Goal: Task Accomplishment & Management: Manage account settings

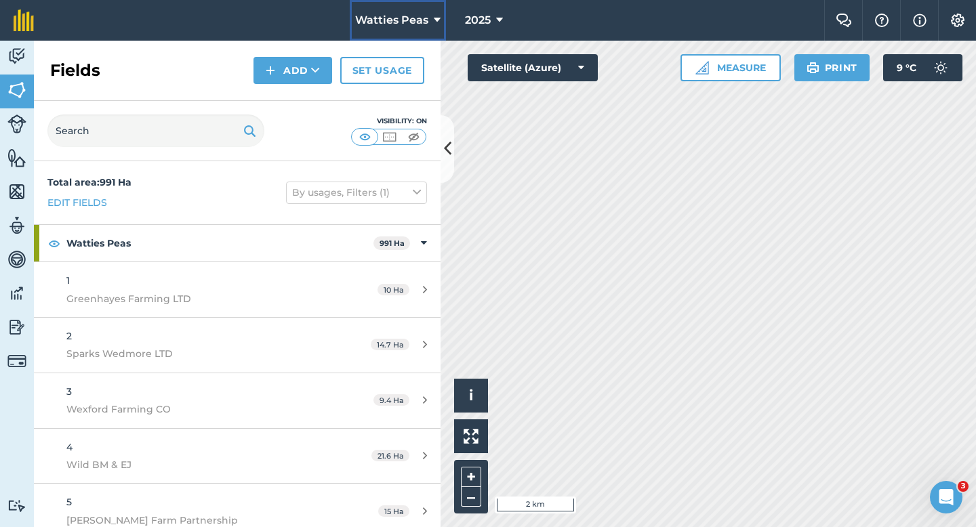
click at [401, 19] on span "Watties Peas" at bounding box center [391, 20] width 73 height 16
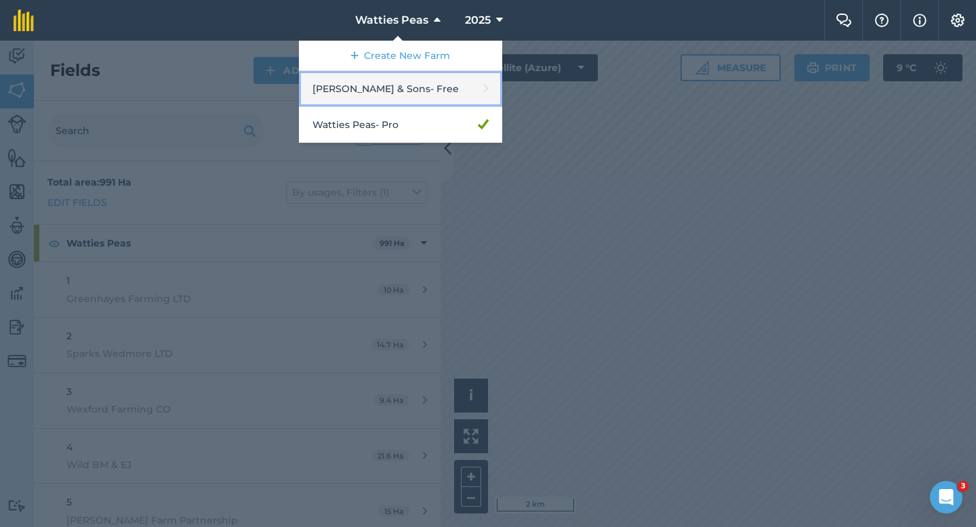
click at [398, 77] on link "Casey & Sons - Free" at bounding box center [400, 89] width 203 height 36
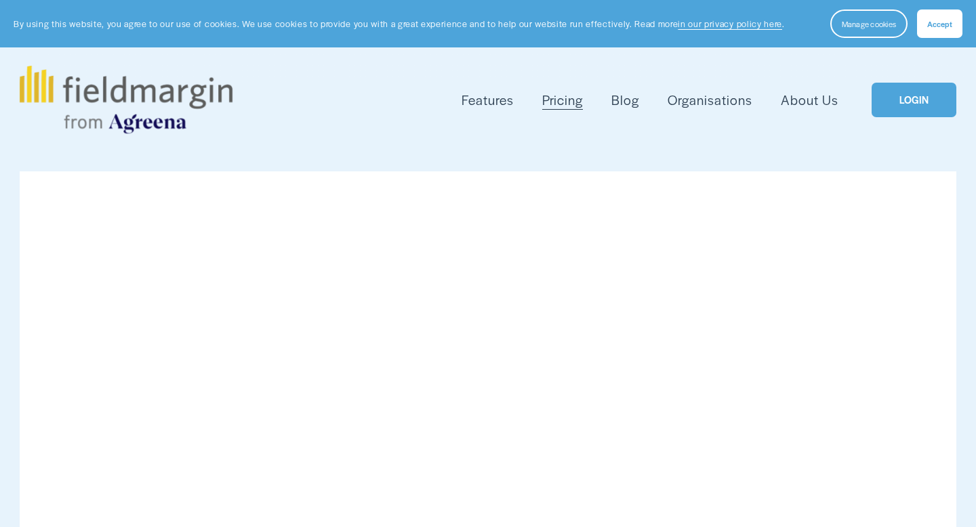
click at [915, 106] on link "LOGIN" at bounding box center [914, 100] width 85 height 35
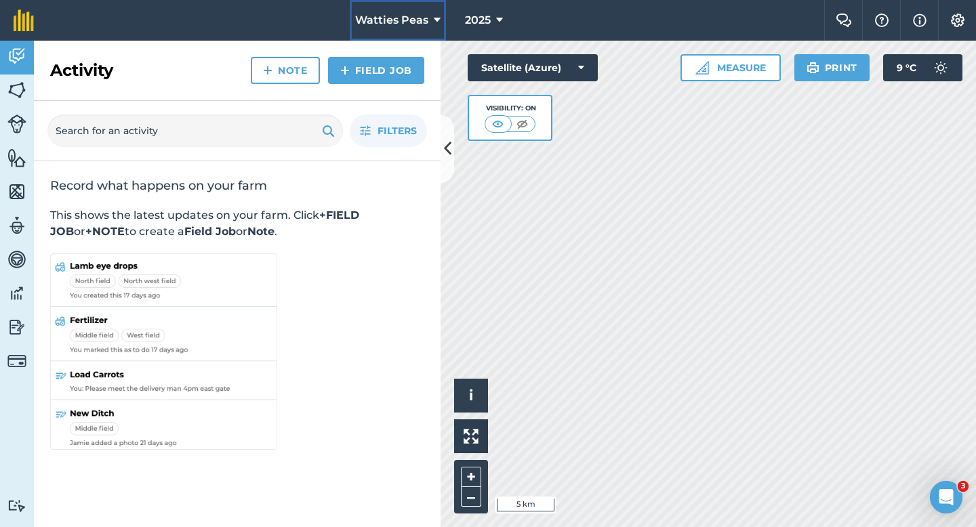
click at [426, 26] on span "Watties Peas" at bounding box center [391, 20] width 73 height 16
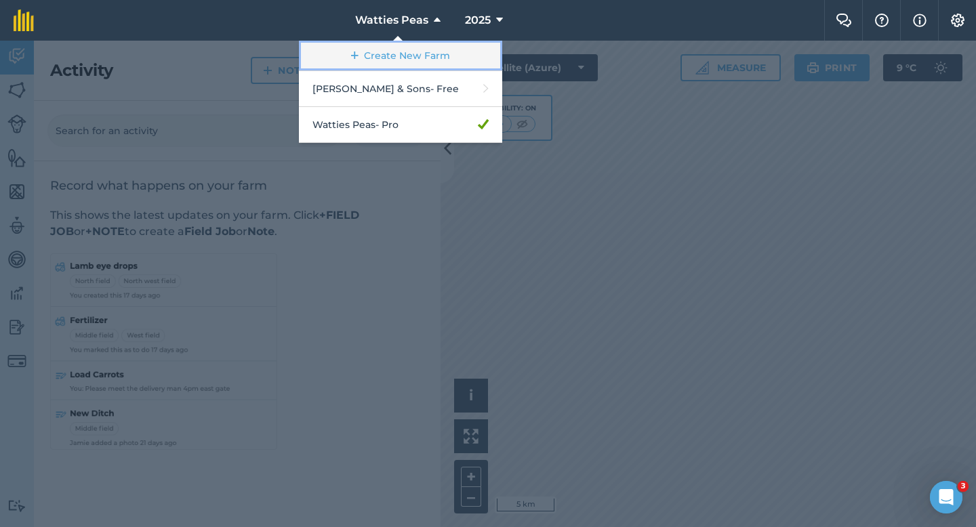
click at [426, 51] on link "Create New Farm" at bounding box center [400, 56] width 203 height 30
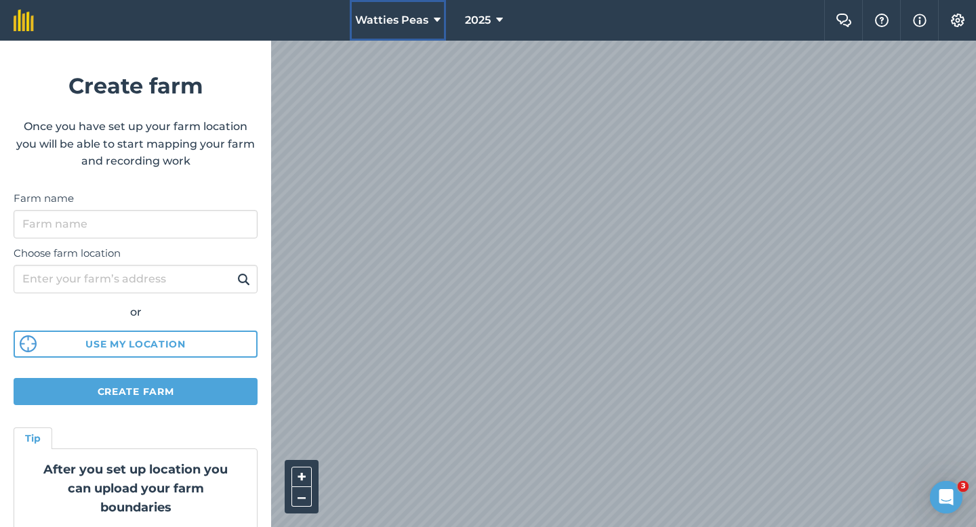
click at [415, 7] on button "Watties Peas" at bounding box center [398, 20] width 96 height 41
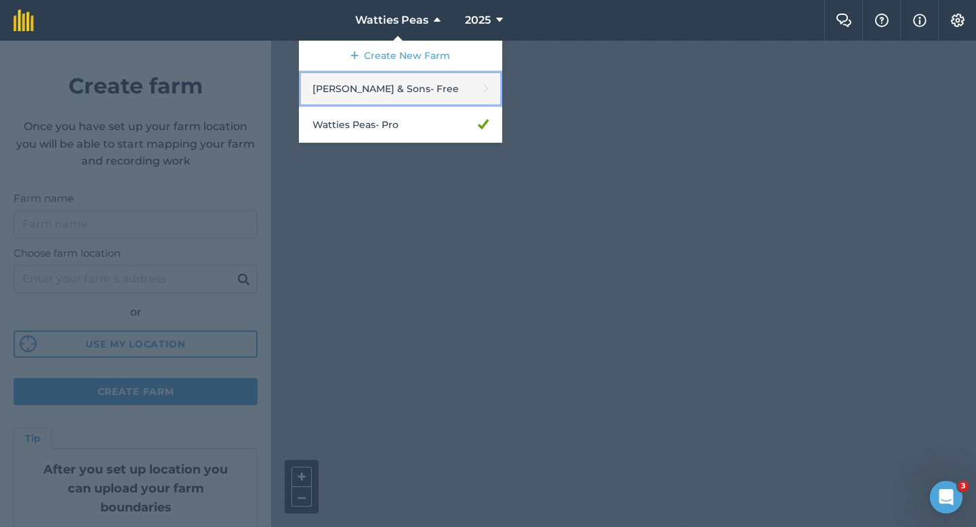
click at [424, 100] on link "[PERSON_NAME] & Sons - Free" at bounding box center [400, 89] width 203 height 36
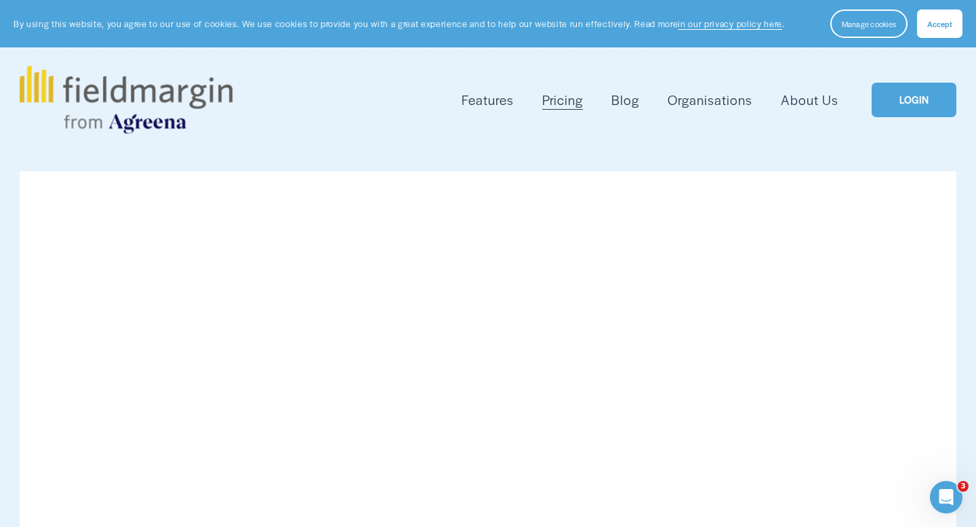
click at [898, 96] on link "LOGIN" at bounding box center [914, 100] width 85 height 35
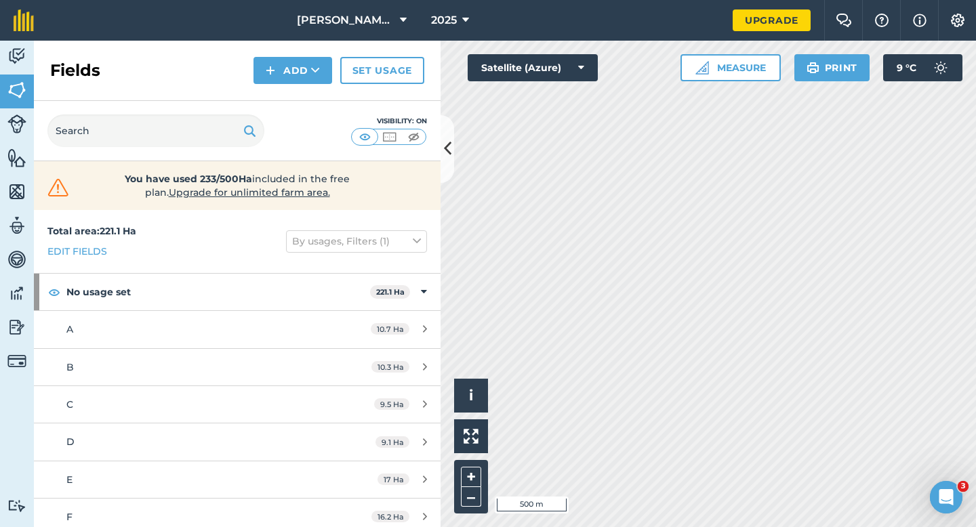
click at [384, 47] on div "Fields Add Set usage" at bounding box center [237, 71] width 407 height 60
click at [384, 36] on button "Casey & Sons" at bounding box center [351, 20] width 121 height 41
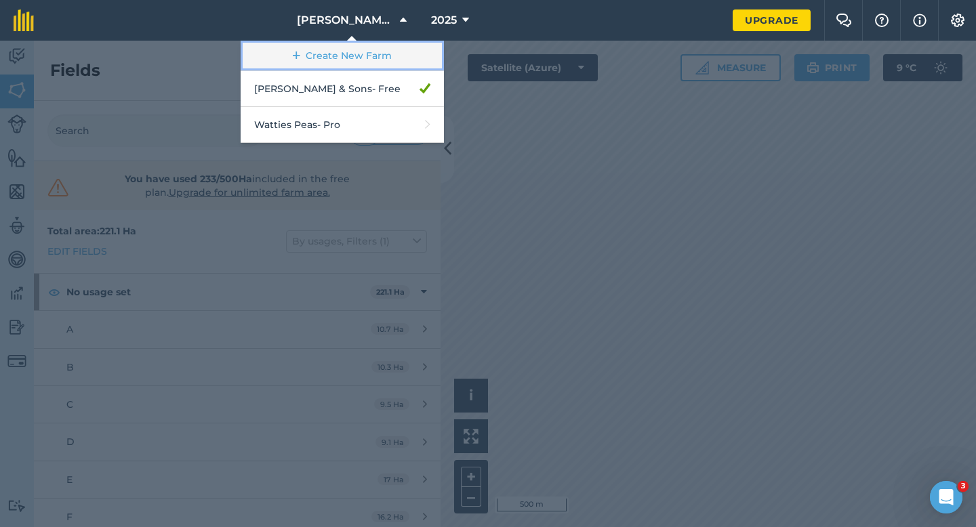
click at [385, 49] on link "Create New Farm" at bounding box center [342, 56] width 203 height 30
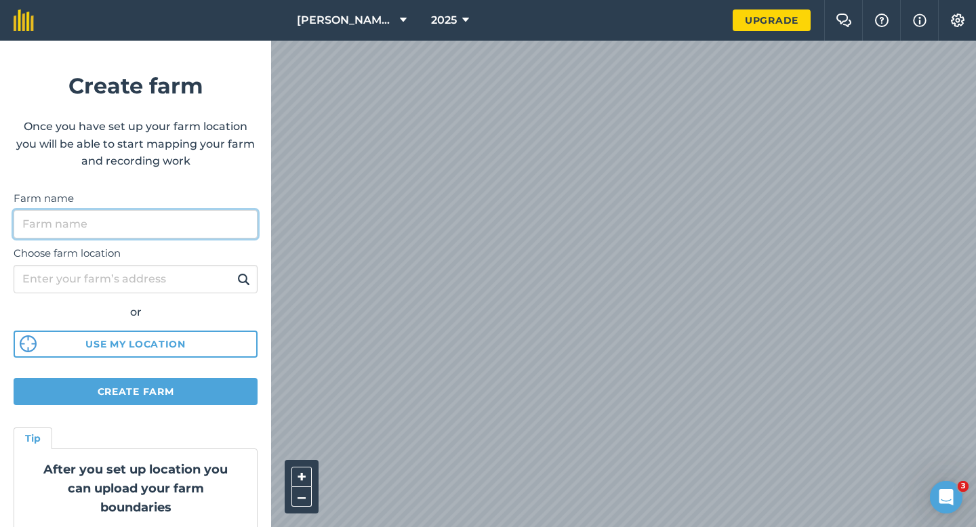
click at [189, 233] on input "Farm name" at bounding box center [136, 224] width 244 height 28
type input "Casey Farming LTD"
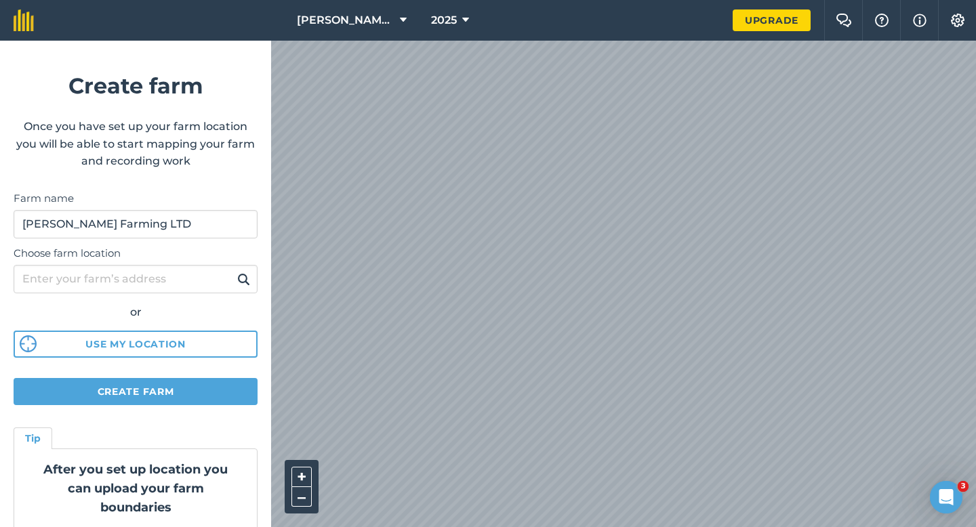
click at [550, 39] on div "Casey & Sons 2025 Upgrade Farm Chat Help Info Settings Create farm Once you hav…" at bounding box center [488, 20] width 976 height 41
click at [117, 405] on form "Create farm Once you have set up your farm location you will be able to start m…" at bounding box center [135, 284] width 271 height 487
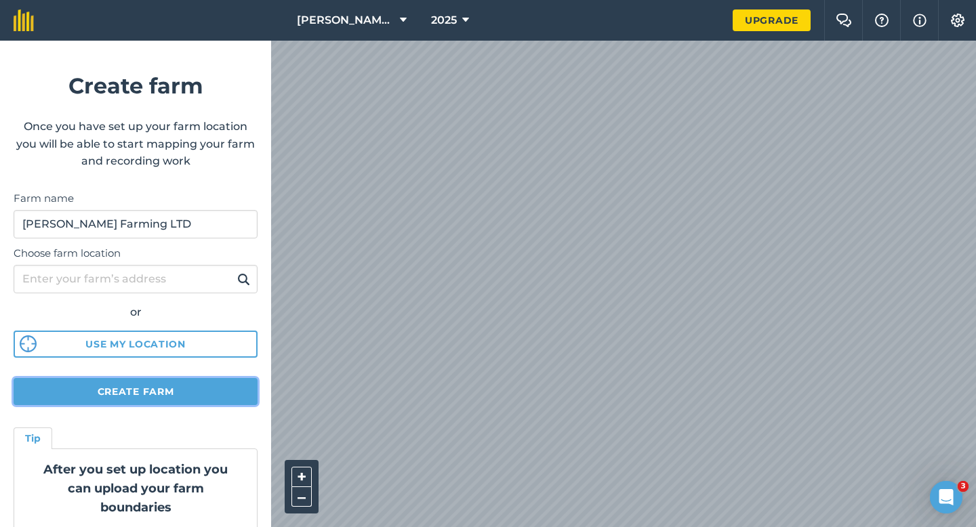
click at [117, 391] on button "Create farm" at bounding box center [136, 391] width 244 height 27
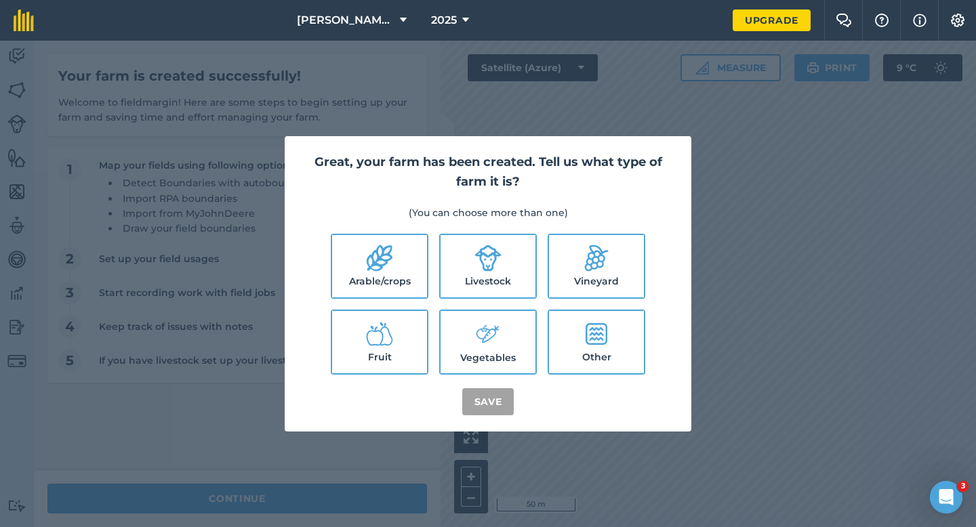
click at [407, 260] on label "Arable/crops" at bounding box center [379, 266] width 95 height 62
checkbox input "true"
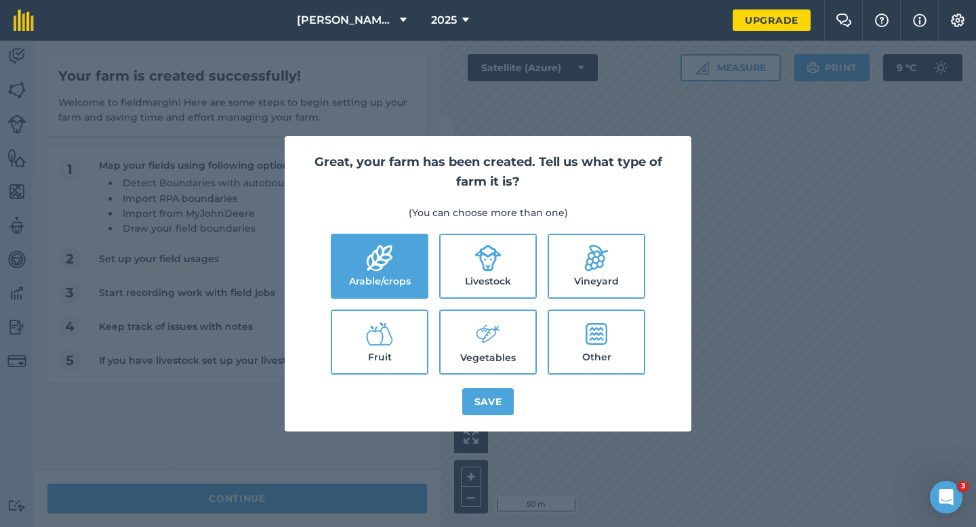
click at [476, 277] on label "Livestock" at bounding box center [488, 266] width 95 height 62
checkbox input "true"
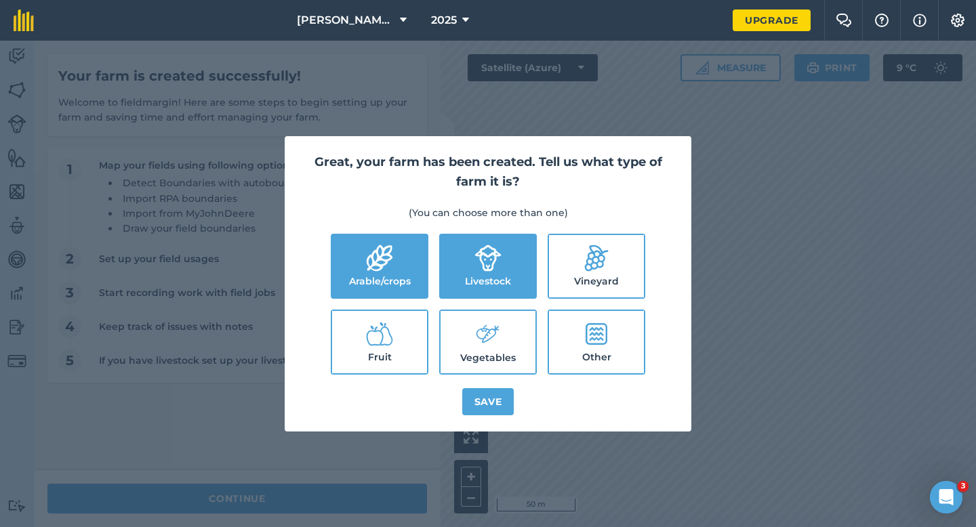
click at [476, 312] on label "Vegetables" at bounding box center [488, 342] width 95 height 62
checkbox input "true"
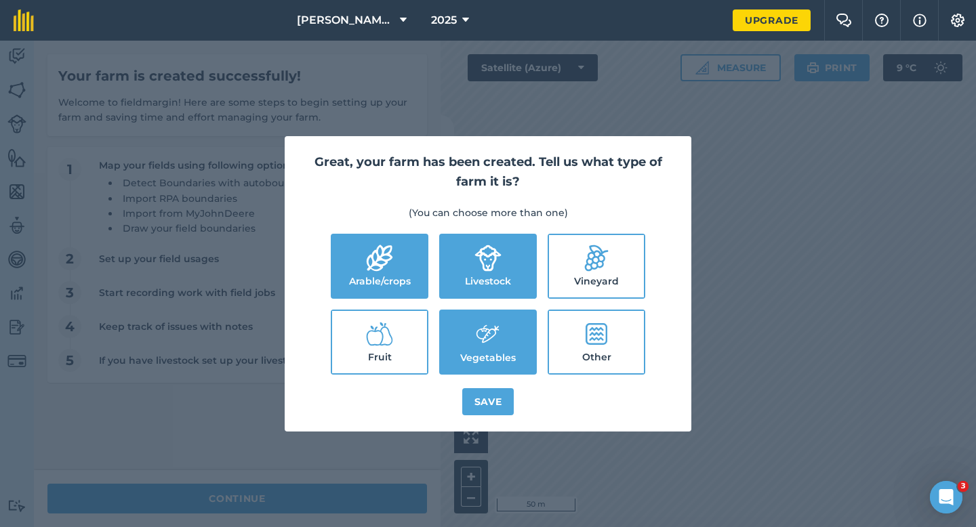
click at [478, 378] on div "Great, your farm has been created. Tell us what type of farm it is? (You can ch…" at bounding box center [488, 283] width 407 height 295
click at [478, 407] on button "Save" at bounding box center [488, 401] width 52 height 27
click at [366, 499] on div "Great, your farm has been created. Tell us what type of farm it is? (You can ch…" at bounding box center [488, 284] width 976 height 487
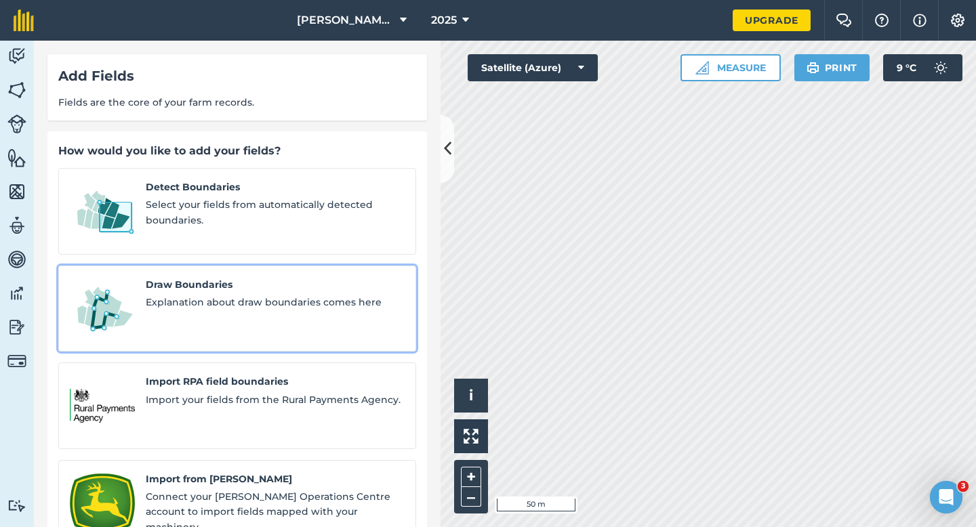
click at [308, 317] on link "Draw Boundaries Explanation about draw boundaries comes here" at bounding box center [237, 309] width 358 height 87
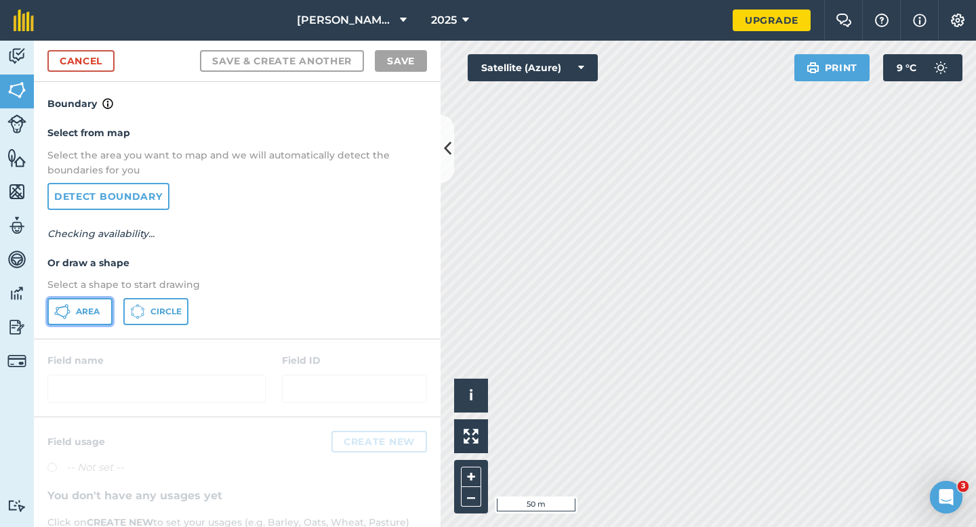
click at [85, 308] on span "Area" at bounding box center [88, 311] width 24 height 11
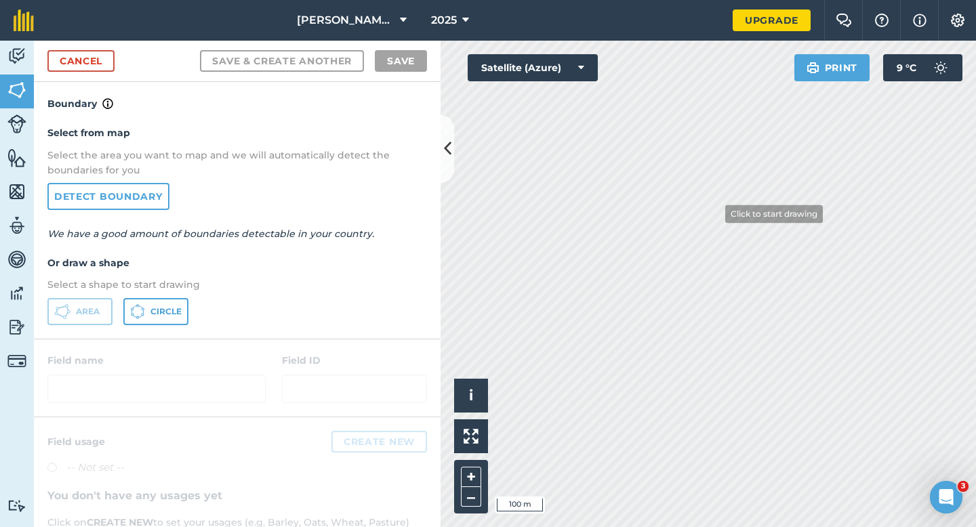
click at [620, 0] on html "Casey Farming LTD 2025 Upgrade Farm Chat Help Info Settings Map printing is not…" at bounding box center [488, 263] width 976 height 527
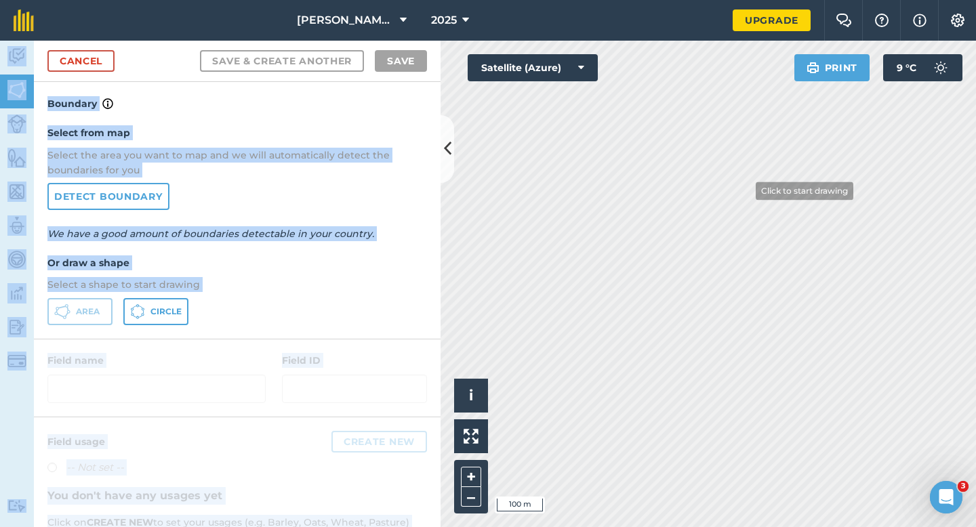
click at [810, 344] on div "Casey Farming LTD 2025 Upgrade Farm Chat Help Info Settings Map printing is not…" at bounding box center [488, 263] width 976 height 527
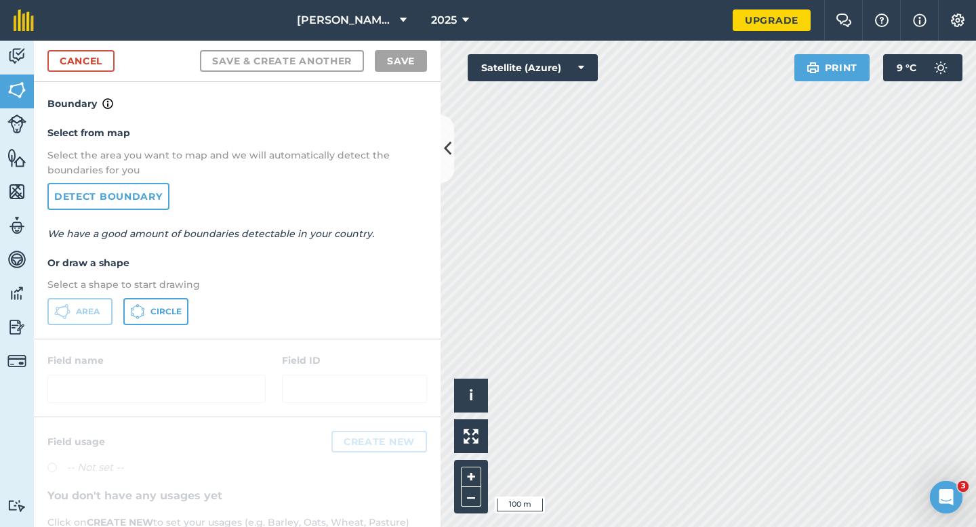
click at [400, 302] on div "Area Circle" at bounding box center [237, 311] width 380 height 27
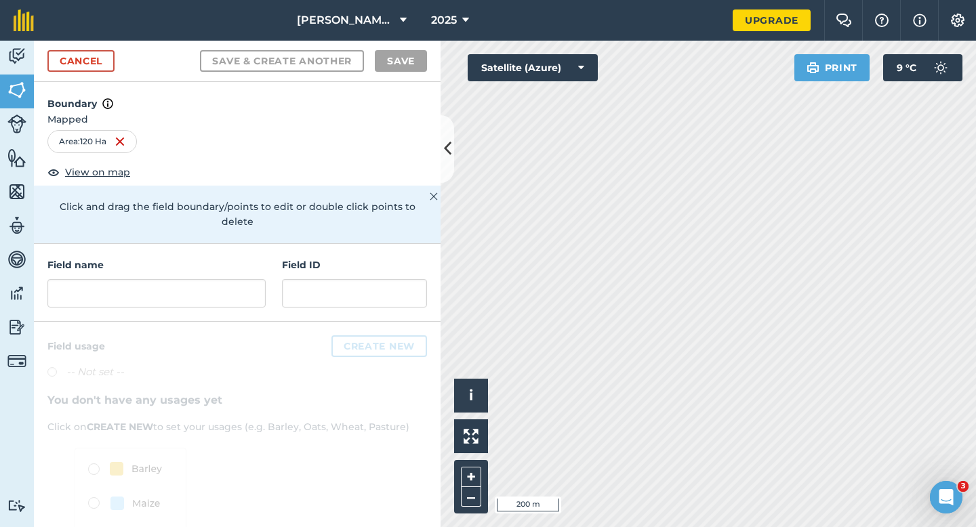
click at [72, 49] on div "Cancel Save & Create Another Save" at bounding box center [237, 61] width 407 height 41
click at [98, 58] on link "Cancel" at bounding box center [80, 61] width 67 height 22
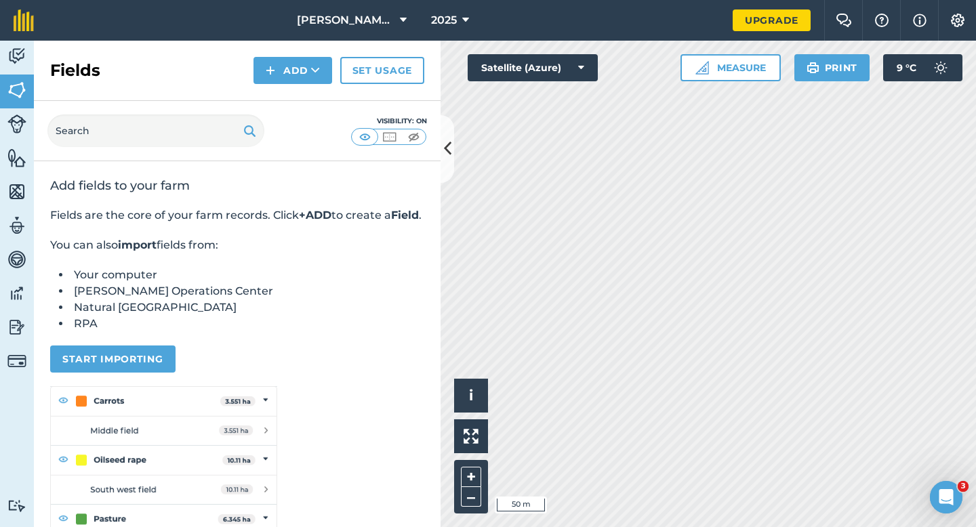
click at [279, 86] on div "Fields Add Set usage" at bounding box center [237, 71] width 407 height 60
click at [281, 83] on button "Add" at bounding box center [292, 70] width 79 height 27
click at [281, 99] on link "Draw" at bounding box center [293, 101] width 75 height 30
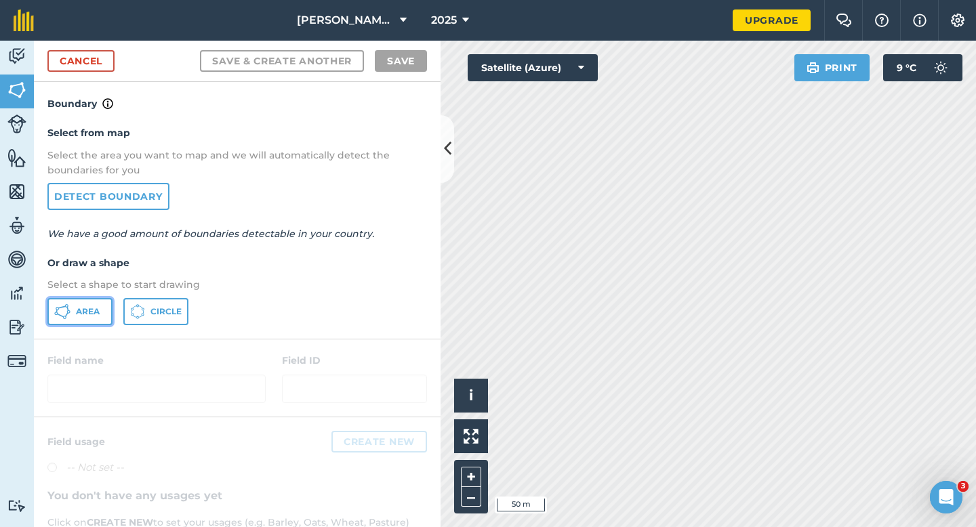
click at [73, 312] on button "Area" at bounding box center [79, 311] width 65 height 27
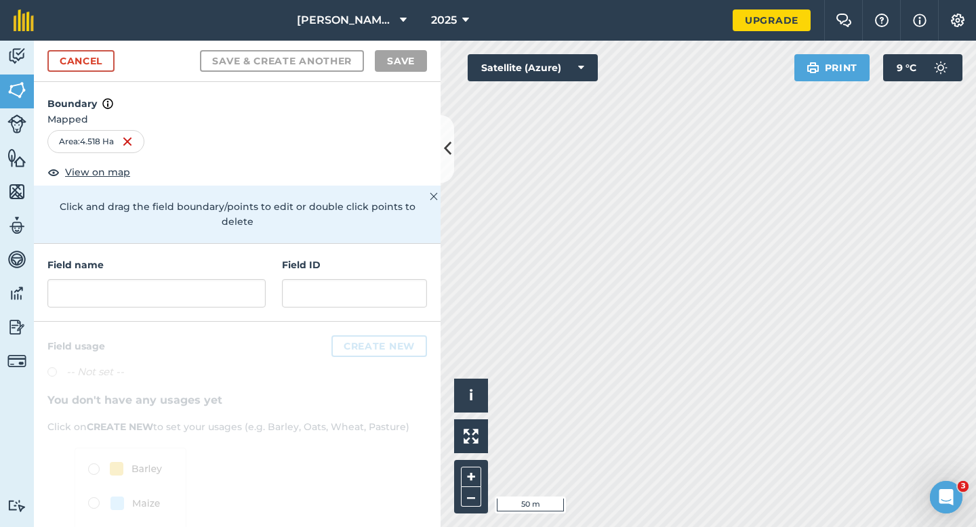
click at [815, 54] on div "Click to start drawing i © 2025 TomTom, Microsoft 50 m + – Satellite (Azure) Pr…" at bounding box center [708, 284] width 535 height 487
click at [189, 289] on input "text" at bounding box center [156, 293] width 218 height 28
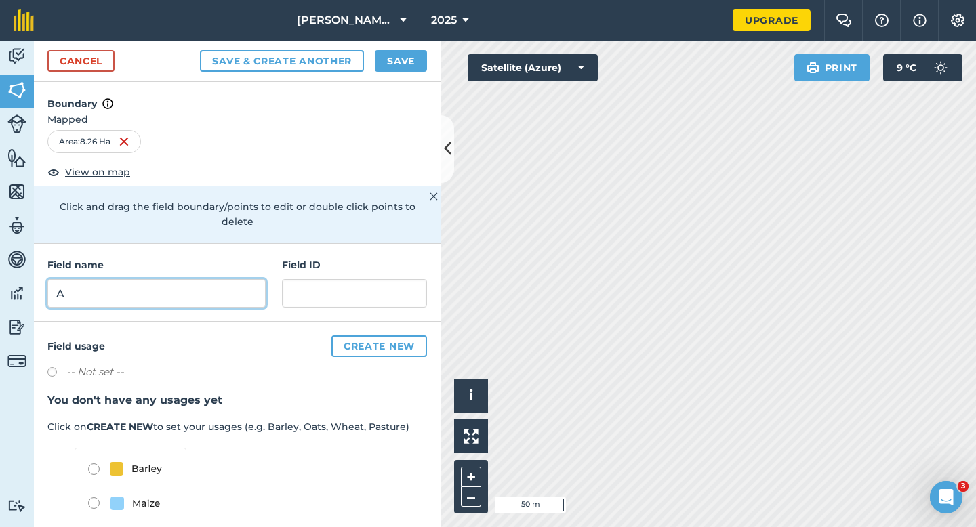
type input "A"
click at [415, 71] on button "Save" at bounding box center [401, 61] width 52 height 22
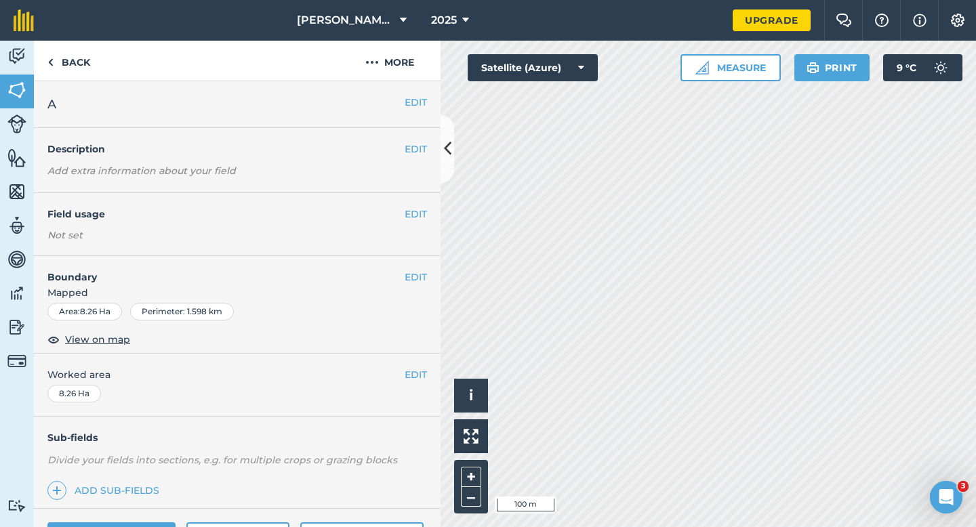
click at [412, 388] on div "EDIT Worked area 8.26 Ha" at bounding box center [237, 385] width 407 height 63
click at [412, 378] on button "EDIT" at bounding box center [416, 374] width 22 height 15
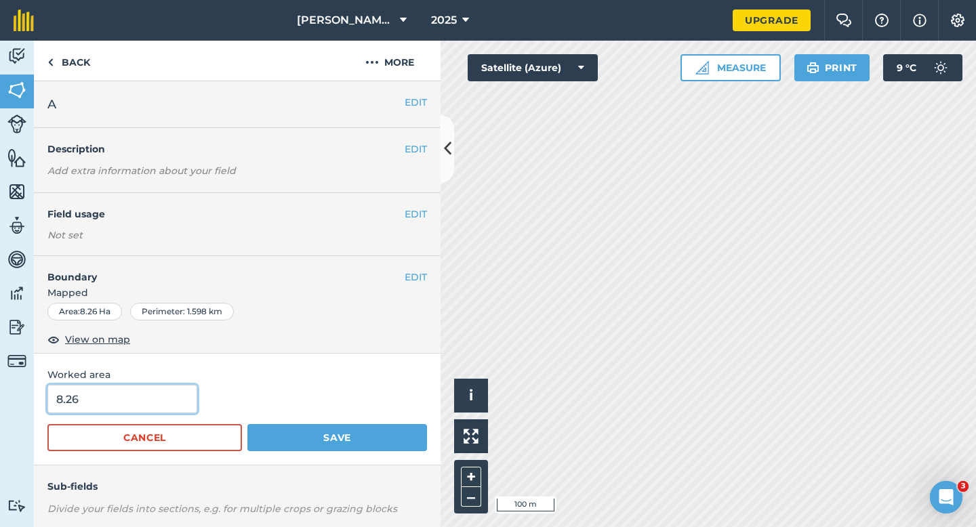
click at [157, 408] on input "8.26" at bounding box center [122, 399] width 150 height 28
type input "8.3"
click at [247, 424] on button "Save" at bounding box center [337, 437] width 180 height 27
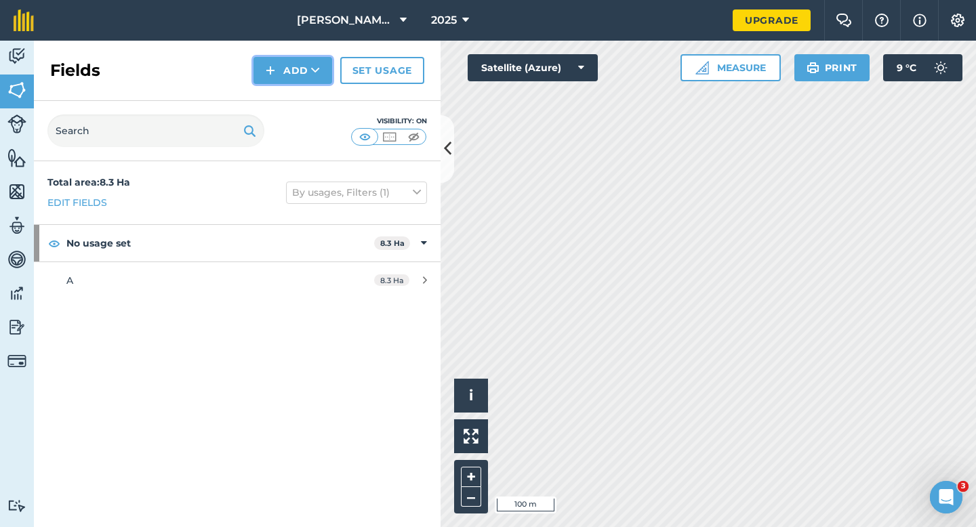
click at [291, 68] on button "Add" at bounding box center [292, 70] width 79 height 27
click at [291, 104] on link "Draw" at bounding box center [293, 101] width 75 height 30
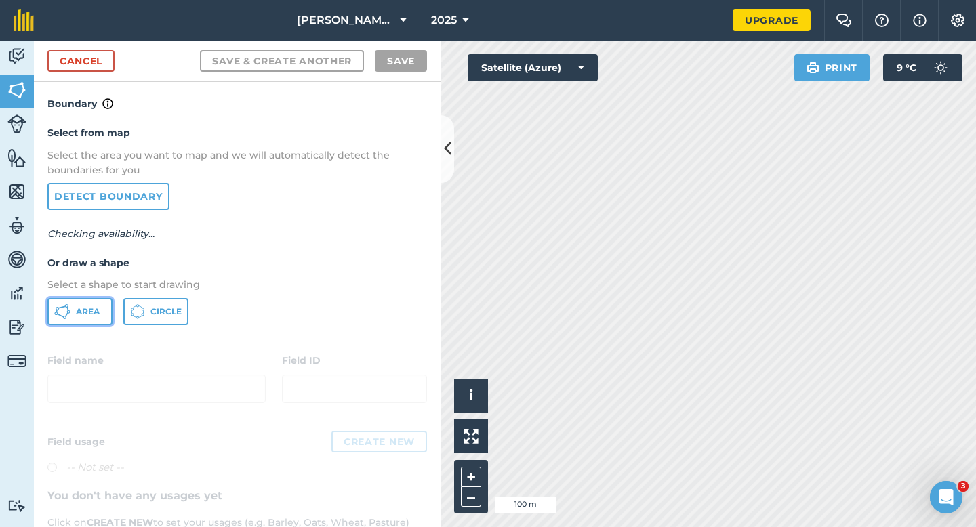
click at [85, 310] on span "Area" at bounding box center [88, 311] width 24 height 11
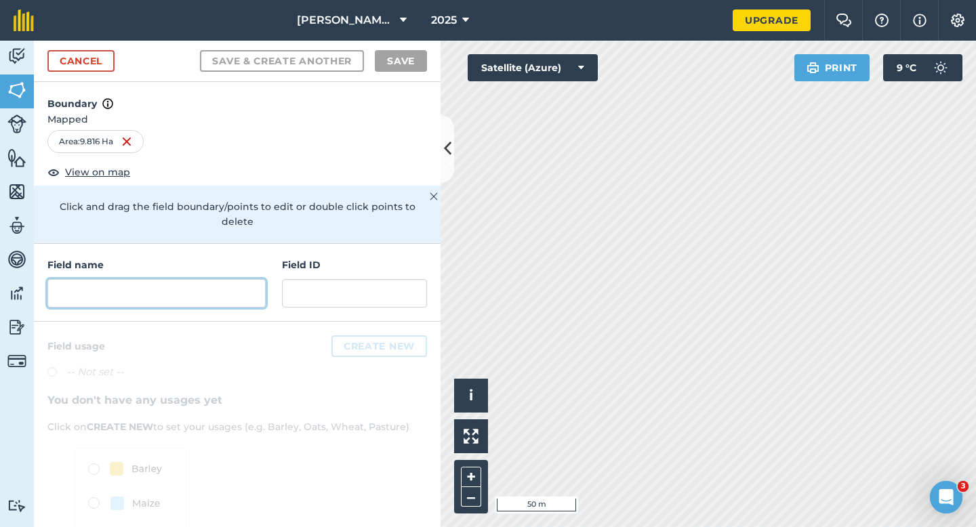
click at [222, 285] on input "text" at bounding box center [156, 293] width 218 height 28
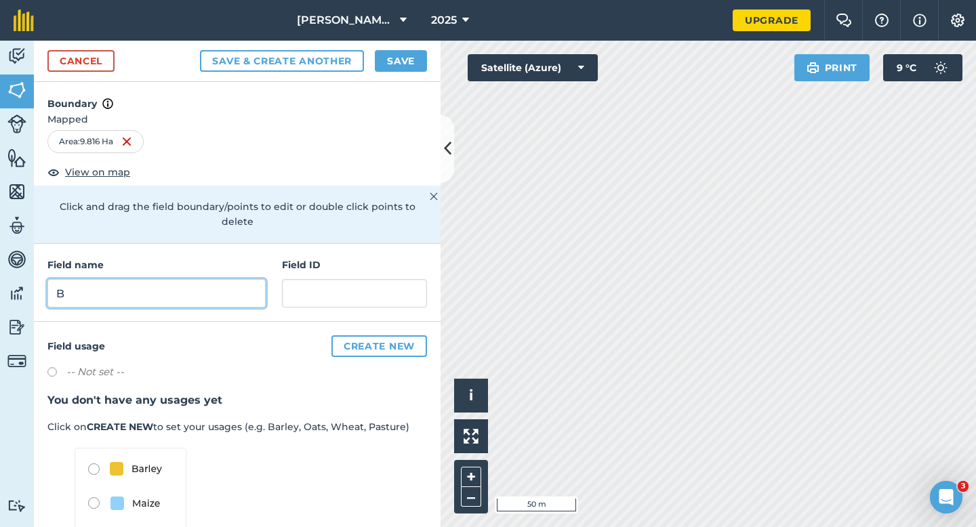
type input "B"
click at [394, 73] on div "Cancel Save & Create Another Save" at bounding box center [237, 61] width 407 height 41
click at [407, 55] on button "Save" at bounding box center [401, 61] width 52 height 22
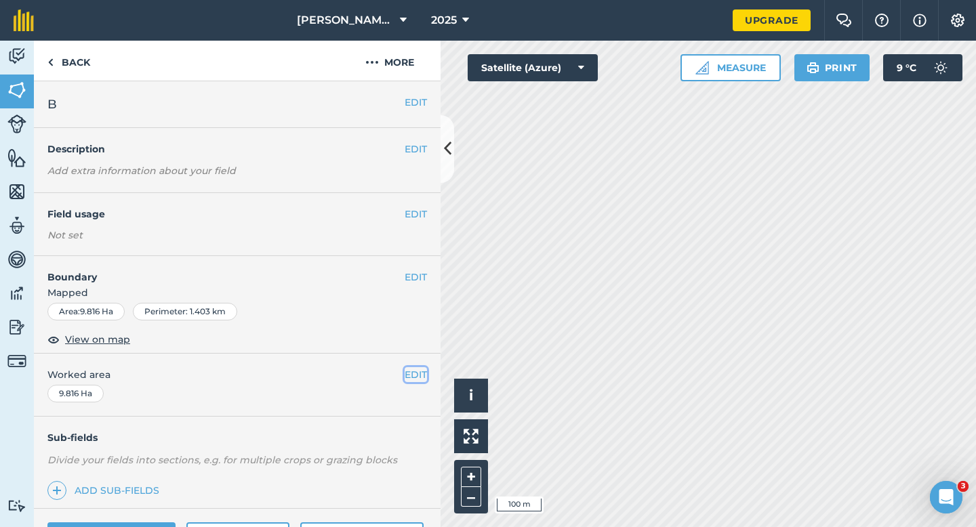
click at [419, 367] on button "EDIT" at bounding box center [416, 374] width 22 height 15
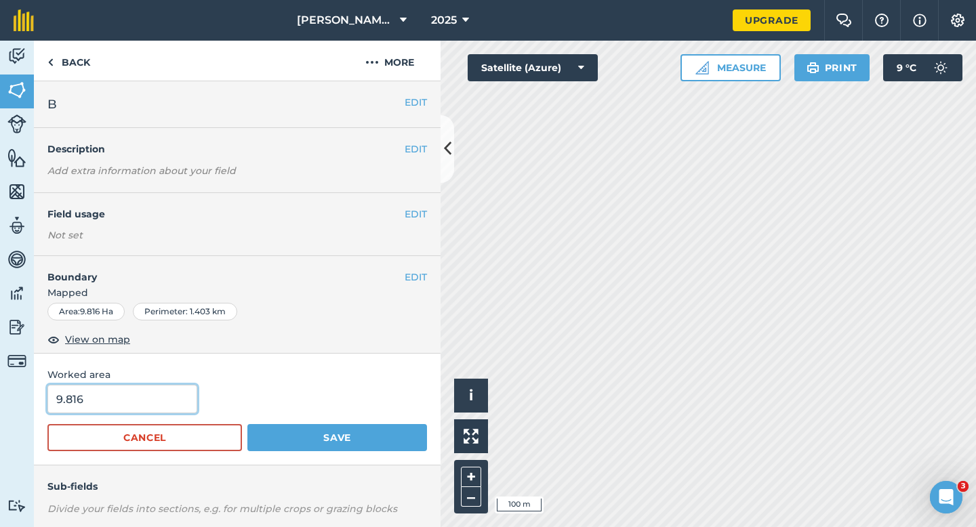
click at [177, 405] on input "9.816" at bounding box center [122, 399] width 150 height 28
type input "9.8"
click at [247, 424] on button "Save" at bounding box center [337, 437] width 180 height 27
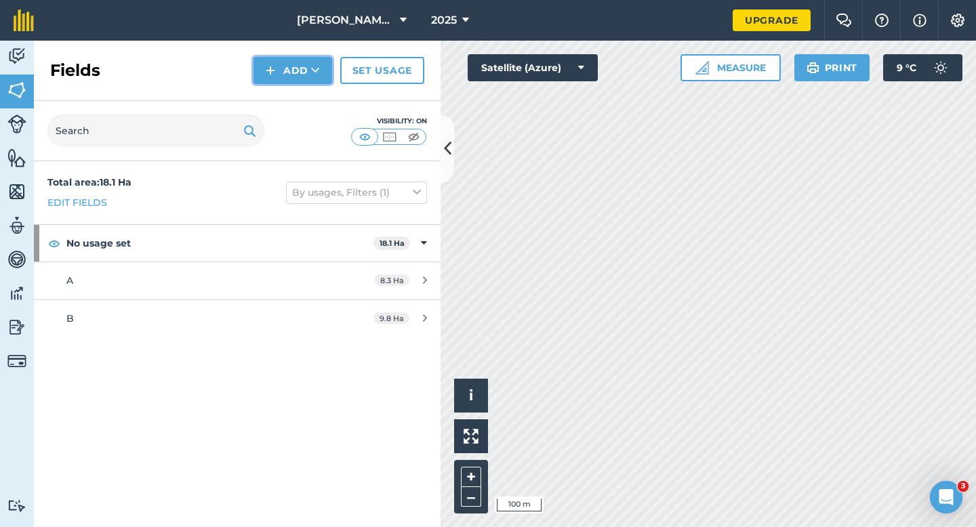
click at [295, 82] on button "Add" at bounding box center [292, 70] width 79 height 27
click at [295, 94] on link "Draw" at bounding box center [293, 101] width 75 height 30
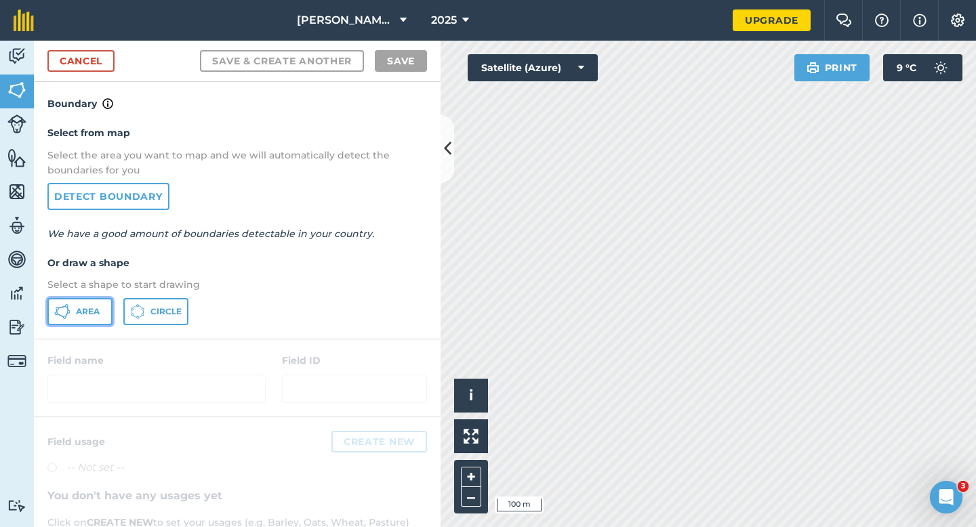
click at [87, 317] on span "Area" at bounding box center [88, 311] width 24 height 11
click at [85, 58] on link "Cancel" at bounding box center [80, 61] width 67 height 22
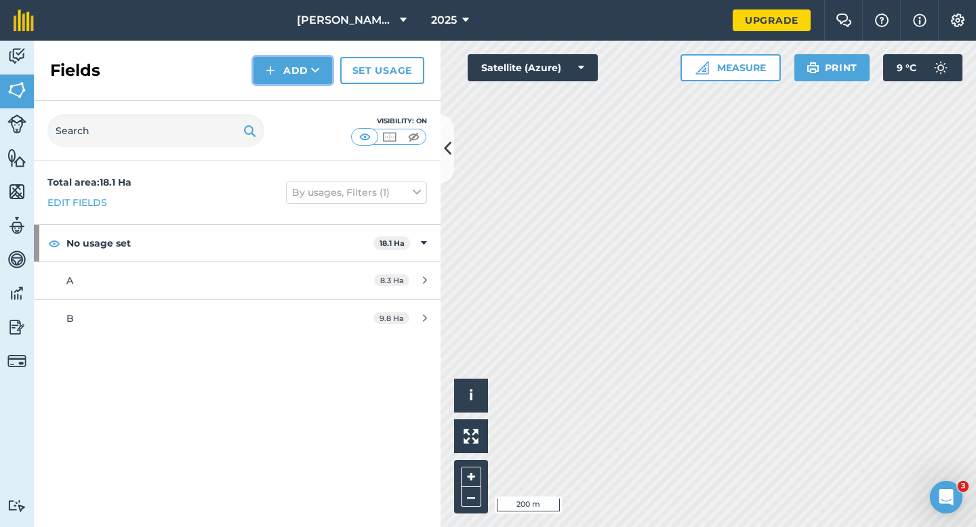
click at [285, 75] on button "Add" at bounding box center [292, 70] width 79 height 27
click at [287, 96] on link "Draw" at bounding box center [293, 101] width 75 height 30
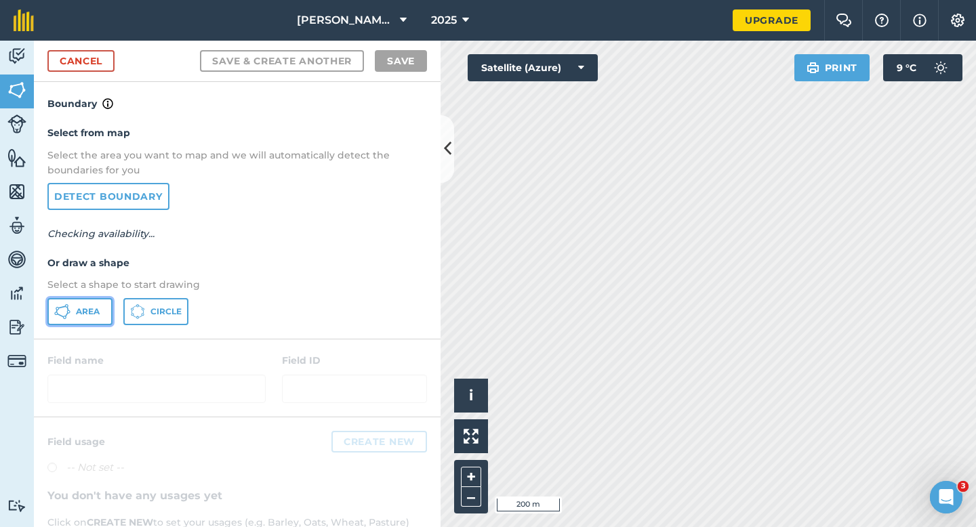
click at [94, 320] on button "Area" at bounding box center [79, 311] width 65 height 27
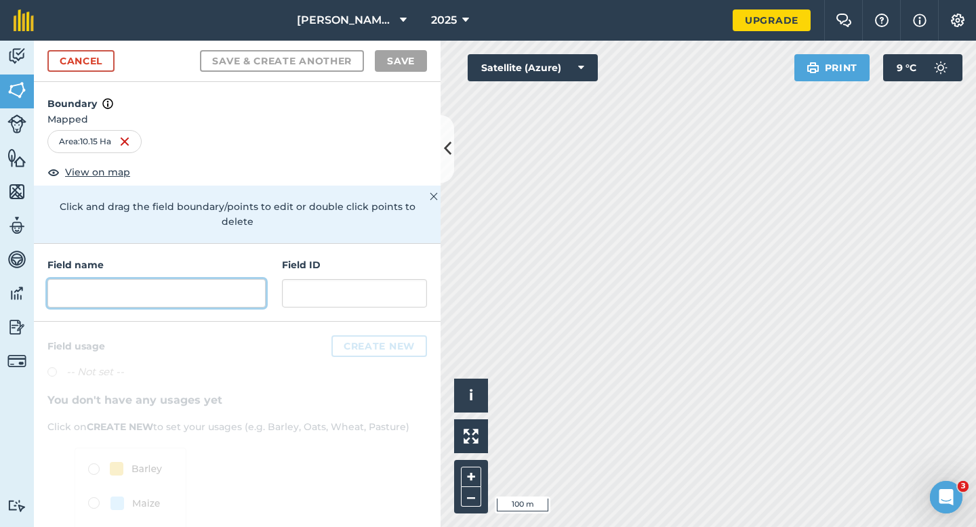
click at [231, 279] on input "text" at bounding box center [156, 293] width 218 height 28
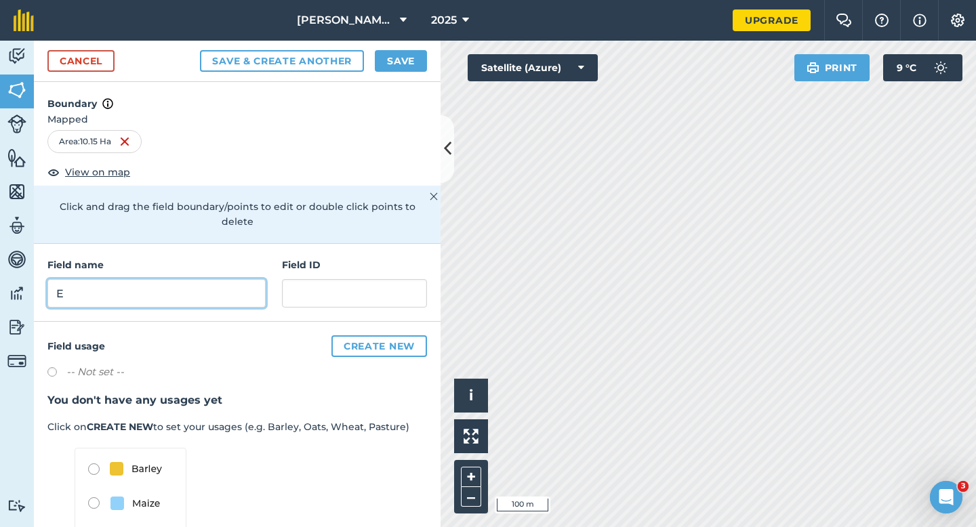
type input "E"
click at [392, 58] on button "Save" at bounding box center [401, 61] width 52 height 22
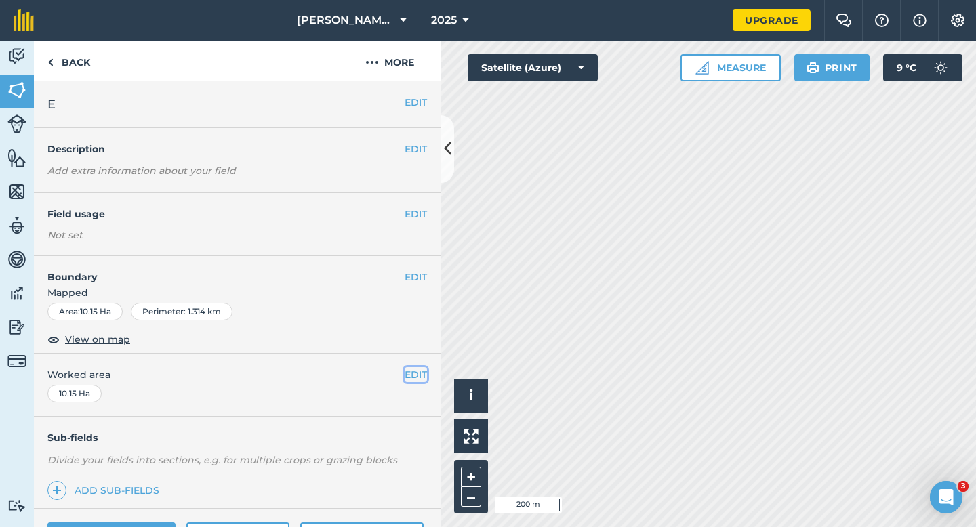
click at [420, 373] on button "EDIT" at bounding box center [416, 374] width 22 height 15
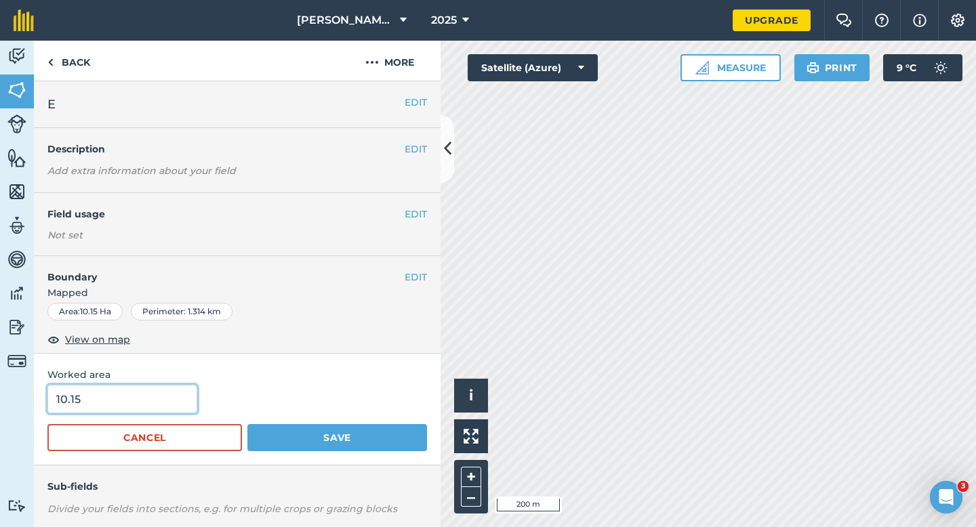
click at [119, 398] on input "10.15" at bounding box center [122, 399] width 150 height 28
type input "10.2"
click at [247, 424] on button "Save" at bounding box center [337, 437] width 180 height 27
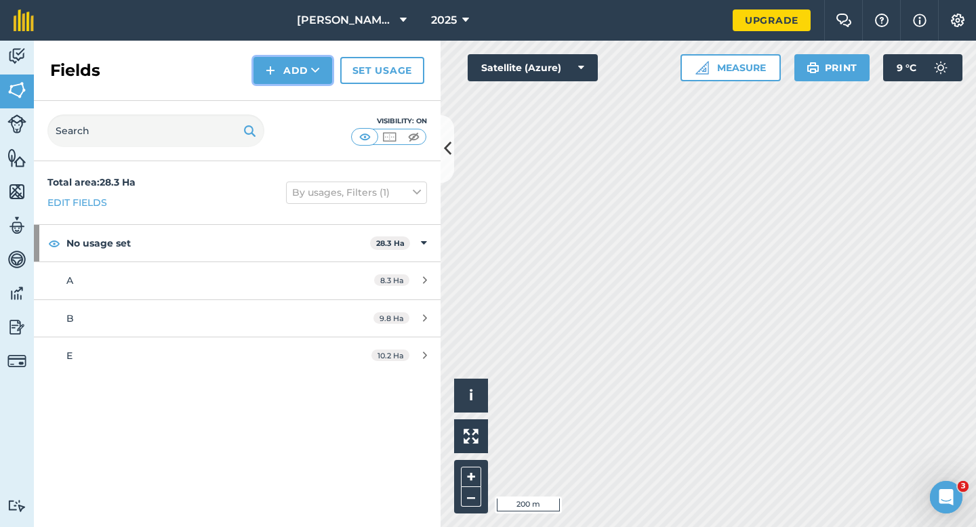
click at [290, 76] on button "Add" at bounding box center [292, 70] width 79 height 27
click at [290, 94] on link "Draw" at bounding box center [293, 101] width 75 height 30
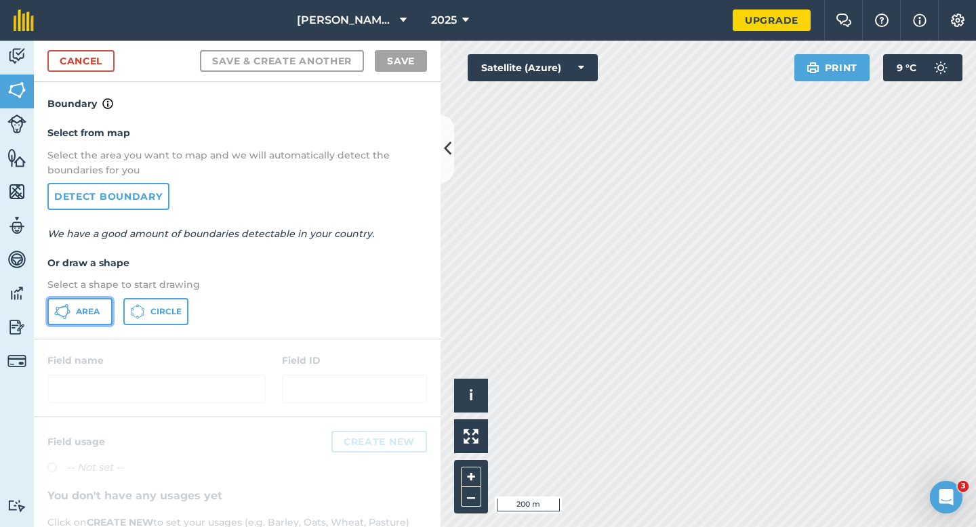
click at [85, 309] on span "Area" at bounding box center [88, 311] width 24 height 11
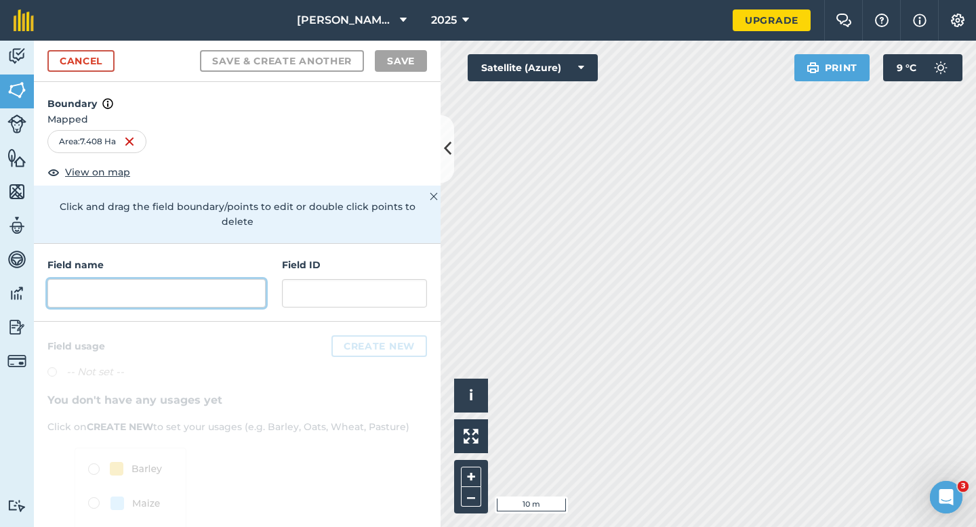
click at [155, 284] on input "text" at bounding box center [156, 293] width 218 height 28
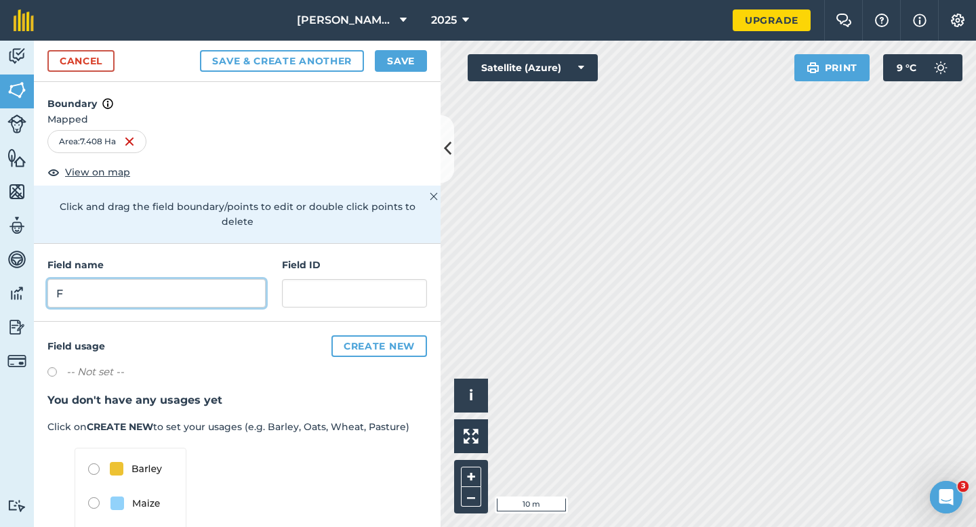
type input "F"
click at [394, 65] on button "Save" at bounding box center [401, 61] width 52 height 22
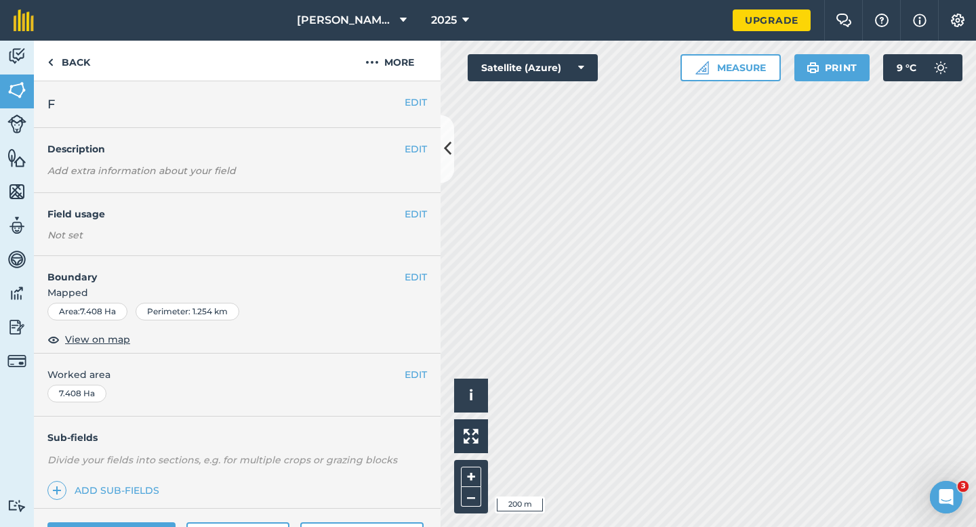
click at [411, 365] on div "EDIT Worked area 7.408 Ha" at bounding box center [237, 385] width 407 height 63
click at [413, 373] on button "EDIT" at bounding box center [416, 374] width 22 height 15
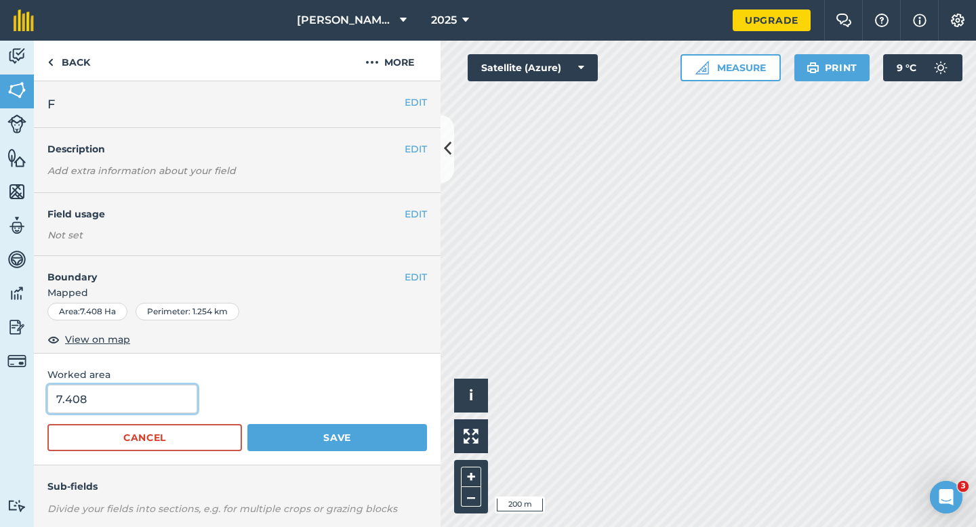
click at [140, 401] on input "7.408" at bounding box center [122, 399] width 150 height 28
type input "7.4"
click at [247, 424] on button "Save" at bounding box center [337, 437] width 180 height 27
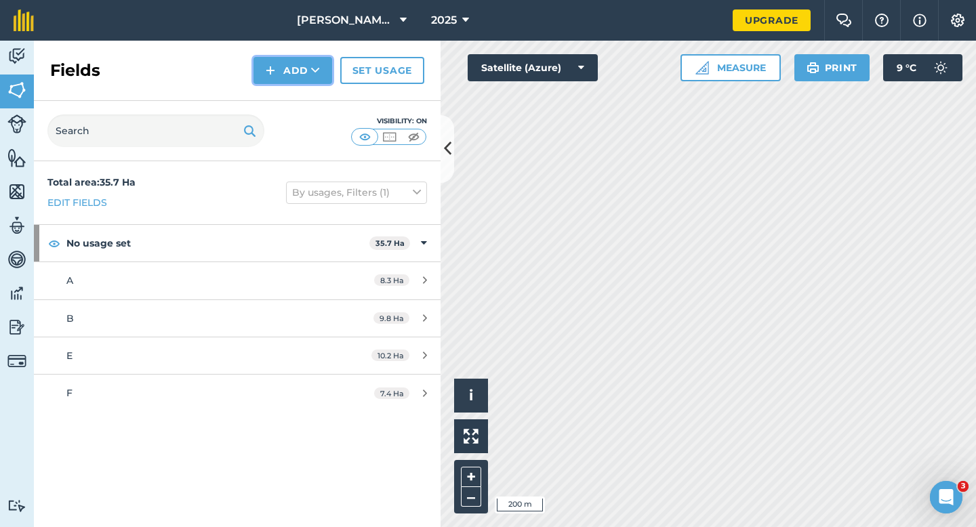
click at [272, 64] on img at bounding box center [270, 70] width 9 height 16
click at [277, 91] on link "Draw" at bounding box center [293, 101] width 75 height 30
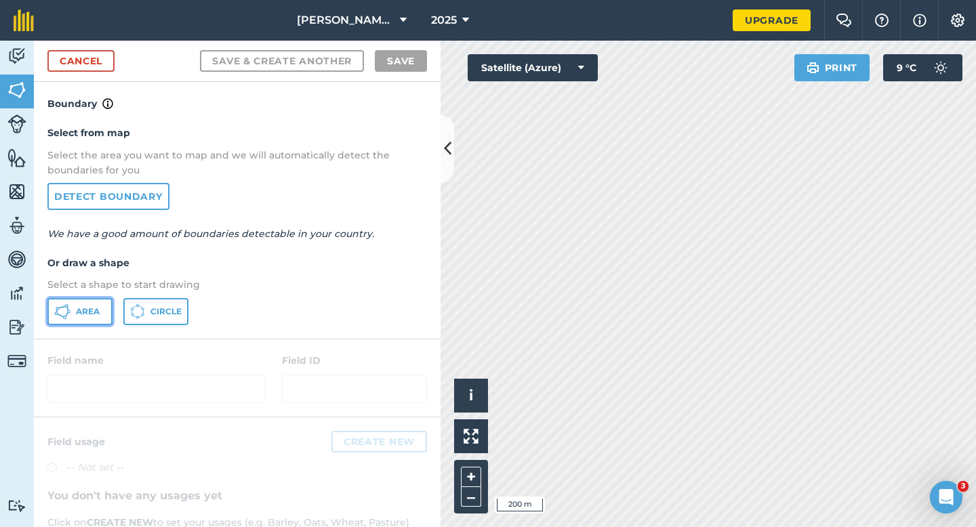
click at [100, 316] on button "Area" at bounding box center [79, 311] width 65 height 27
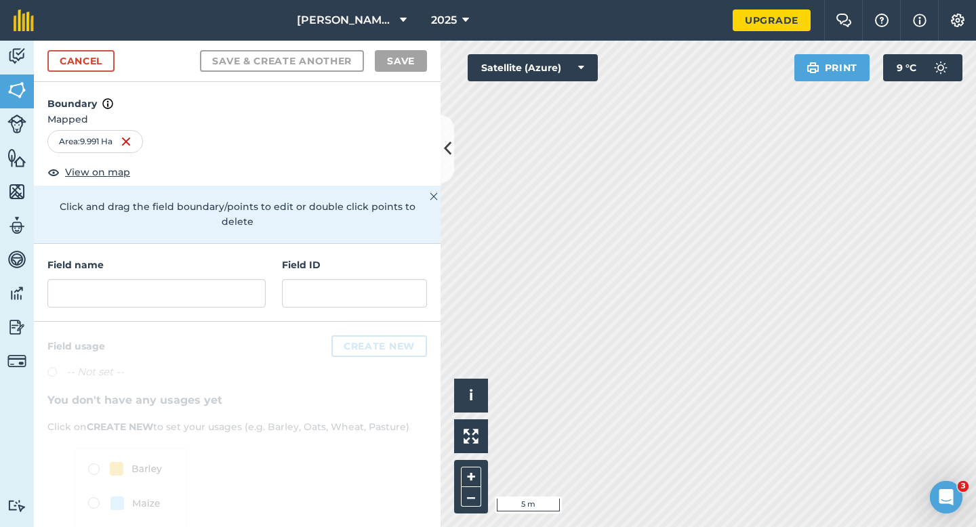
click at [262, 258] on h4 "Field name" at bounding box center [156, 265] width 218 height 15
click at [257, 279] on input "text" at bounding box center [156, 293] width 218 height 28
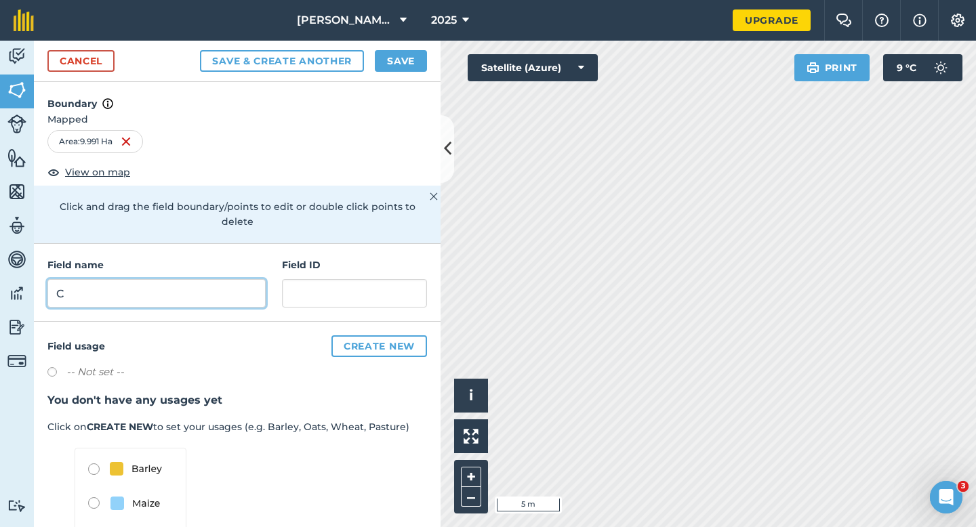
type input "C"
click at [397, 54] on button "Save" at bounding box center [401, 61] width 52 height 22
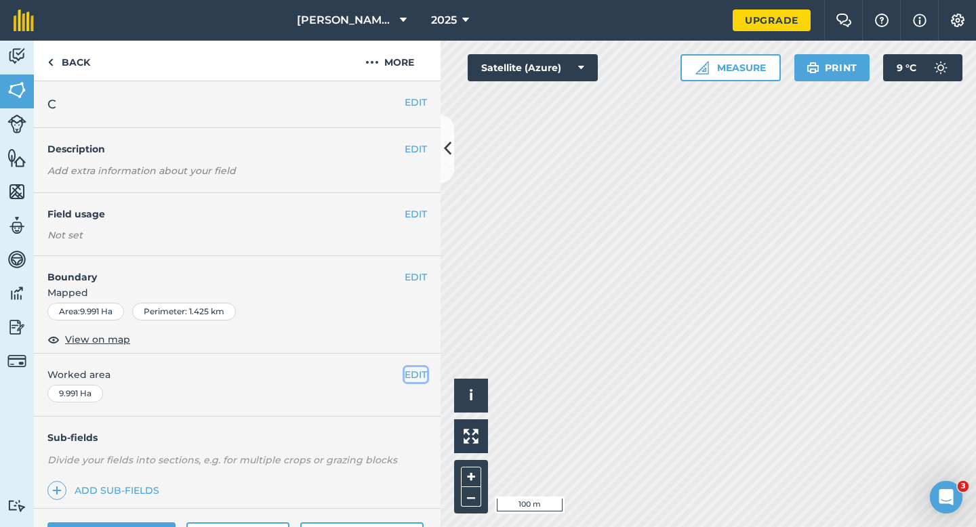
click at [417, 378] on button "EDIT" at bounding box center [416, 374] width 22 height 15
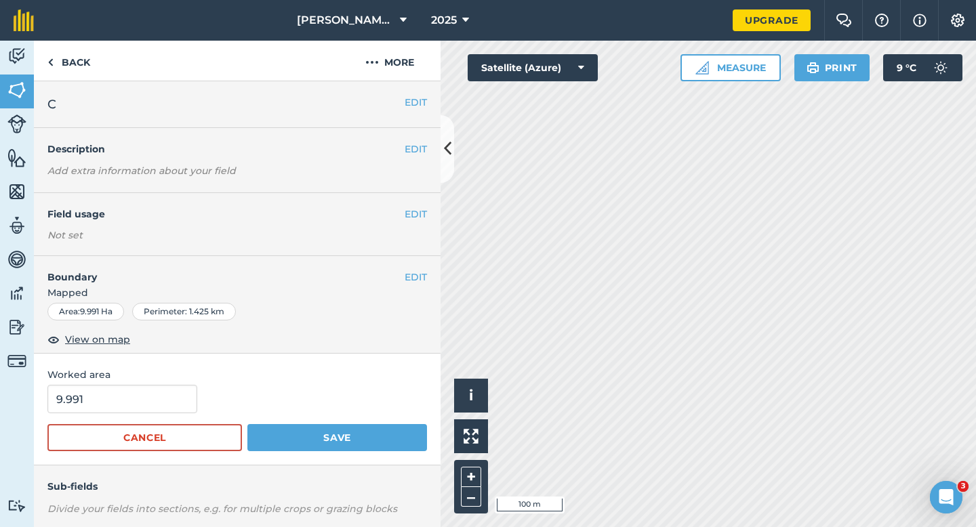
click at [119, 416] on form "9.991 Cancel Save" at bounding box center [237, 418] width 380 height 66
click at [119, 407] on input "9.991" at bounding box center [122, 399] width 150 height 28
type input "10"
click at [247, 424] on button "Save" at bounding box center [337, 437] width 180 height 27
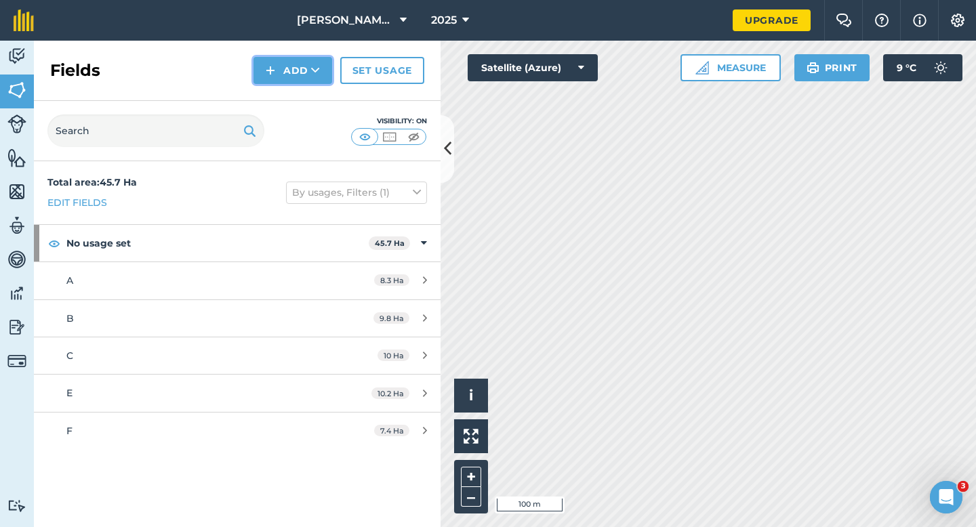
click at [287, 73] on button "Add" at bounding box center [292, 70] width 79 height 27
click at [287, 99] on link "Draw" at bounding box center [293, 101] width 75 height 30
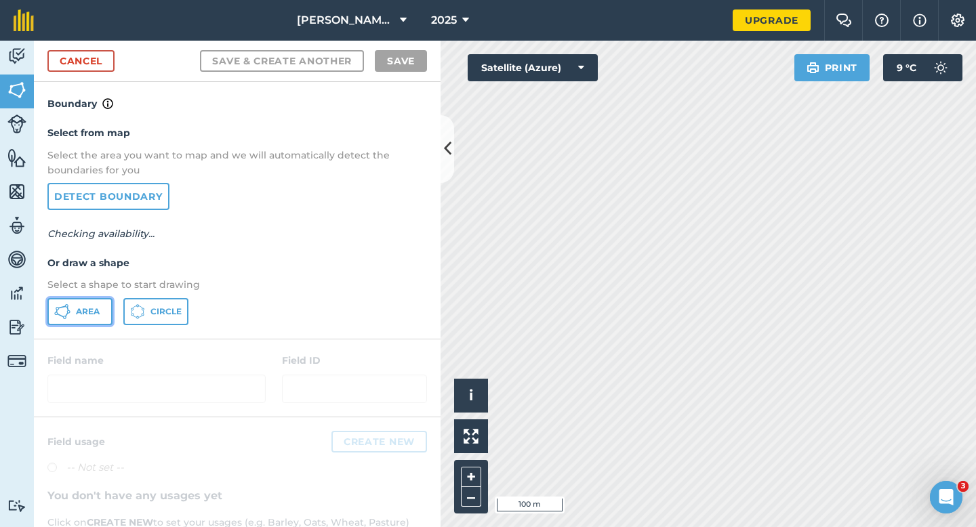
click at [73, 303] on button "Area" at bounding box center [79, 311] width 65 height 27
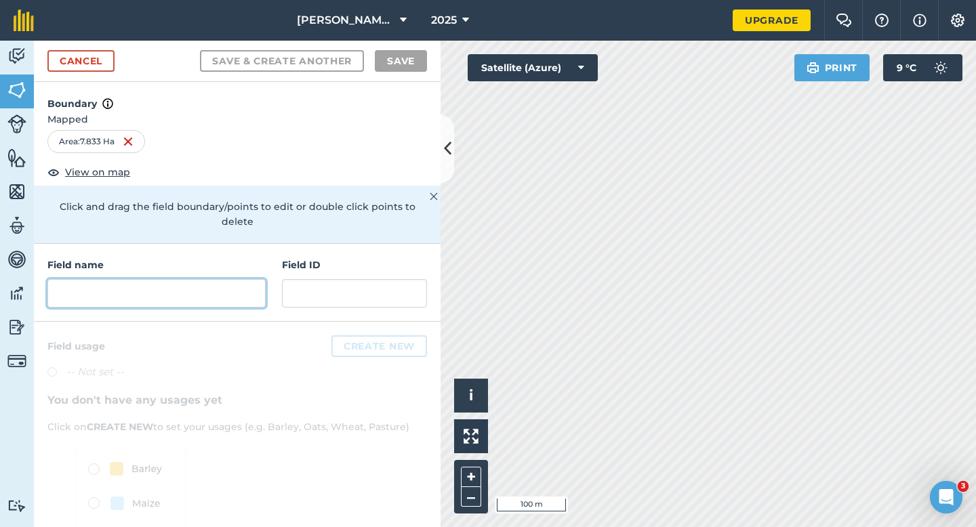
click at [195, 287] on input "text" at bounding box center [156, 293] width 218 height 28
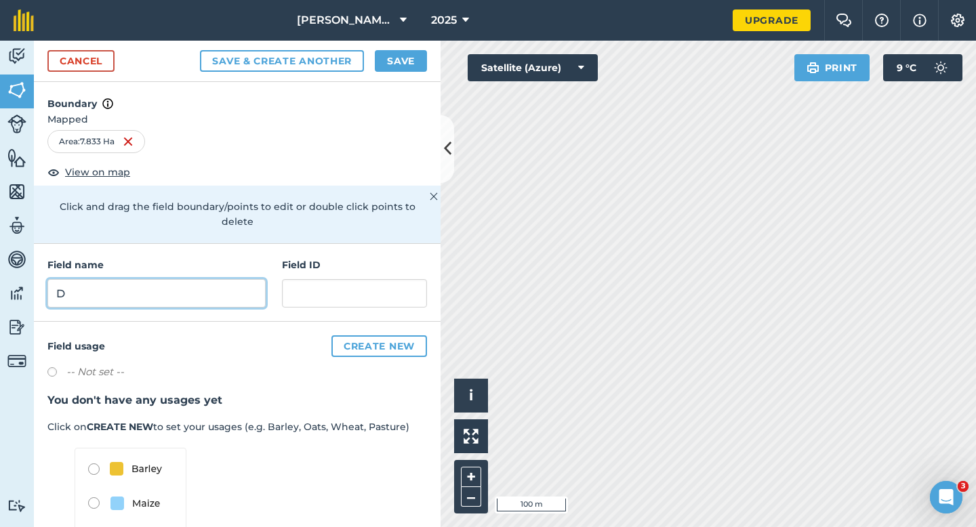
type input "D"
click at [395, 58] on button "Save" at bounding box center [401, 61] width 52 height 22
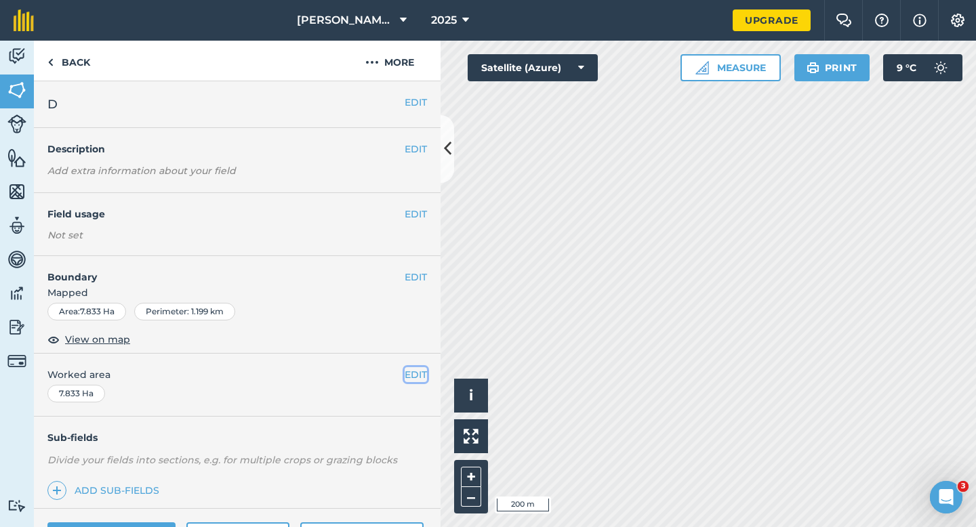
click at [416, 369] on button "EDIT" at bounding box center [416, 374] width 22 height 15
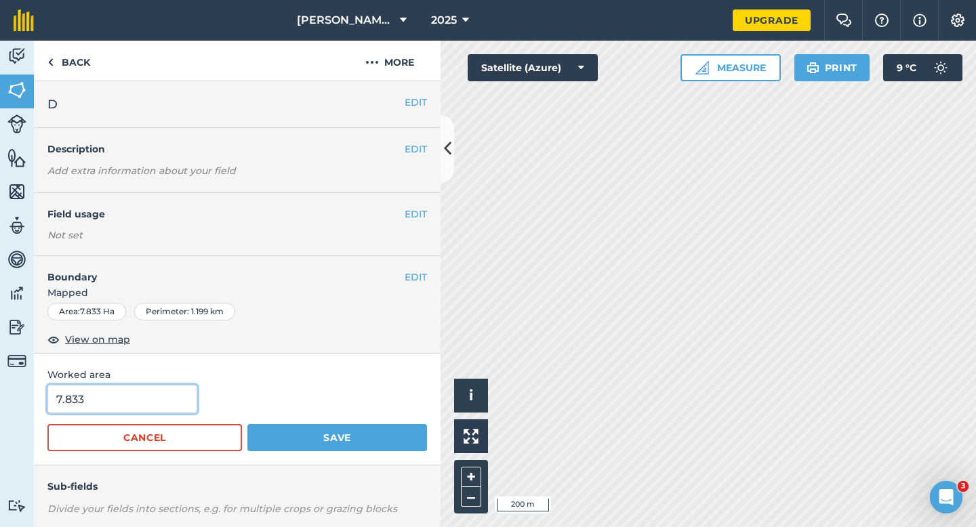
click at [172, 407] on input "7.833" at bounding box center [122, 399] width 150 height 28
type input "7.8"
click at [247, 424] on button "Save" at bounding box center [337, 437] width 180 height 27
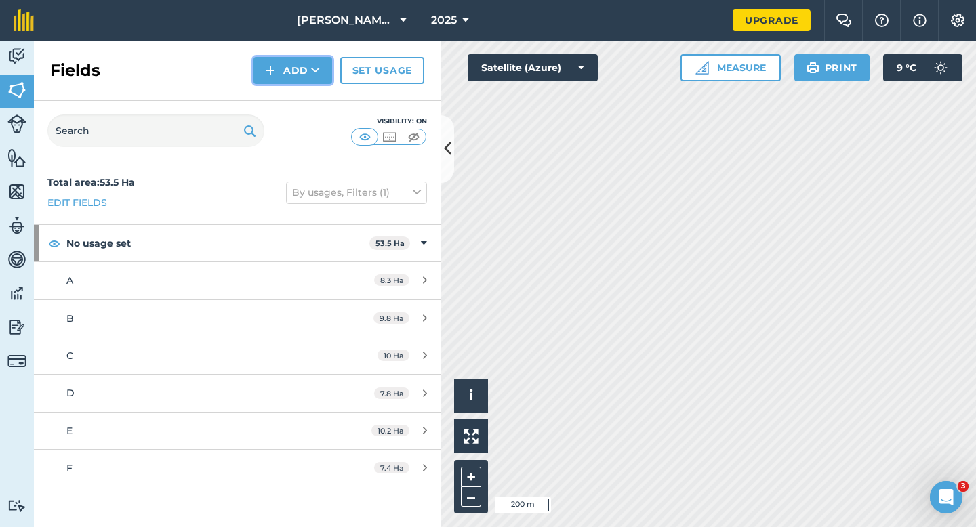
click at [285, 81] on button "Add" at bounding box center [292, 70] width 79 height 27
click at [285, 111] on link "Draw" at bounding box center [293, 101] width 75 height 30
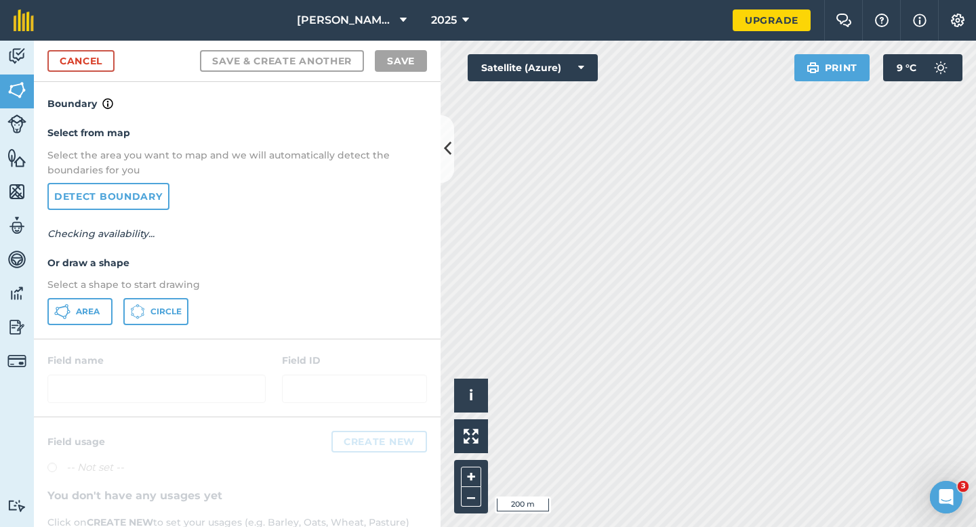
click at [80, 326] on div "Select from map Select the area you want to map and we will automatically detec…" at bounding box center [237, 225] width 407 height 226
click at [80, 314] on span "Area" at bounding box center [88, 311] width 24 height 11
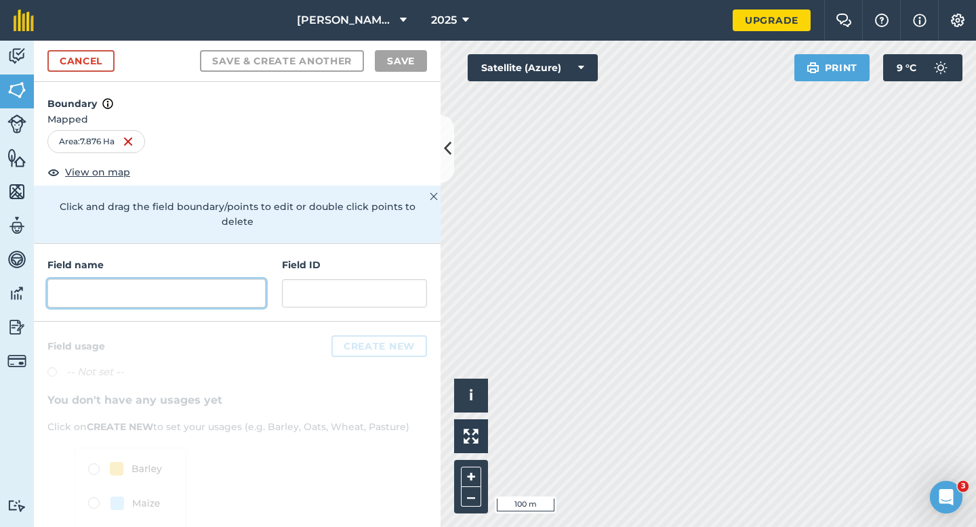
click at [182, 282] on input "text" at bounding box center [156, 293] width 218 height 28
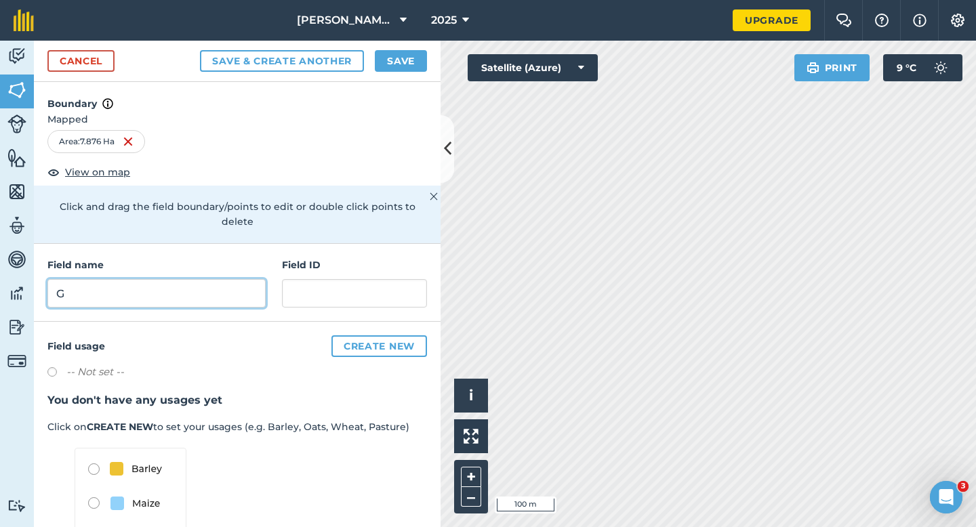
type input "G"
click at [380, 44] on div "Cancel Save & Create Another Save" at bounding box center [237, 61] width 407 height 41
click at [382, 60] on button "Save" at bounding box center [401, 61] width 52 height 22
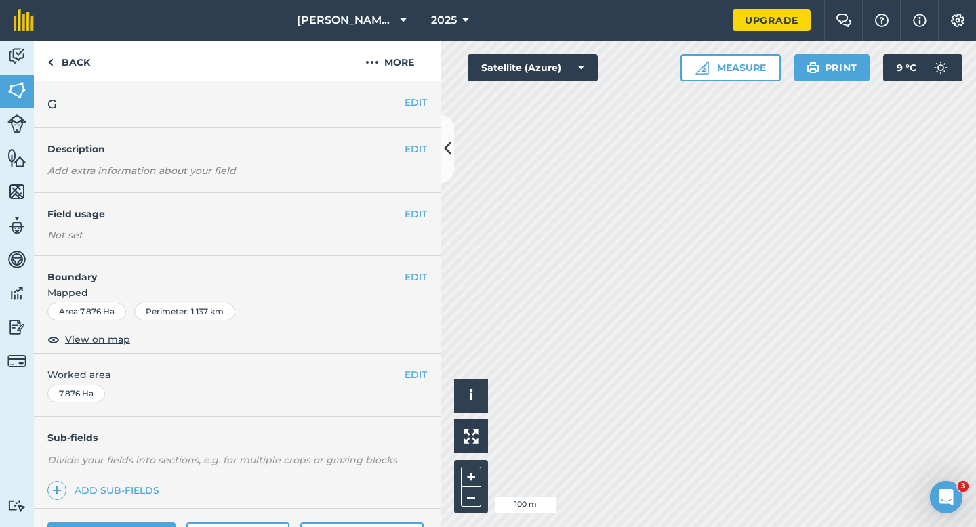
click at [542, 23] on nav "Casey Farming LTD 2025" at bounding box center [389, 20] width 685 height 41
click at [421, 370] on button "EDIT" at bounding box center [416, 374] width 22 height 15
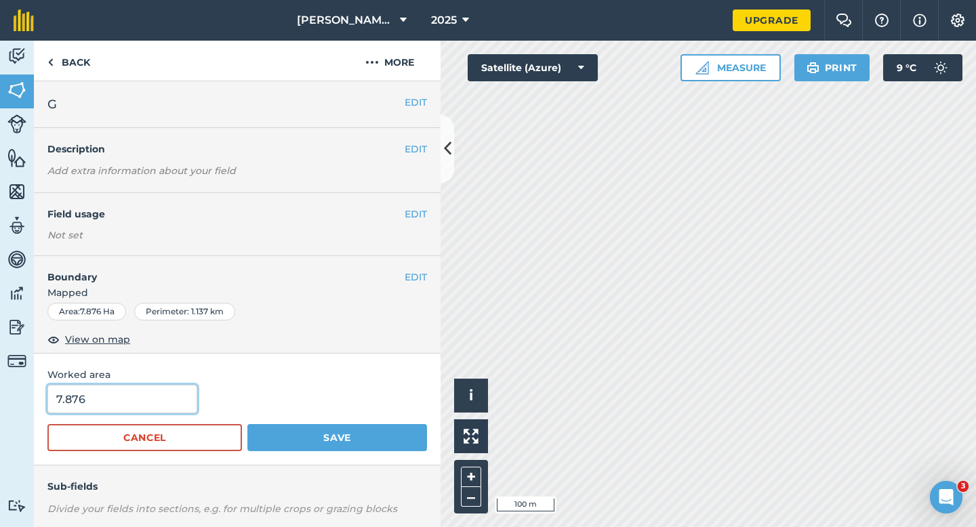
click at [161, 411] on input "7.876" at bounding box center [122, 399] width 150 height 28
type input "7.9"
click at [247, 424] on button "Save" at bounding box center [337, 437] width 180 height 27
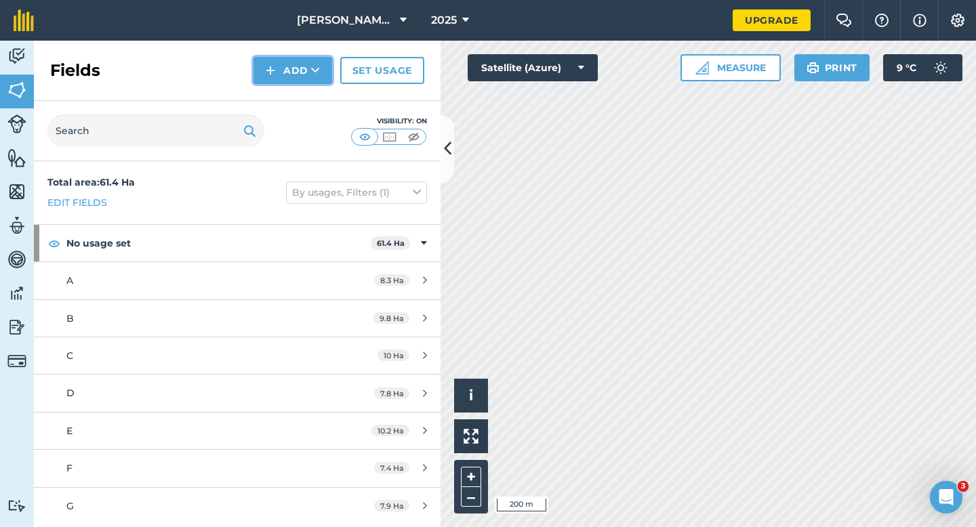
click at [272, 60] on button "Add" at bounding box center [292, 70] width 79 height 27
click at [283, 94] on link "Draw" at bounding box center [293, 101] width 75 height 30
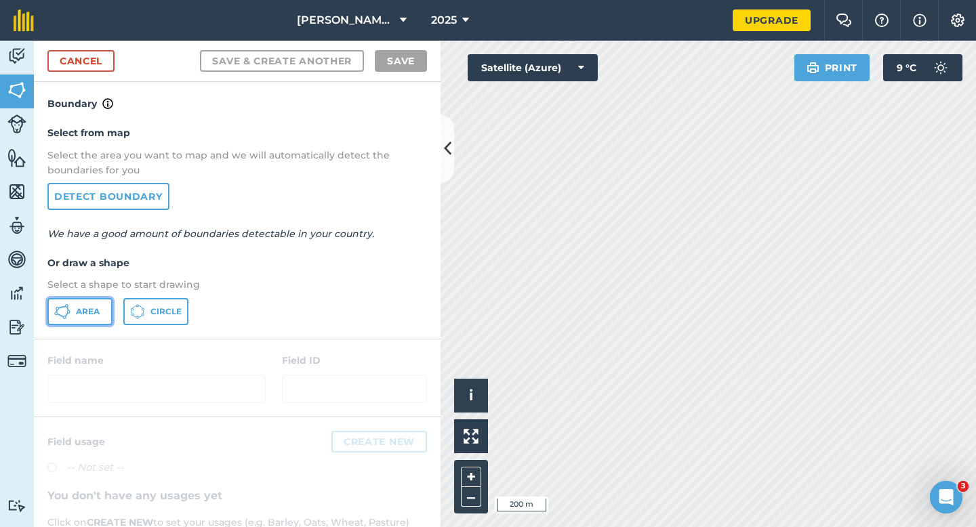
click at [81, 319] on button "Area" at bounding box center [79, 311] width 65 height 27
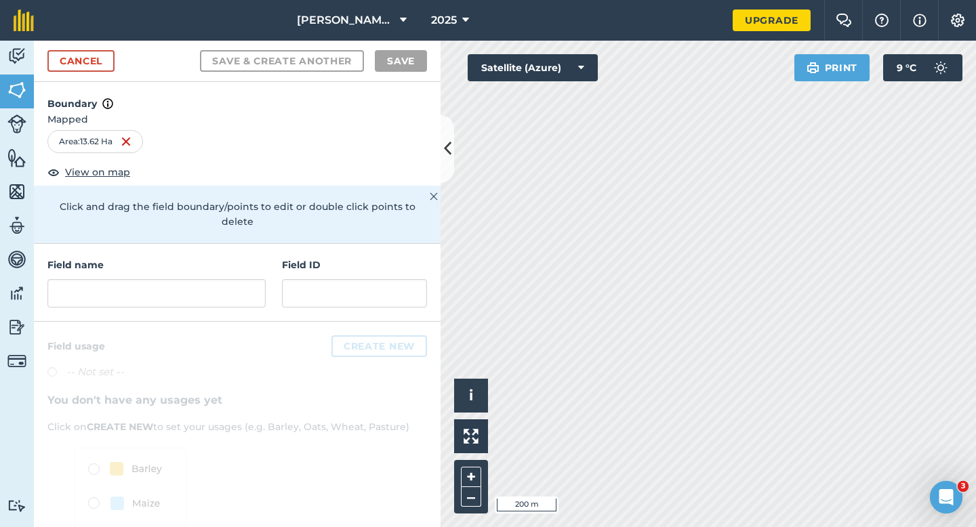
click at [261, 296] on div "Field name Field ID" at bounding box center [237, 283] width 407 height 78
click at [256, 285] on input "text" at bounding box center [156, 293] width 218 height 28
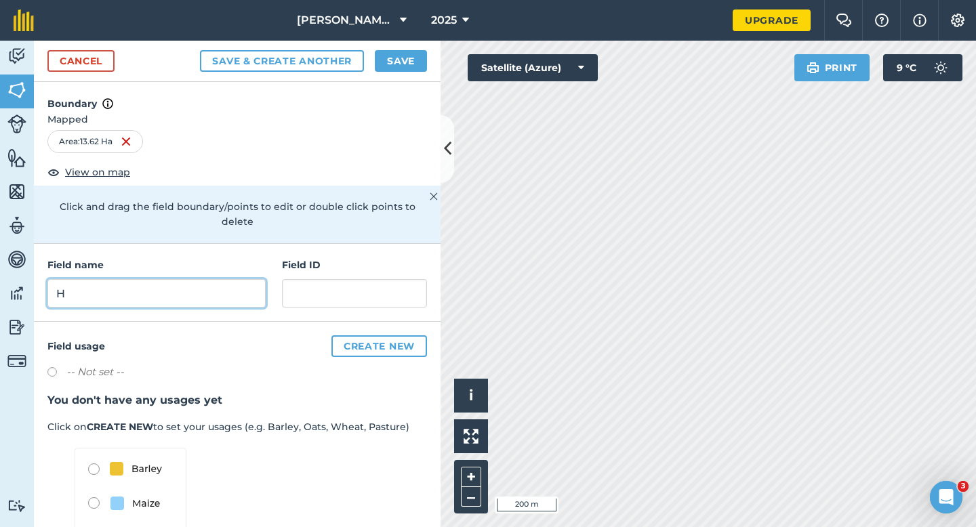
type input "H"
click at [407, 71] on button "Save" at bounding box center [401, 61] width 52 height 22
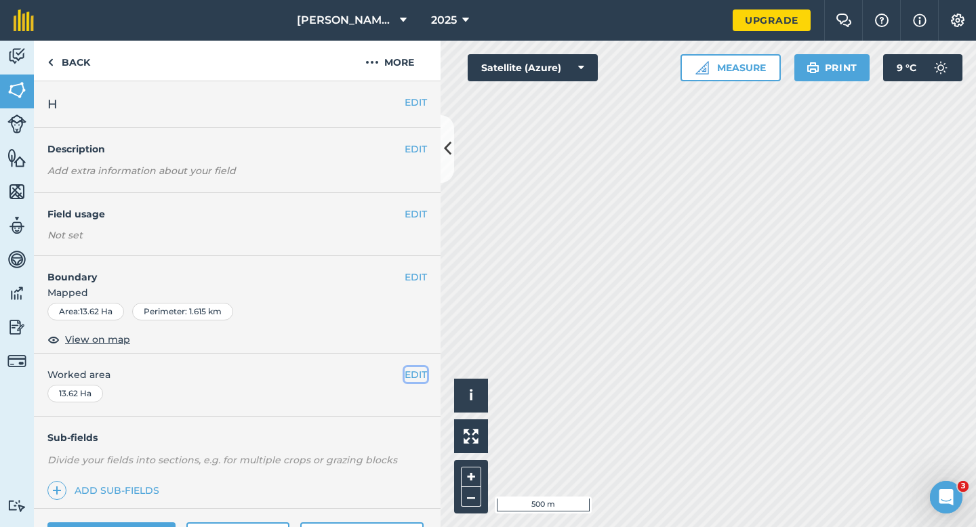
click at [409, 371] on button "EDIT" at bounding box center [416, 374] width 22 height 15
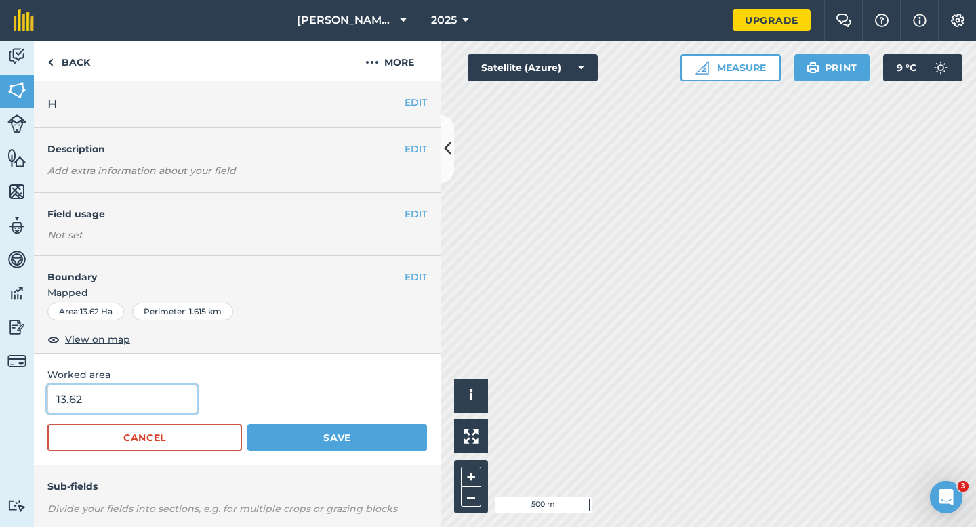
click at [110, 399] on input "13.62" at bounding box center [122, 399] width 150 height 28
type input "13.6"
click at [247, 424] on button "Save" at bounding box center [337, 437] width 180 height 27
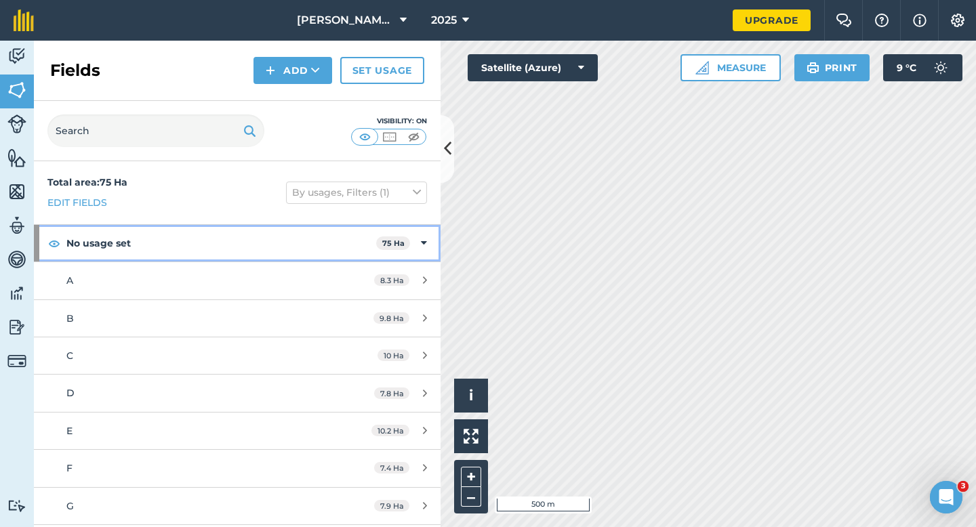
click at [352, 244] on strong "No usage set" at bounding box center [221, 243] width 310 height 37
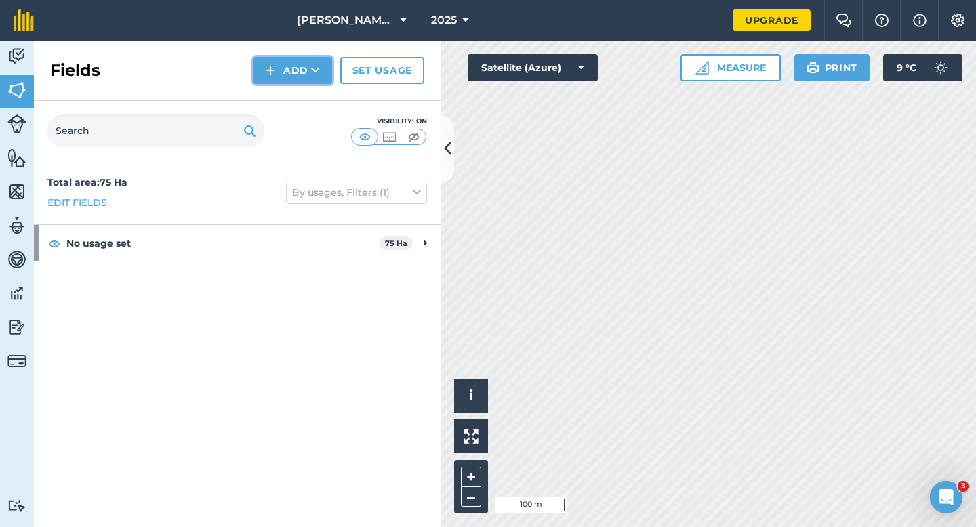
click at [266, 68] on img at bounding box center [270, 70] width 9 height 16
click at [275, 103] on link "Draw" at bounding box center [293, 101] width 75 height 30
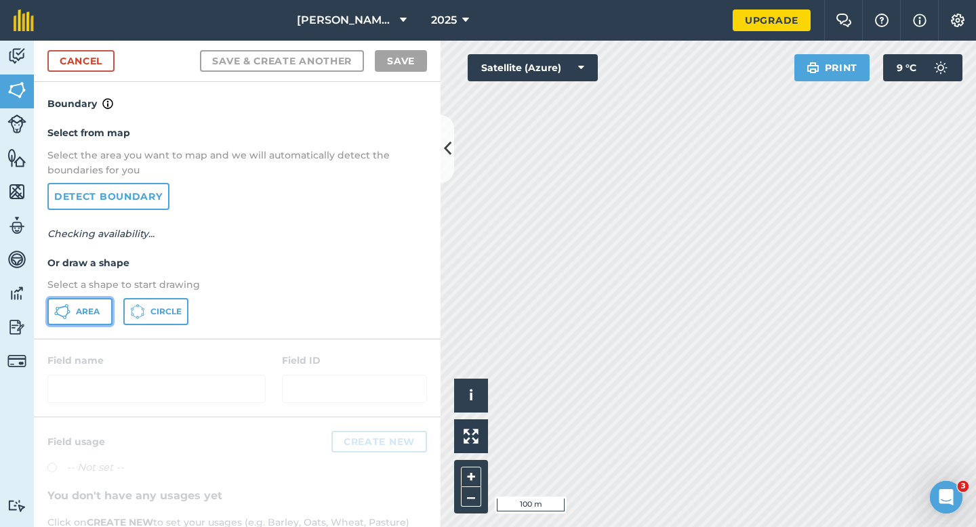
click at [92, 304] on button "Area" at bounding box center [79, 311] width 65 height 27
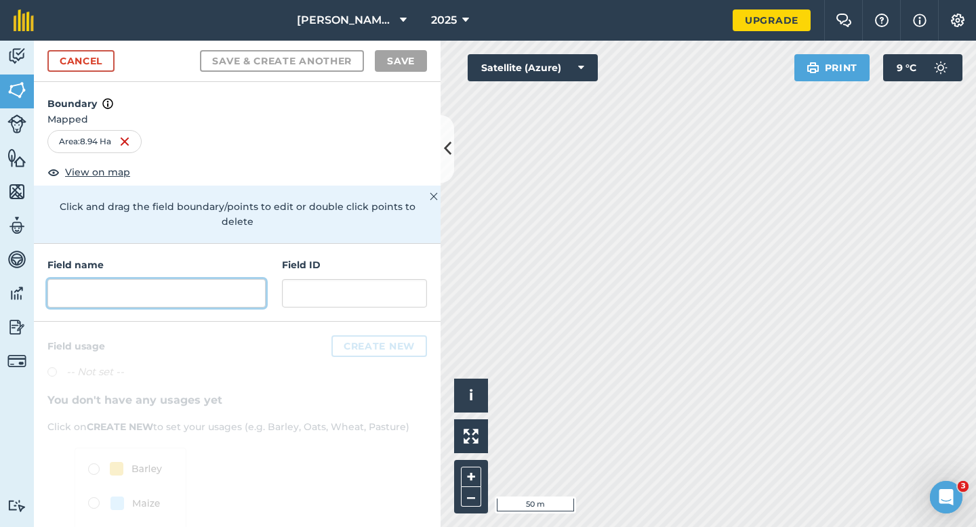
click at [204, 279] on input "text" at bounding box center [156, 293] width 218 height 28
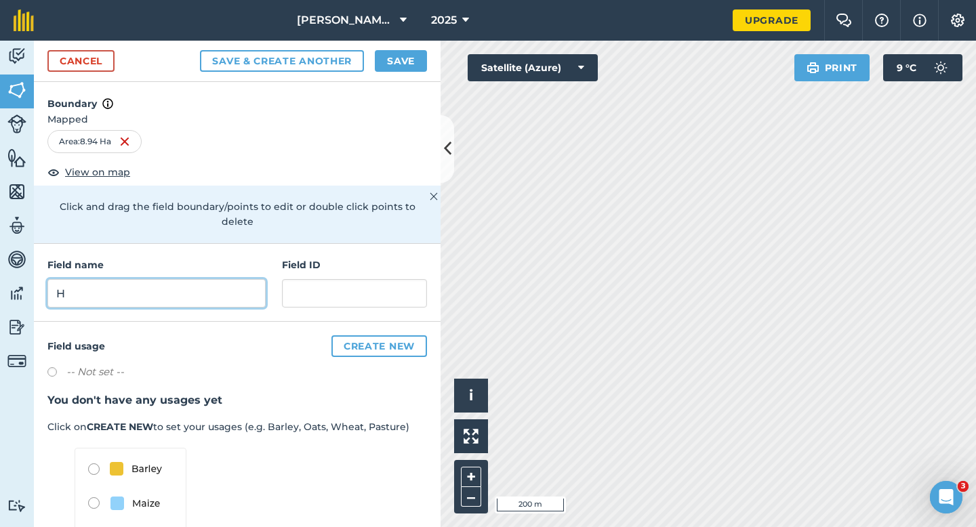
type input "H"
click at [407, 65] on button "Save" at bounding box center [401, 61] width 52 height 22
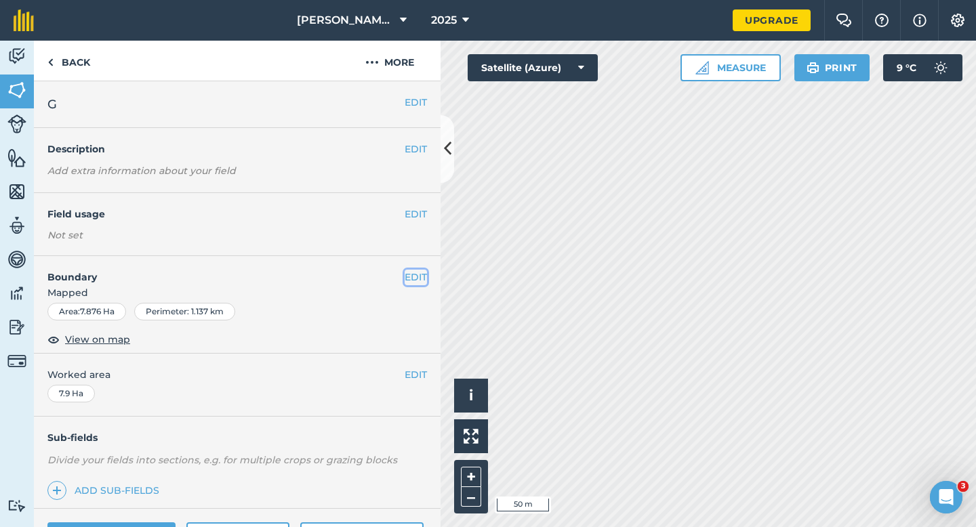
click at [416, 283] on button "EDIT" at bounding box center [416, 277] width 22 height 15
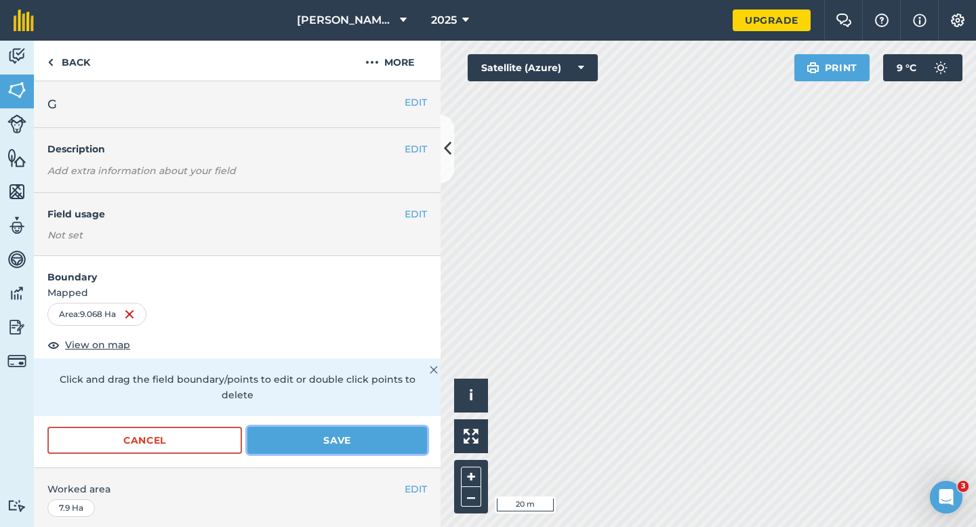
click at [345, 427] on button "Save" at bounding box center [337, 440] width 180 height 27
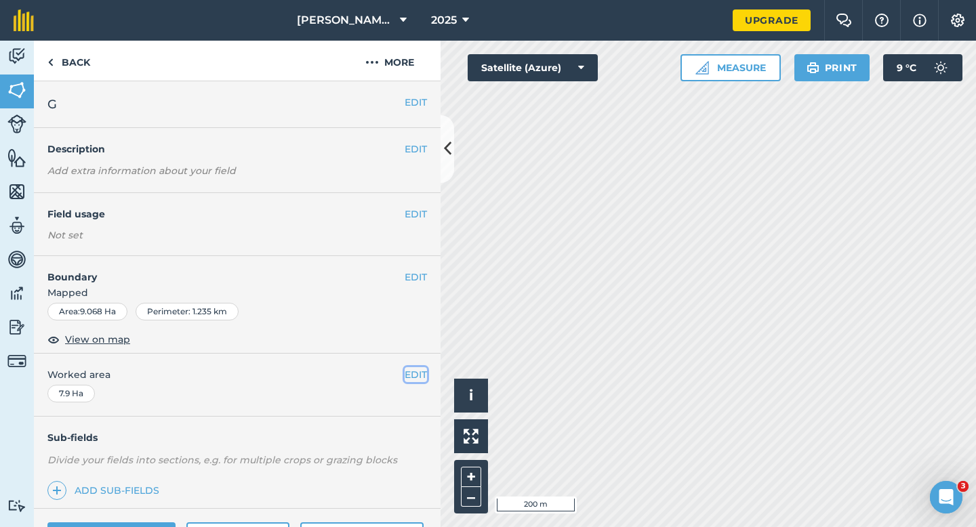
click at [406, 369] on button "EDIT" at bounding box center [416, 374] width 22 height 15
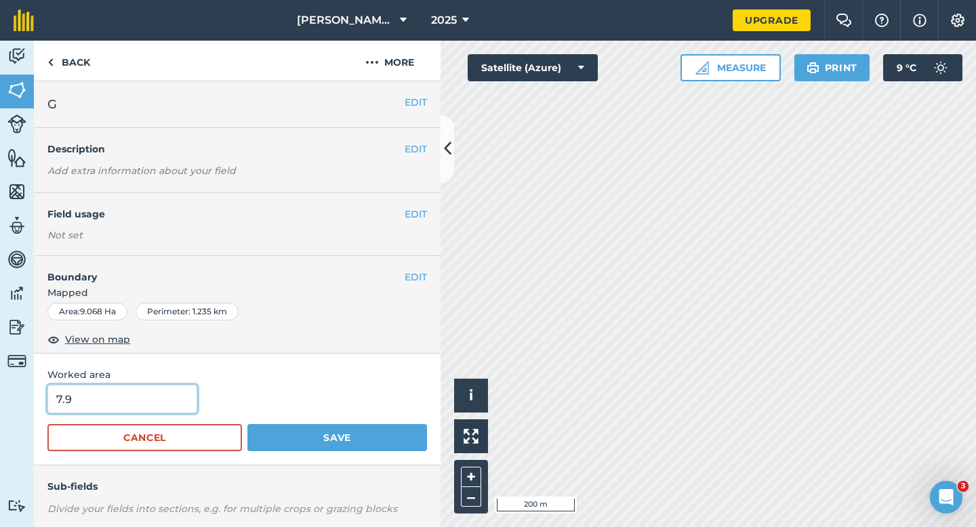
click at [182, 403] on input "7.9" at bounding box center [122, 399] width 150 height 28
type input "8"
click at [247, 424] on button "Save" at bounding box center [337, 437] width 180 height 27
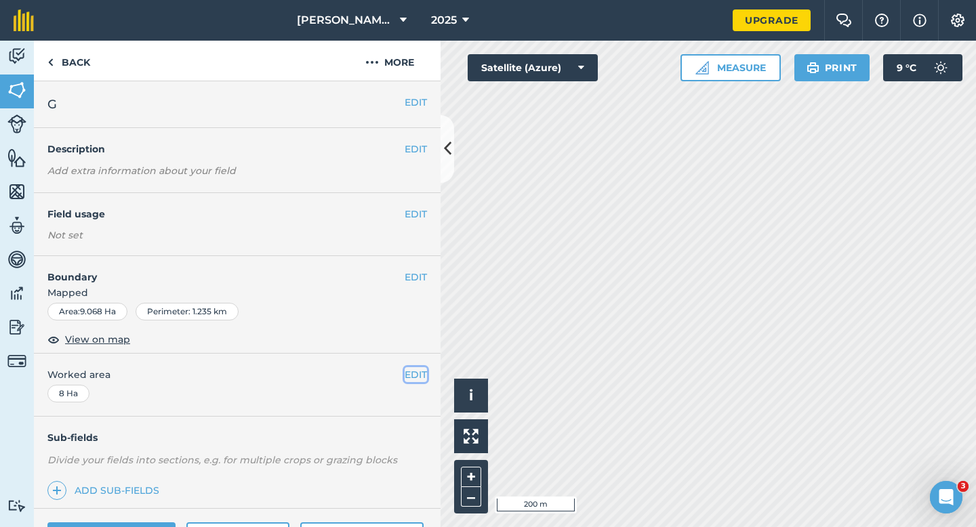
click at [415, 379] on button "EDIT" at bounding box center [416, 374] width 22 height 15
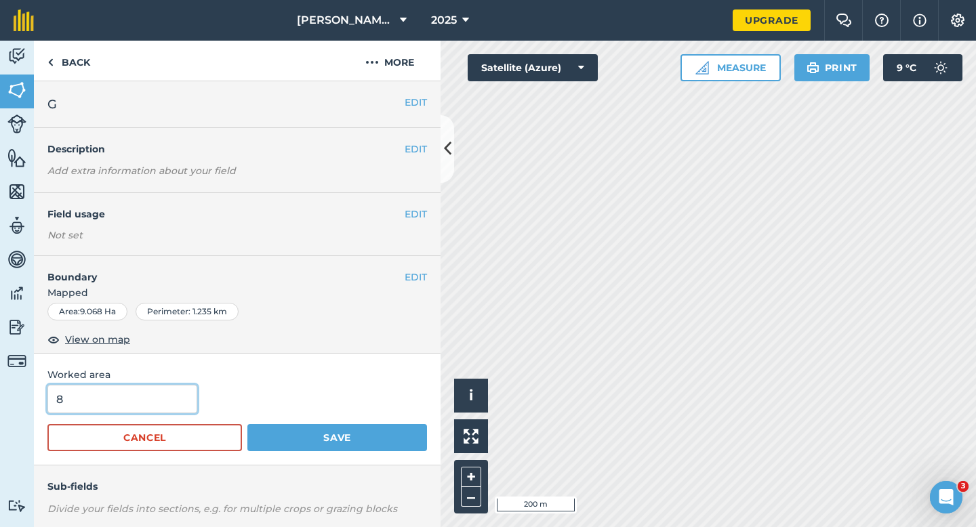
click at [161, 399] on input "8" at bounding box center [122, 399] width 150 height 28
type input "9"
click at [247, 424] on button "Save" at bounding box center [337, 437] width 180 height 27
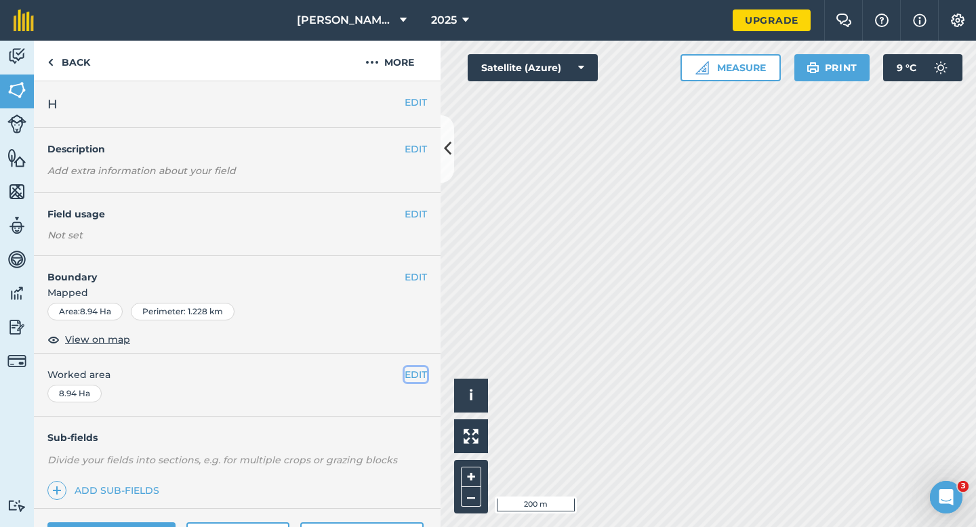
click at [411, 369] on button "EDIT" at bounding box center [416, 374] width 22 height 15
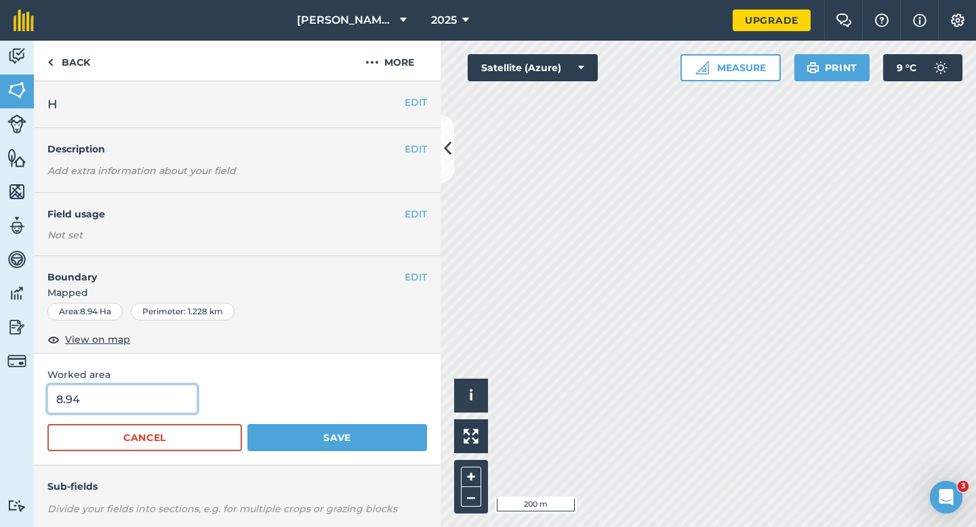
click at [175, 392] on input "8.94" at bounding box center [122, 399] width 150 height 28
type input "9"
click at [247, 424] on button "Save" at bounding box center [337, 437] width 180 height 27
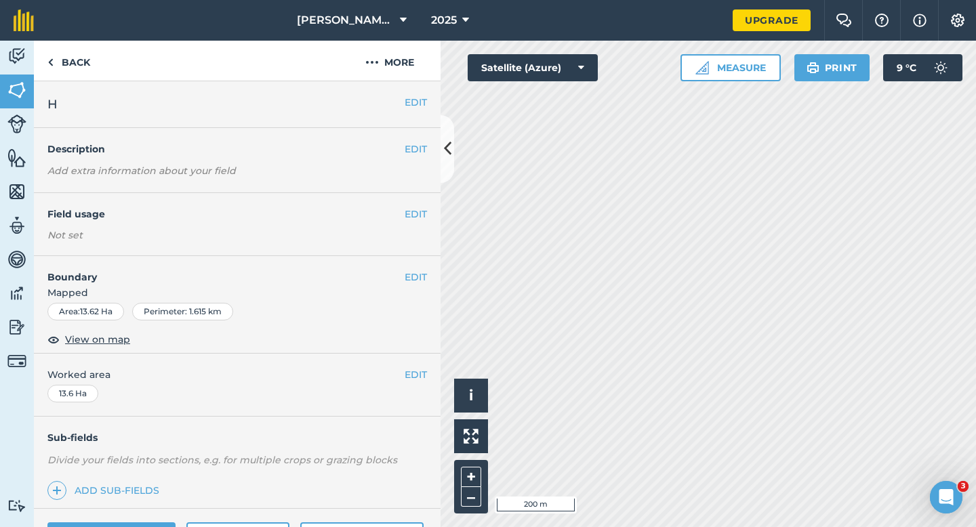
click at [409, 94] on div "EDIT H" at bounding box center [237, 104] width 407 height 47
click at [409, 95] on button "EDIT" at bounding box center [416, 102] width 22 height 15
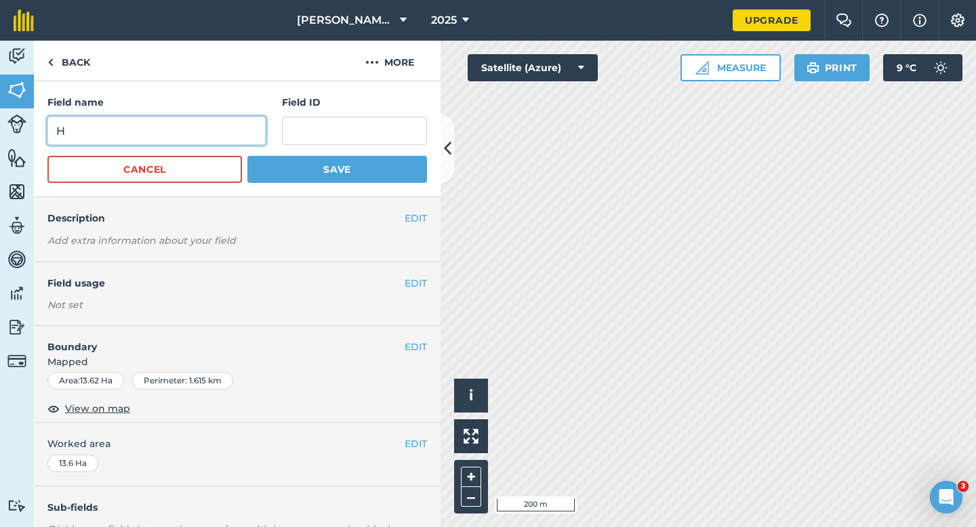
click at [197, 135] on input "H" at bounding box center [156, 131] width 218 height 28
type input "I"
click at [247, 156] on button "Save" at bounding box center [337, 169] width 180 height 27
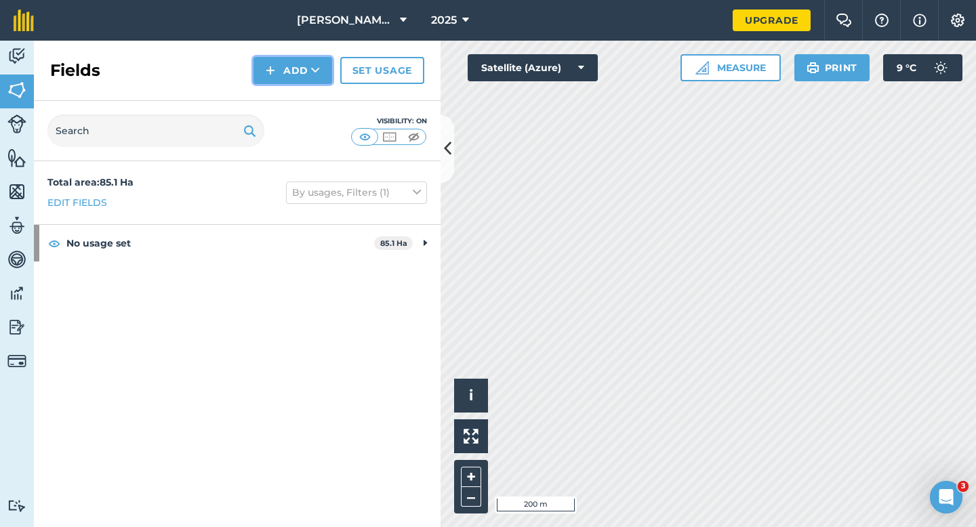
click at [307, 64] on button "Add" at bounding box center [292, 70] width 79 height 27
click at [295, 100] on link "Draw" at bounding box center [293, 101] width 75 height 30
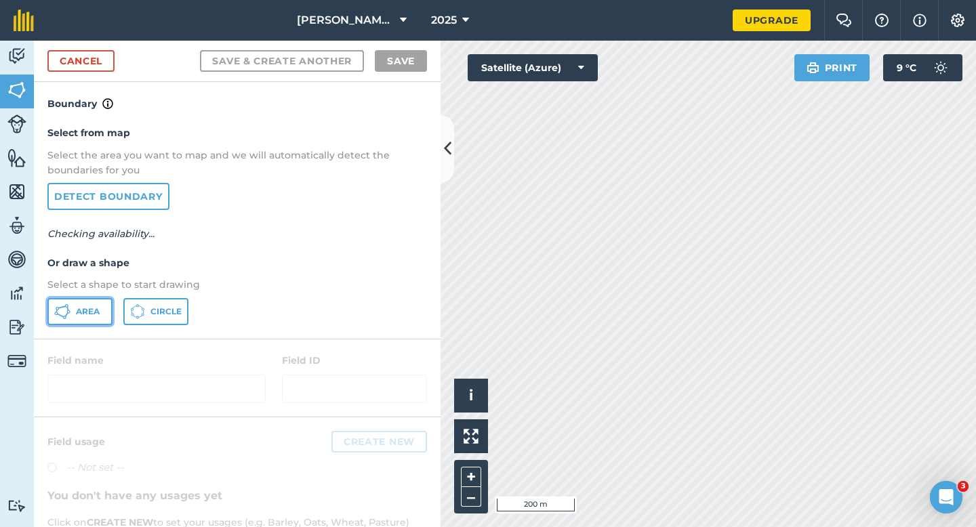
click at [95, 316] on span "Area" at bounding box center [88, 311] width 24 height 11
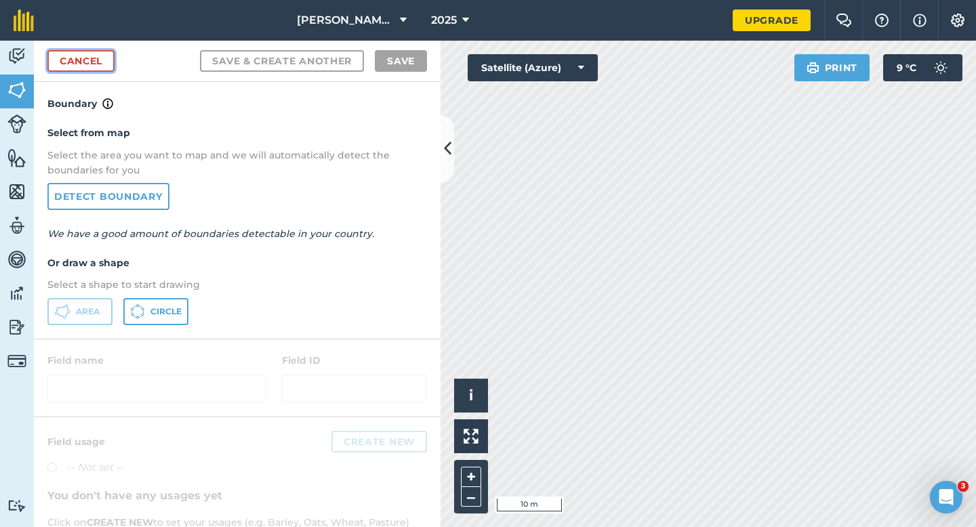
click at [106, 68] on link "Cancel" at bounding box center [80, 61] width 67 height 22
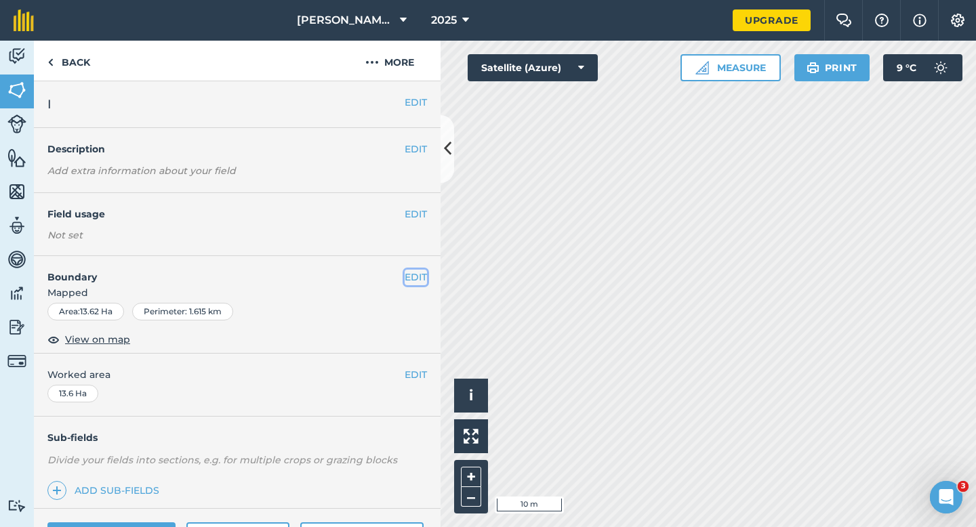
click at [410, 274] on button "EDIT" at bounding box center [416, 277] width 22 height 15
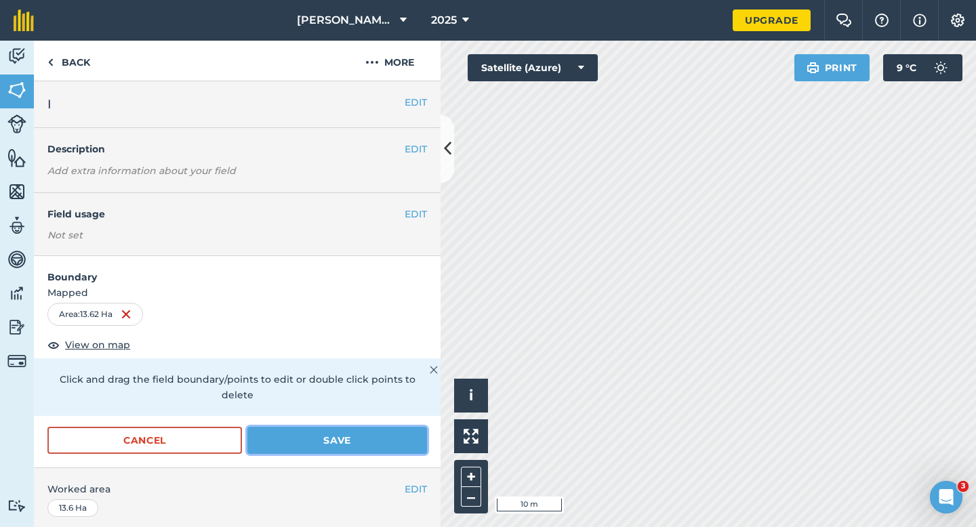
click at [276, 427] on button "Save" at bounding box center [337, 440] width 180 height 27
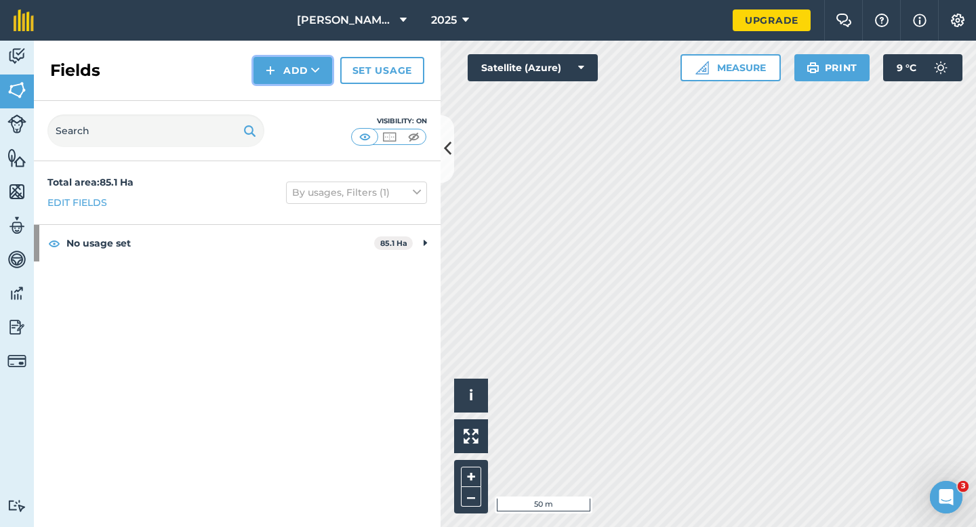
click at [277, 75] on button "Add" at bounding box center [292, 70] width 79 height 27
click at [286, 112] on link "Draw" at bounding box center [293, 101] width 75 height 30
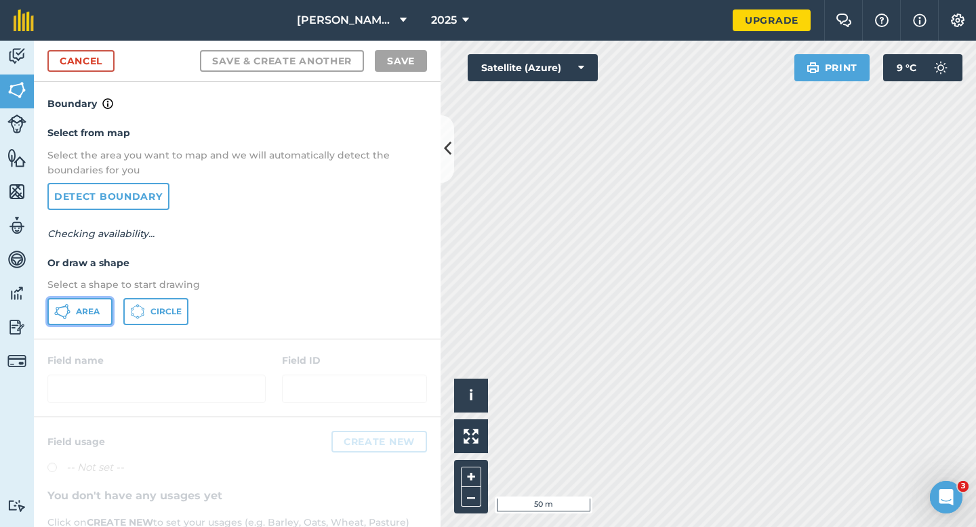
click at [66, 301] on button "Area" at bounding box center [79, 311] width 65 height 27
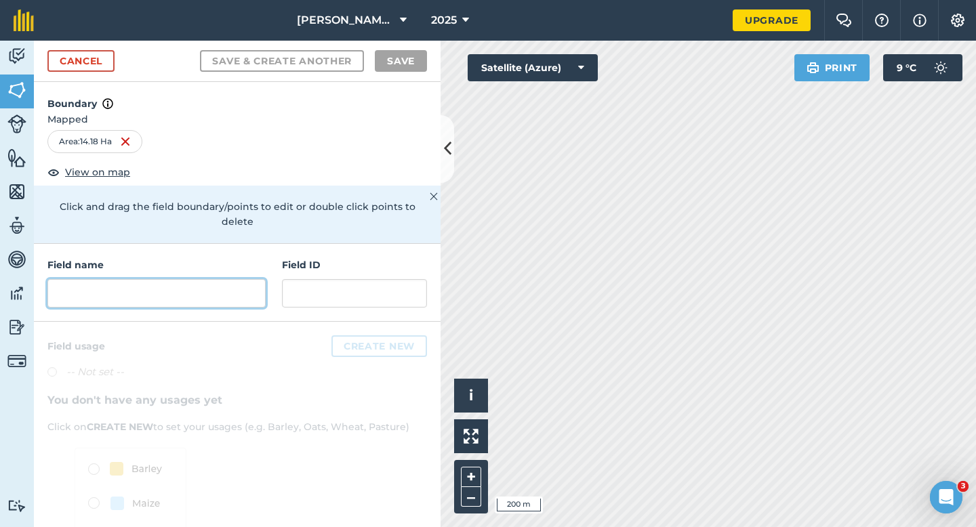
click at [203, 279] on input "text" at bounding box center [156, 293] width 218 height 28
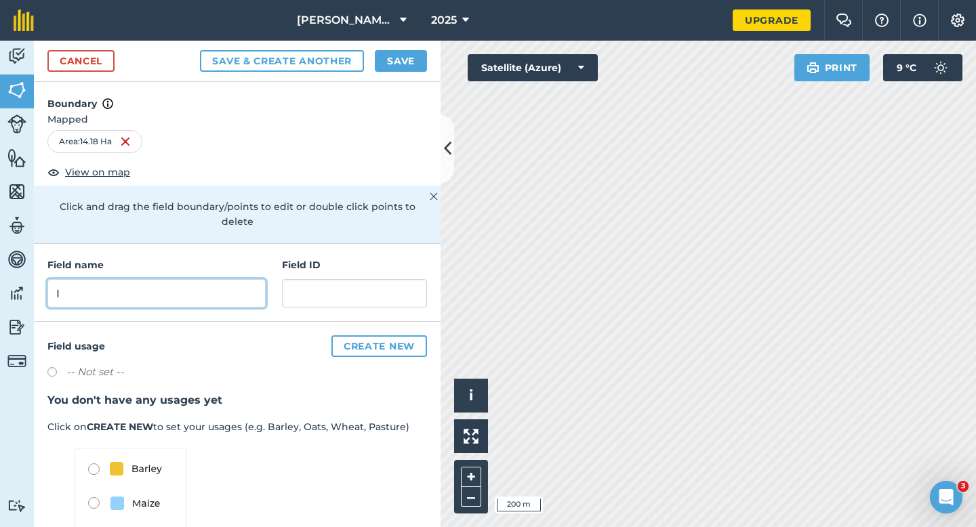
type input "I"
click at [392, 56] on button "Save" at bounding box center [401, 61] width 52 height 22
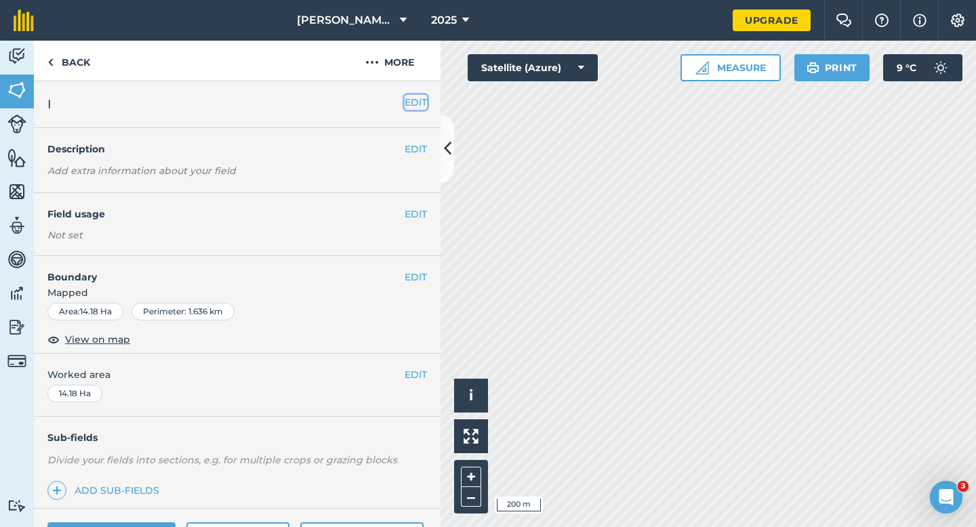
click at [422, 106] on button "EDIT" at bounding box center [416, 102] width 22 height 15
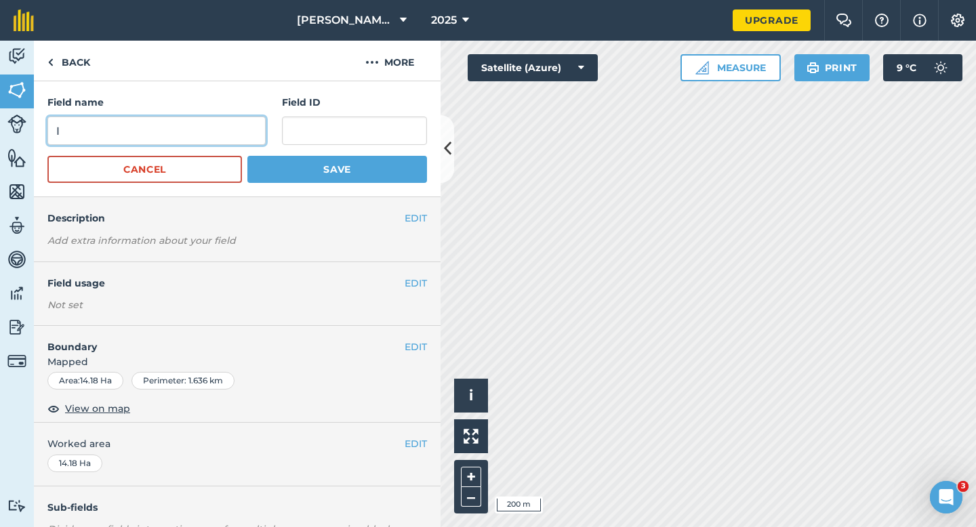
click at [161, 127] on input "I" at bounding box center [156, 131] width 218 height 28
click at [161, 127] on input "J" at bounding box center [156, 131] width 218 height 28
type input "J"
click at [247, 156] on button "Save" at bounding box center [337, 169] width 180 height 27
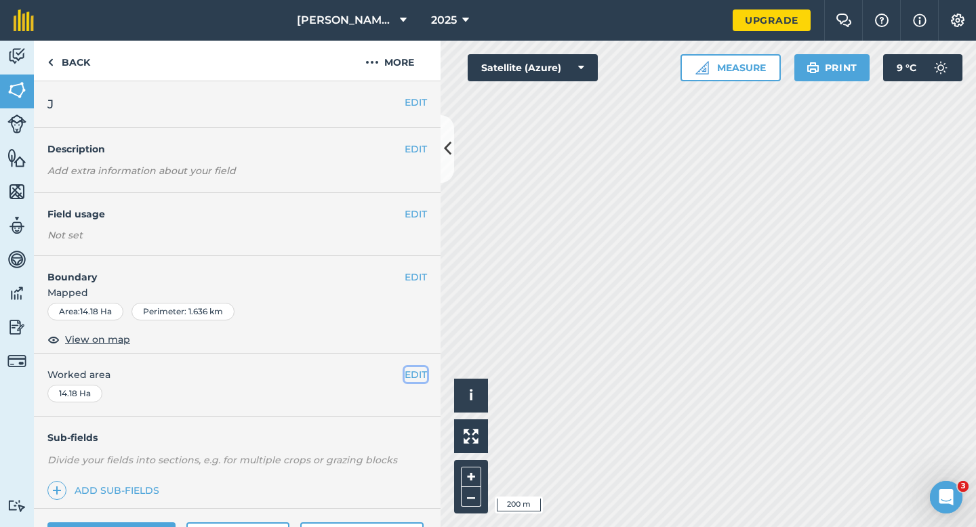
click at [413, 378] on button "EDIT" at bounding box center [416, 374] width 22 height 15
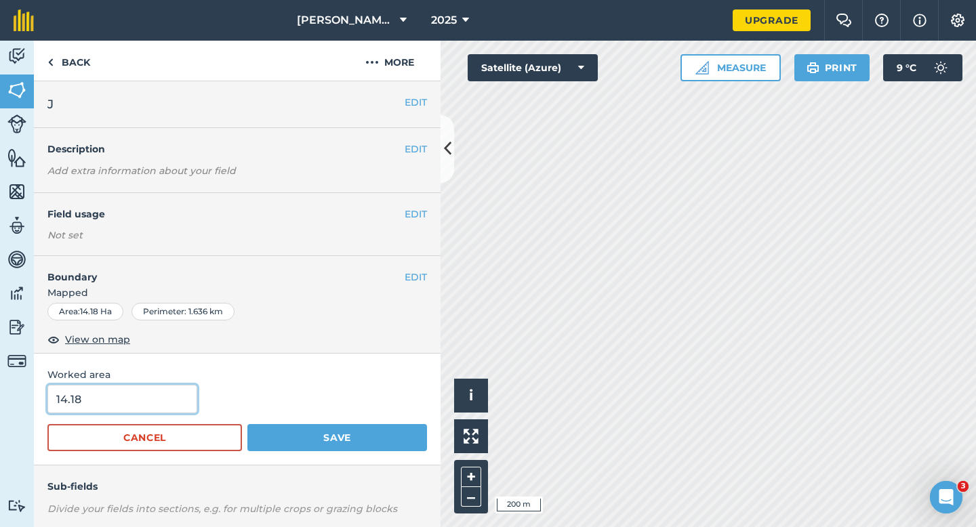
click at [179, 410] on input "14.18" at bounding box center [122, 399] width 150 height 28
type input "14.2"
click at [247, 424] on button "Save" at bounding box center [337, 437] width 180 height 27
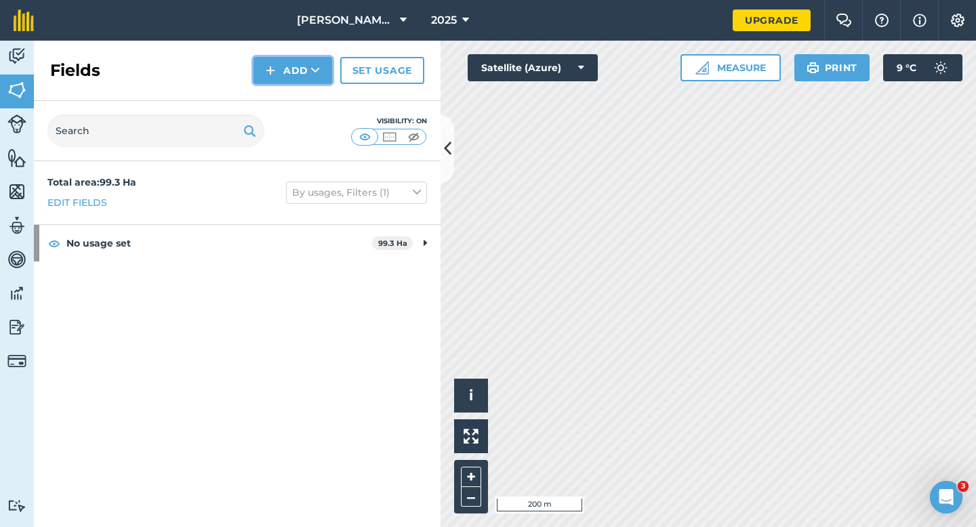
click at [274, 71] on img at bounding box center [270, 70] width 9 height 16
click at [281, 102] on link "Draw" at bounding box center [293, 101] width 75 height 30
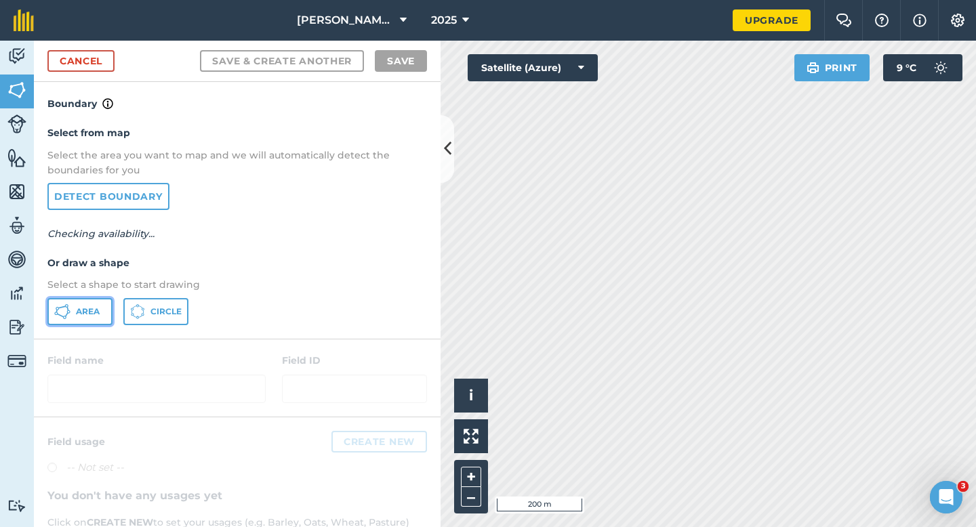
click at [106, 314] on button "Area" at bounding box center [79, 311] width 65 height 27
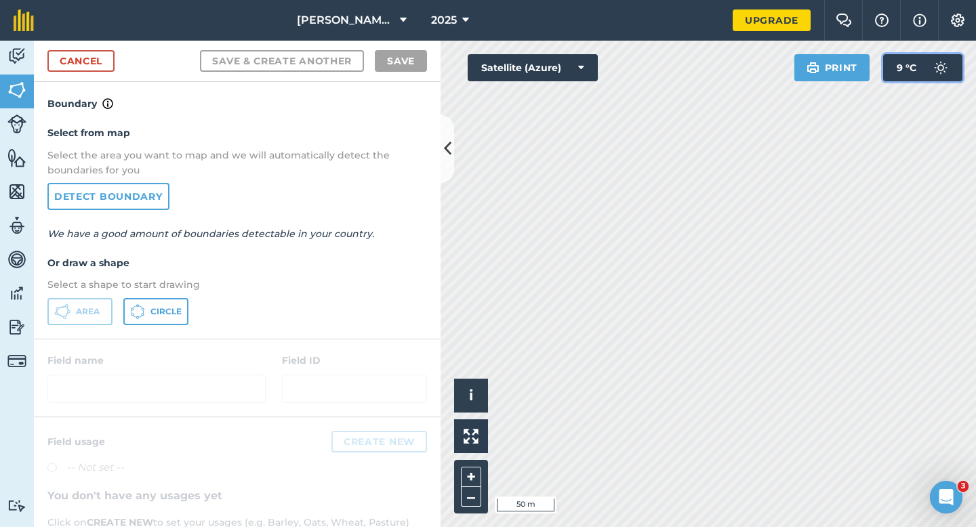
click at [960, 226] on div "Click to start drawing i © 2025 TomTom, Microsoft 50 m + – Satellite (Azure) Pr…" at bounding box center [708, 284] width 535 height 487
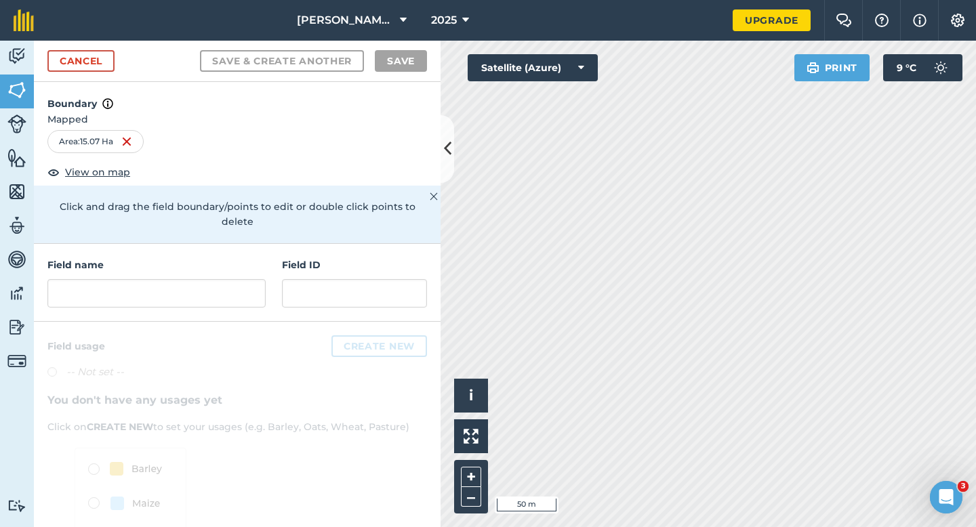
click at [219, 298] on div "Field name Field ID" at bounding box center [237, 283] width 407 height 78
click at [219, 290] on input "text" at bounding box center [156, 293] width 218 height 28
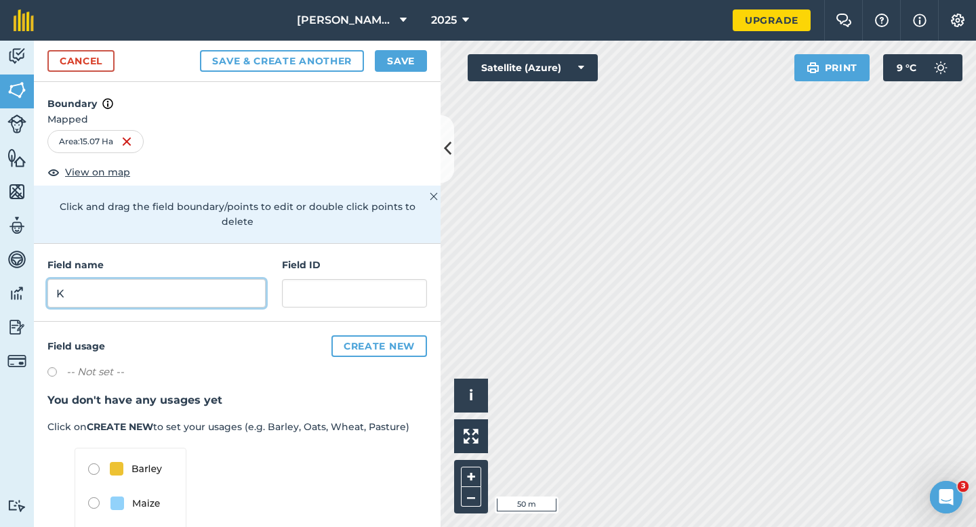
type input "K"
click at [390, 45] on div "Cancel Save & Create Another Save" at bounding box center [237, 61] width 407 height 41
click at [394, 48] on div "Cancel Save & Create Another Save" at bounding box center [237, 61] width 407 height 41
click at [386, 63] on button "Save" at bounding box center [401, 61] width 52 height 22
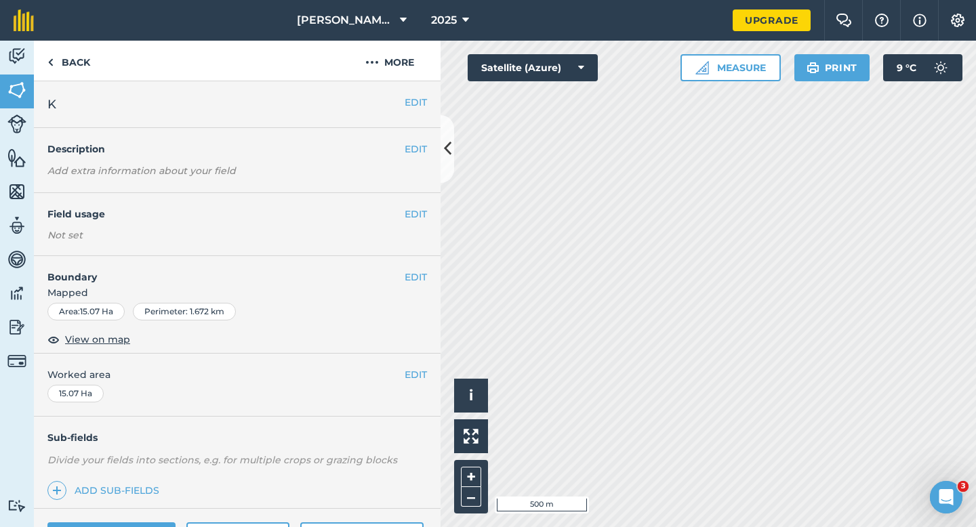
click at [423, 383] on div "EDIT Worked area 15.07 Ha" at bounding box center [237, 385] width 407 height 63
click at [422, 378] on button "EDIT" at bounding box center [416, 374] width 22 height 15
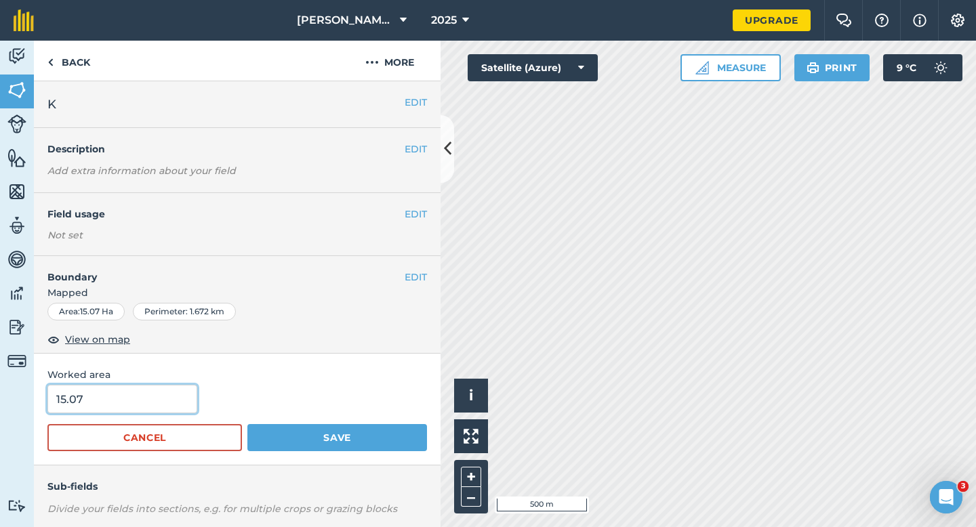
click at [114, 399] on input "15.07" at bounding box center [122, 399] width 150 height 28
type input "15"
click at [247, 424] on button "Save" at bounding box center [337, 437] width 180 height 27
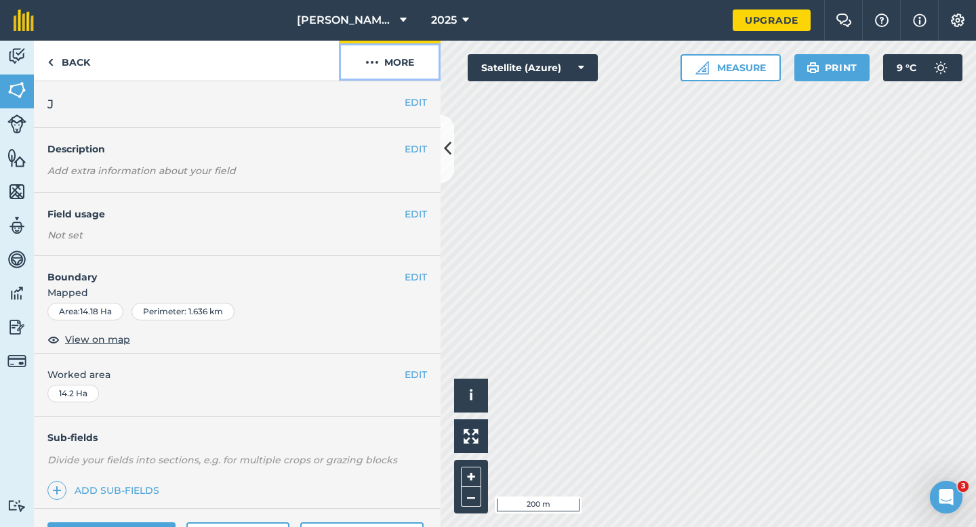
click at [395, 48] on button "More" at bounding box center [390, 61] width 102 height 40
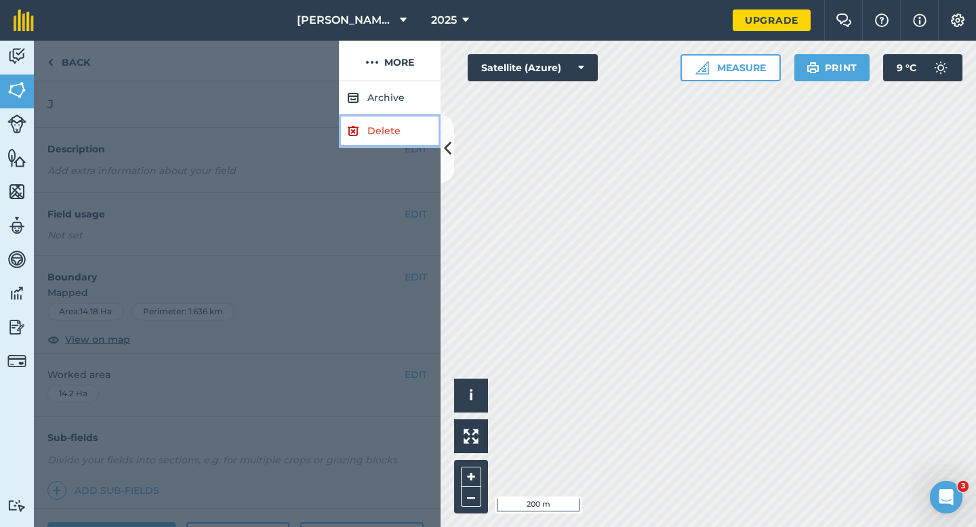
click at [390, 136] on link "Delete" at bounding box center [390, 131] width 102 height 33
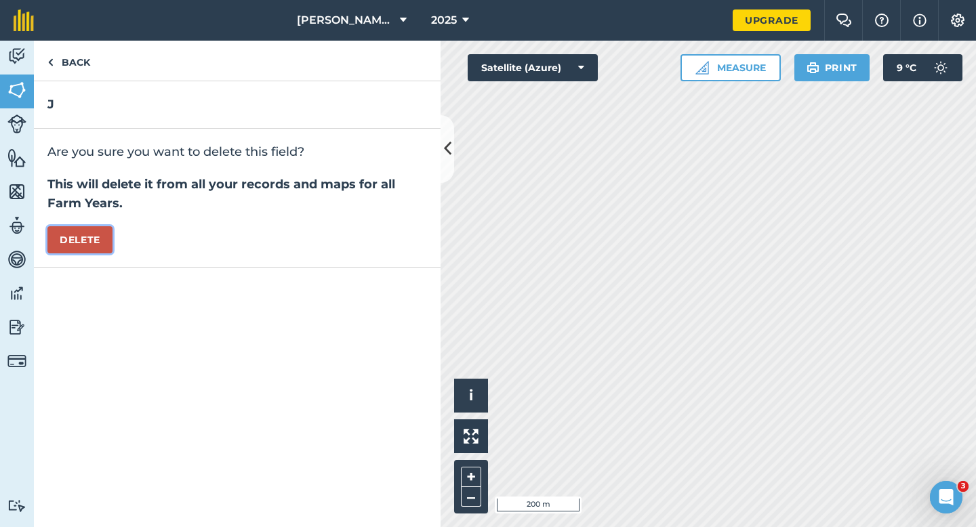
click at [107, 234] on button "Delete" at bounding box center [79, 239] width 65 height 27
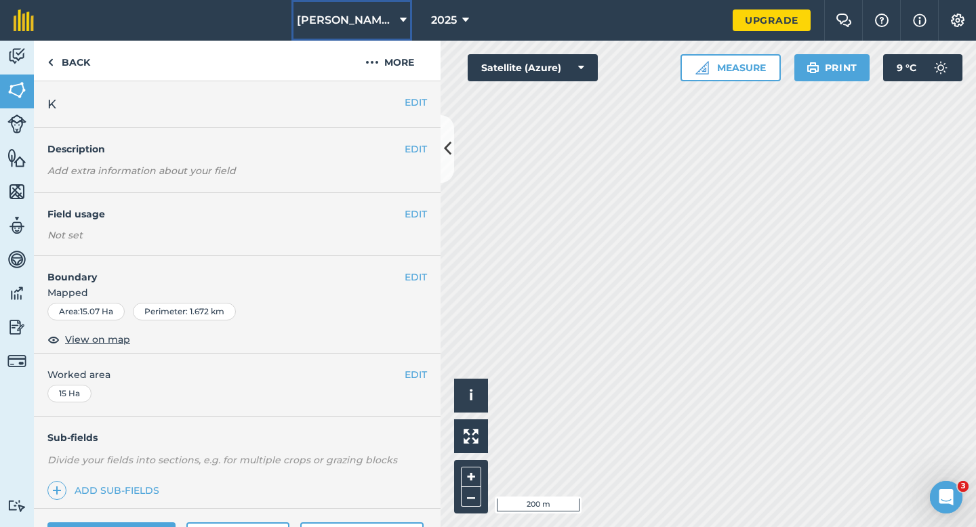
click at [330, 29] on button "Casey Farming LTD" at bounding box center [351, 20] width 121 height 41
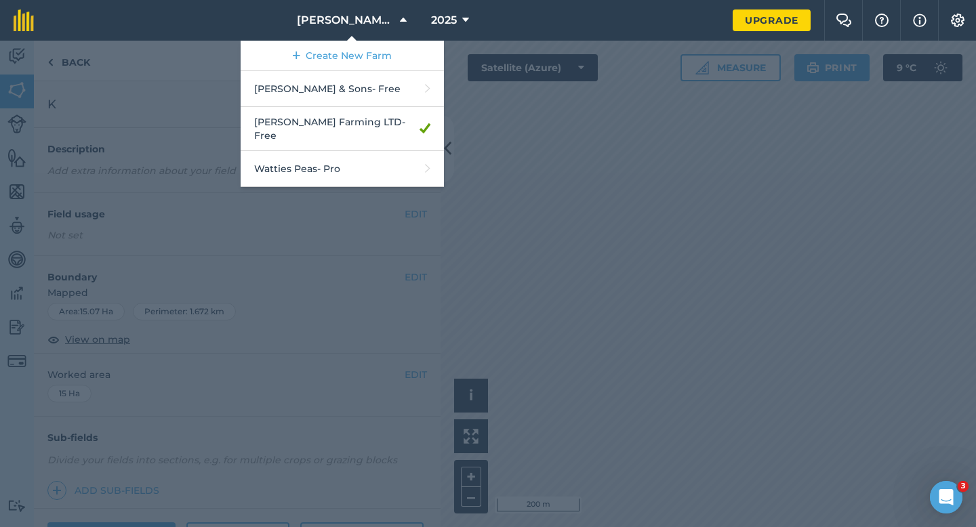
click at [523, 100] on div at bounding box center [488, 284] width 976 height 487
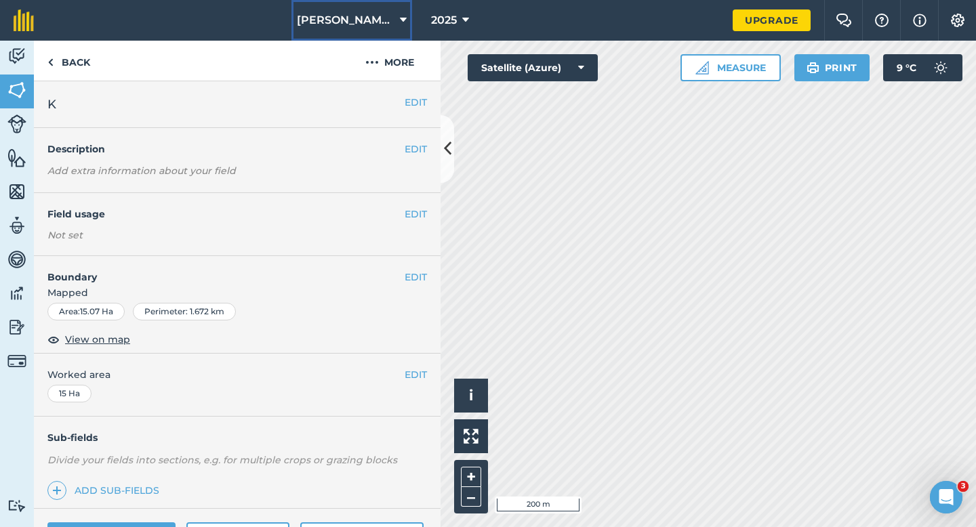
click at [364, 37] on button "Casey Farming LTD" at bounding box center [351, 20] width 121 height 41
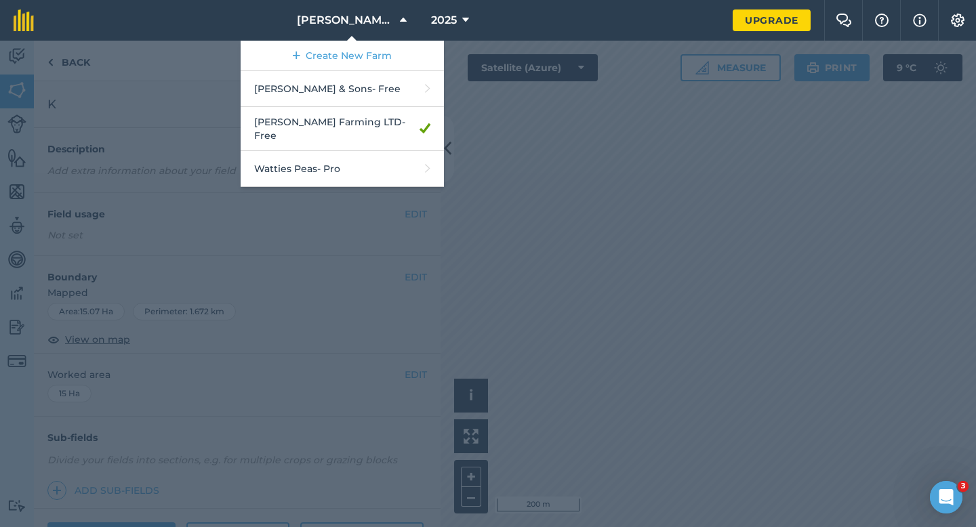
click at [380, 209] on div at bounding box center [488, 284] width 976 height 487
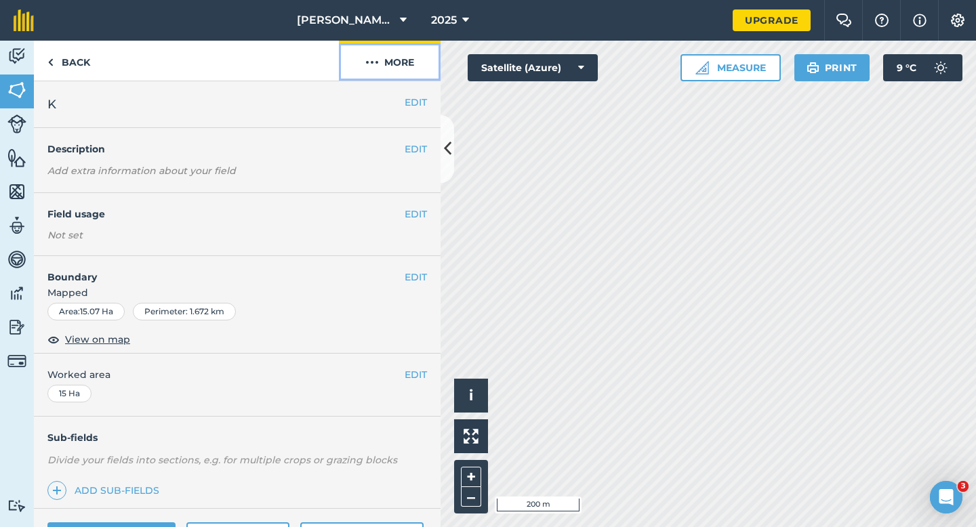
click at [396, 68] on button "More" at bounding box center [390, 61] width 102 height 40
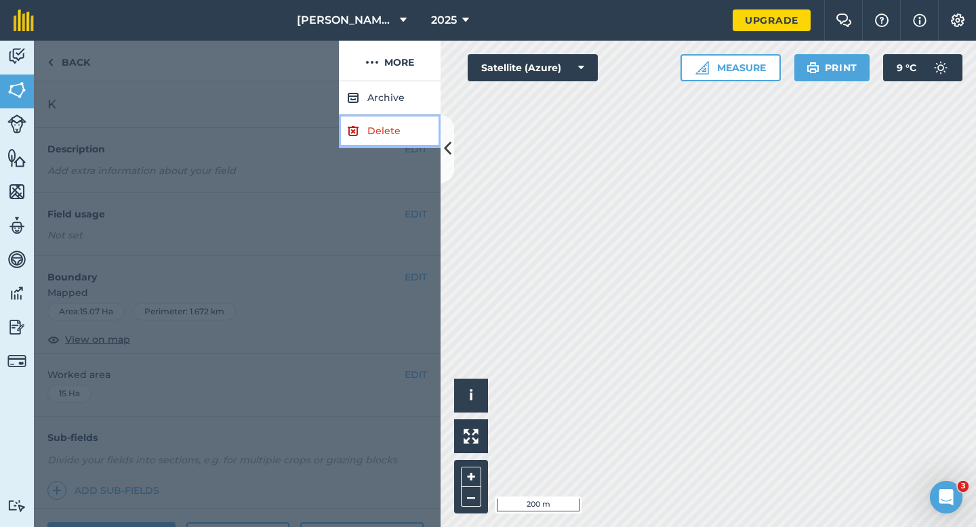
click at [396, 140] on link "Delete" at bounding box center [390, 131] width 102 height 33
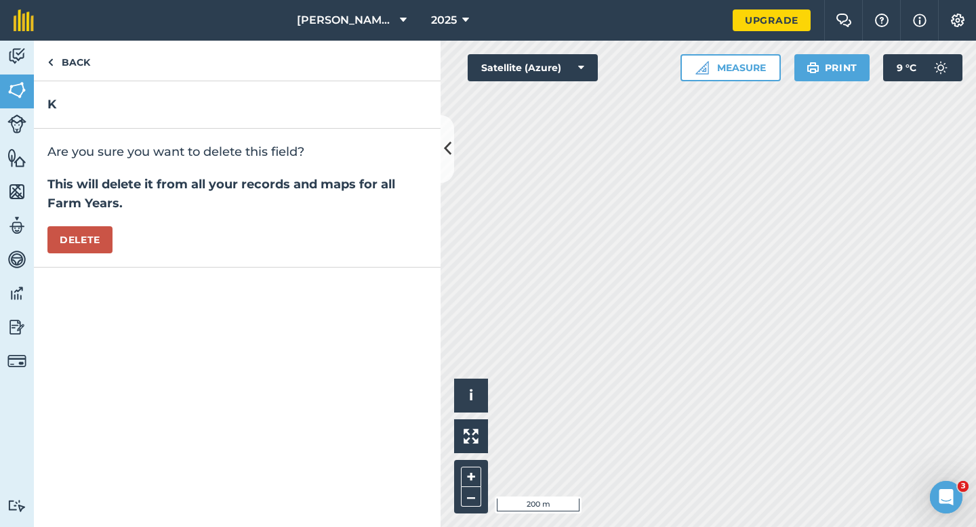
click at [83, 224] on div "Are you sure you want to delete this field? This will delete it from all your r…" at bounding box center [237, 198] width 407 height 139
click at [105, 233] on button "Delete" at bounding box center [79, 239] width 65 height 27
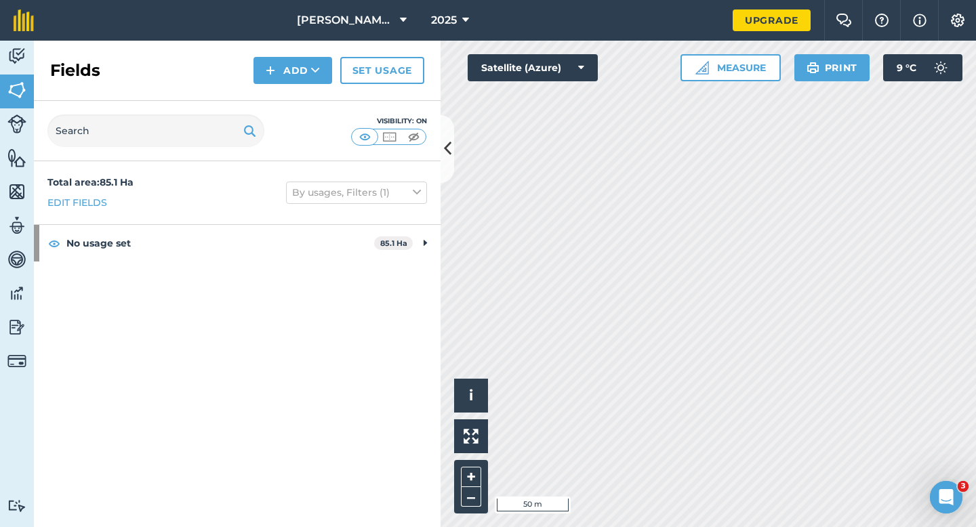
click at [411, 245] on div "Activity Fields Livestock Features Maps Team Vehicles Data Reporting Billing Tu…" at bounding box center [488, 284] width 976 height 487
click at [352, 321] on div "Activity Fields Livestock Features Maps Team Vehicles Data Reporting Billing Tu…" at bounding box center [488, 284] width 976 height 487
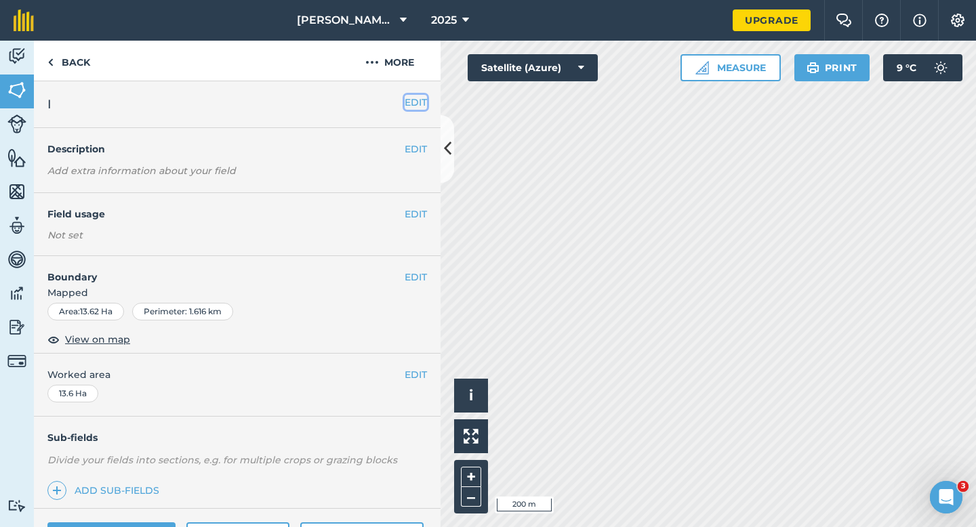
click at [415, 102] on button "EDIT" at bounding box center [416, 102] width 22 height 15
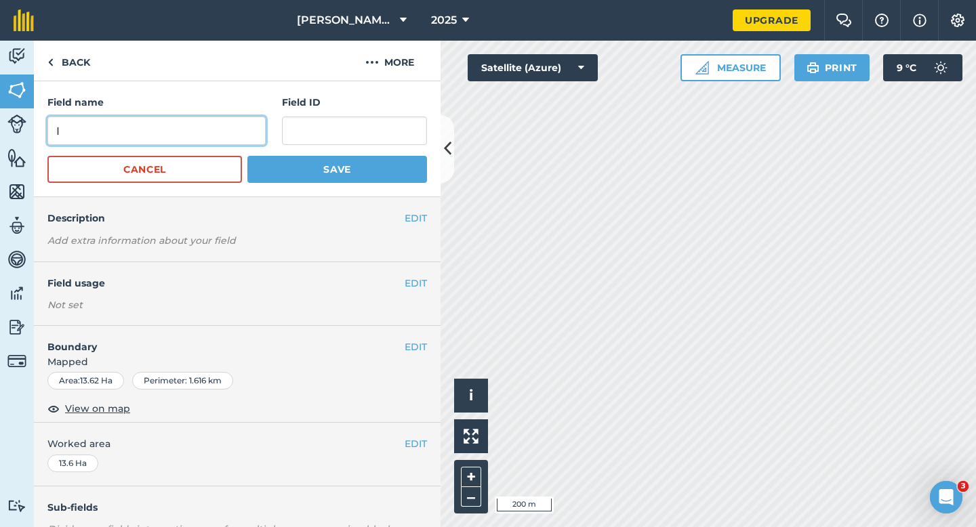
click at [205, 144] on input "I" at bounding box center [156, 131] width 218 height 28
type input "H"
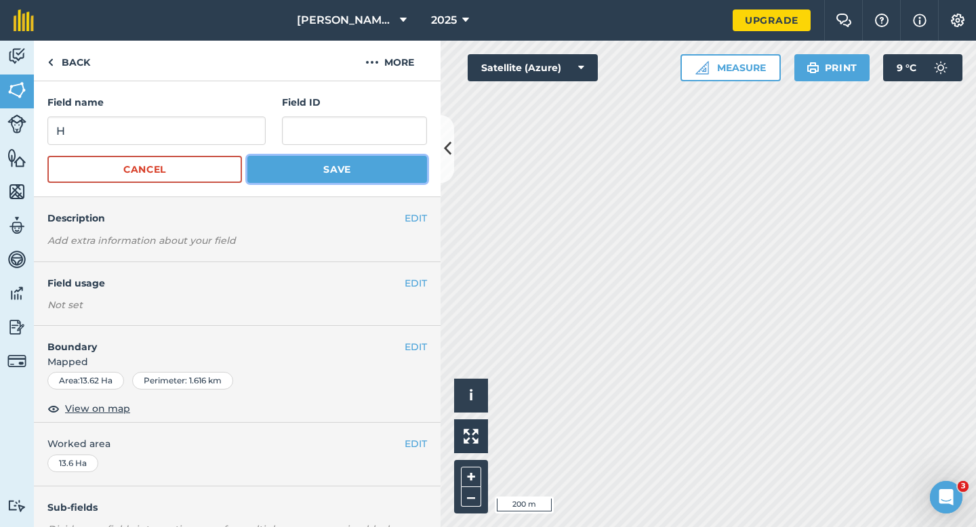
click at [264, 178] on button "Save" at bounding box center [337, 169] width 180 height 27
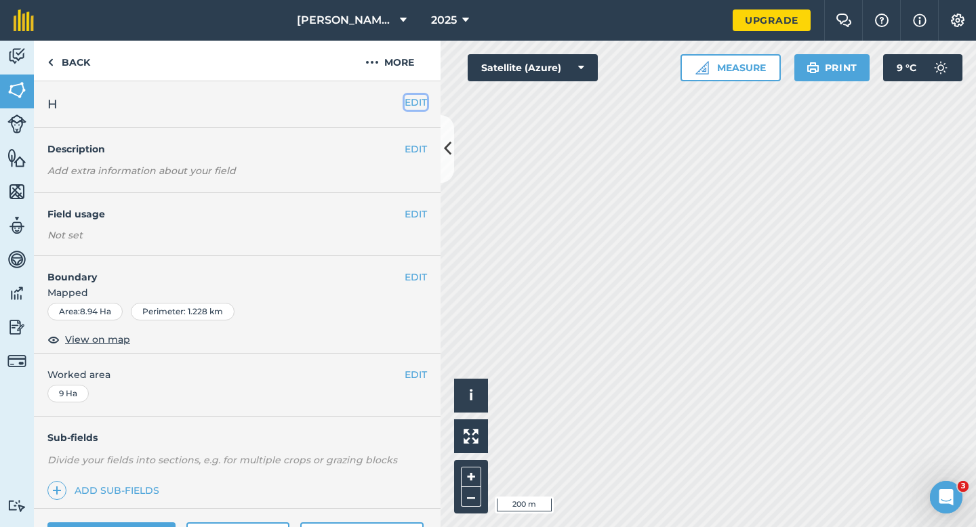
click at [421, 100] on button "EDIT" at bounding box center [416, 102] width 22 height 15
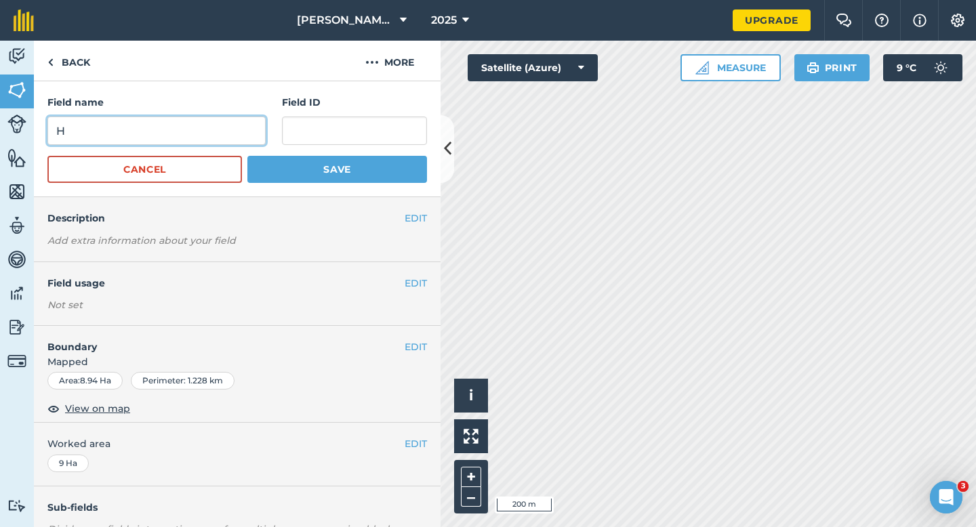
click at [194, 139] on input "H" at bounding box center [156, 131] width 218 height 28
type input "I"
click at [247, 156] on button "Save" at bounding box center [337, 169] width 180 height 27
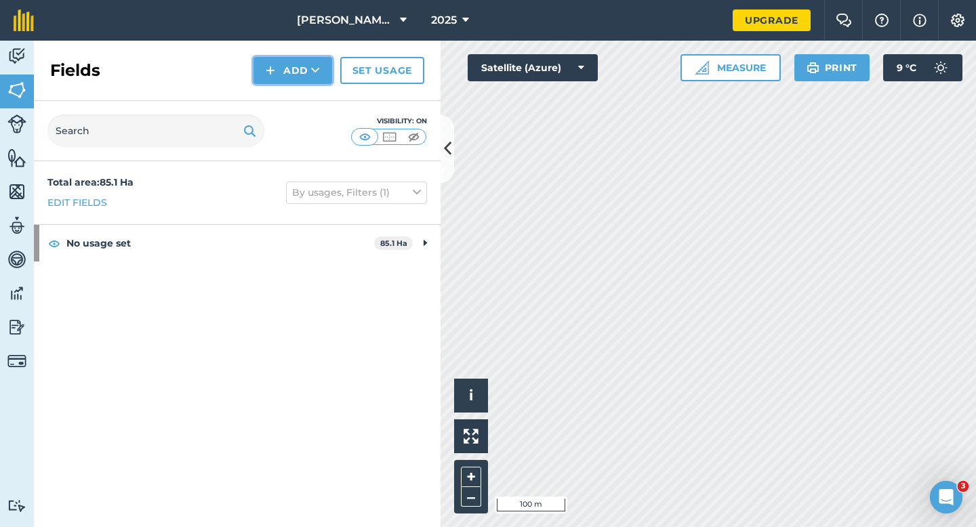
click at [264, 62] on button "Add" at bounding box center [292, 70] width 79 height 27
click at [281, 91] on link "Draw" at bounding box center [293, 101] width 75 height 30
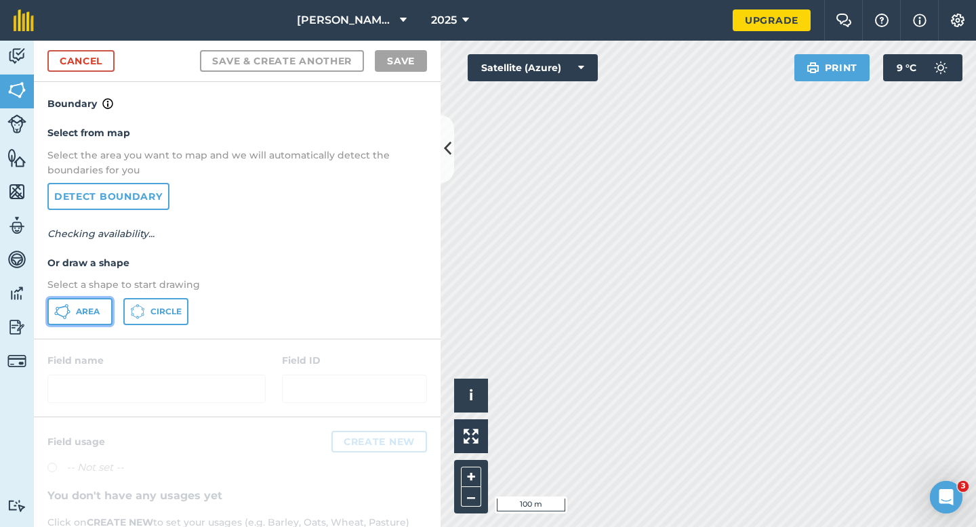
click at [94, 303] on button "Area" at bounding box center [79, 311] width 65 height 27
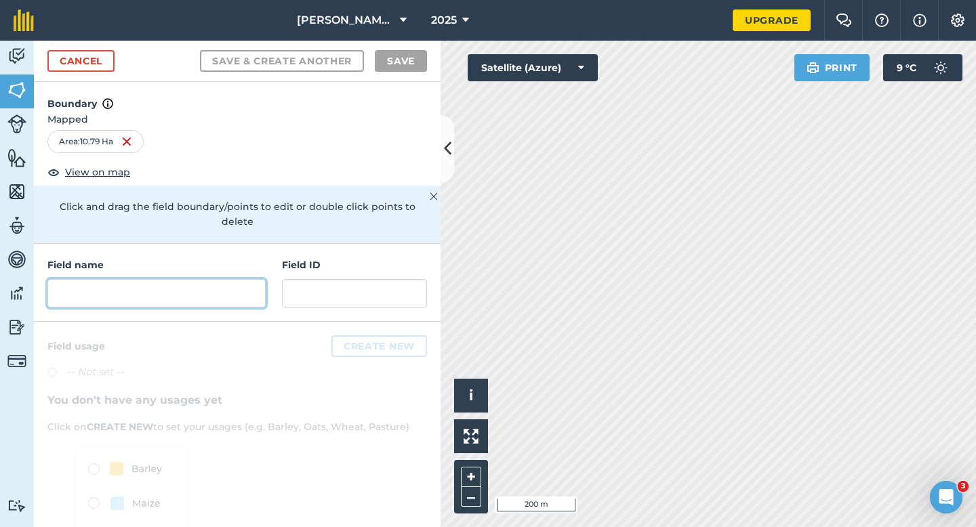
click at [251, 281] on input "text" at bounding box center [156, 293] width 218 height 28
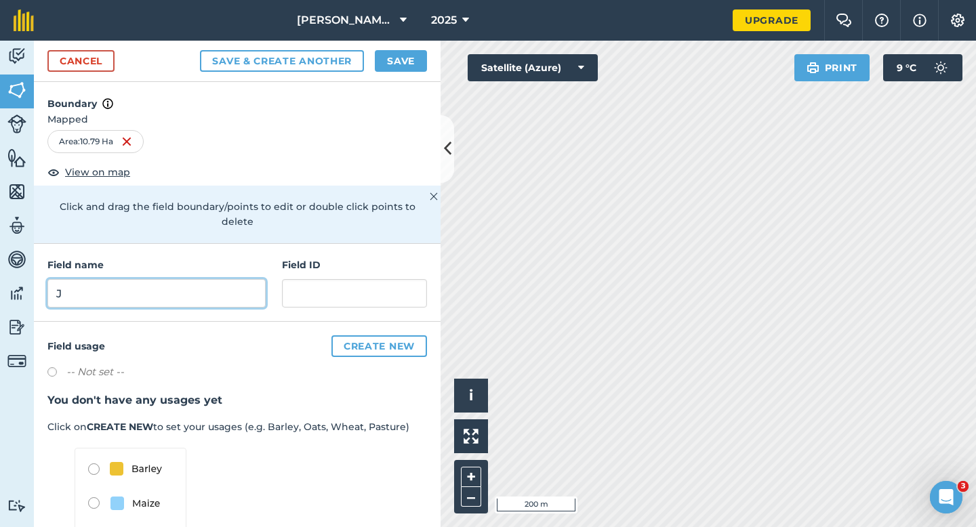
type input "J"
click at [426, 62] on button "Save" at bounding box center [401, 61] width 52 height 22
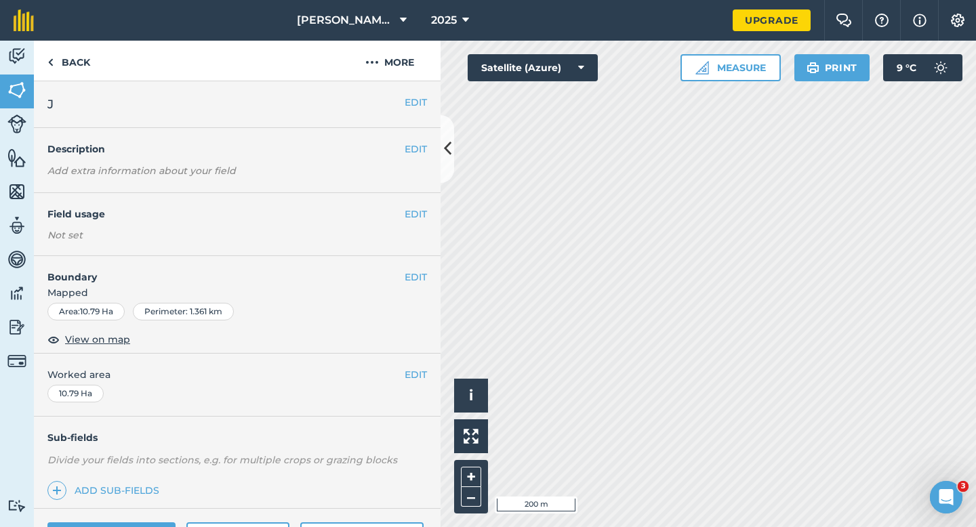
click at [415, 365] on div "EDIT Worked area 10.79 Ha" at bounding box center [237, 385] width 407 height 63
click at [415, 371] on button "EDIT" at bounding box center [416, 374] width 22 height 15
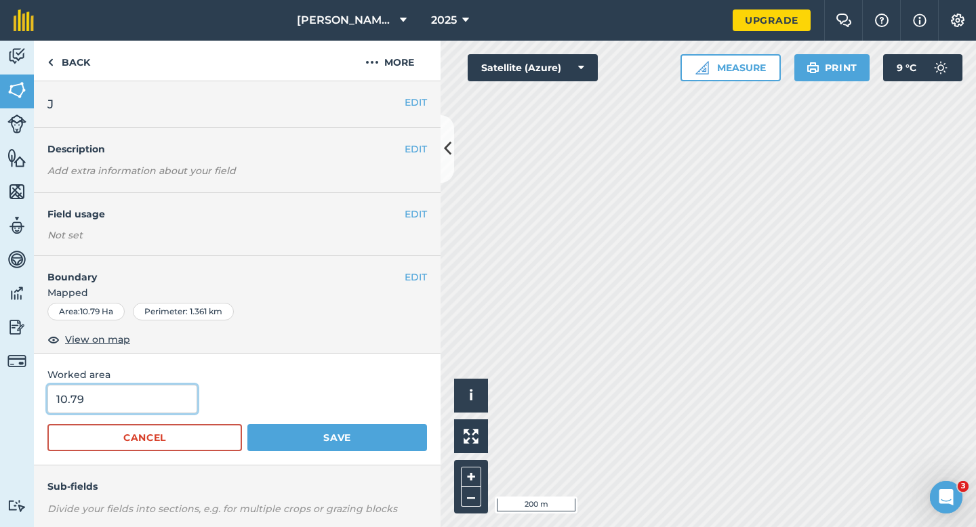
click at [127, 402] on input "10.79" at bounding box center [122, 399] width 150 height 28
type input "10.8"
click at [247, 424] on button "Save" at bounding box center [337, 437] width 180 height 27
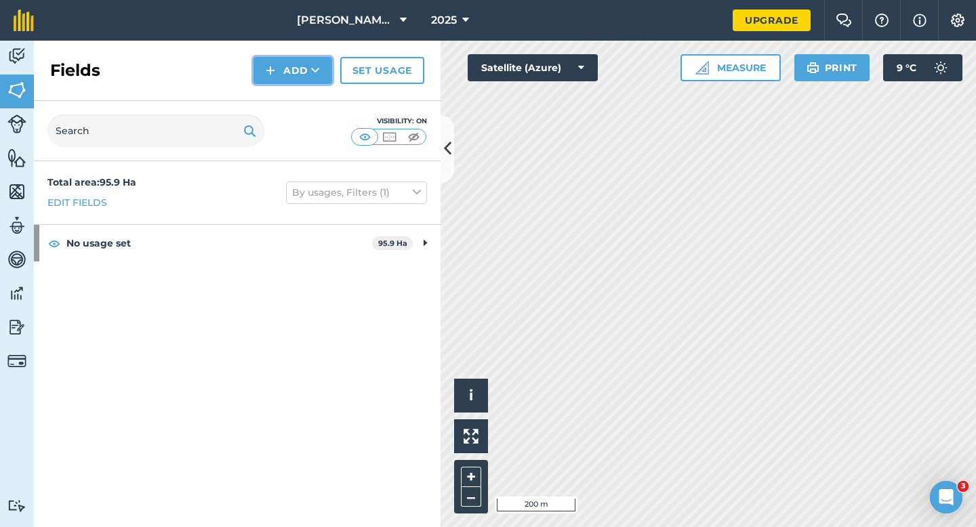
click at [304, 77] on button "Add" at bounding box center [292, 70] width 79 height 27
click at [304, 90] on link "Draw" at bounding box center [293, 101] width 75 height 30
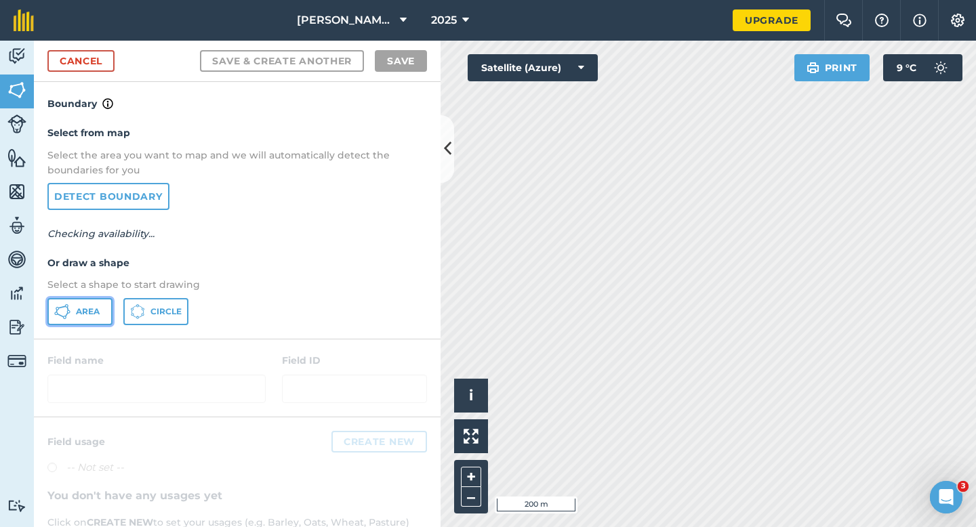
click at [89, 304] on button "Area" at bounding box center [79, 311] width 65 height 27
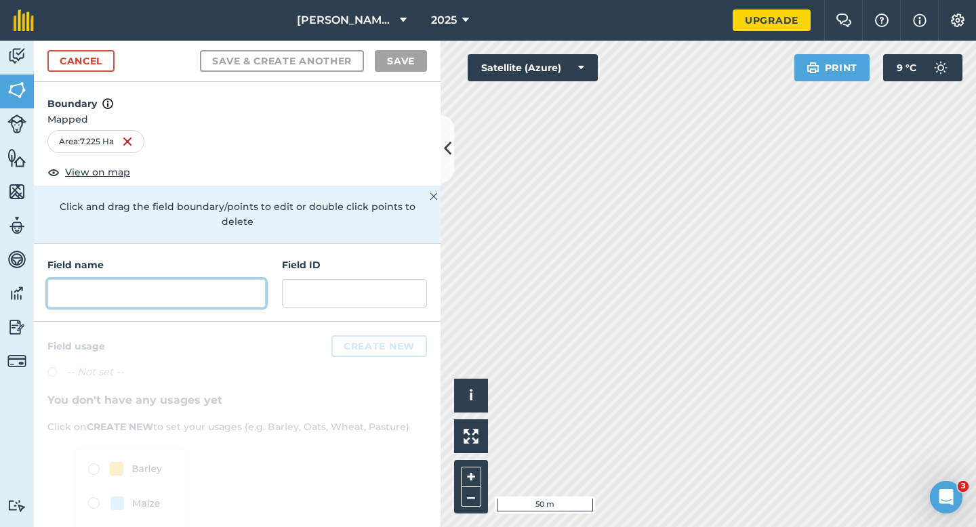
click at [255, 289] on input "text" at bounding box center [156, 293] width 218 height 28
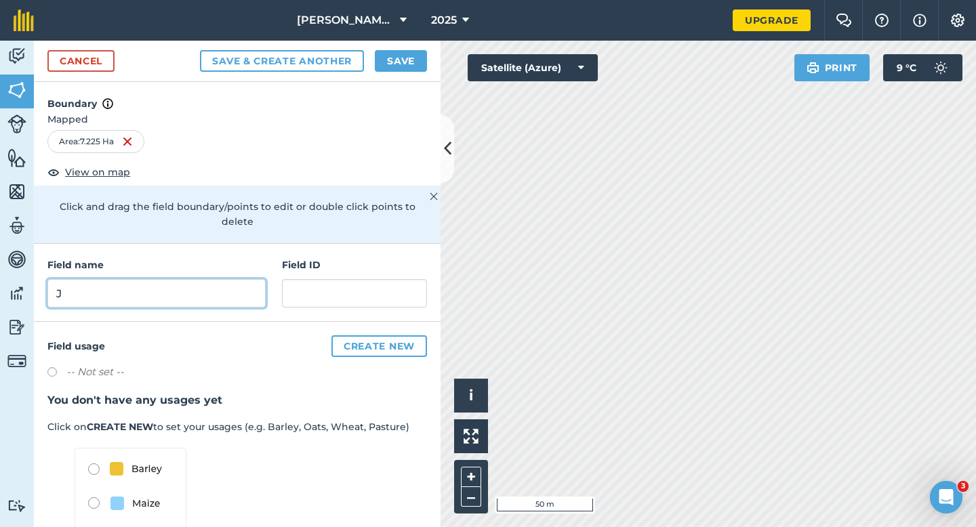
type input "J"
click at [399, 70] on button "Save" at bounding box center [401, 61] width 52 height 22
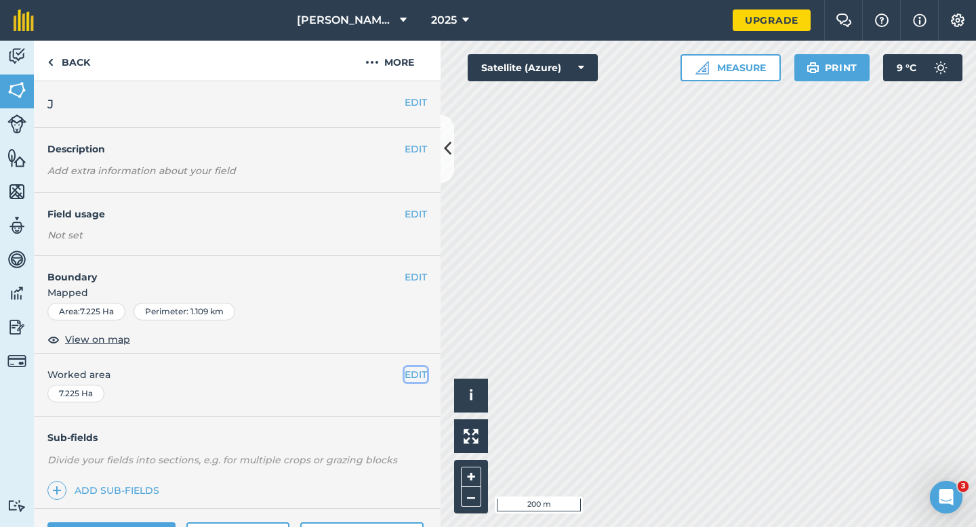
click at [416, 380] on button "EDIT" at bounding box center [416, 374] width 22 height 15
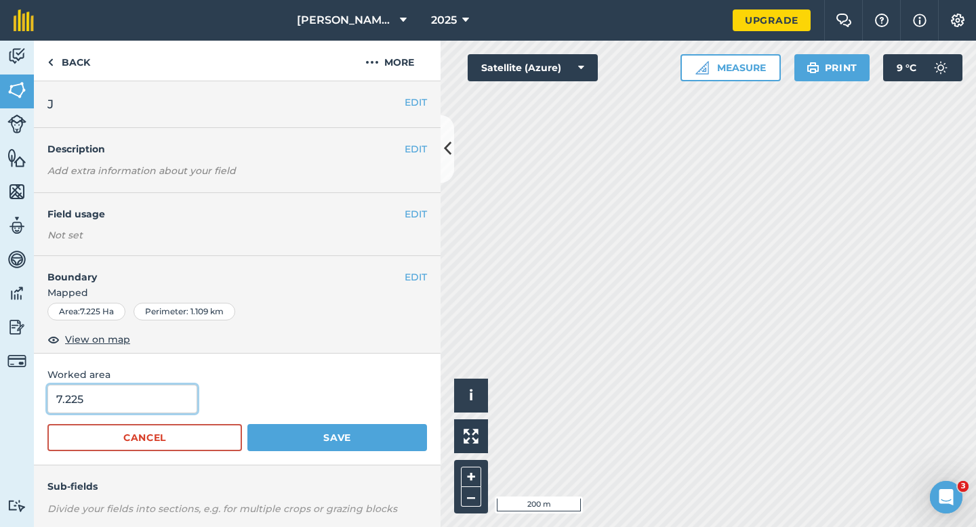
click at [104, 396] on input "7.225" at bounding box center [122, 399] width 150 height 28
type input "7.2"
click at [247, 424] on button "Save" at bounding box center [337, 437] width 180 height 27
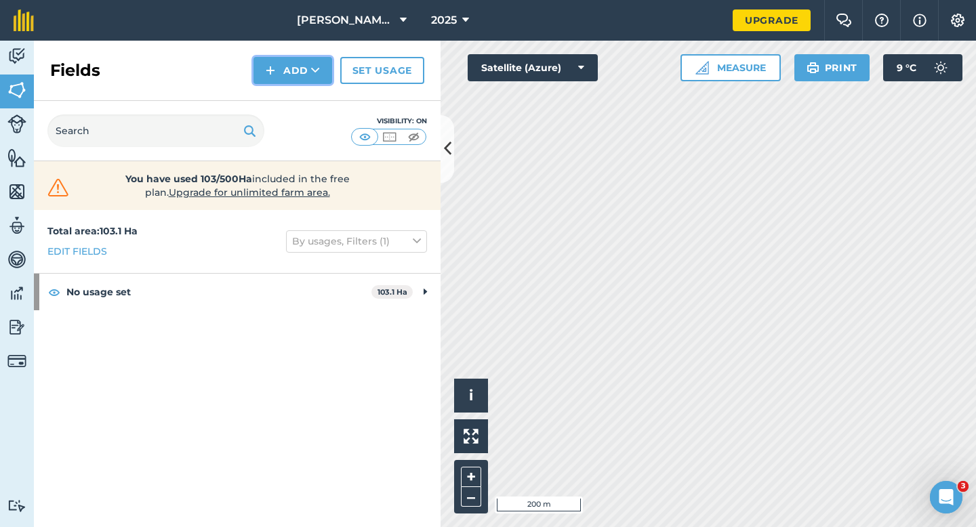
click at [306, 79] on button "Add" at bounding box center [292, 70] width 79 height 27
click at [306, 99] on link "Draw" at bounding box center [293, 101] width 75 height 30
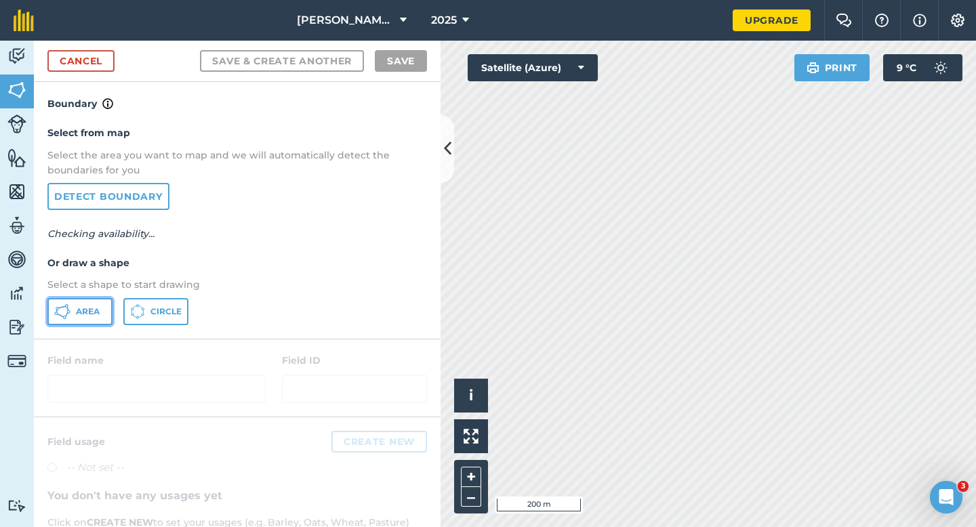
click at [83, 312] on span "Area" at bounding box center [88, 311] width 24 height 11
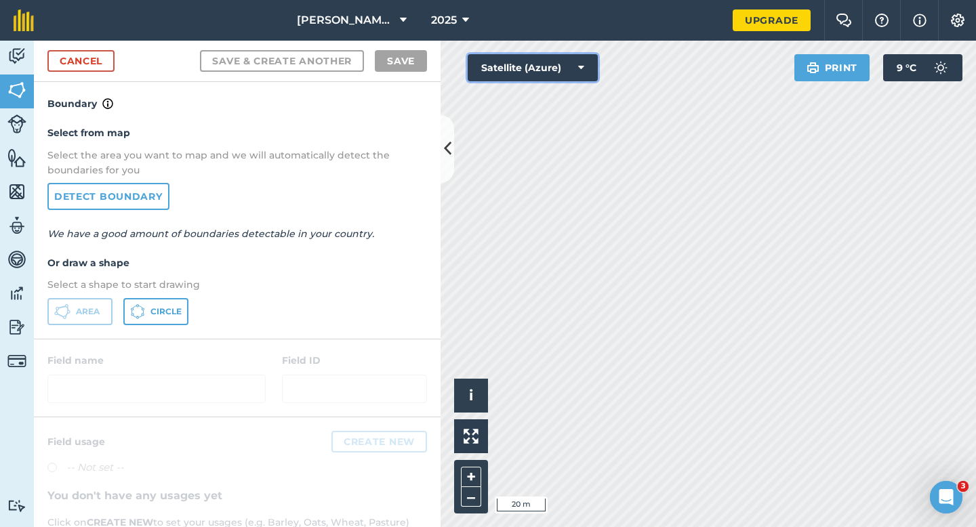
click at [647, 331] on div "Click to start drawing i © 2025 TomTom, Microsoft 20 m + – Satellite (Azure) Pr…" at bounding box center [708, 284] width 535 height 487
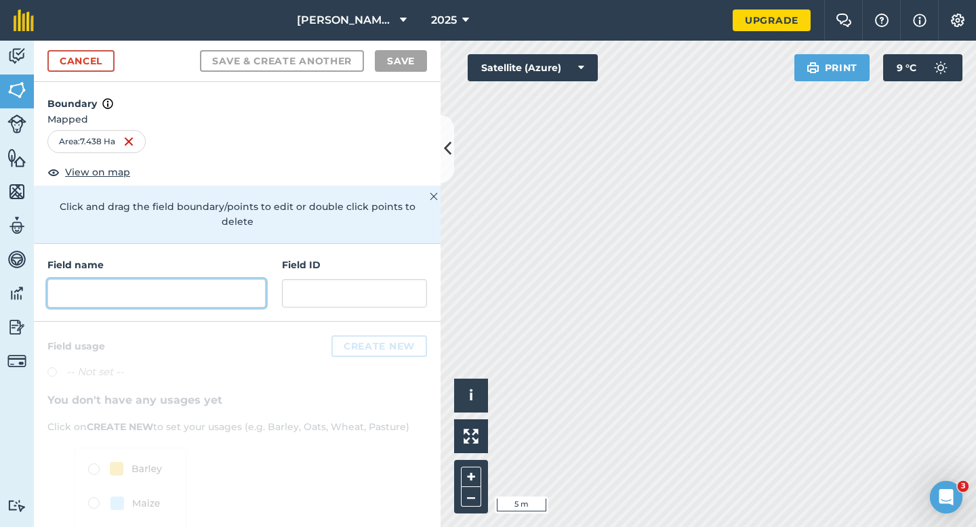
click at [197, 279] on input "text" at bounding box center [156, 293] width 218 height 28
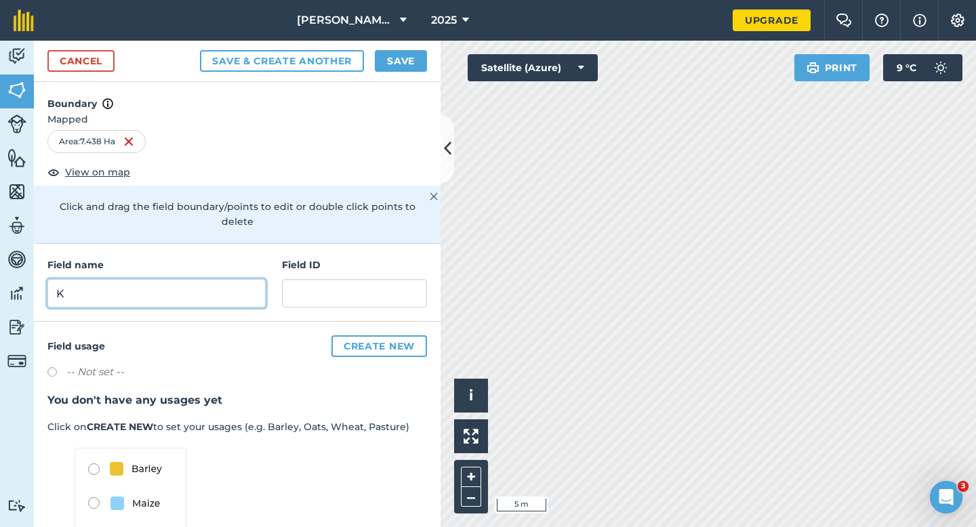
type input "K"
click at [394, 66] on button "Save" at bounding box center [401, 61] width 52 height 22
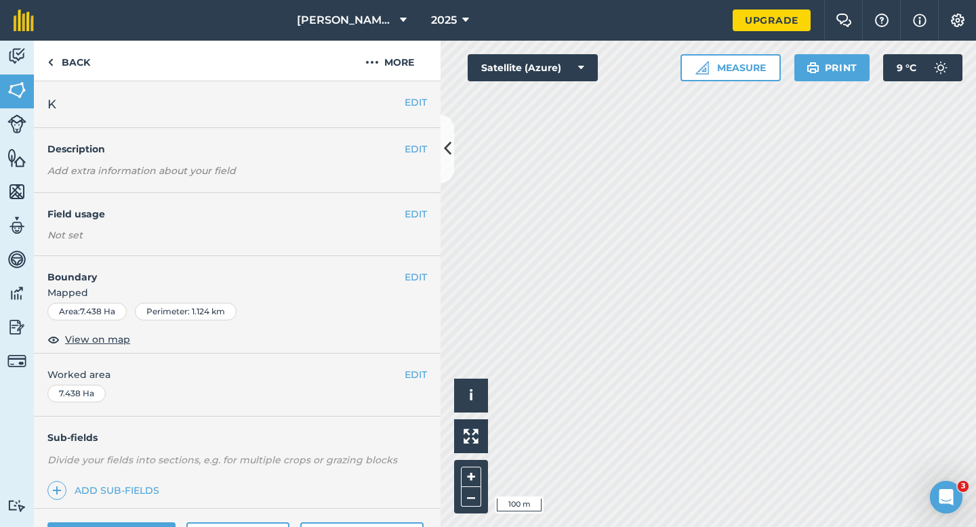
click at [411, 364] on div "EDIT Worked area 7.438 Ha" at bounding box center [237, 385] width 407 height 63
click at [410, 369] on button "EDIT" at bounding box center [416, 374] width 22 height 15
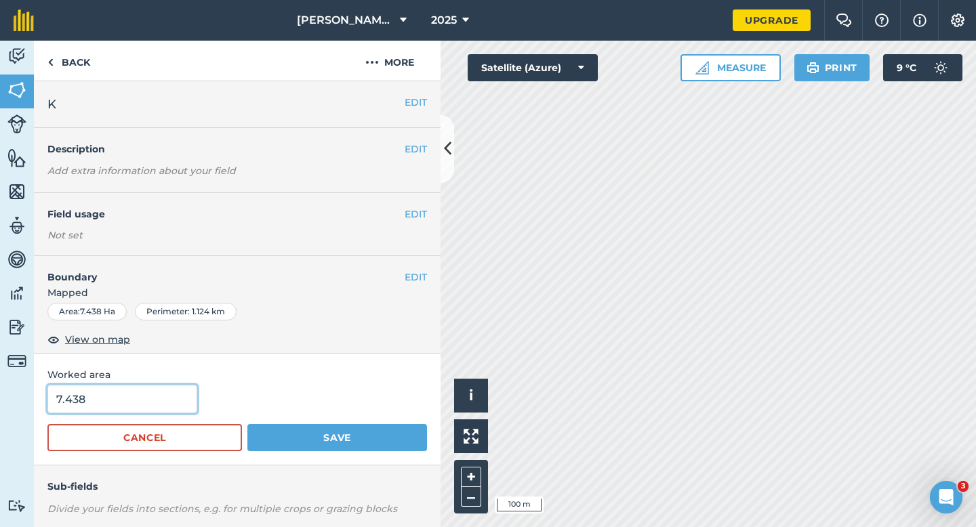
click at [140, 387] on input "7.438" at bounding box center [122, 399] width 150 height 28
click at [140, 396] on input "7.43" at bounding box center [122, 399] width 150 height 28
type input "7.4"
click at [247, 424] on button "Save" at bounding box center [337, 437] width 180 height 27
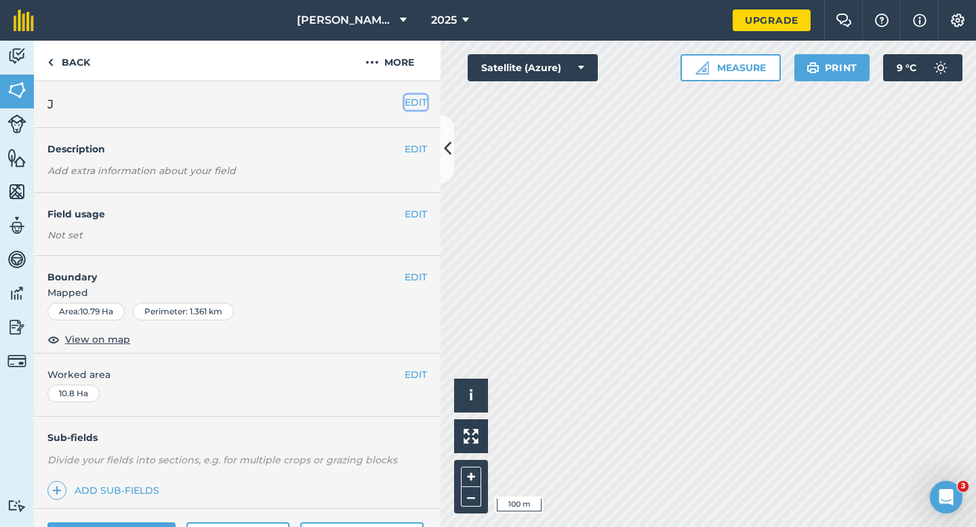
click at [418, 100] on button "EDIT" at bounding box center [416, 102] width 22 height 15
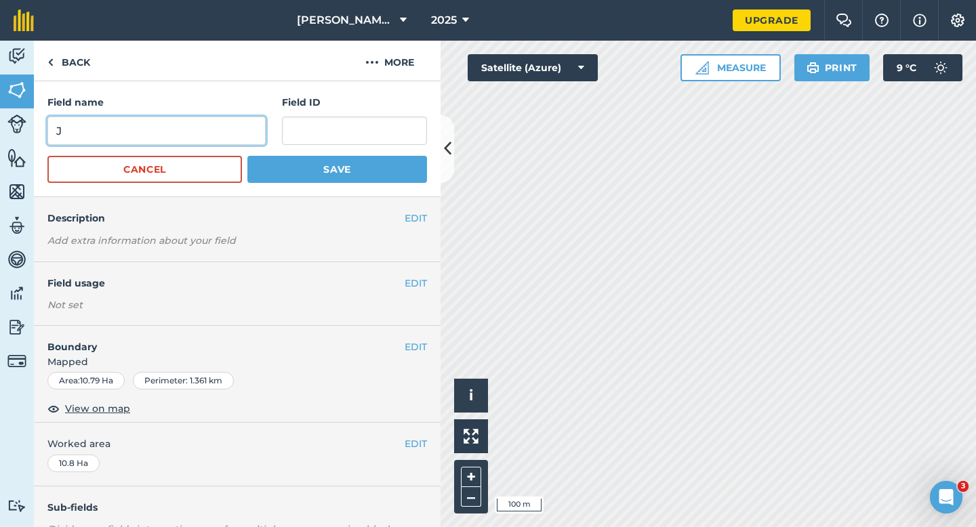
click at [250, 120] on input "J" at bounding box center [156, 131] width 218 height 28
click at [250, 120] on input "L" at bounding box center [156, 131] width 218 height 28
type input "L"
click at [247, 156] on button "Save" at bounding box center [337, 169] width 180 height 27
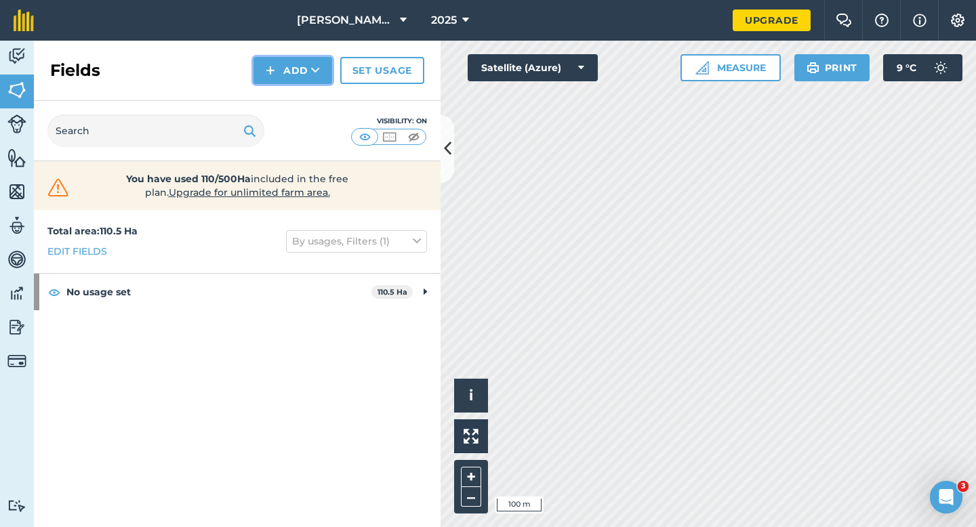
click at [293, 80] on button "Add" at bounding box center [292, 70] width 79 height 27
click at [293, 98] on link "Draw" at bounding box center [293, 101] width 75 height 30
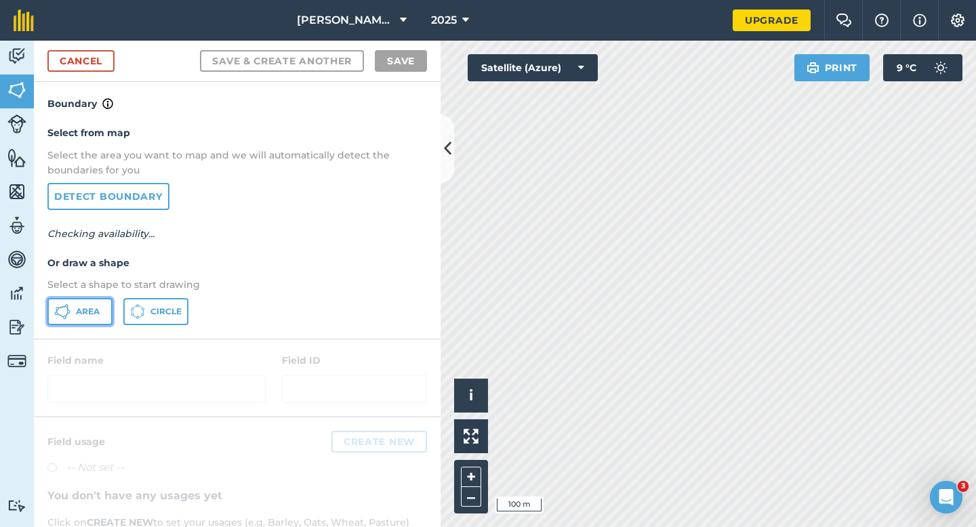
click at [81, 314] on span "Area" at bounding box center [88, 311] width 24 height 11
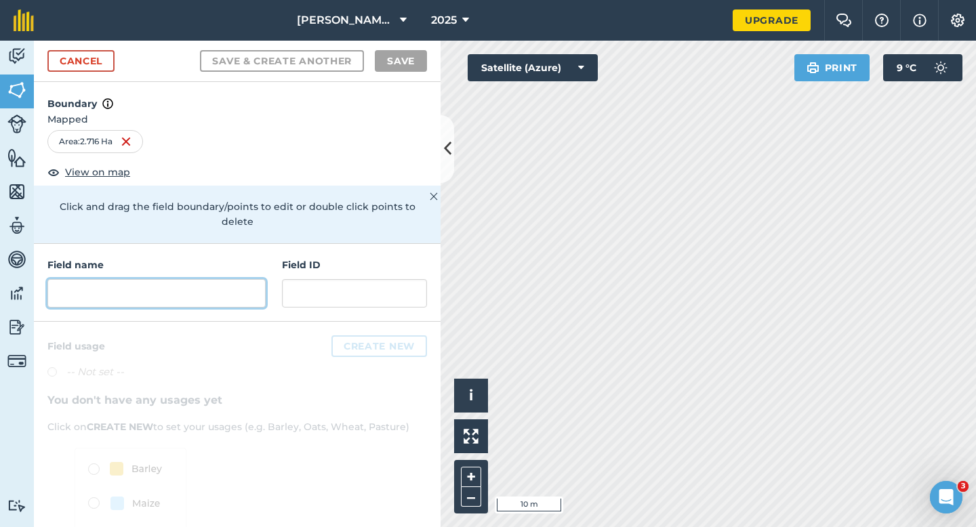
click at [184, 290] on input "text" at bounding box center [156, 293] width 218 height 28
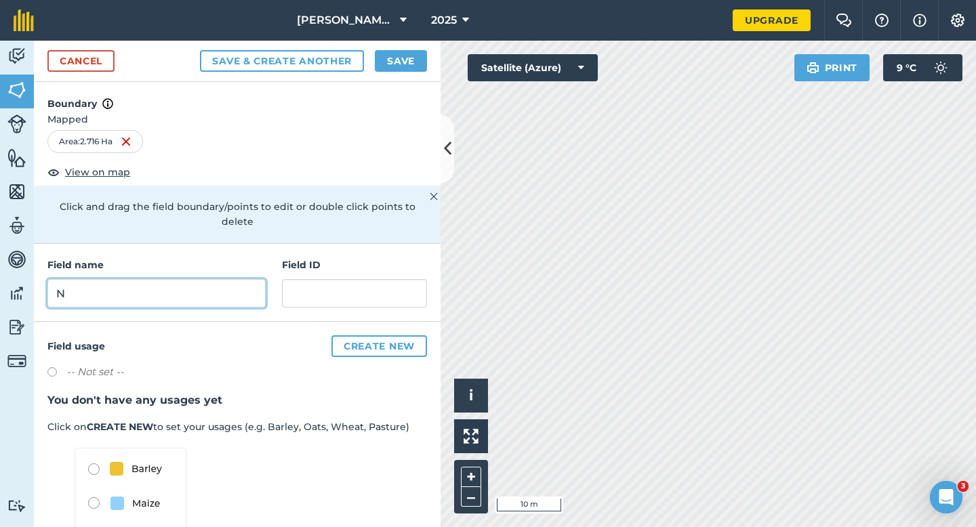
type input "N"
click at [398, 63] on button "Save" at bounding box center [401, 61] width 52 height 22
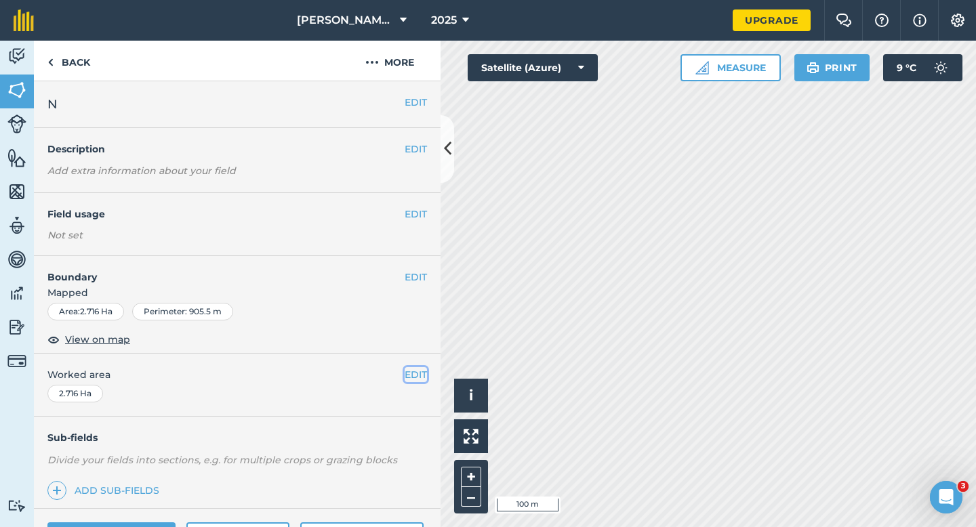
click at [411, 373] on button "EDIT" at bounding box center [416, 374] width 22 height 15
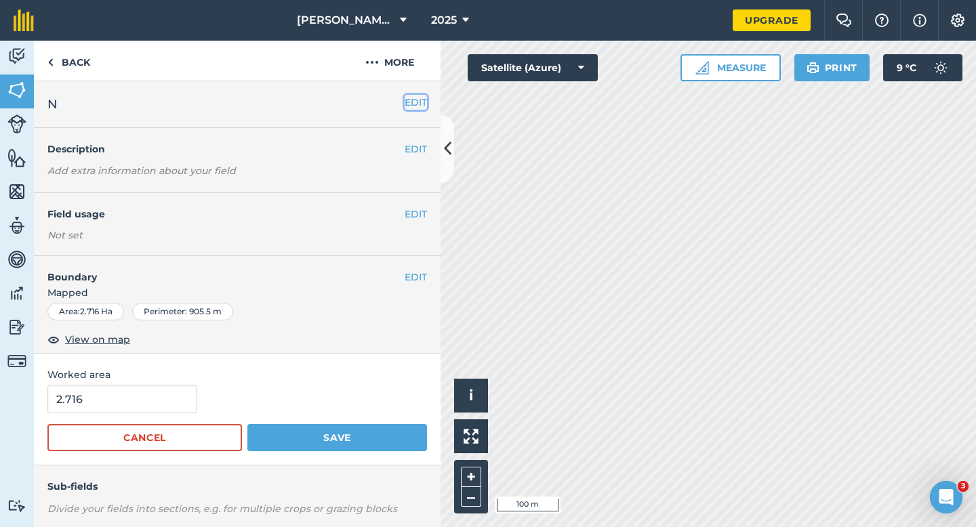
click at [417, 106] on button "EDIT" at bounding box center [416, 102] width 22 height 15
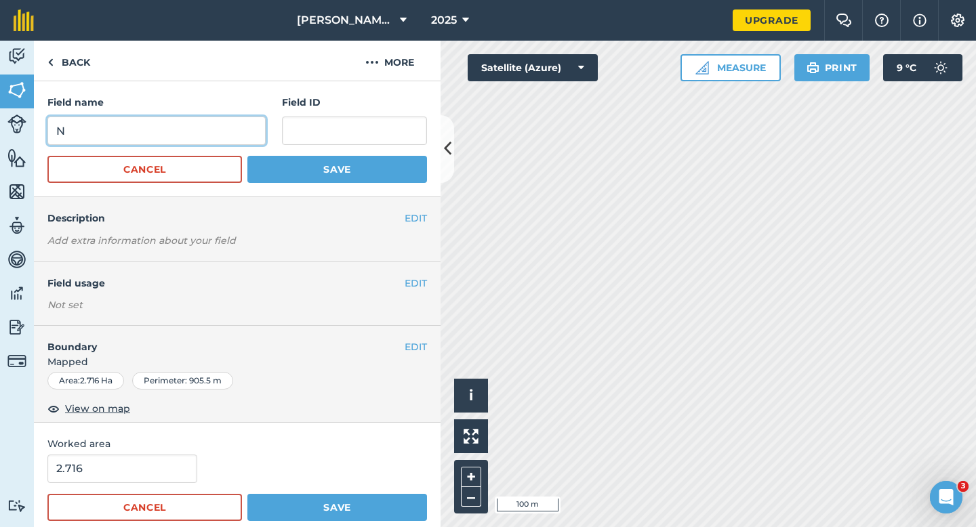
click at [163, 138] on input "N" at bounding box center [156, 131] width 218 height 28
type input "M'"
click at [247, 156] on button "Save" at bounding box center [337, 169] width 180 height 27
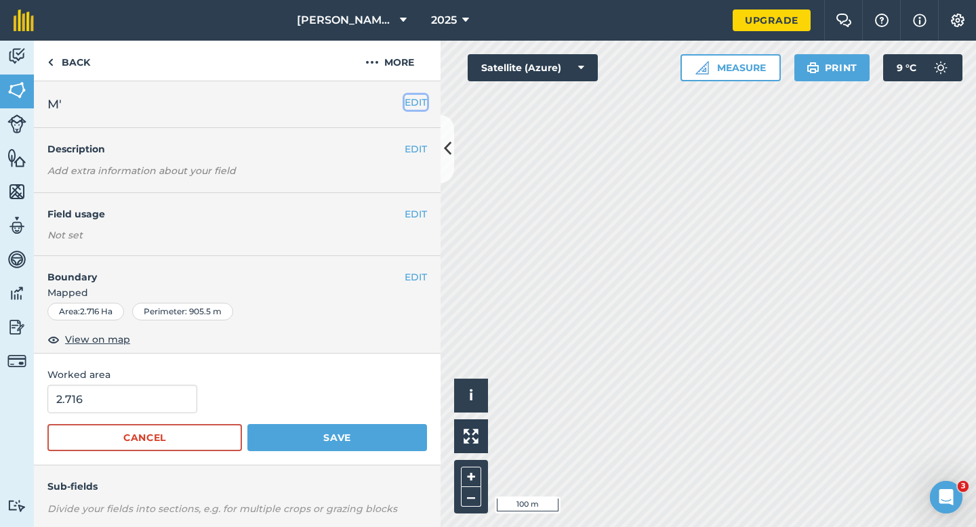
click at [417, 101] on button "EDIT" at bounding box center [416, 102] width 22 height 15
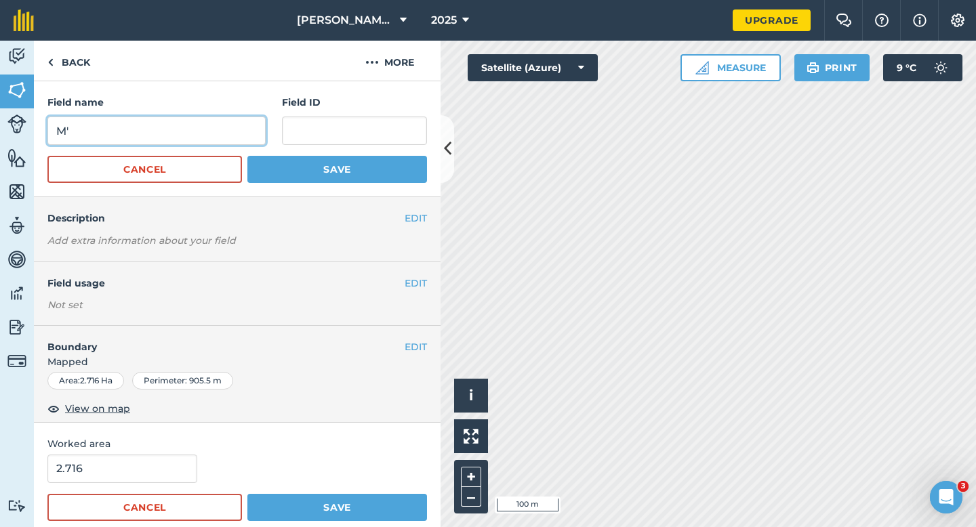
click at [198, 138] on input "M'" at bounding box center [156, 131] width 218 height 28
type input "M"
click at [247, 156] on button "Save" at bounding box center [337, 169] width 180 height 27
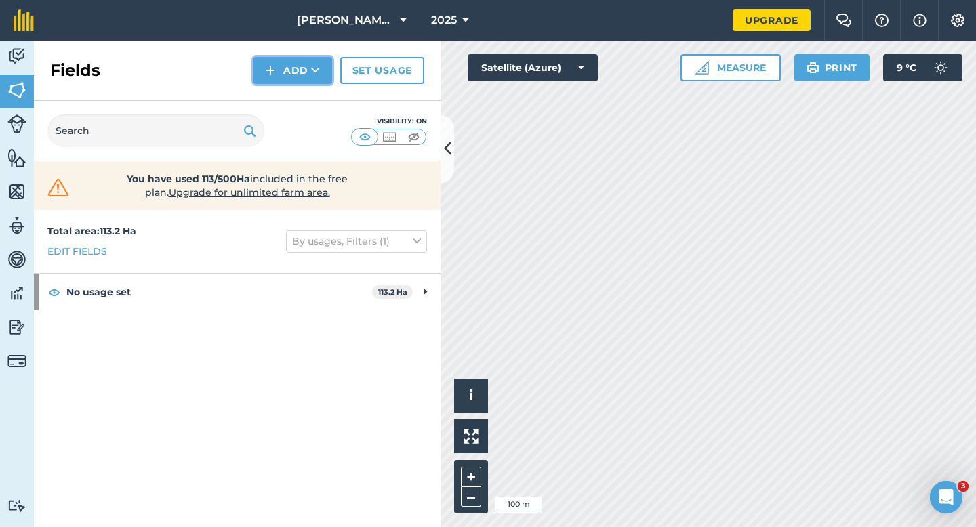
click at [305, 77] on button "Add" at bounding box center [292, 70] width 79 height 27
click at [321, 114] on link "Draw" at bounding box center [293, 101] width 75 height 30
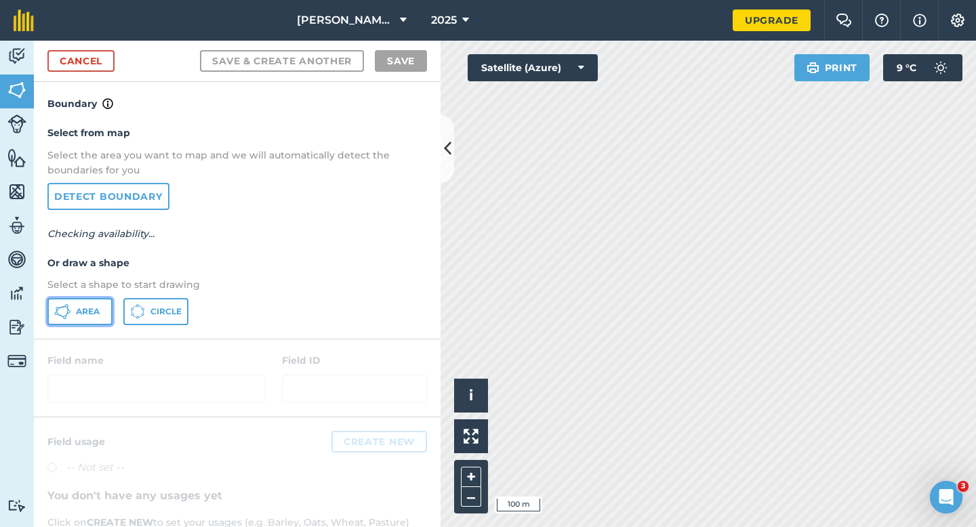
click at [102, 304] on button "Area" at bounding box center [79, 311] width 65 height 27
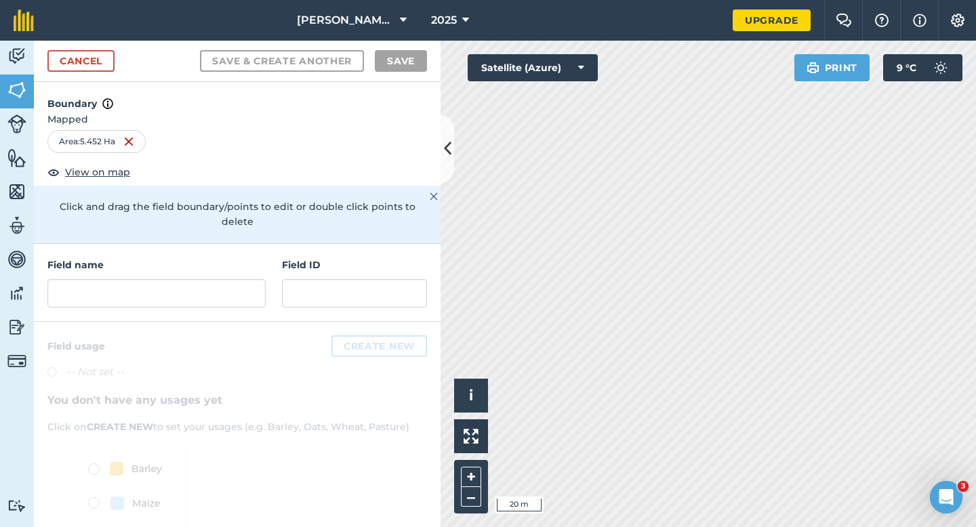
click at [239, 296] on div "Field name Field ID" at bounding box center [237, 283] width 407 height 78
click at [239, 287] on input "text" at bounding box center [156, 293] width 218 height 28
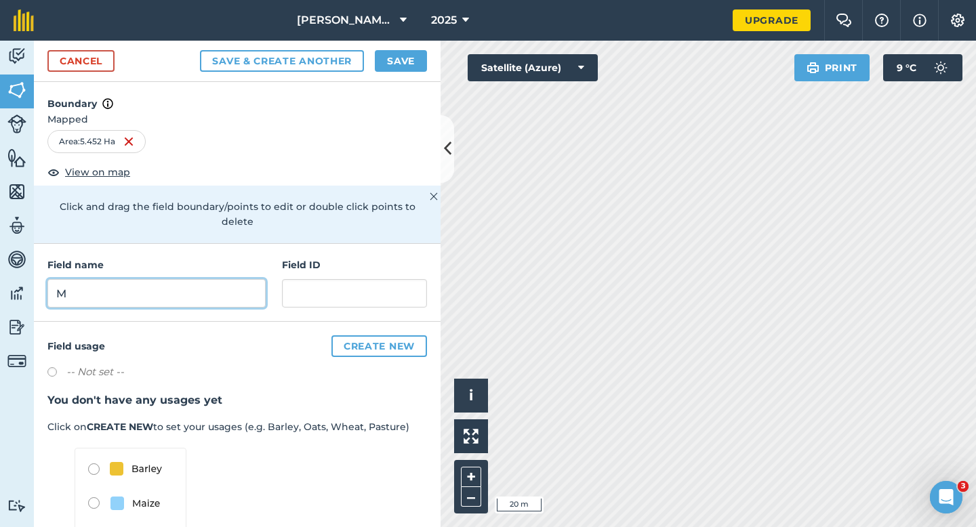
click at [209, 279] on input "M" at bounding box center [156, 293] width 218 height 28
type input "N"
click at [387, 55] on button "Save" at bounding box center [401, 61] width 52 height 22
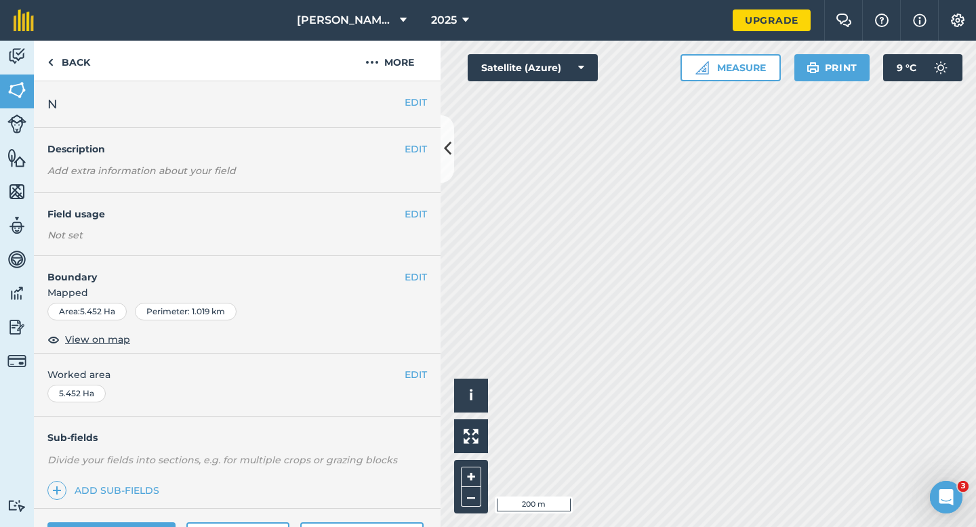
click at [418, 110] on div "EDIT N" at bounding box center [237, 104] width 407 height 47
click at [418, 109] on button "EDIT" at bounding box center [416, 102] width 22 height 15
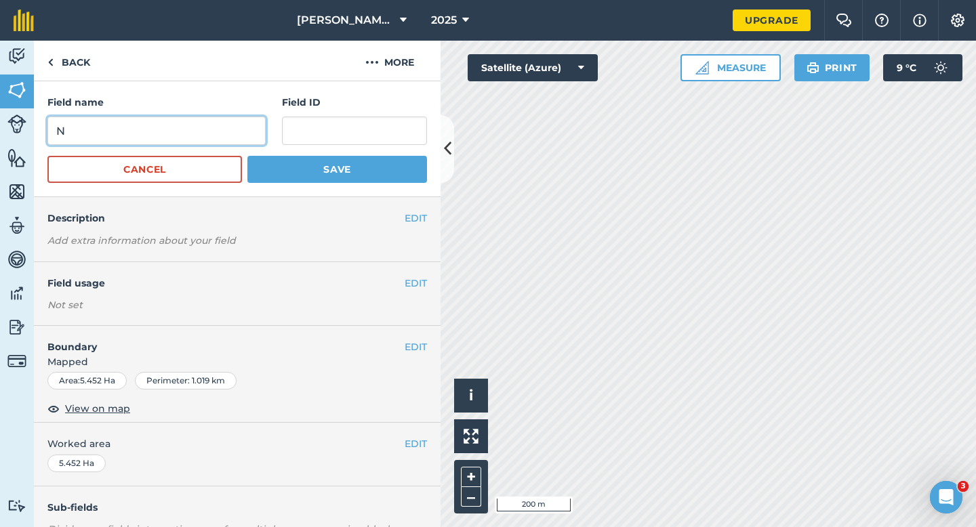
click at [232, 125] on input "N" at bounding box center [156, 131] width 218 height 28
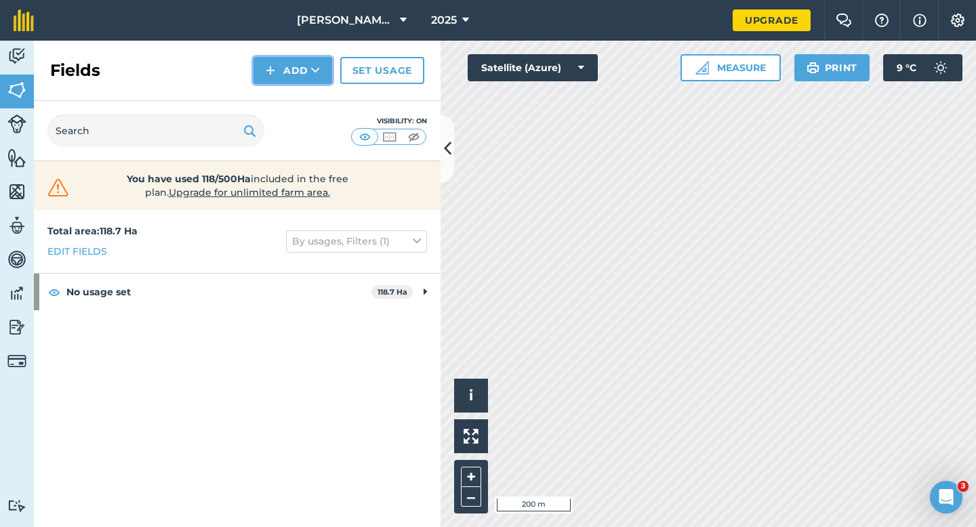
click at [289, 64] on button "Add" at bounding box center [292, 70] width 79 height 27
click at [289, 95] on link "Draw" at bounding box center [293, 101] width 75 height 30
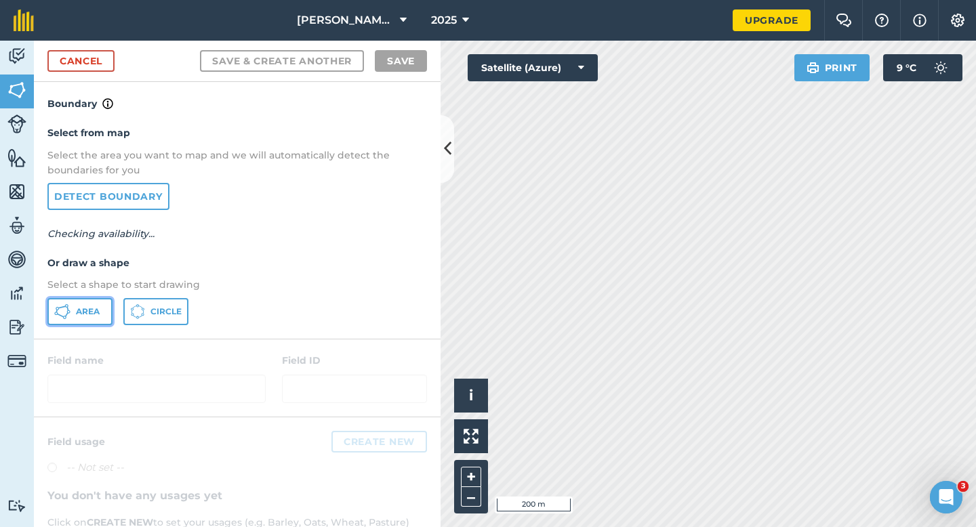
click at [91, 317] on button "Area" at bounding box center [79, 311] width 65 height 27
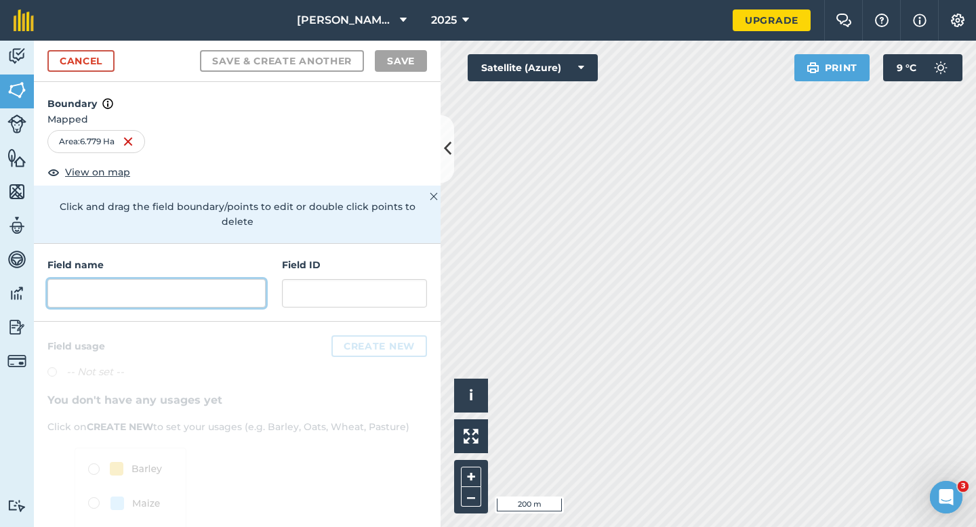
click at [225, 279] on input "text" at bounding box center [156, 293] width 218 height 28
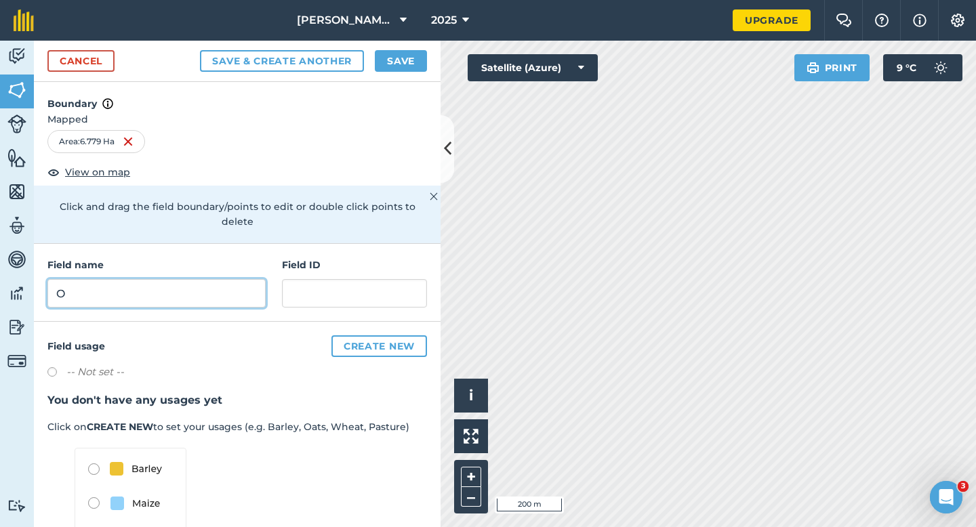
type input "O"
click at [392, 62] on button "Save" at bounding box center [401, 61] width 52 height 22
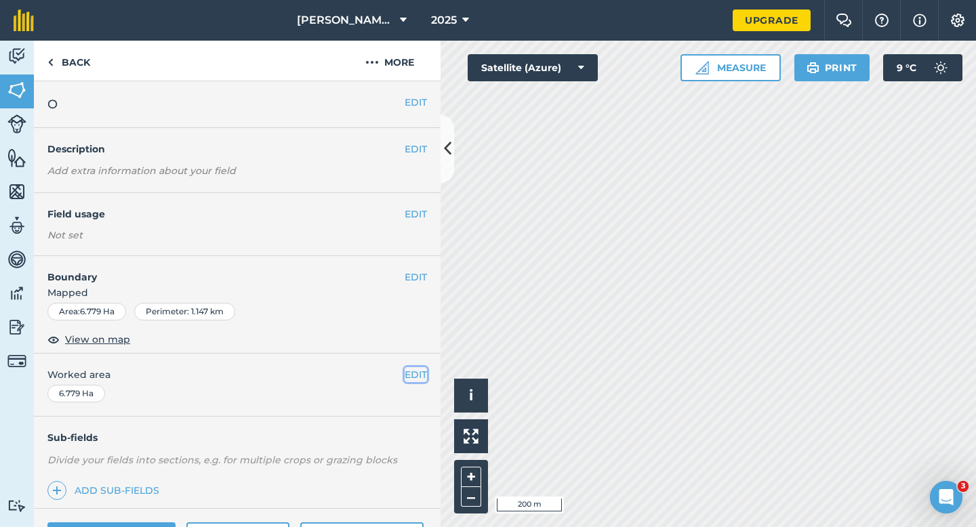
click at [417, 371] on button "EDIT" at bounding box center [416, 374] width 22 height 15
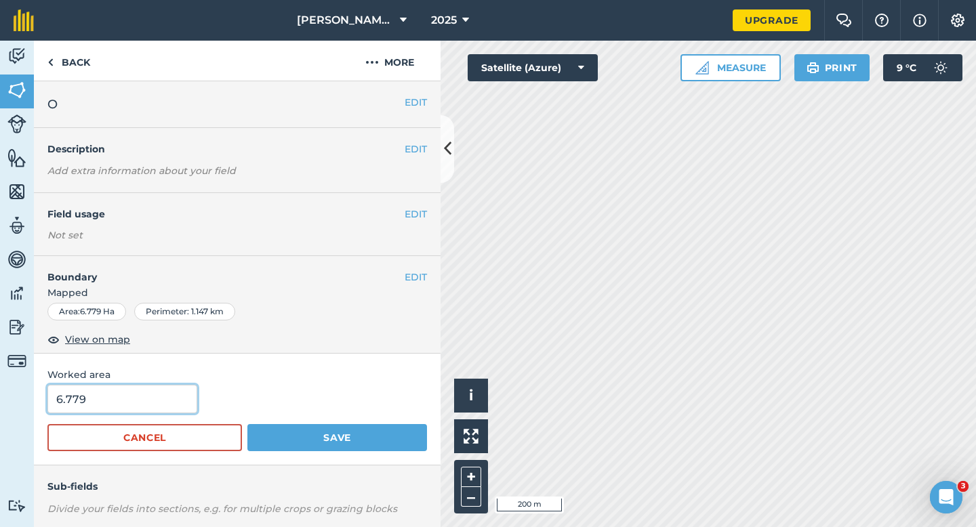
click at [175, 398] on input "6.779" at bounding box center [122, 399] width 150 height 28
type input "6.8"
click at [247, 424] on button "Save" at bounding box center [337, 437] width 180 height 27
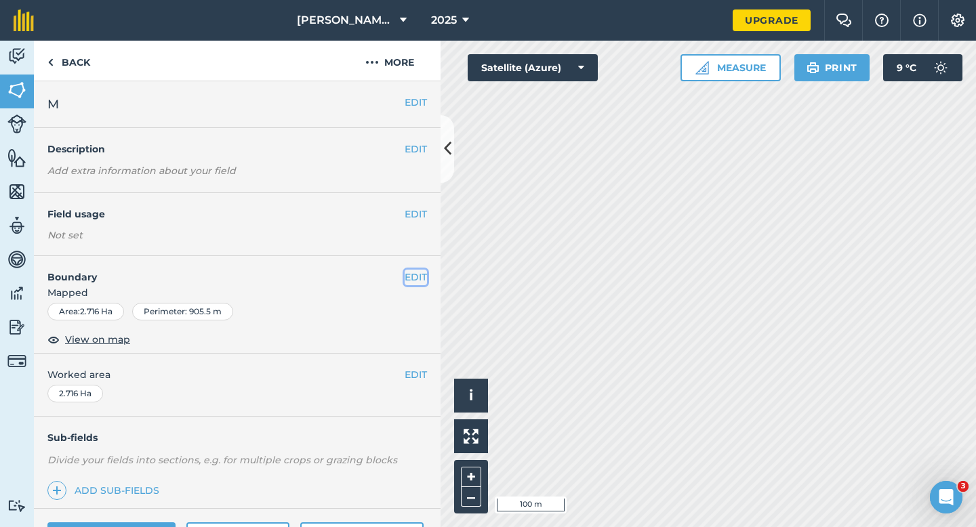
click at [413, 273] on button "EDIT" at bounding box center [416, 277] width 22 height 15
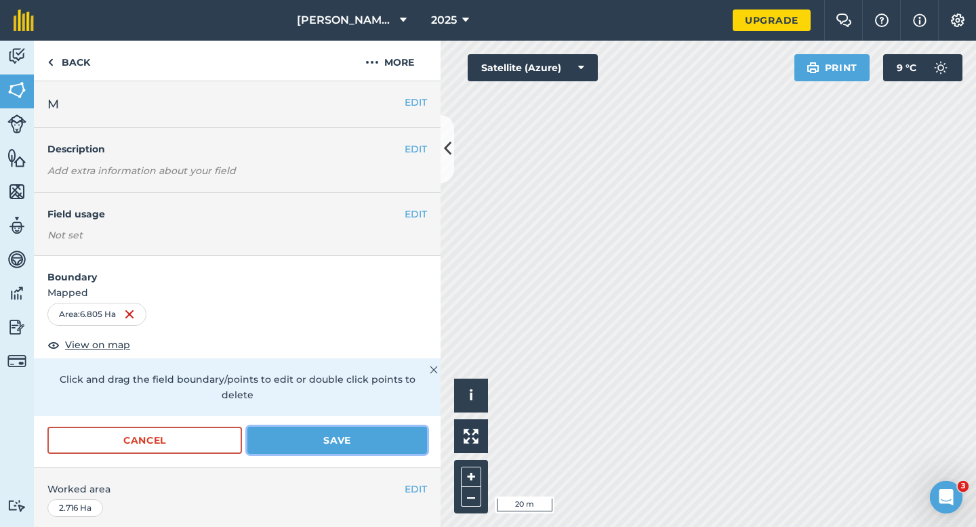
click at [285, 434] on button "Save" at bounding box center [337, 440] width 180 height 27
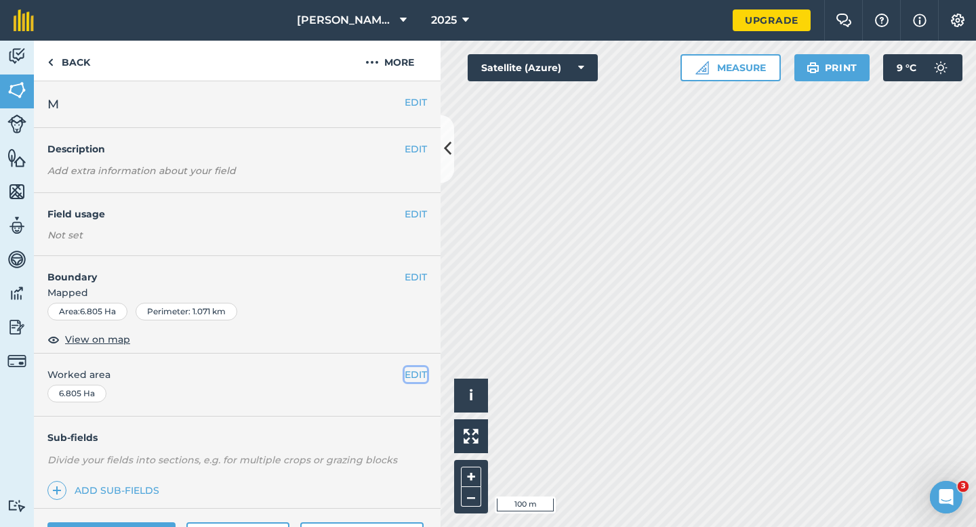
click at [413, 375] on button "EDIT" at bounding box center [416, 374] width 22 height 15
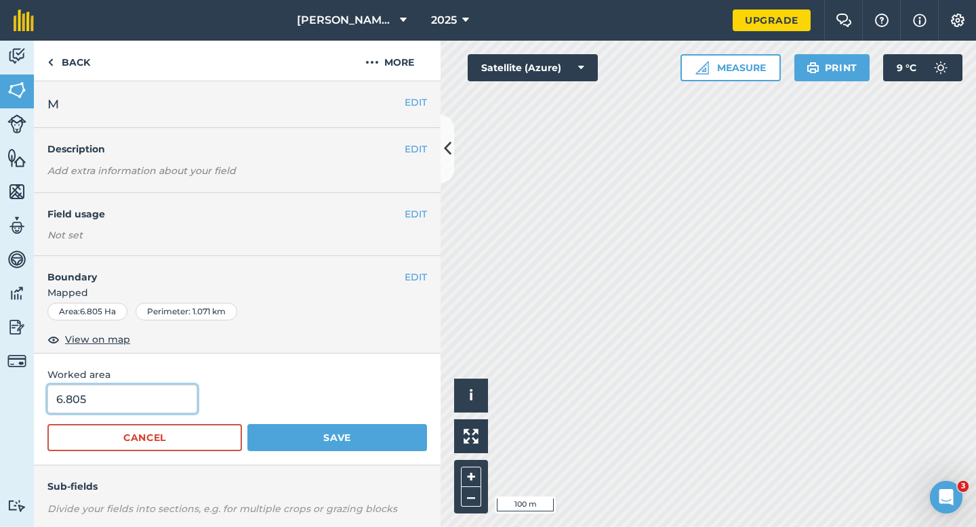
click at [159, 401] on input "6.805" at bounding box center [122, 399] width 150 height 28
type input "6.8"
click at [247, 424] on button "Save" at bounding box center [337, 437] width 180 height 27
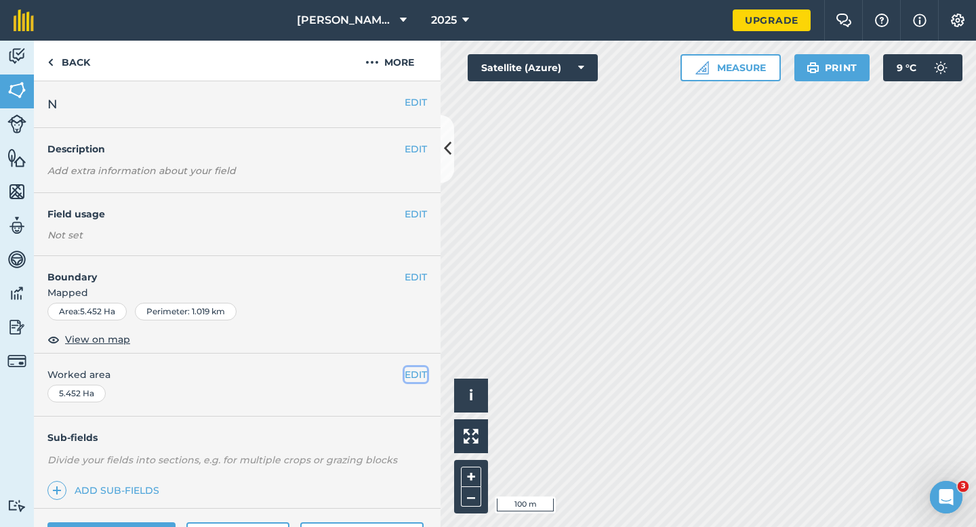
click at [420, 369] on button "EDIT" at bounding box center [416, 374] width 22 height 15
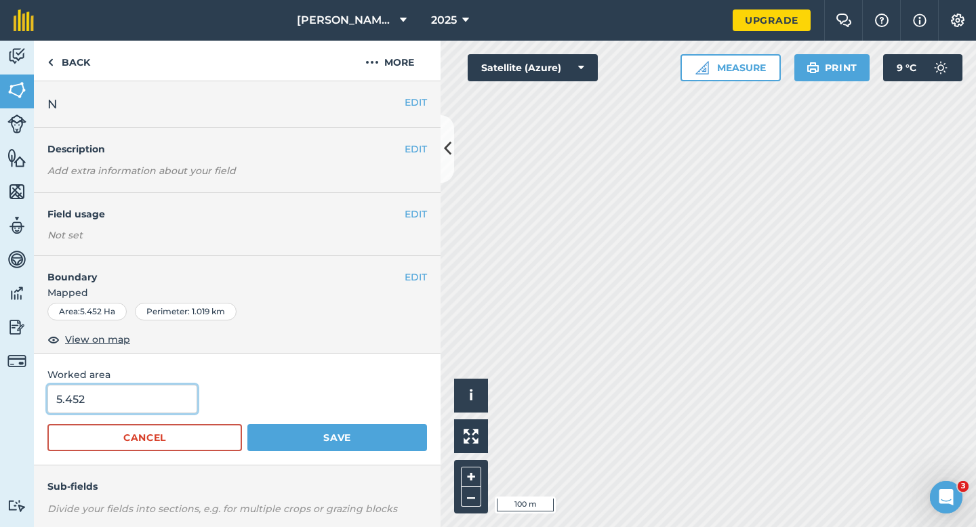
click at [134, 410] on input "5.452" at bounding box center [122, 399] width 150 height 28
type input "5.5"
click at [247, 424] on button "Save" at bounding box center [337, 437] width 180 height 27
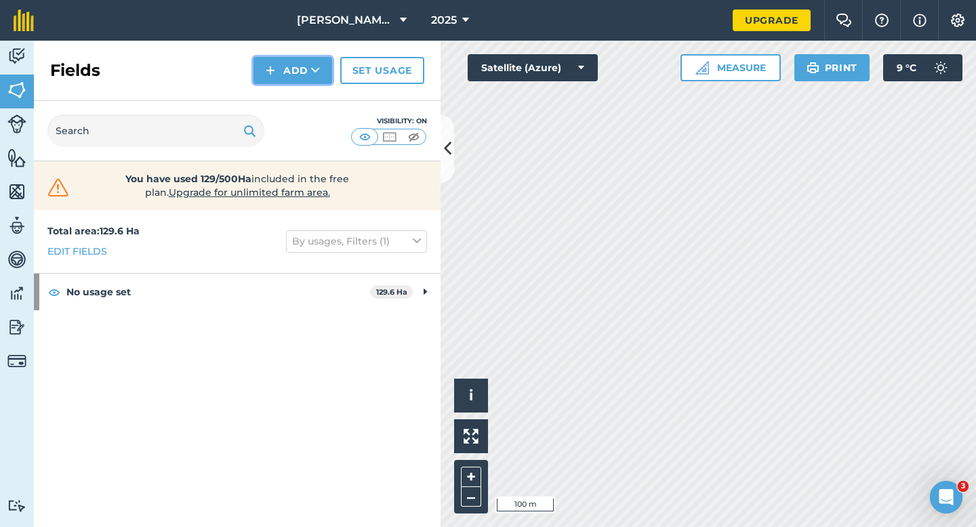
click at [315, 70] on icon at bounding box center [315, 71] width 9 height 14
click at [315, 95] on link "Draw" at bounding box center [293, 101] width 75 height 30
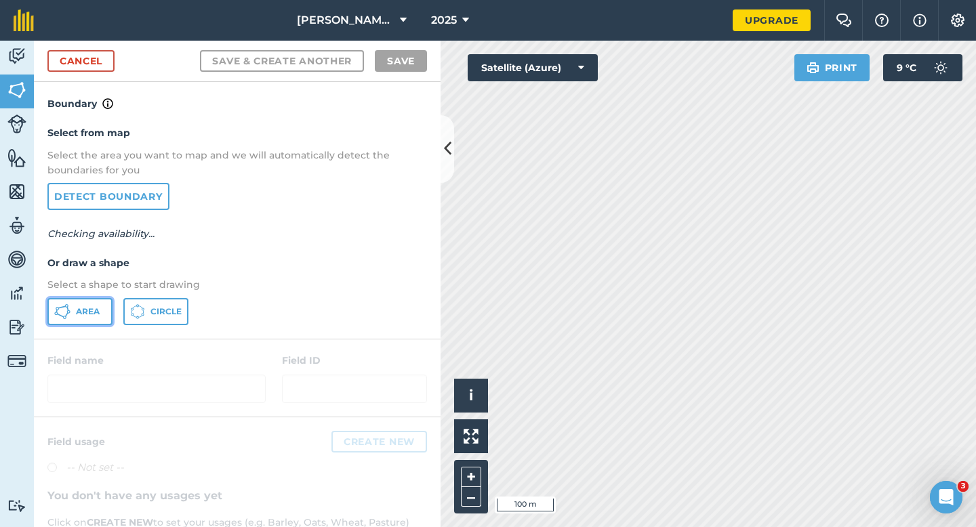
click at [95, 304] on button "Area" at bounding box center [79, 311] width 65 height 27
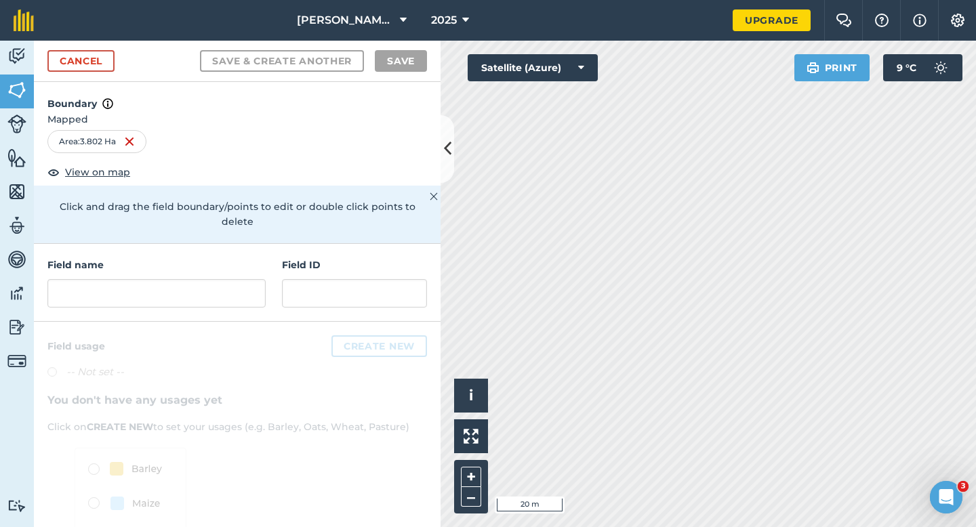
click at [107, 74] on div "Cancel Save & Create Another Save" at bounding box center [237, 61] width 407 height 41
click at [106, 66] on link "Cancel" at bounding box center [80, 61] width 67 height 22
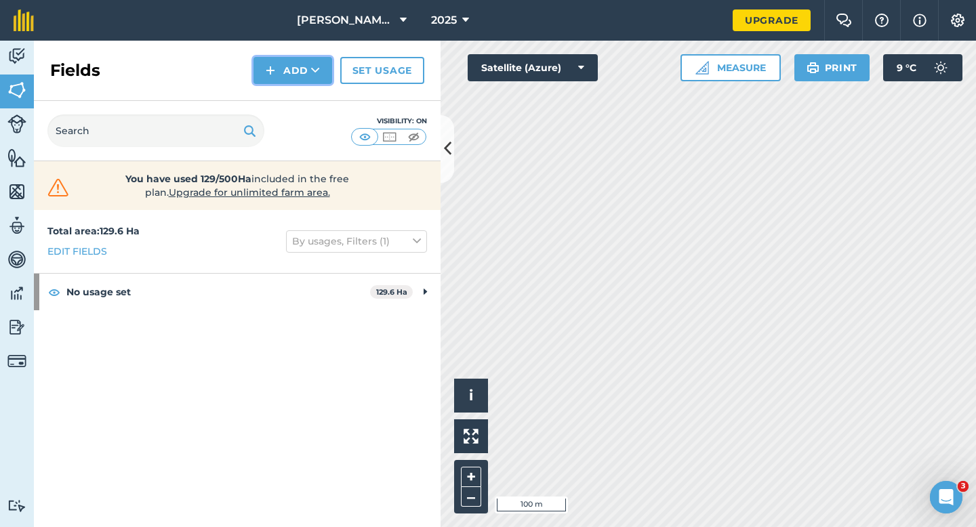
click at [284, 73] on button "Add" at bounding box center [292, 70] width 79 height 27
click at [284, 98] on link "Draw" at bounding box center [293, 101] width 75 height 30
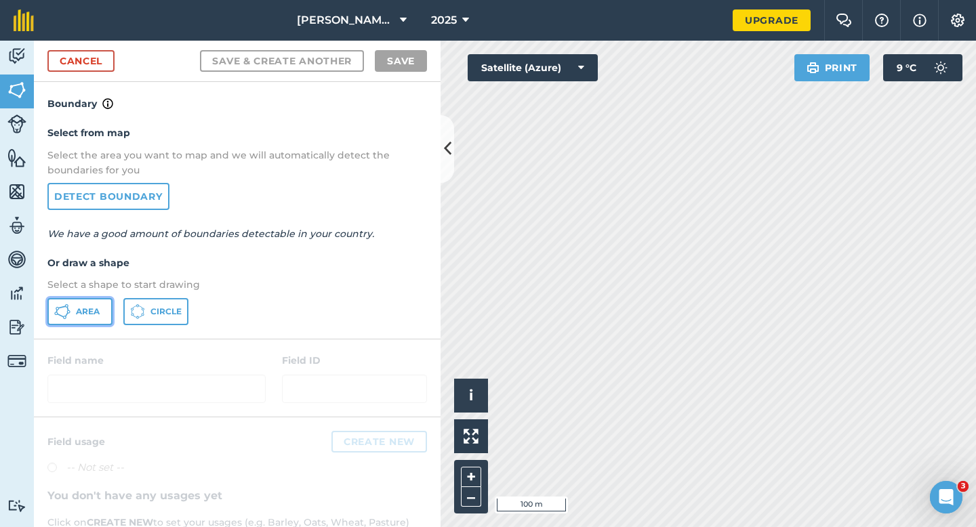
click at [106, 311] on button "Area" at bounding box center [79, 311] width 65 height 27
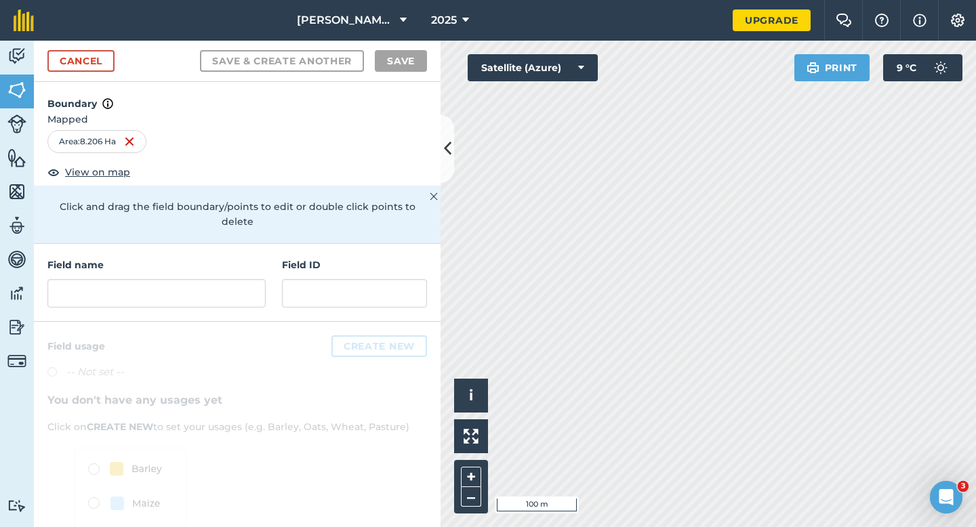
click at [196, 263] on div "Field name" at bounding box center [156, 283] width 218 height 50
click at [195, 279] on input "text" at bounding box center [156, 293] width 218 height 28
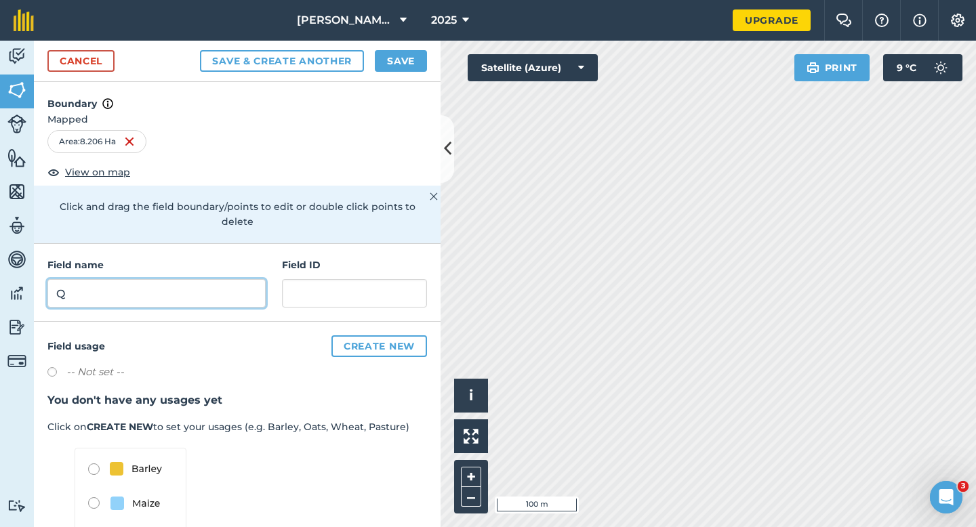
type input "Q"
click at [413, 64] on button "Save" at bounding box center [401, 61] width 52 height 22
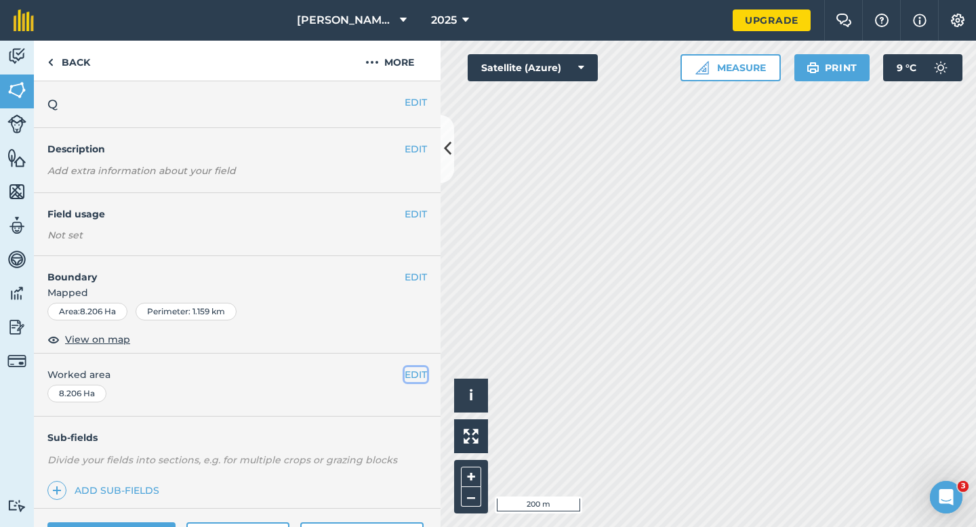
click at [417, 378] on button "EDIT" at bounding box center [416, 374] width 22 height 15
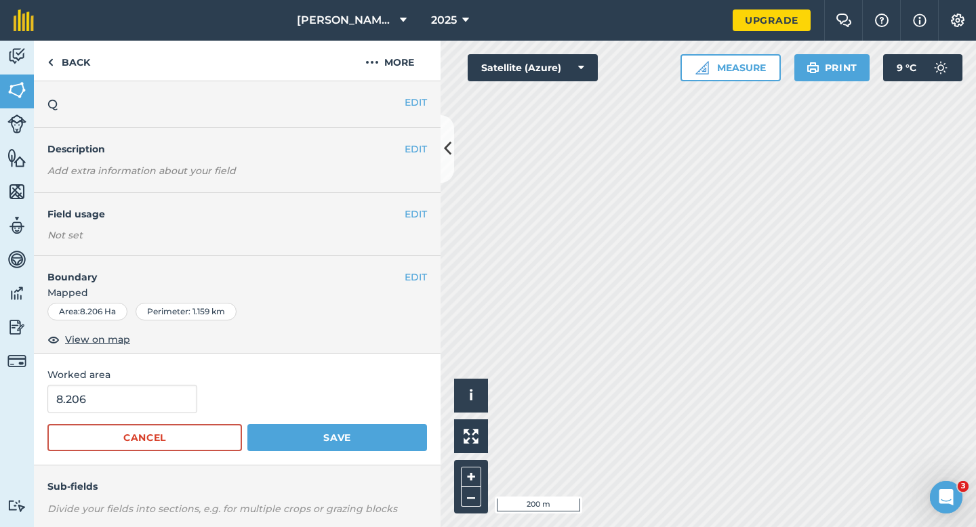
click at [221, 389] on div "8.206" at bounding box center [237, 399] width 380 height 28
click at [173, 397] on input "8.206" at bounding box center [122, 399] width 150 height 28
type input "8.2"
click at [247, 424] on button "Save" at bounding box center [337, 437] width 180 height 27
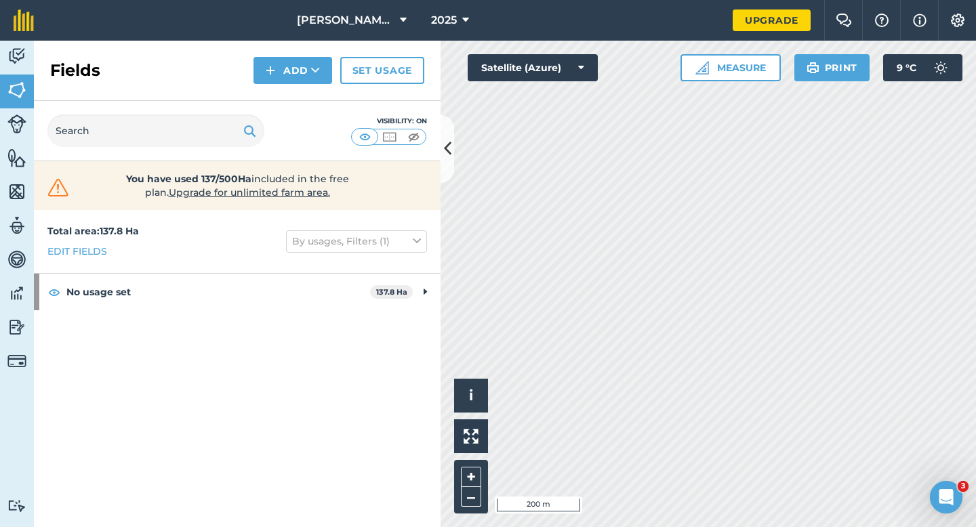
click at [291, 89] on div "Fields Add Set usage" at bounding box center [237, 71] width 407 height 60
click at [291, 79] on button "Add" at bounding box center [292, 70] width 79 height 27
click at [291, 108] on link "Draw" at bounding box center [293, 101] width 75 height 30
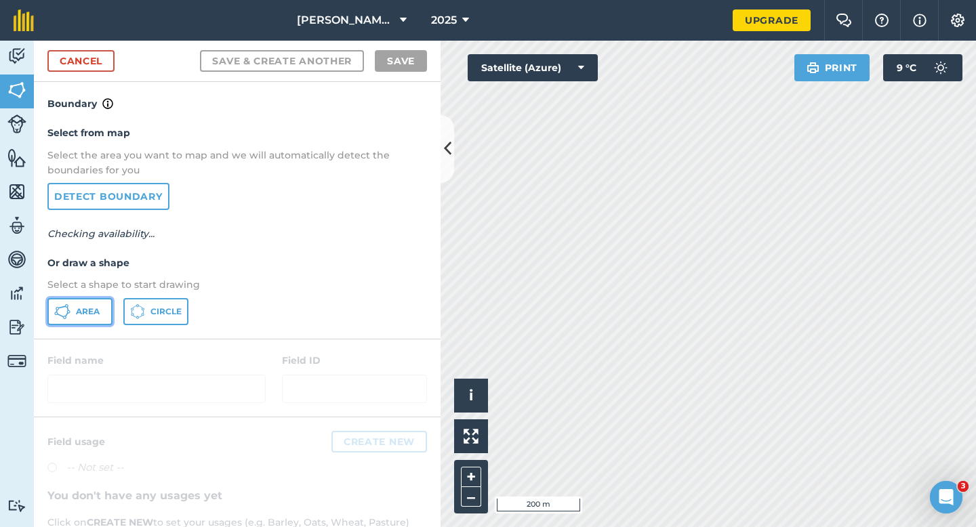
click at [100, 302] on button "Area" at bounding box center [79, 311] width 65 height 27
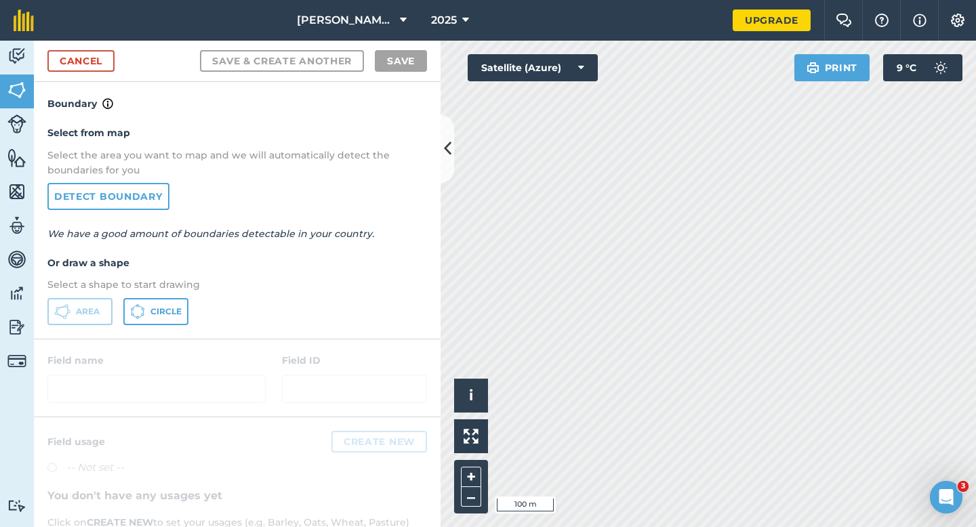
click at [87, 75] on div "Cancel Save & Create Another Save" at bounding box center [237, 61] width 407 height 41
click at [87, 72] on div "Cancel Save & Create Another Save" at bounding box center [237, 61] width 407 height 41
click at [91, 64] on link "Cancel" at bounding box center [80, 61] width 67 height 22
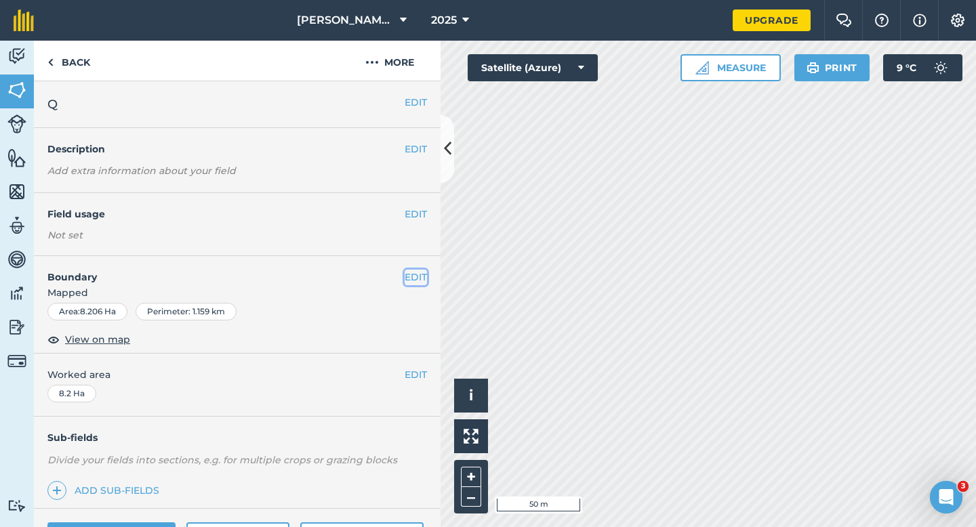
click at [405, 279] on button "EDIT" at bounding box center [416, 277] width 22 height 15
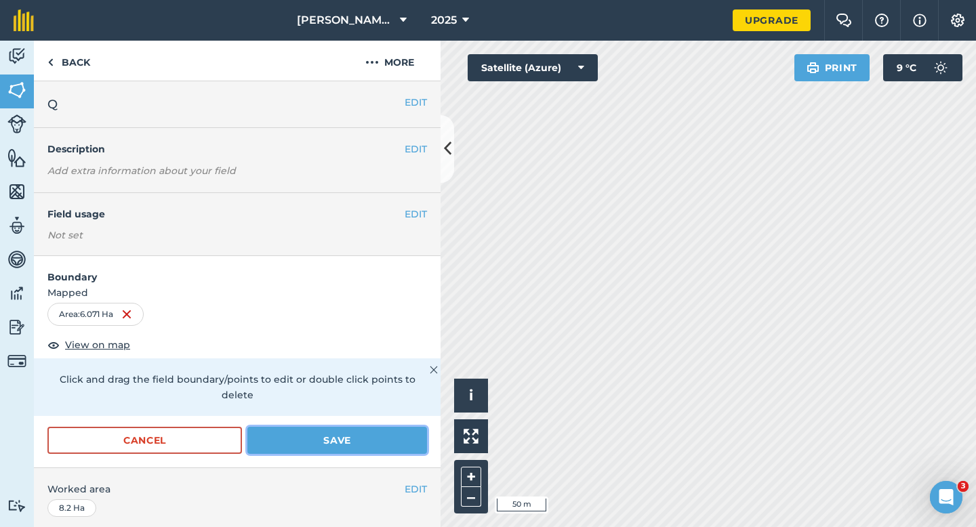
click at [388, 427] on button "Save" at bounding box center [337, 440] width 180 height 27
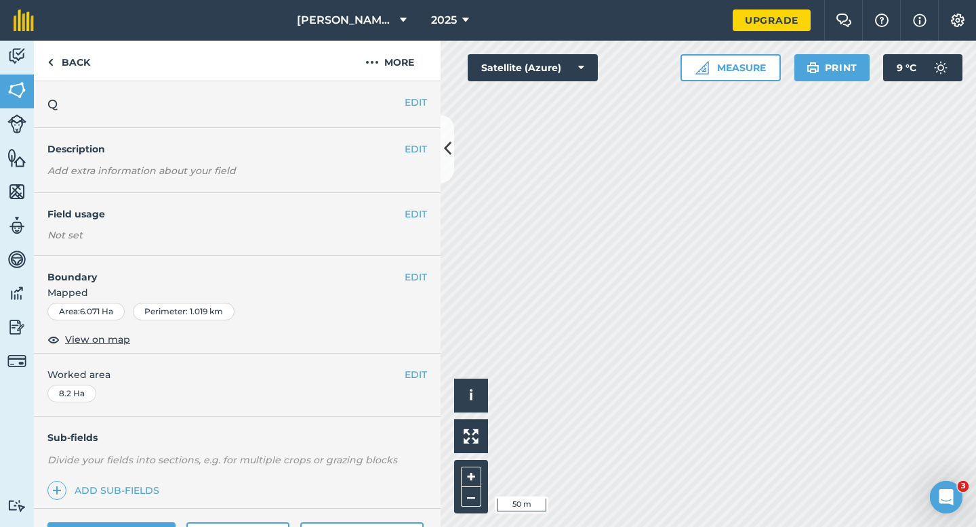
click at [409, 382] on div "EDIT Worked area 8.2 Ha" at bounding box center [237, 385] width 407 height 63
click at [409, 372] on button "EDIT" at bounding box center [416, 374] width 22 height 15
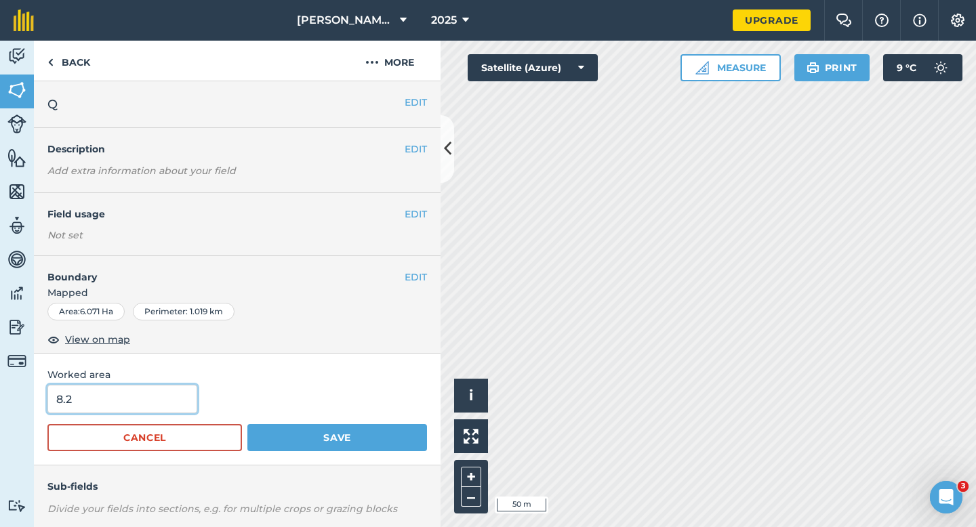
click at [155, 411] on input "8.2" at bounding box center [122, 399] width 150 height 28
type input "7"
click at [247, 424] on button "Save" at bounding box center [337, 437] width 180 height 27
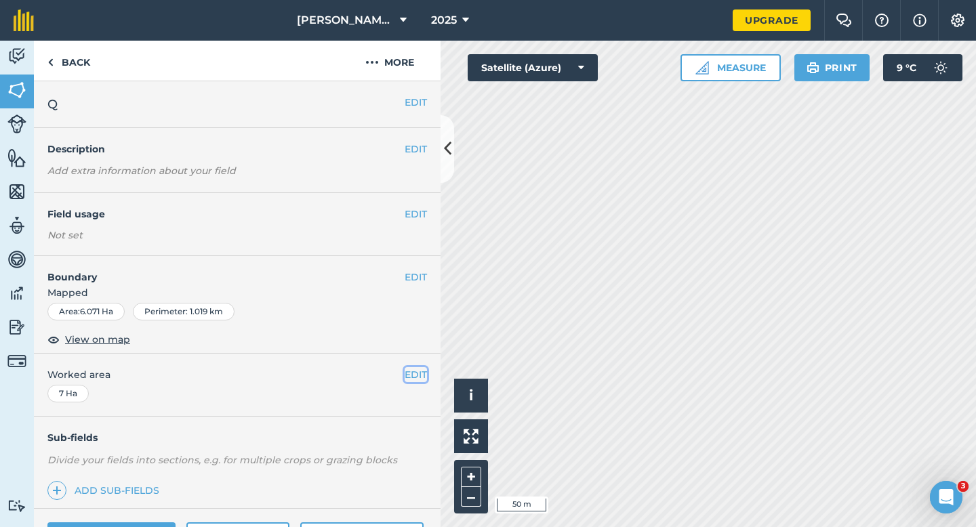
click at [406, 382] on button "EDIT" at bounding box center [416, 374] width 22 height 15
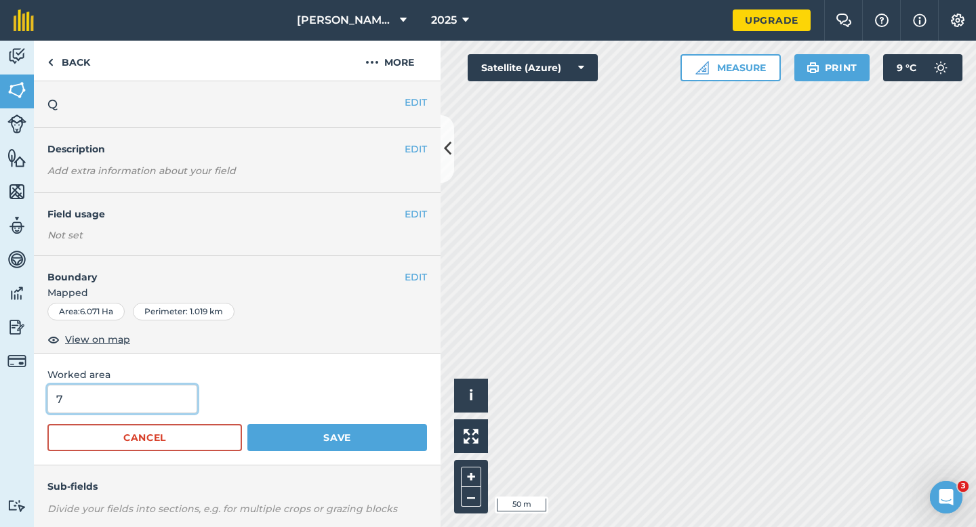
click at [144, 409] on input "7" at bounding box center [122, 399] width 150 height 28
type input "6"
click at [247, 424] on button "Save" at bounding box center [337, 437] width 180 height 27
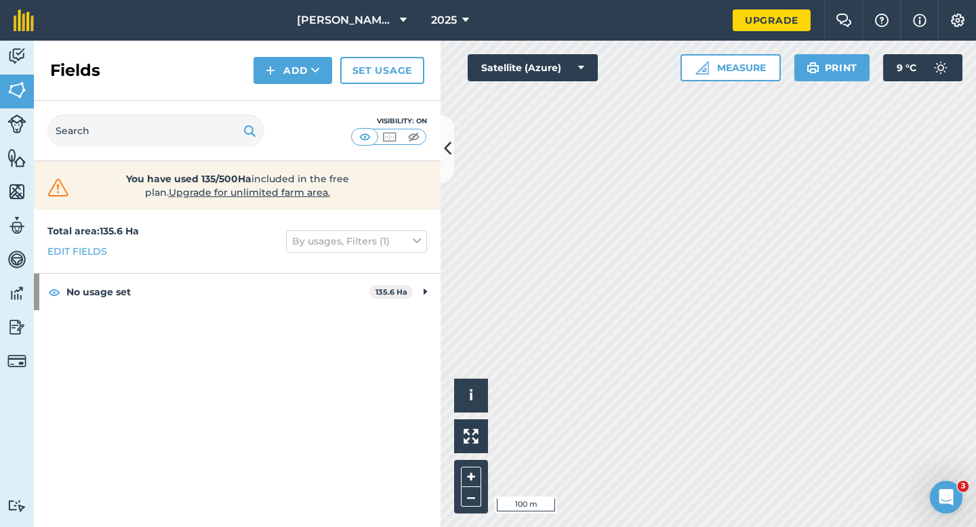
click at [287, 93] on div "Fields Add Set usage" at bounding box center [237, 71] width 407 height 60
click at [287, 83] on button "Add" at bounding box center [292, 70] width 79 height 27
click at [287, 96] on link "Draw" at bounding box center [293, 101] width 75 height 30
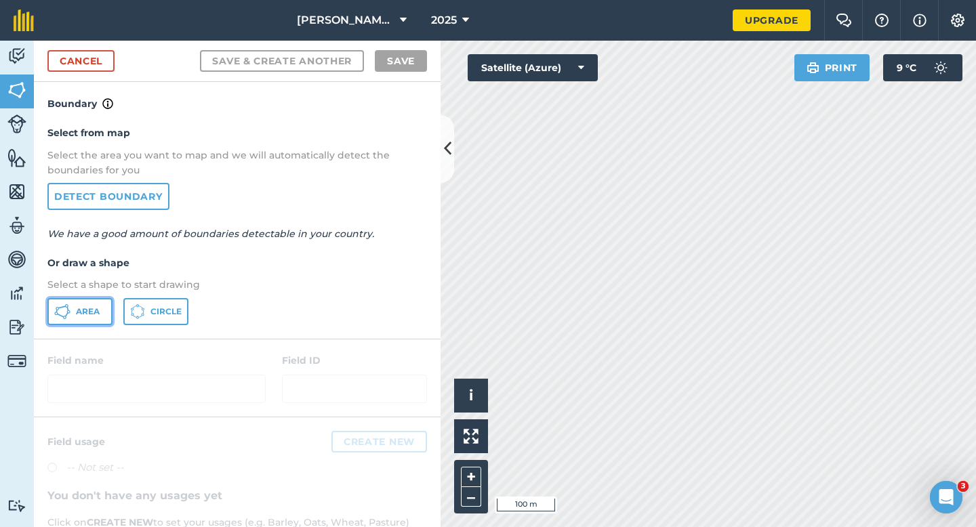
click at [87, 312] on span "Area" at bounding box center [88, 311] width 24 height 11
click at [78, 50] on link "Cancel" at bounding box center [80, 61] width 67 height 22
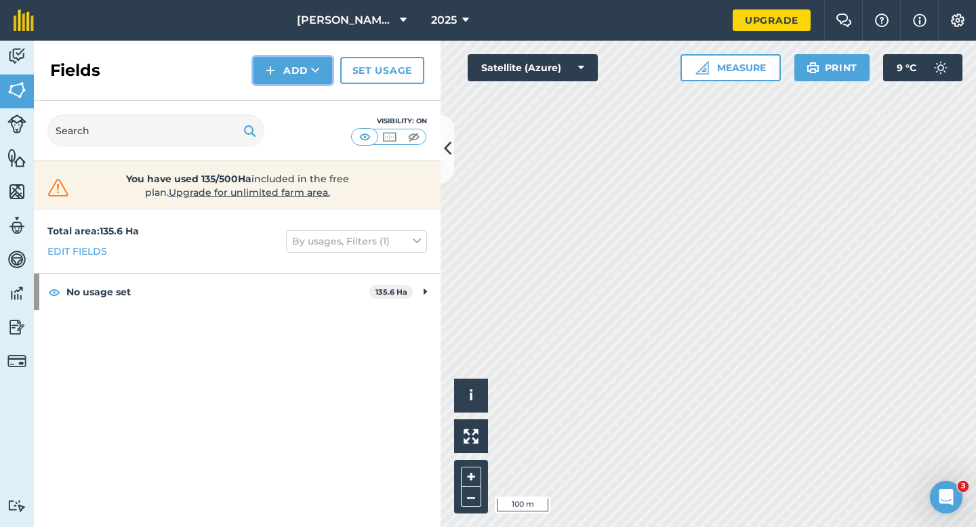
click at [261, 83] on button "Add" at bounding box center [292, 70] width 79 height 27
click at [268, 88] on link "Draw" at bounding box center [293, 101] width 75 height 30
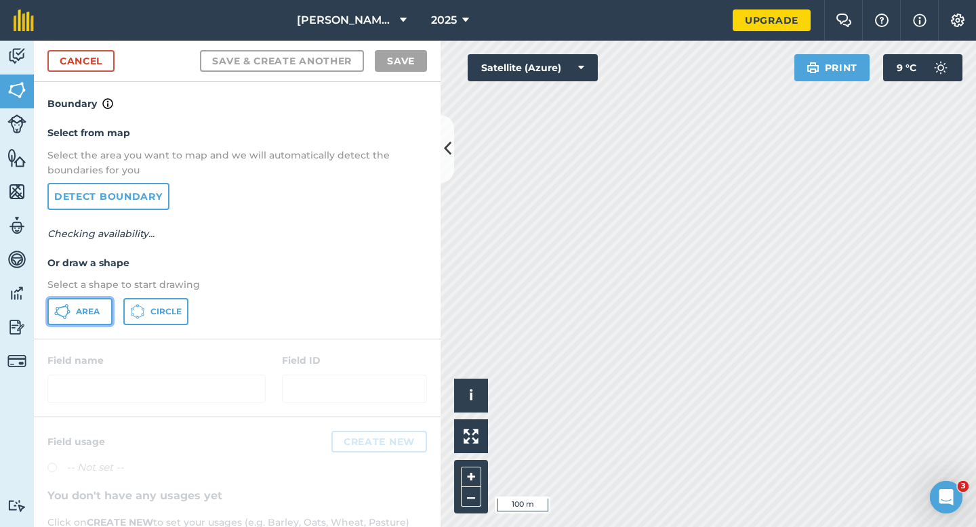
click at [92, 299] on button "Area" at bounding box center [79, 311] width 65 height 27
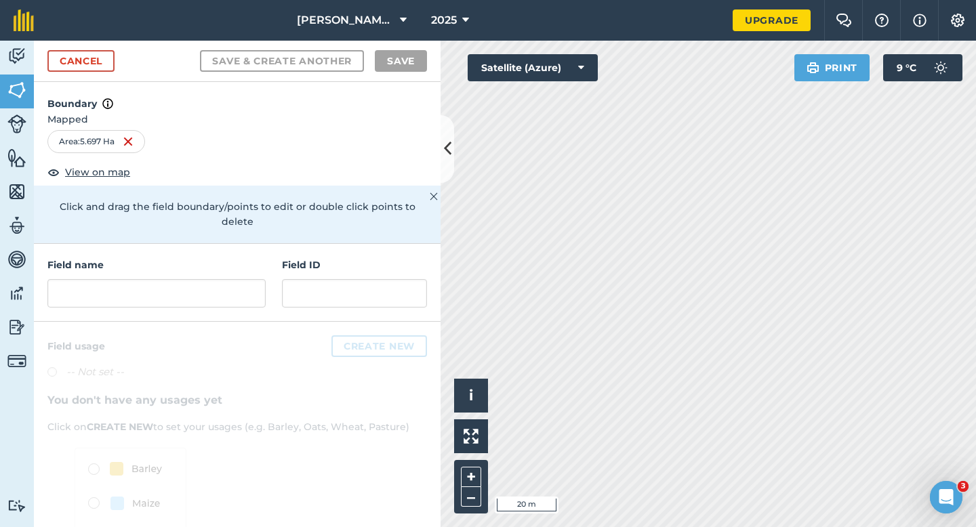
click at [701, 5] on div "Casey Farming LTD 2025 Upgrade Farm Chat Help Info Settings Map printing is not…" at bounding box center [488, 263] width 976 height 527
click at [219, 279] on input "text" at bounding box center [156, 293] width 218 height 28
click at [260, 279] on input "text" at bounding box center [156, 293] width 218 height 28
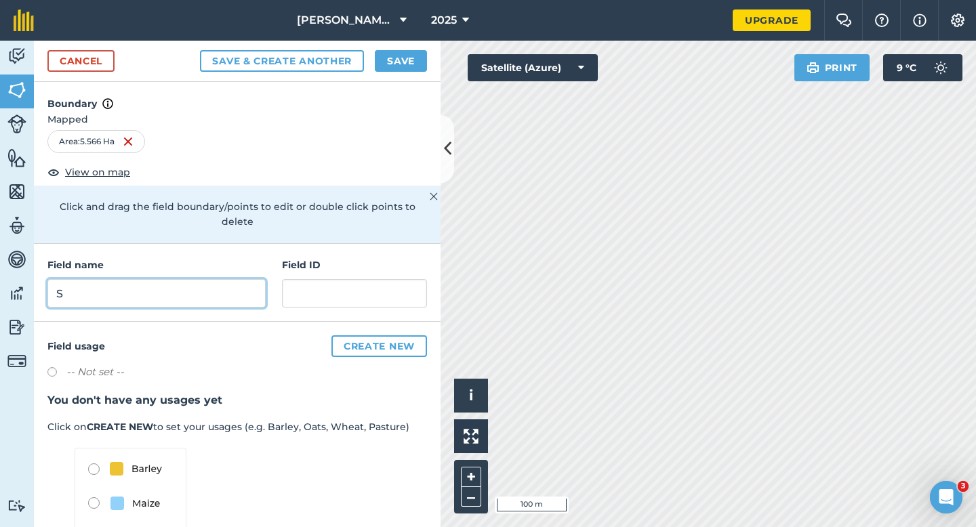
type input "S"
click at [403, 64] on button "Save" at bounding box center [401, 61] width 52 height 22
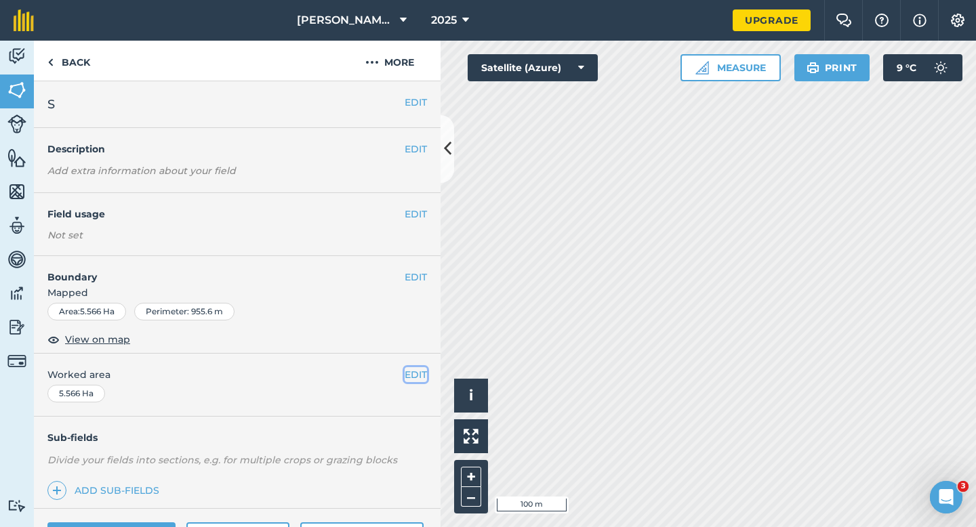
click at [420, 369] on button "EDIT" at bounding box center [416, 374] width 22 height 15
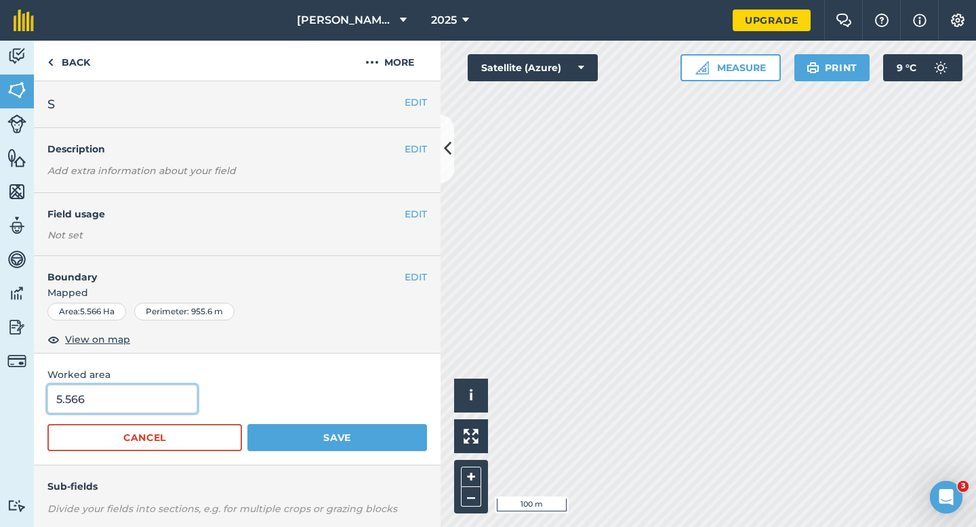
click at [108, 396] on input "5.566" at bounding box center [122, 399] width 150 height 28
type input "5.5"
click at [247, 424] on button "Save" at bounding box center [337, 437] width 180 height 27
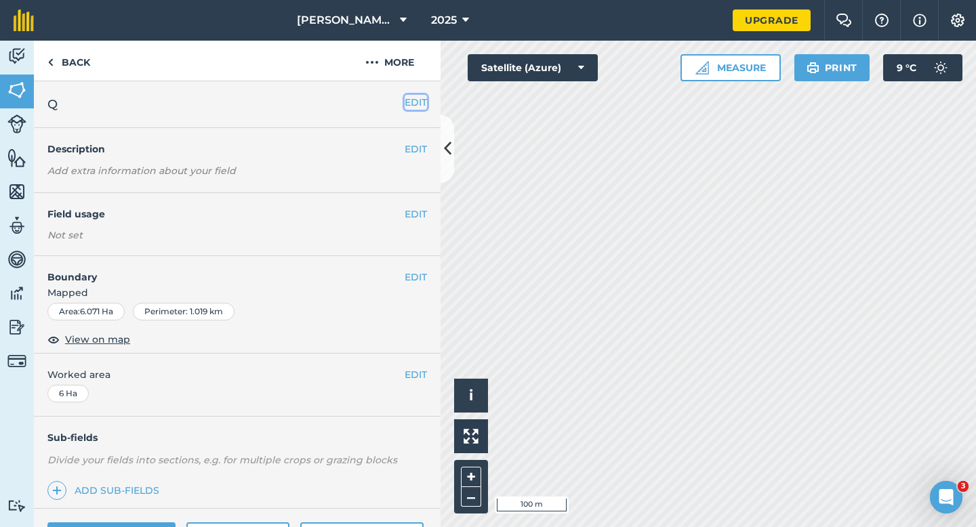
click at [407, 108] on button "EDIT" at bounding box center [416, 102] width 22 height 15
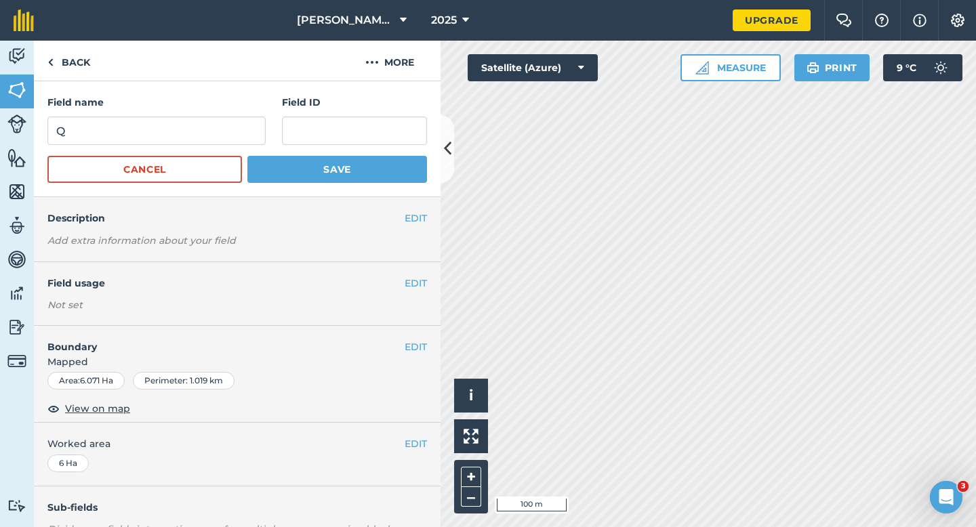
click at [192, 152] on form "Field name Q Field ID Cancel Save" at bounding box center [237, 139] width 380 height 88
click at [192, 140] on input "Q" at bounding box center [156, 131] width 218 height 28
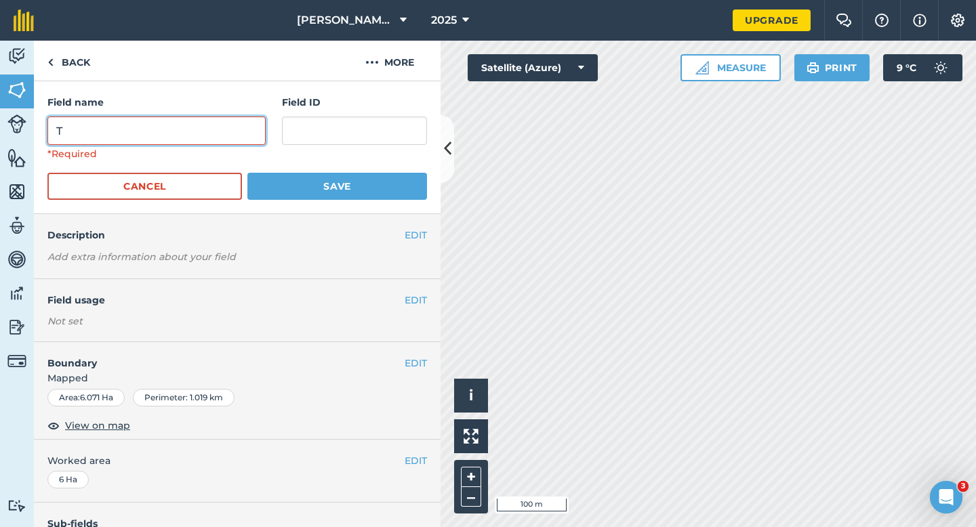
type input "T"
click at [247, 173] on button "Save" at bounding box center [337, 186] width 180 height 27
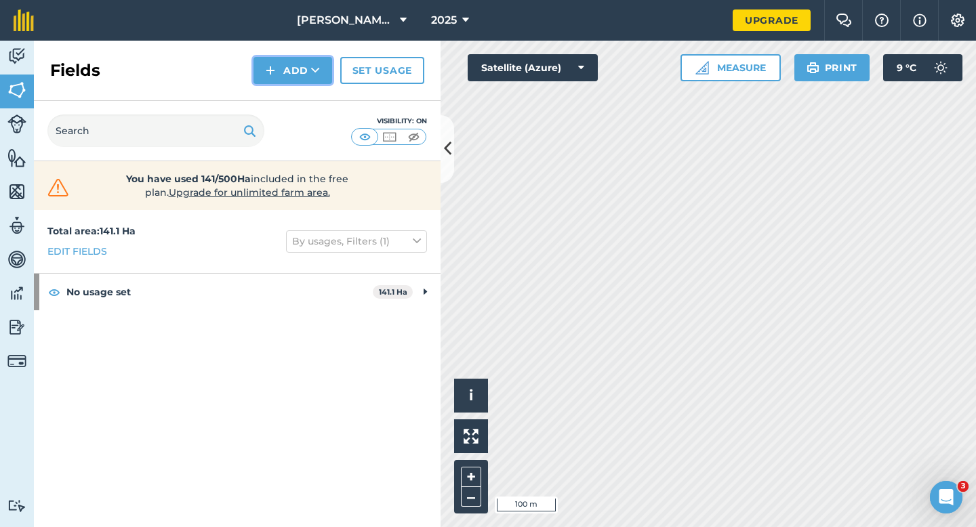
click at [281, 77] on button "Add" at bounding box center [292, 70] width 79 height 27
click at [285, 104] on link "Draw" at bounding box center [293, 101] width 75 height 30
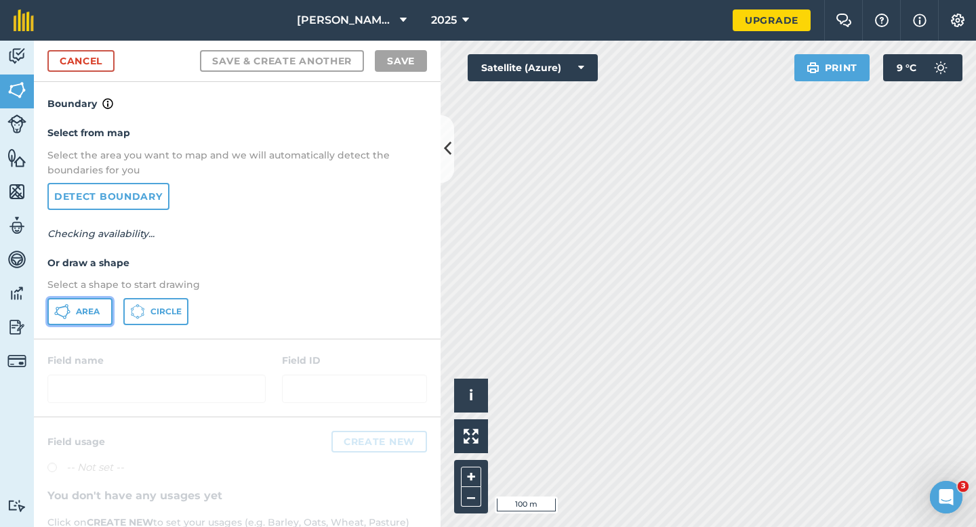
click at [70, 298] on button "Area" at bounding box center [79, 311] width 65 height 27
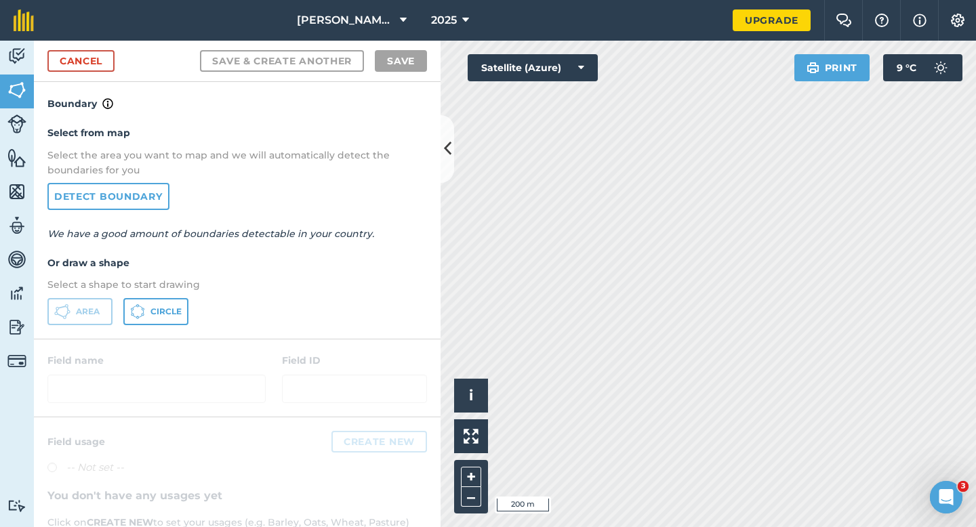
click at [55, 49] on div "Cancel Save & Create Another Save" at bounding box center [237, 61] width 407 height 41
click at [70, 55] on link "Cancel" at bounding box center [80, 61] width 67 height 22
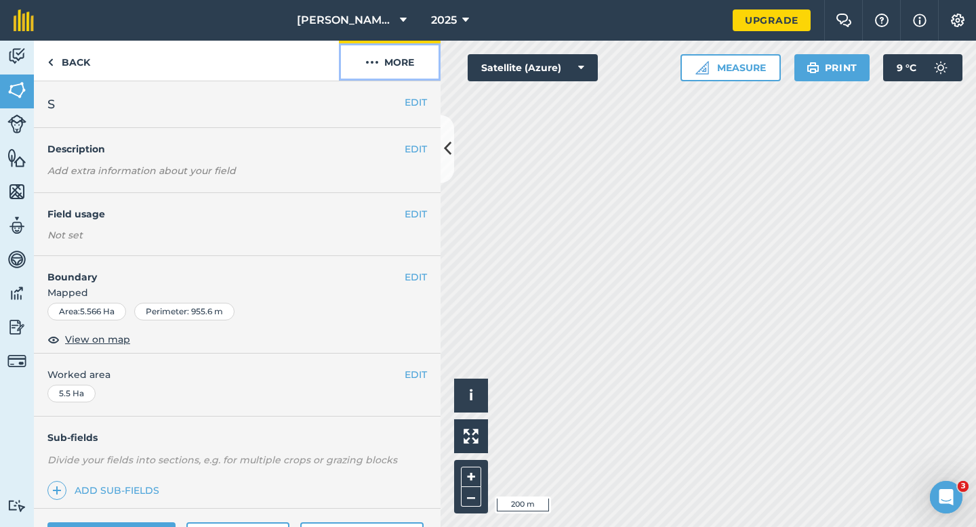
click at [413, 62] on button "More" at bounding box center [390, 61] width 102 height 40
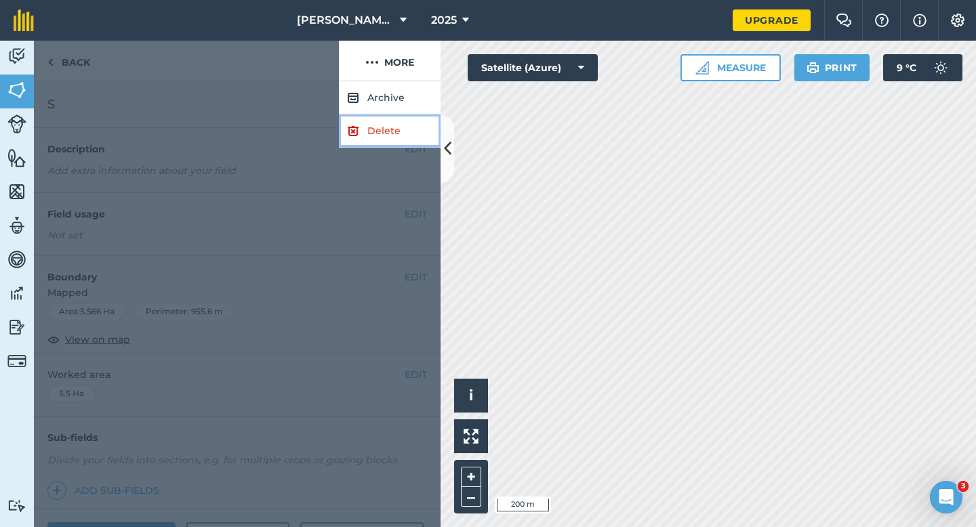
click at [415, 119] on link "Delete" at bounding box center [390, 131] width 102 height 33
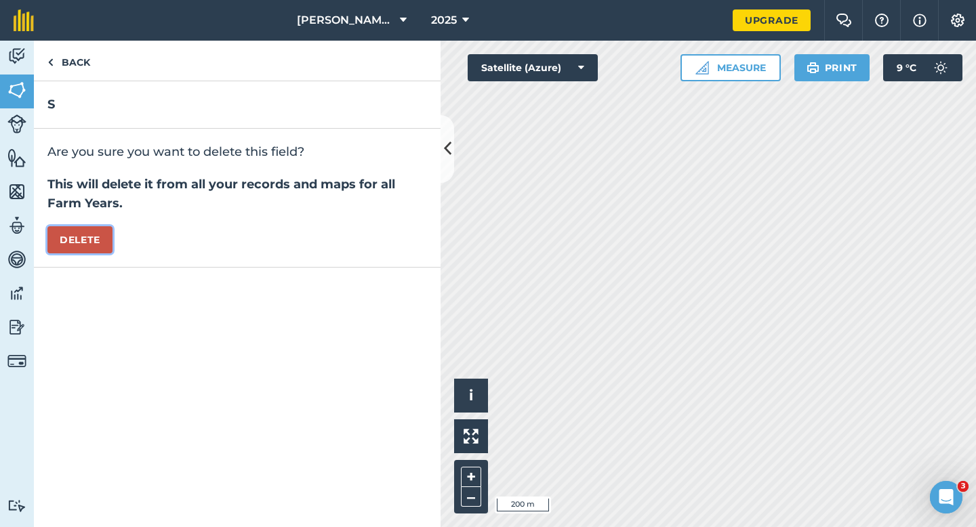
click at [113, 235] on button "Delete" at bounding box center [79, 239] width 65 height 27
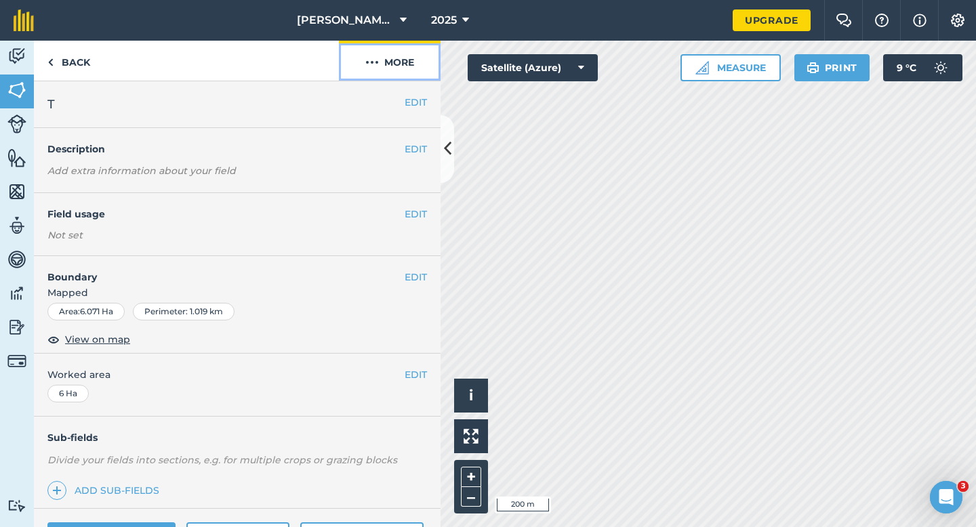
click at [376, 70] on button "More" at bounding box center [390, 61] width 102 height 40
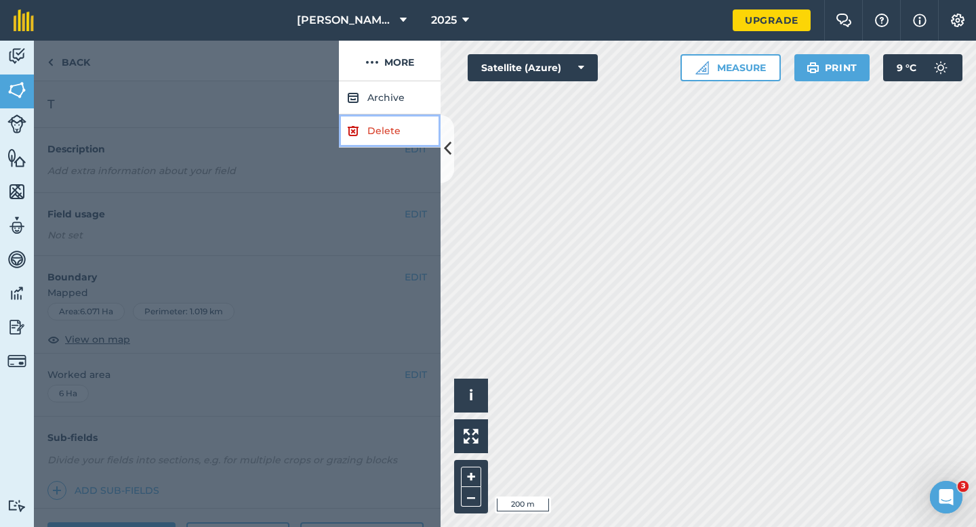
click at [376, 123] on link "Delete" at bounding box center [390, 131] width 102 height 33
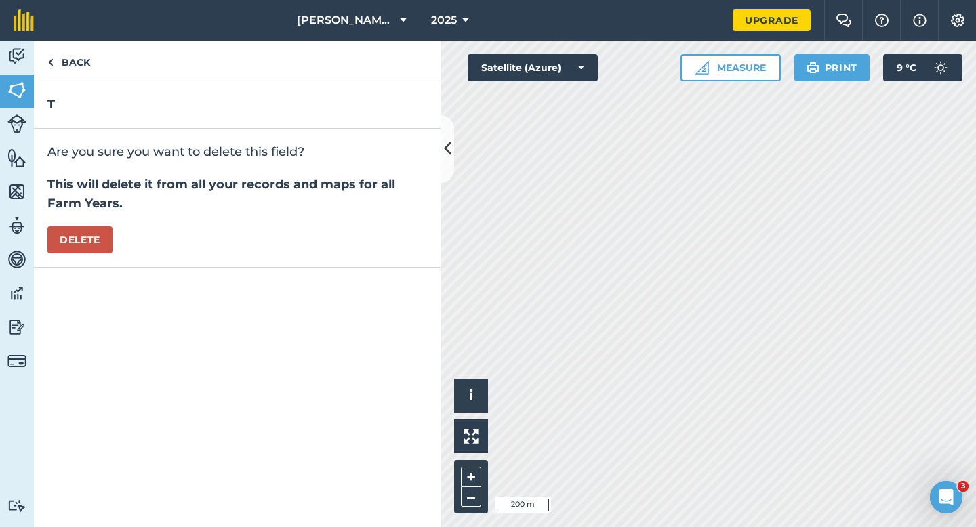
click at [67, 256] on div "Are you sure you want to delete this field? This will delete it from all your r…" at bounding box center [237, 198] width 407 height 139
click at [96, 234] on button "Delete" at bounding box center [79, 239] width 65 height 27
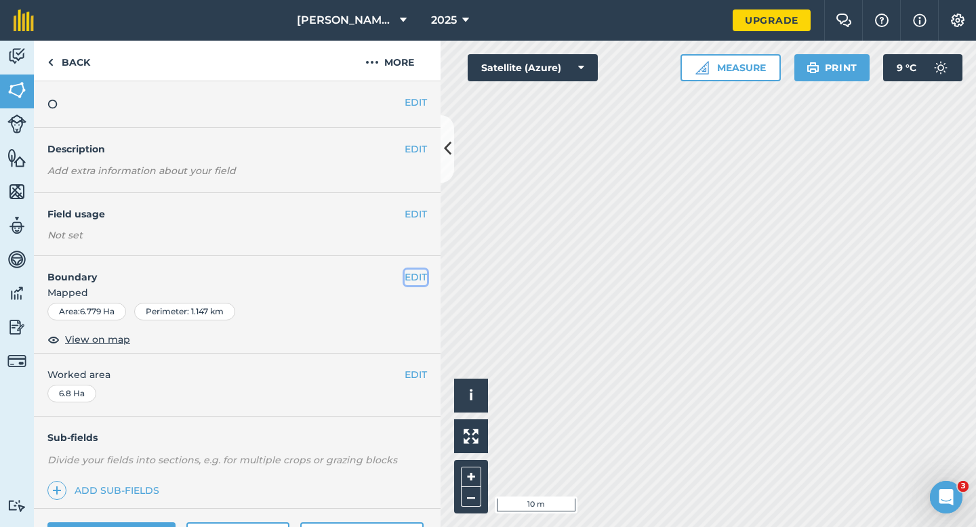
click at [413, 270] on button "EDIT" at bounding box center [416, 277] width 22 height 15
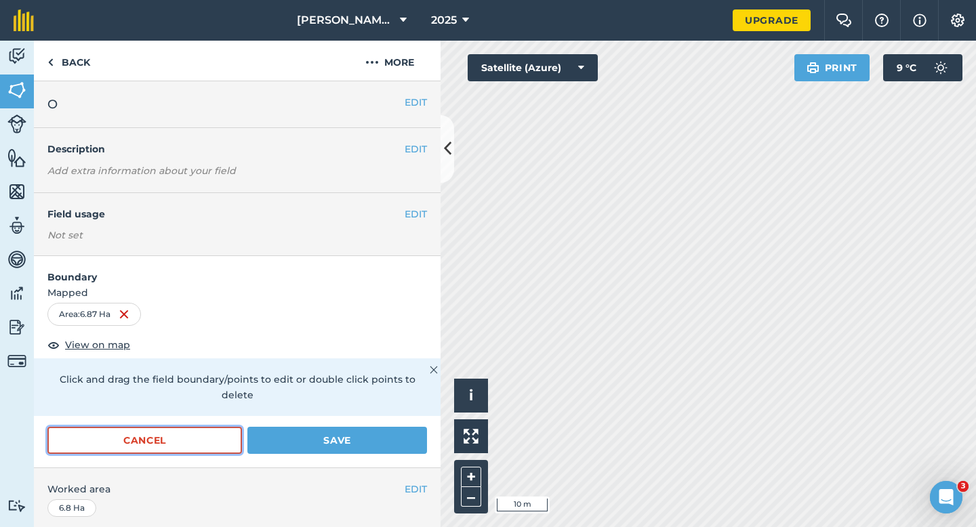
click at [226, 428] on button "Cancel" at bounding box center [144, 440] width 195 height 27
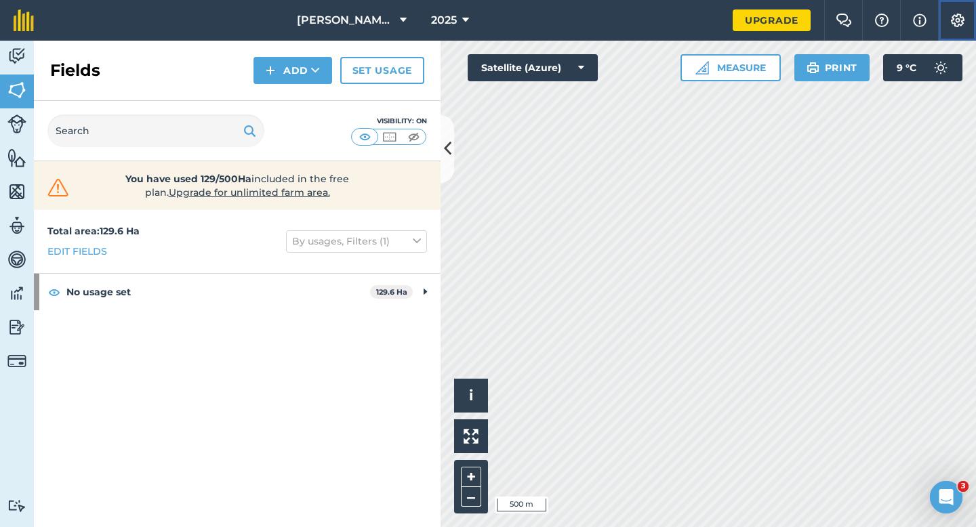
click at [946, 33] on button "Settings" at bounding box center [957, 20] width 38 height 41
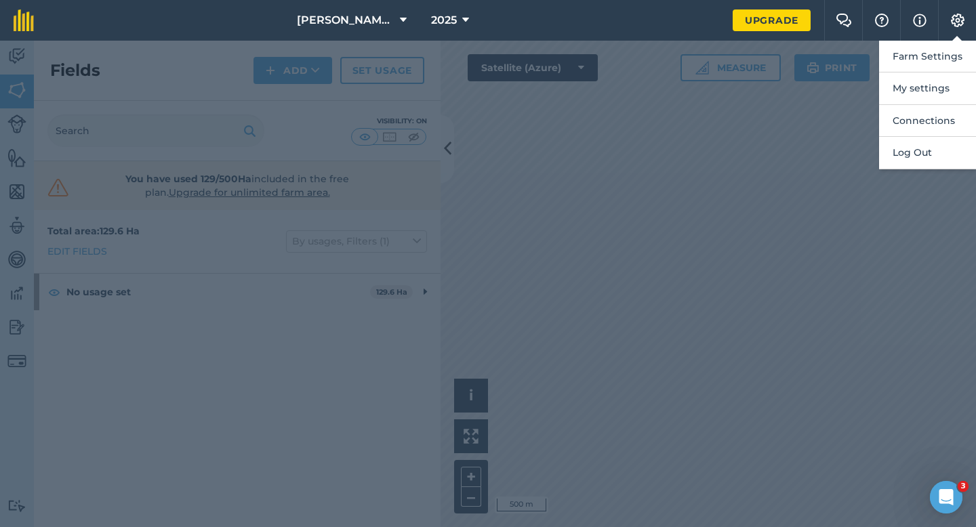
click at [946, 45] on button "Farm Settings" at bounding box center [927, 57] width 97 height 32
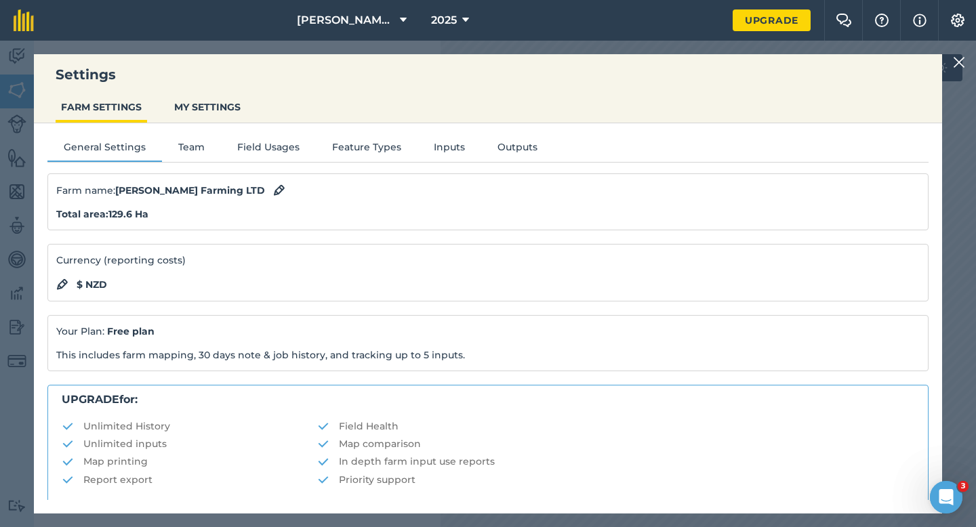
scroll to position [260, 0]
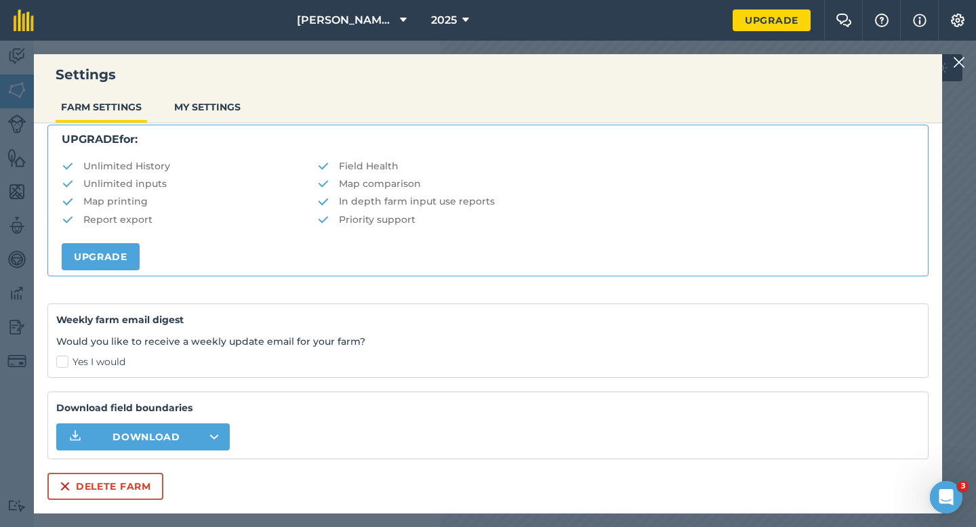
click at [101, 460] on div "Farm name : Casey Farming LTD Total area : 129.6 Ha Currency (reporting costs) …" at bounding box center [487, 206] width 881 height 587
click at [101, 484] on button "Delete farm" at bounding box center [105, 486] width 116 height 27
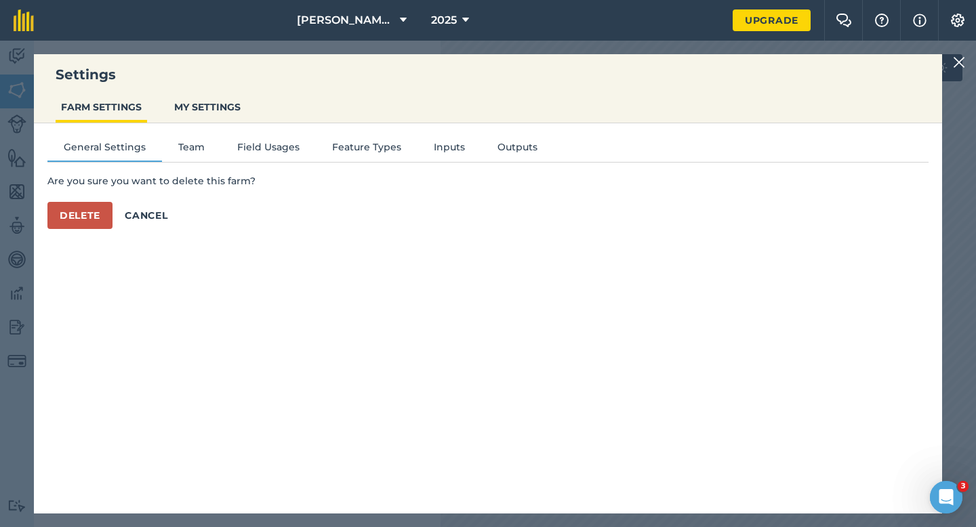
click at [77, 229] on div "General Settings Team Field Usages Feature Types Inputs Outputs Are you sure yo…" at bounding box center [488, 311] width 908 height 377
click at [81, 215] on button "Delete" at bounding box center [79, 215] width 65 height 27
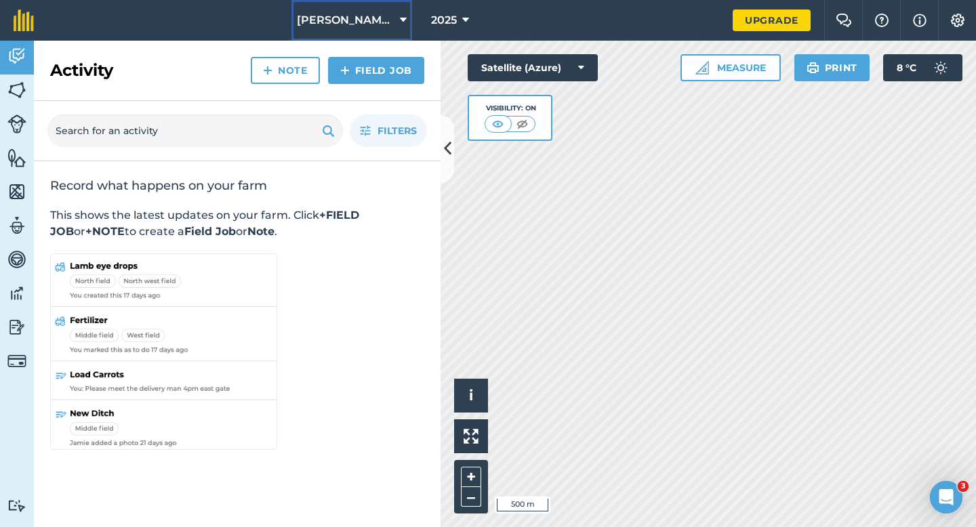
click at [382, 30] on button "Casey & Sons" at bounding box center [351, 20] width 121 height 41
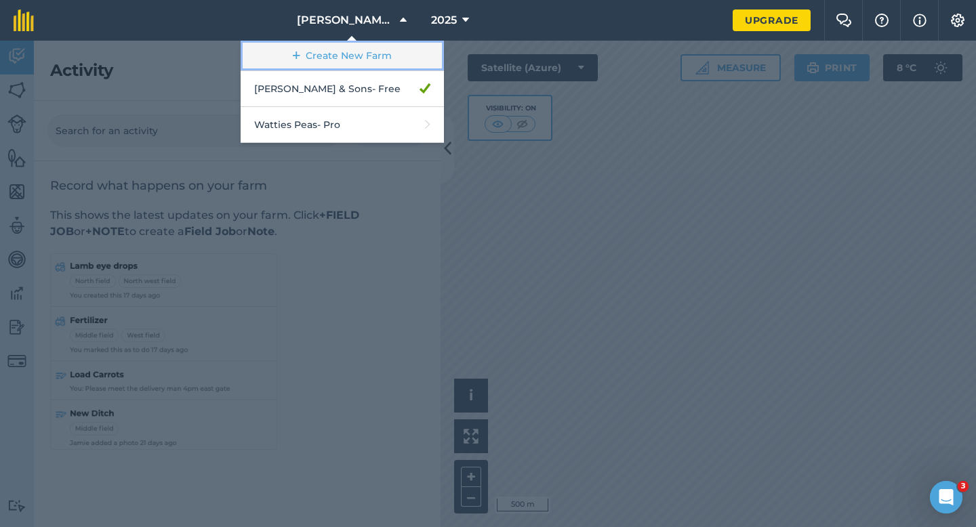
click at [382, 52] on link "Create New Farm" at bounding box center [342, 56] width 203 height 30
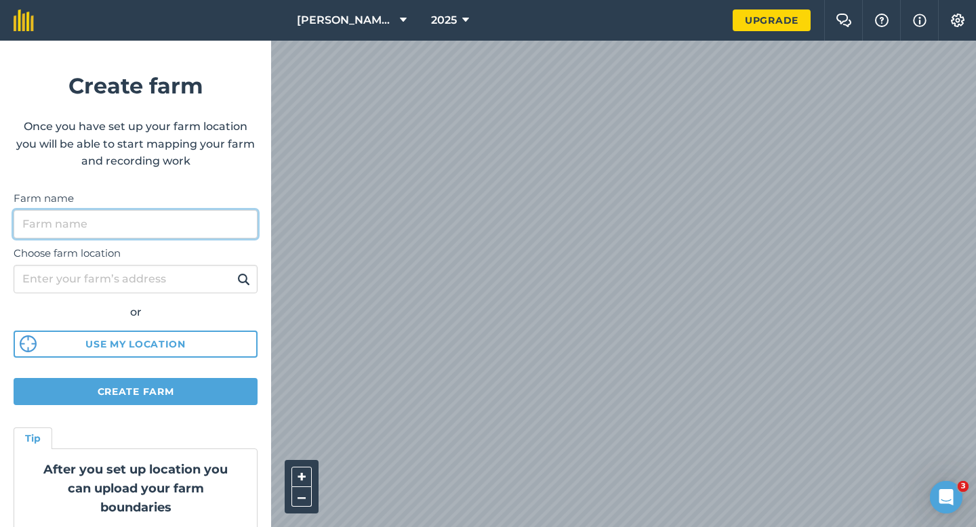
click at [176, 230] on input "Farm name" at bounding box center [136, 224] width 244 height 28
type input "Casey & Sons LTD"
click at [233, 270] on button at bounding box center [243, 279] width 21 height 18
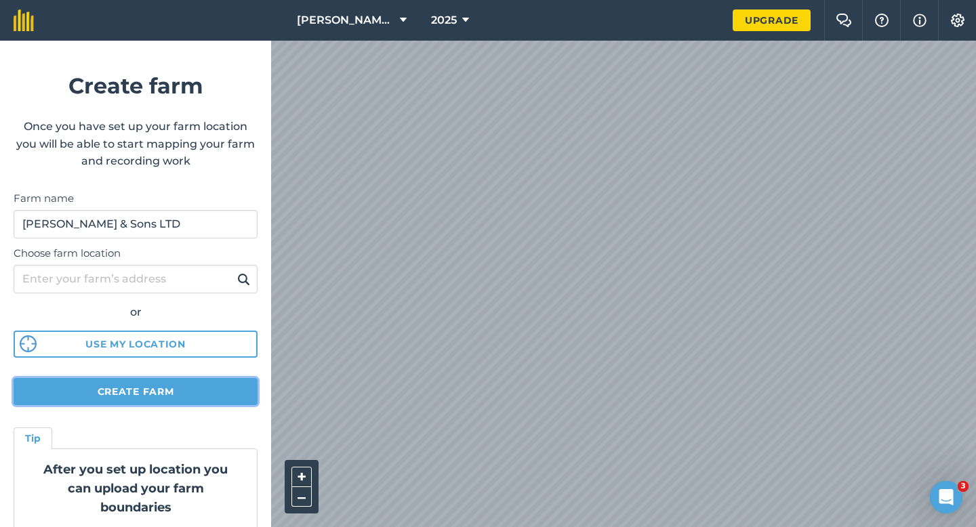
click at [196, 402] on button "Create farm" at bounding box center [136, 391] width 244 height 27
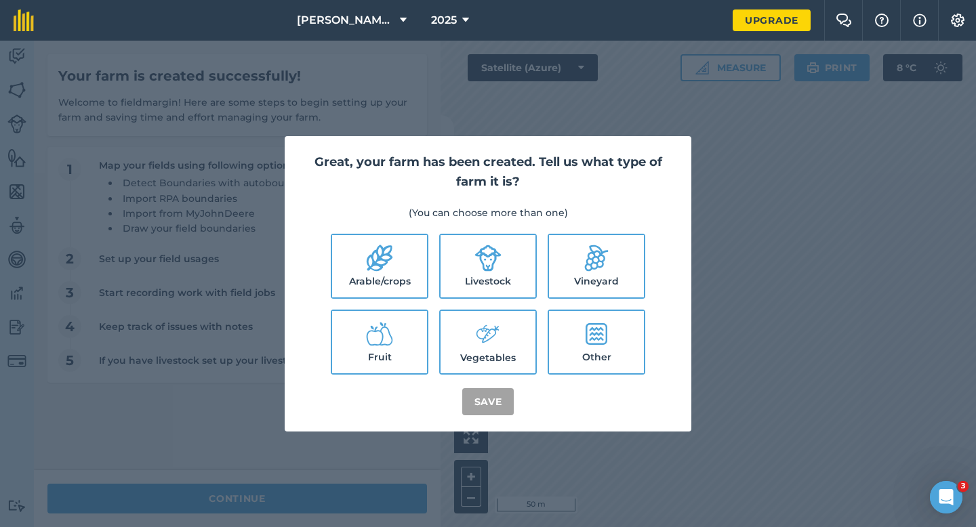
click at [386, 294] on label "Arable/crops" at bounding box center [379, 266] width 95 height 62
checkbox input "true"
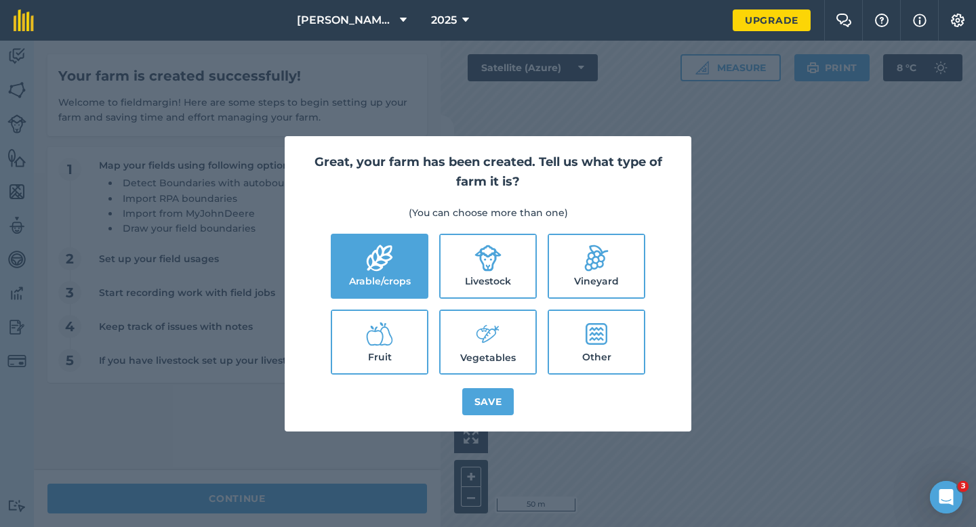
click at [430, 293] on ul "Arable/crops Livestock Vineyard Fruit Vegetables Other" at bounding box center [488, 304] width 374 height 141
click at [444, 288] on label "Livestock" at bounding box center [488, 266] width 95 height 62
checkbox input "true"
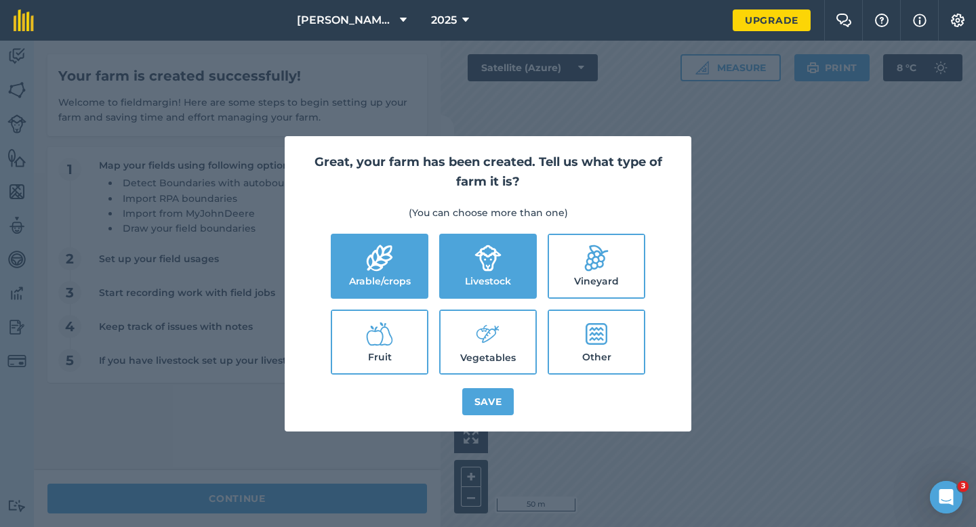
click at [453, 330] on label "Vegetables" at bounding box center [488, 342] width 95 height 62
checkbox input "true"
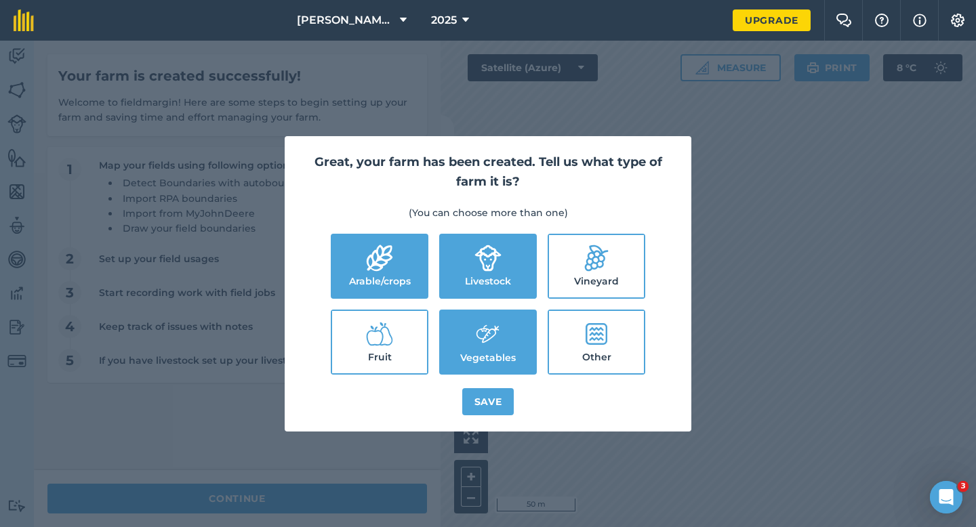
click at [474, 382] on div "Great, your farm has been created. Tell us what type of farm it is? (You can ch…" at bounding box center [488, 283] width 407 height 295
click at [475, 401] on button "Save" at bounding box center [488, 401] width 52 height 27
click at [361, 508] on div "Great, your farm has been created. Tell us what type of farm it is? (You can ch…" at bounding box center [488, 284] width 976 height 487
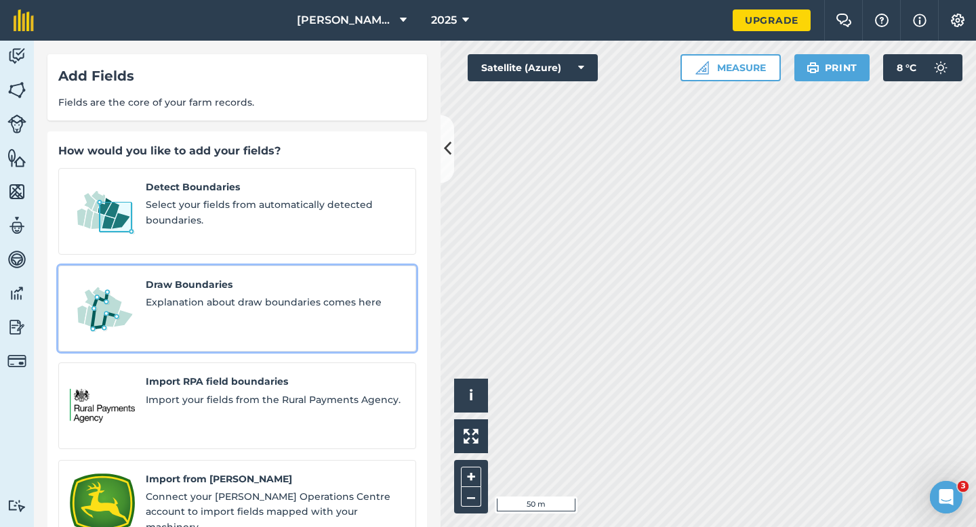
click at [251, 295] on span "Explanation about draw boundaries comes here" at bounding box center [275, 302] width 259 height 15
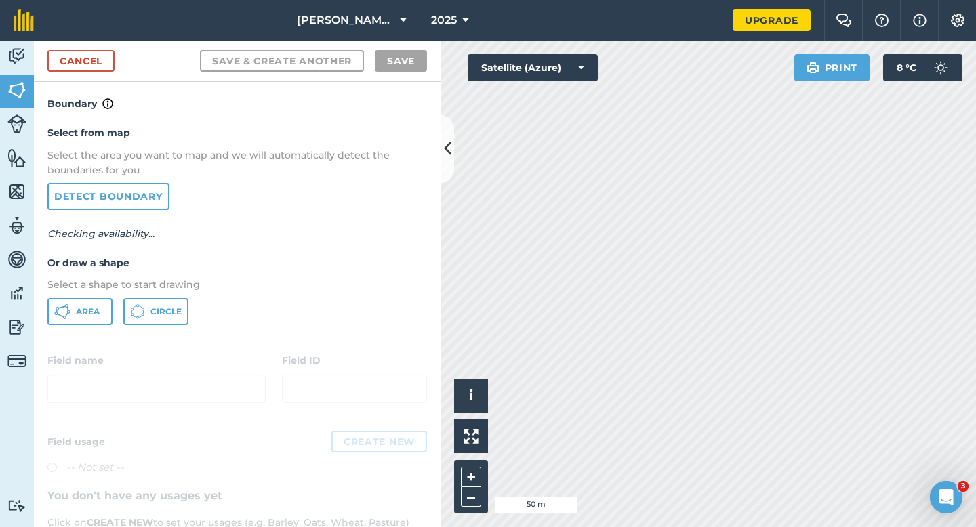
click at [121, 291] on p "Select a shape to start drawing" at bounding box center [237, 284] width 380 height 15
drag, startPoint x: 112, startPoint y: 298, endPoint x: 104, endPoint y: 301, distance: 7.9
click at [104, 301] on div "Area Circle" at bounding box center [237, 311] width 380 height 27
click at [104, 301] on button "Area" at bounding box center [79, 311] width 65 height 27
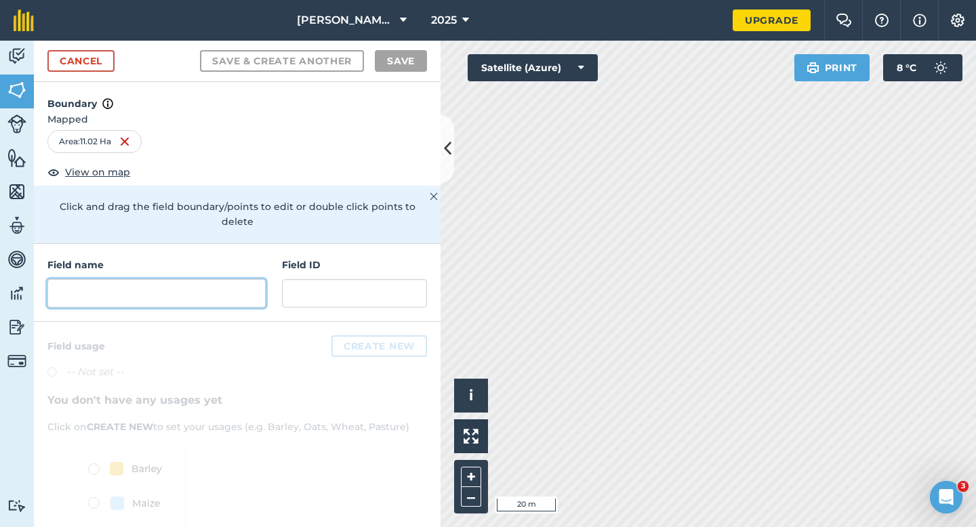
click at [179, 286] on input "text" at bounding box center [156, 293] width 218 height 28
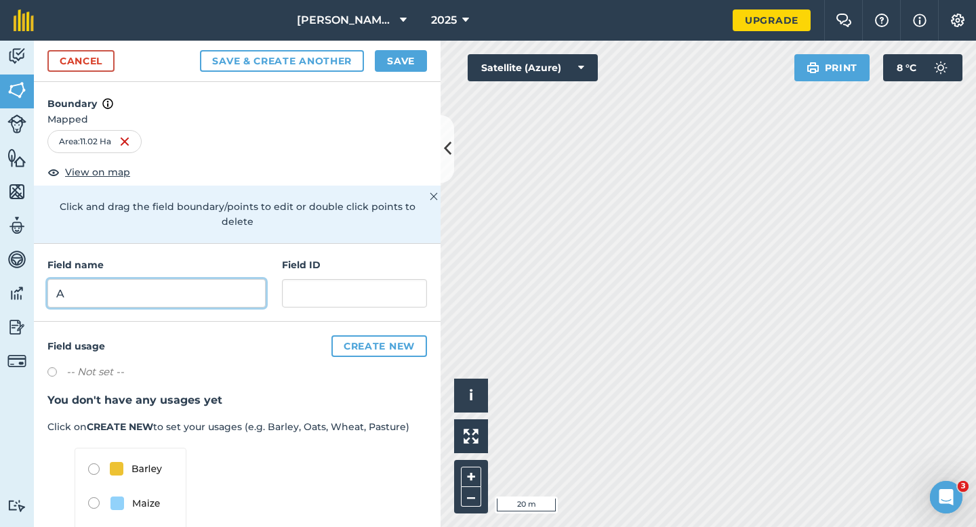
type input "A"
click at [394, 45] on div "Cancel Save & Create Another Save" at bounding box center [237, 61] width 407 height 41
click at [394, 47] on div "Cancel Save & Create Another Save" at bounding box center [237, 61] width 407 height 41
click at [399, 70] on button "Save" at bounding box center [401, 61] width 52 height 22
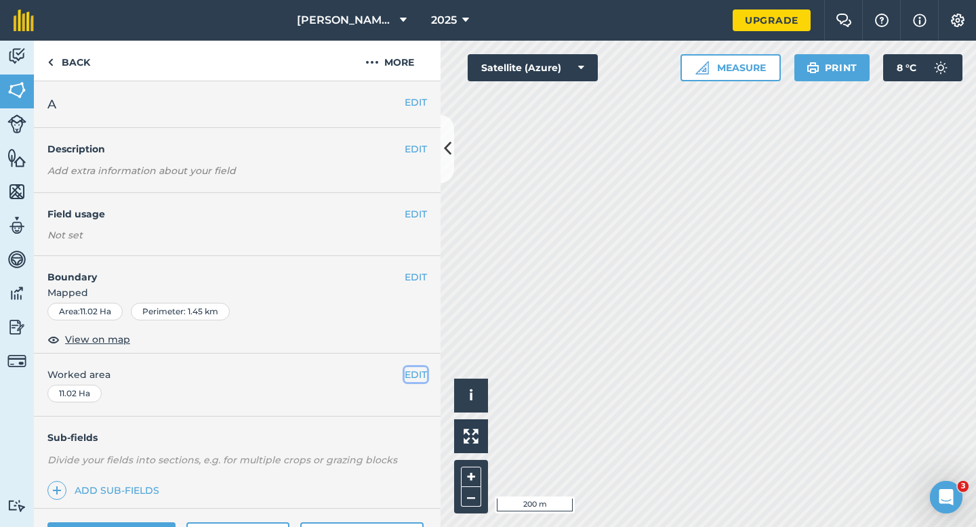
click at [417, 371] on button "EDIT" at bounding box center [416, 374] width 22 height 15
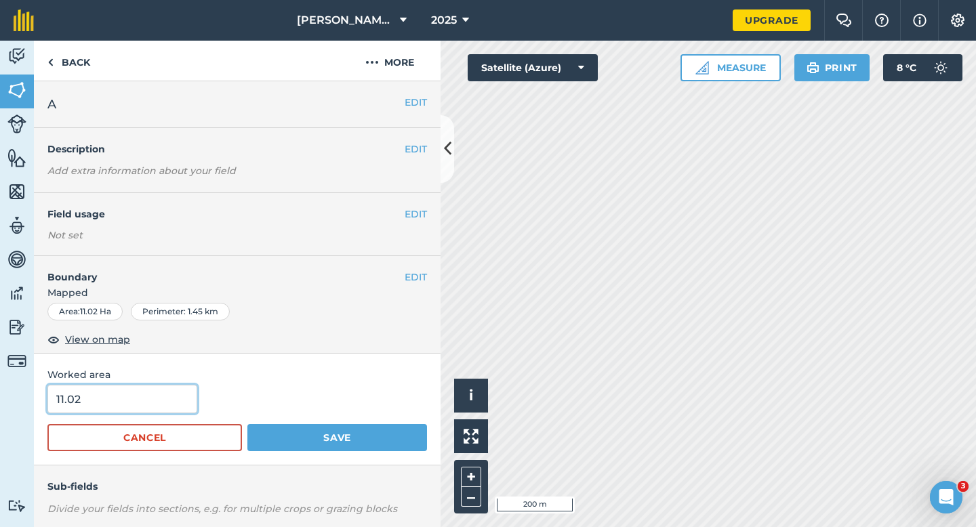
click at [178, 396] on input "11.02" at bounding box center [122, 399] width 150 height 28
type input "11"
click at [247, 424] on button "Save" at bounding box center [337, 437] width 180 height 27
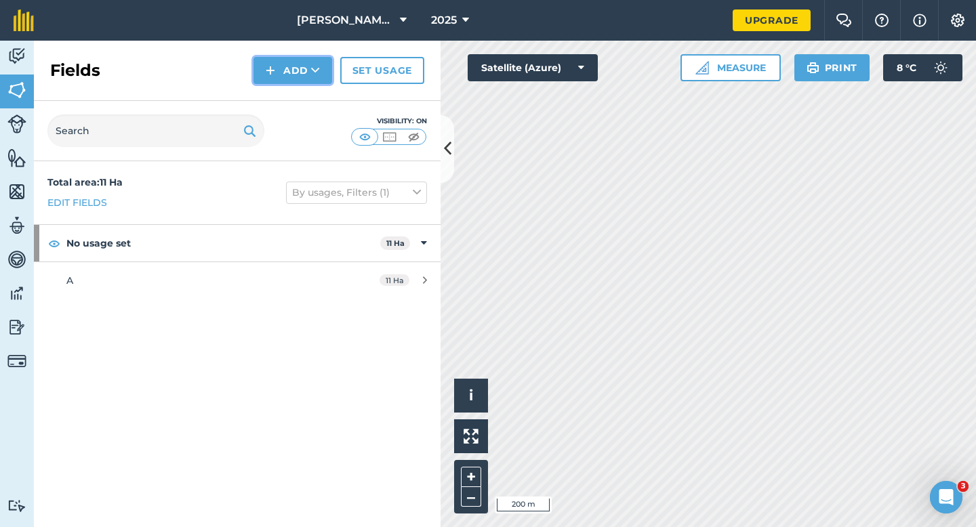
click at [284, 67] on button "Add" at bounding box center [292, 70] width 79 height 27
click at [283, 97] on link "Draw" at bounding box center [293, 101] width 75 height 30
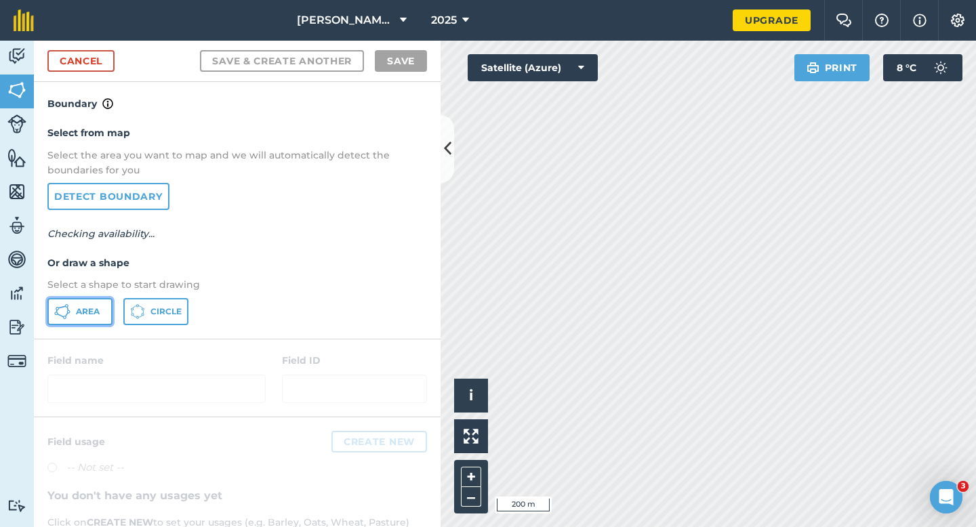
click at [82, 316] on span "Area" at bounding box center [88, 311] width 24 height 11
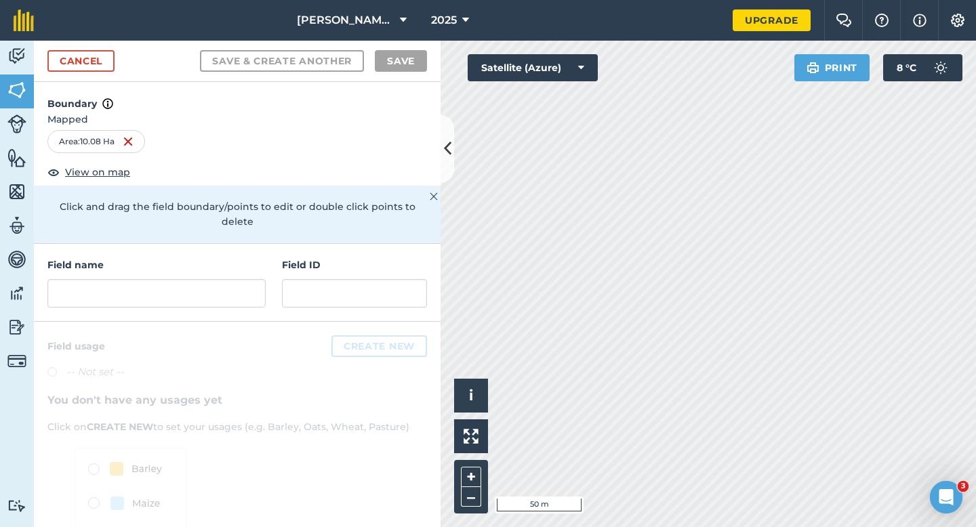
click at [224, 260] on div "Field name" at bounding box center [156, 283] width 218 height 50
click at [224, 279] on input "text" at bounding box center [156, 293] width 218 height 28
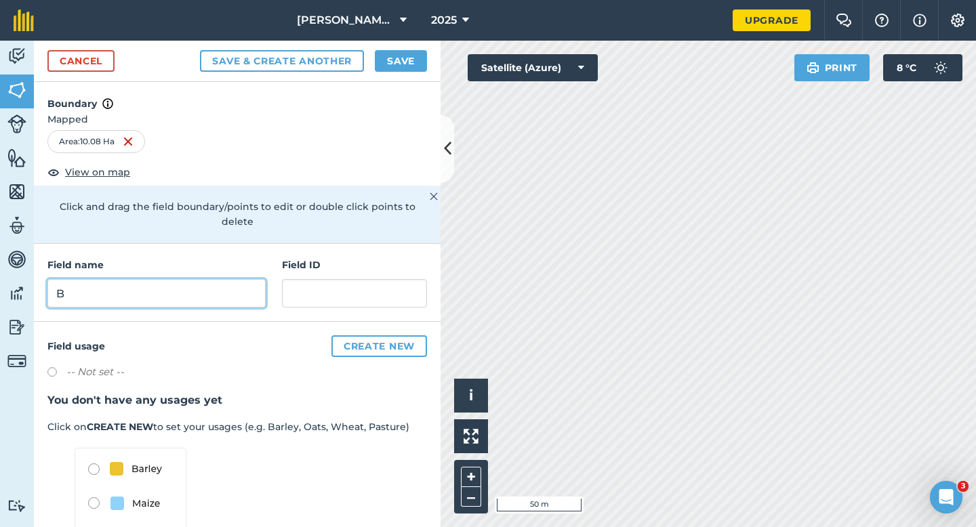
type input "B"
click at [425, 44] on div "Cancel Save & Create Another Save" at bounding box center [237, 61] width 407 height 41
click at [420, 58] on button "Save" at bounding box center [401, 61] width 52 height 22
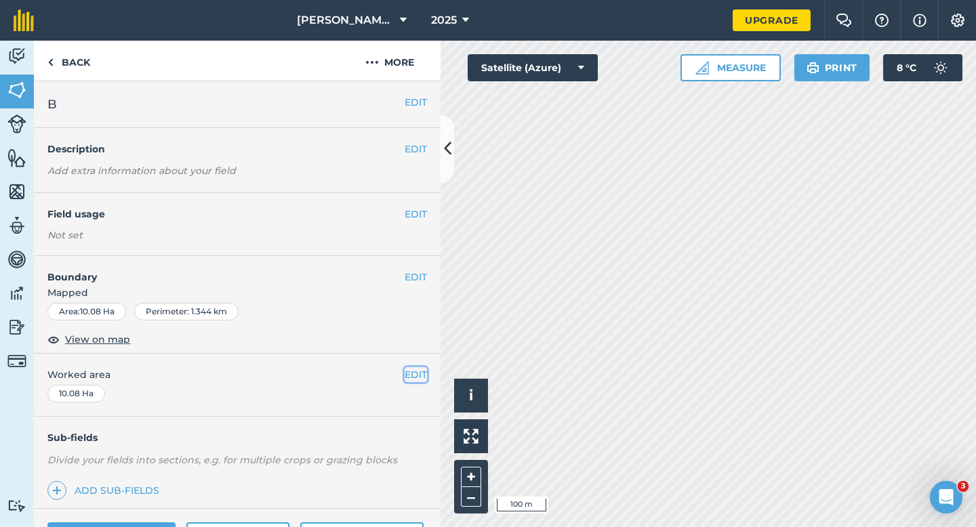
click at [418, 375] on button "EDIT" at bounding box center [416, 374] width 22 height 15
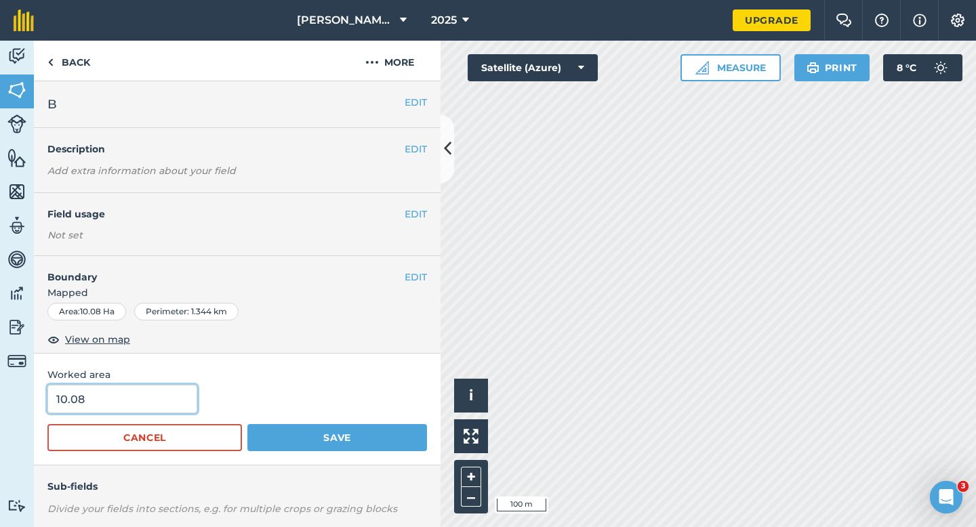
click at [107, 393] on input "10.08" at bounding box center [122, 399] width 150 height 28
type input "10"
click at [247, 424] on button "Save" at bounding box center [337, 437] width 180 height 27
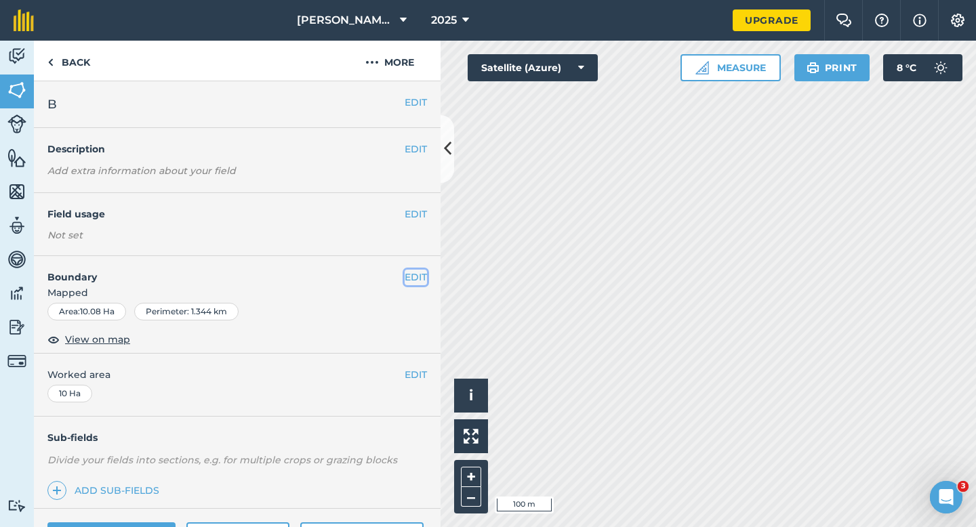
click at [424, 274] on button "EDIT" at bounding box center [416, 277] width 22 height 15
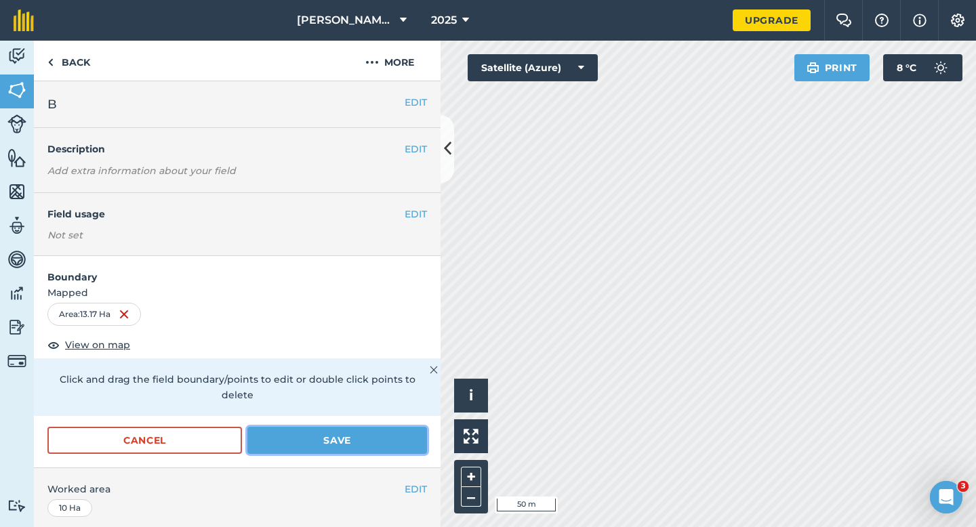
click at [378, 427] on button "Save" at bounding box center [337, 440] width 180 height 27
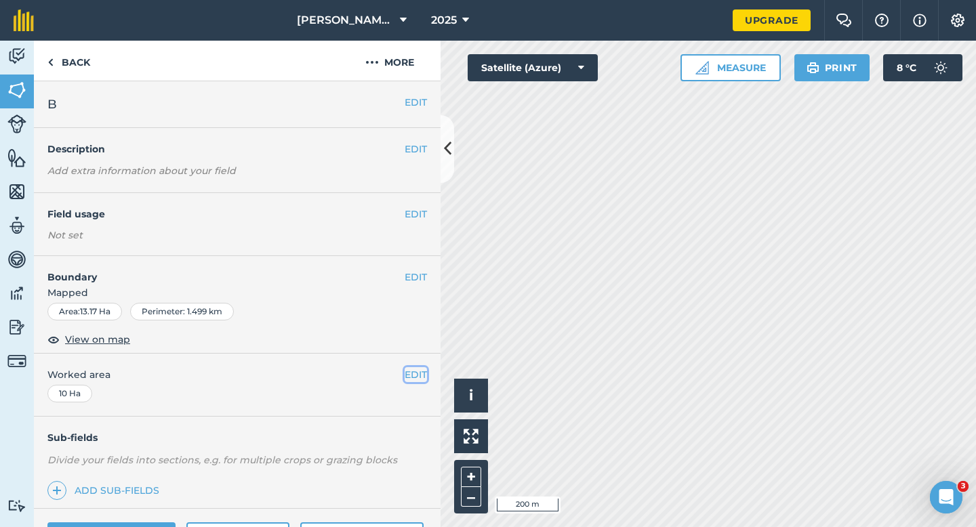
click at [425, 375] on button "EDIT" at bounding box center [416, 374] width 22 height 15
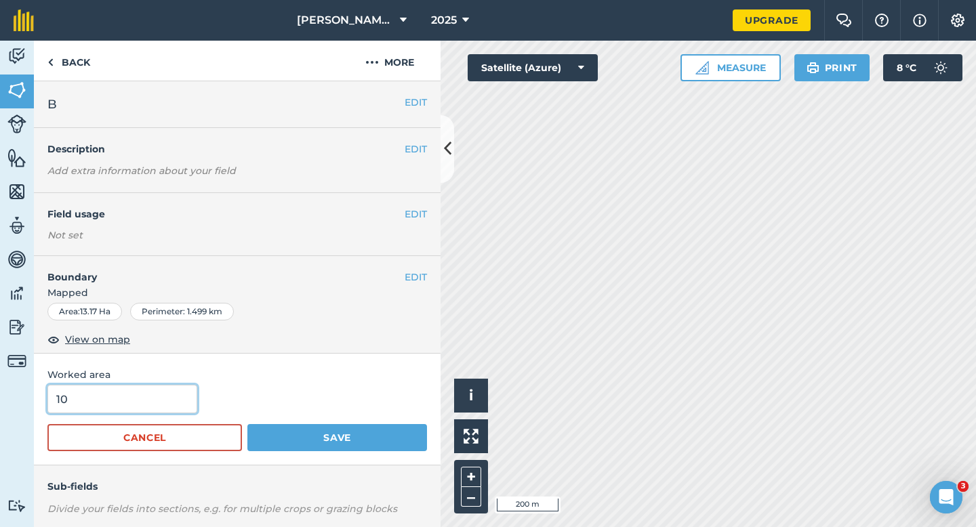
click at [157, 388] on input "10" at bounding box center [122, 399] width 150 height 28
click at [157, 409] on input "10" at bounding box center [122, 399] width 150 height 28
type input "13"
click at [247, 424] on button "Save" at bounding box center [337, 437] width 180 height 27
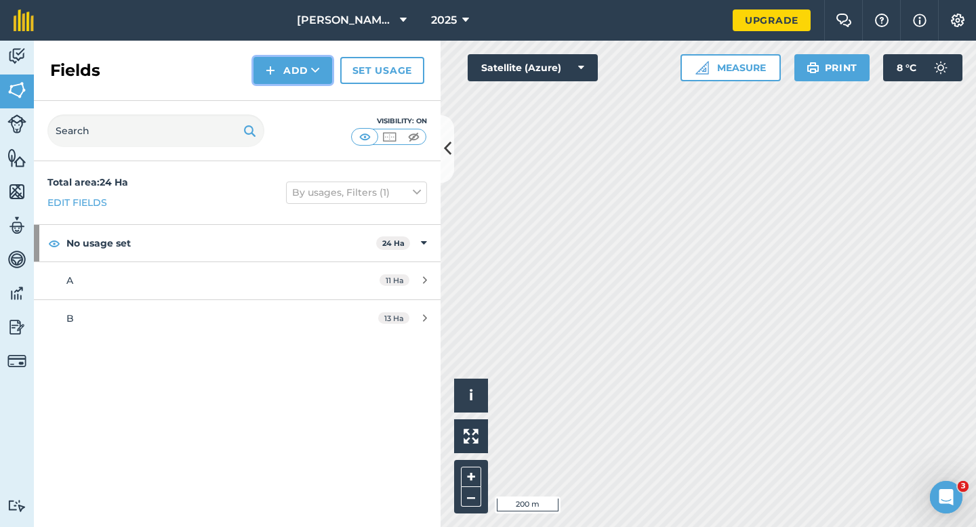
click at [259, 83] on button "Add" at bounding box center [292, 70] width 79 height 27
click at [266, 87] on link "Draw" at bounding box center [293, 101] width 75 height 30
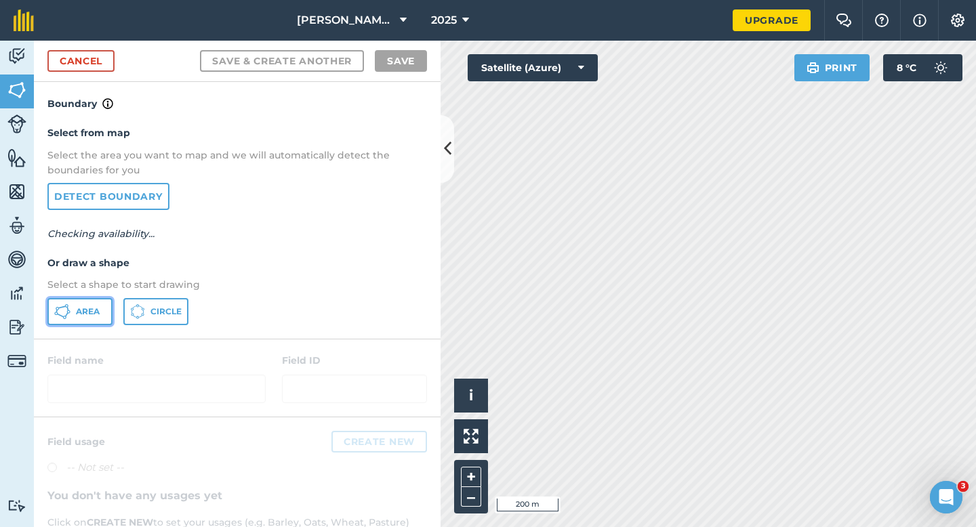
click at [71, 315] on button "Area" at bounding box center [79, 311] width 65 height 27
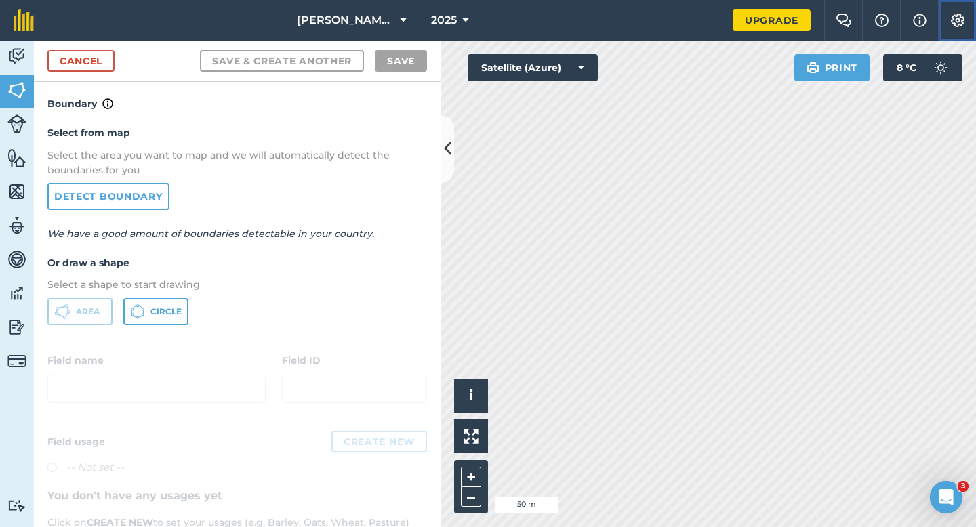
click at [975, 32] on button "Settings" at bounding box center [957, 20] width 38 height 41
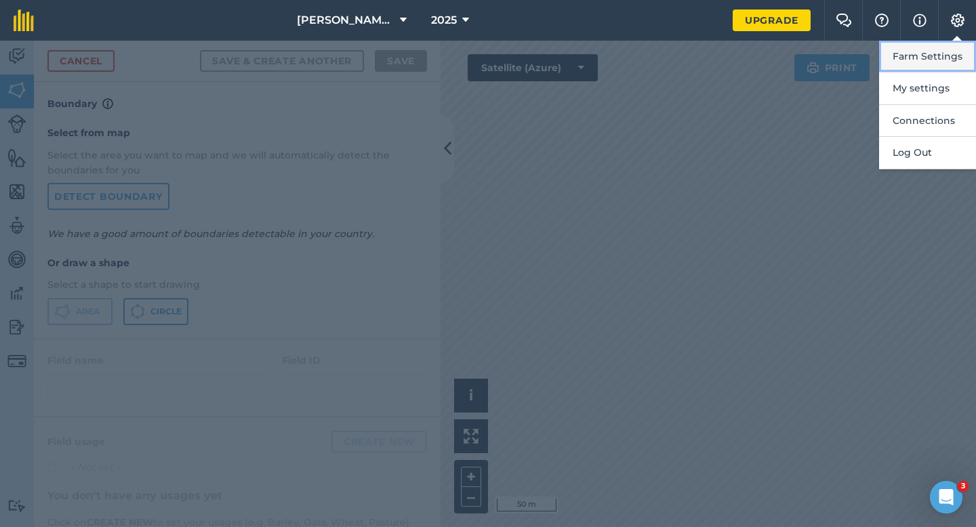
click at [967, 44] on button "Farm Settings" at bounding box center [927, 57] width 97 height 32
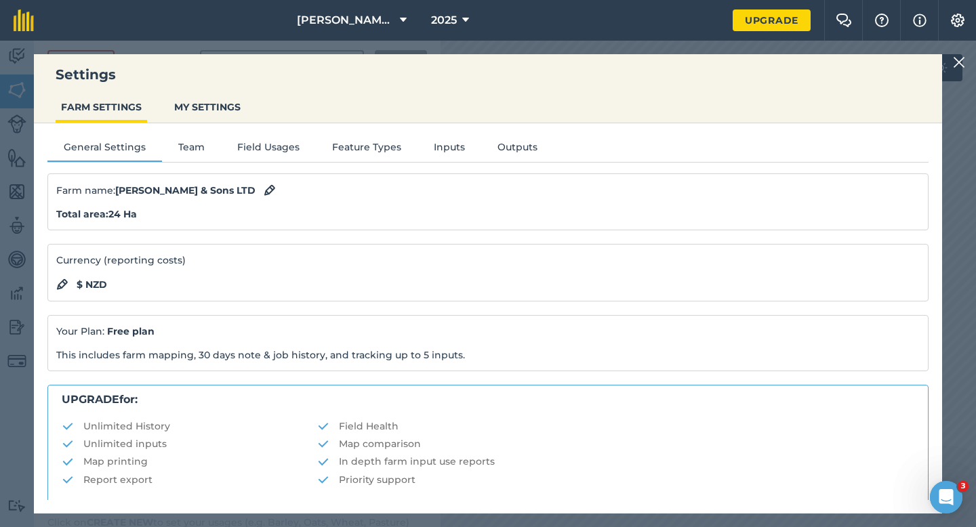
scroll to position [260, 0]
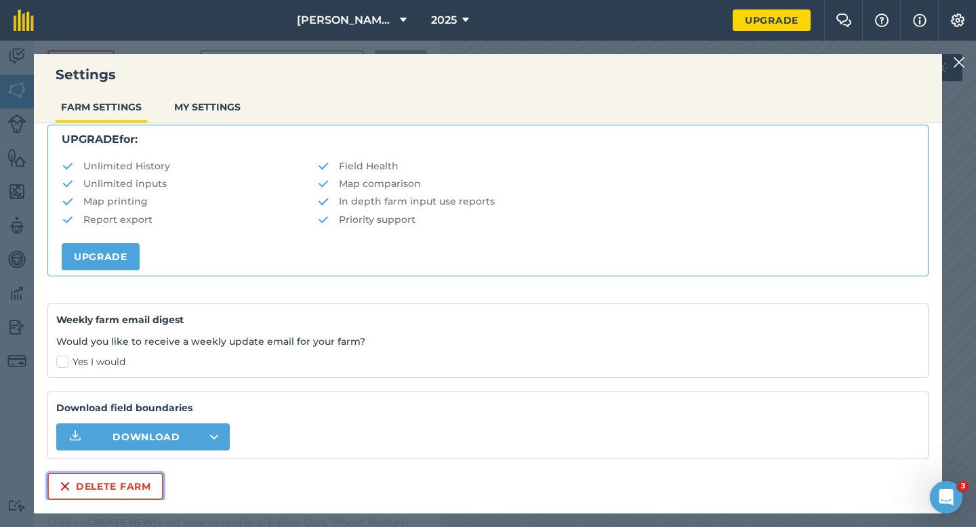
click at [94, 487] on button "Delete farm" at bounding box center [105, 486] width 116 height 27
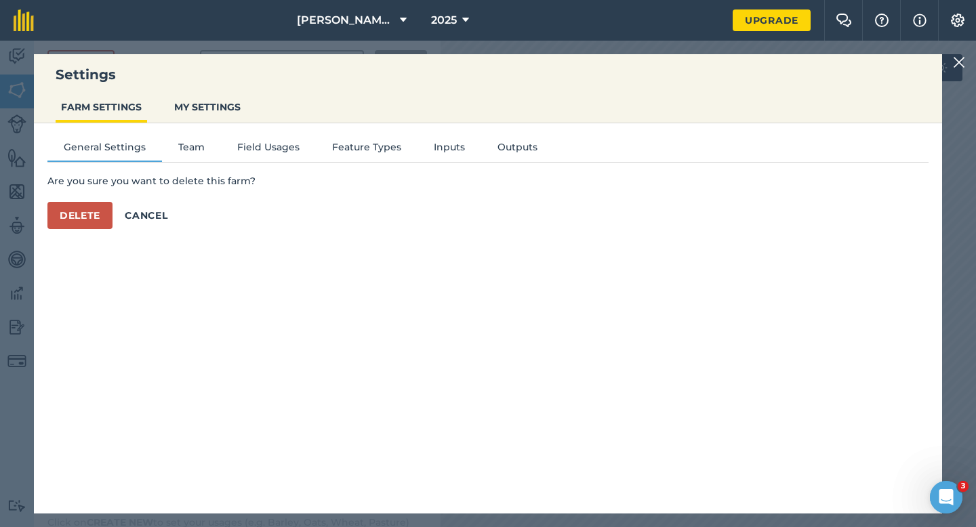
scroll to position [0, 0]
click at [79, 198] on div "Are you sure you want to delete this farm? Delete Cancel" at bounding box center [487, 202] width 881 height 56
click at [79, 199] on div "Are you sure you want to delete this farm? Delete Cancel" at bounding box center [487, 202] width 881 height 56
click at [79, 209] on button "Delete" at bounding box center [79, 215] width 65 height 27
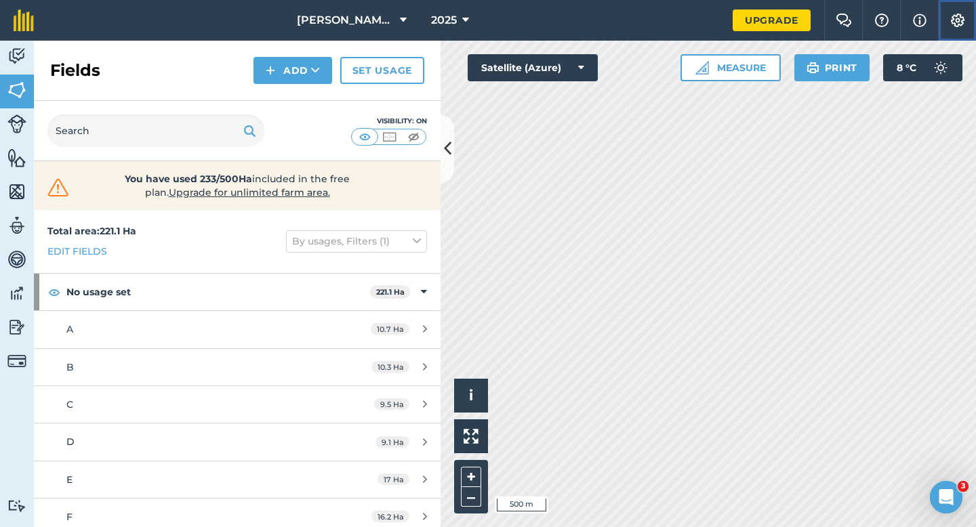
click at [975, 17] on button "Settings" at bounding box center [957, 20] width 38 height 41
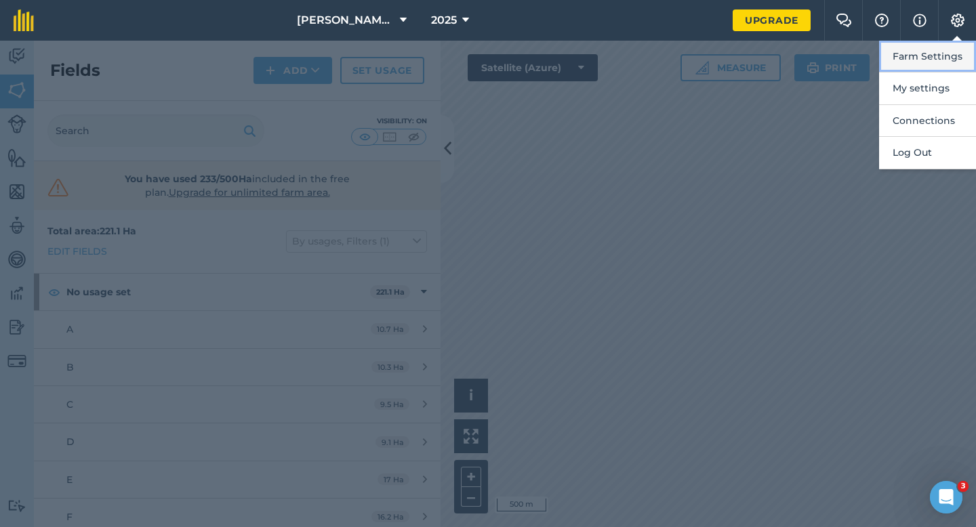
click at [942, 54] on button "Farm Settings" at bounding box center [927, 57] width 97 height 32
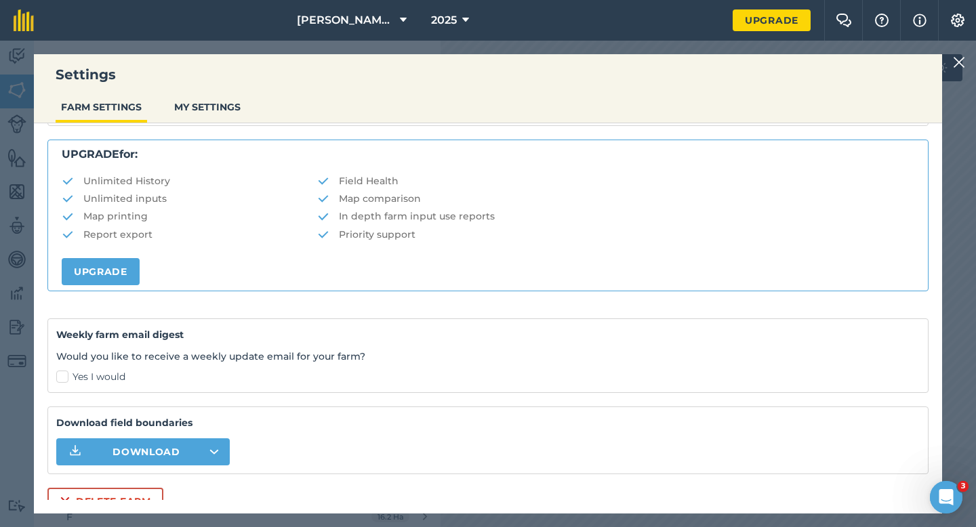
scroll to position [260, 0]
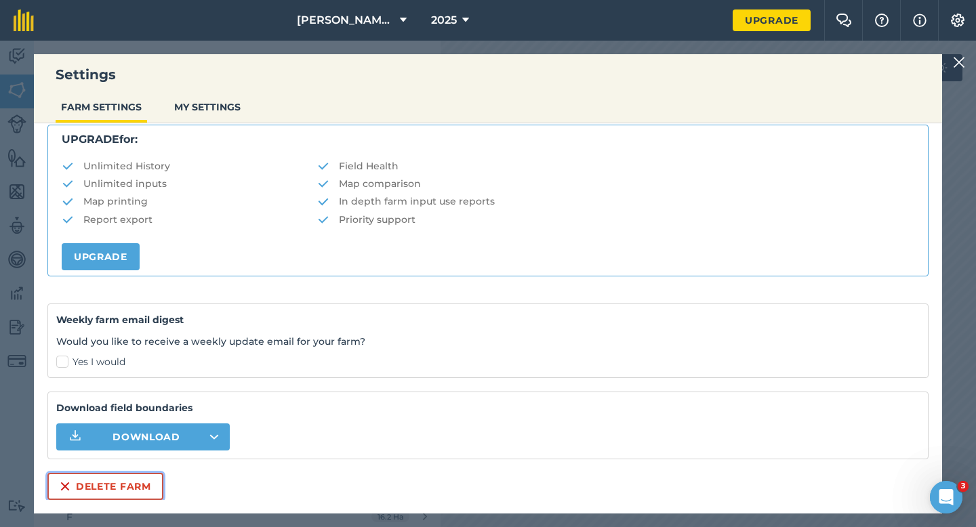
click at [157, 493] on button "Delete farm" at bounding box center [105, 486] width 116 height 27
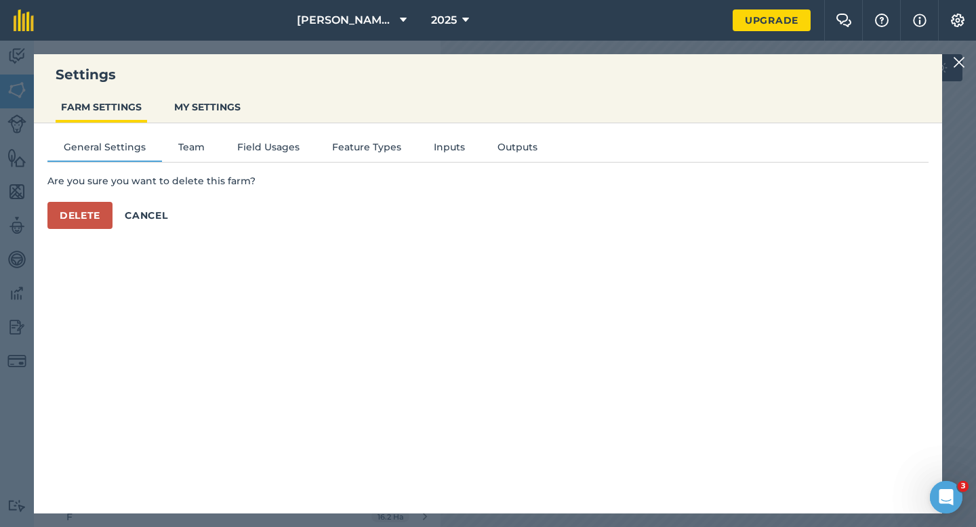
scroll to position [0, 0]
click at [88, 229] on div "General Settings Team Field Usages Feature Types Inputs Outputs Are you sure yo…" at bounding box center [488, 311] width 908 height 377
click at [88, 215] on button "Delete" at bounding box center [79, 215] width 65 height 27
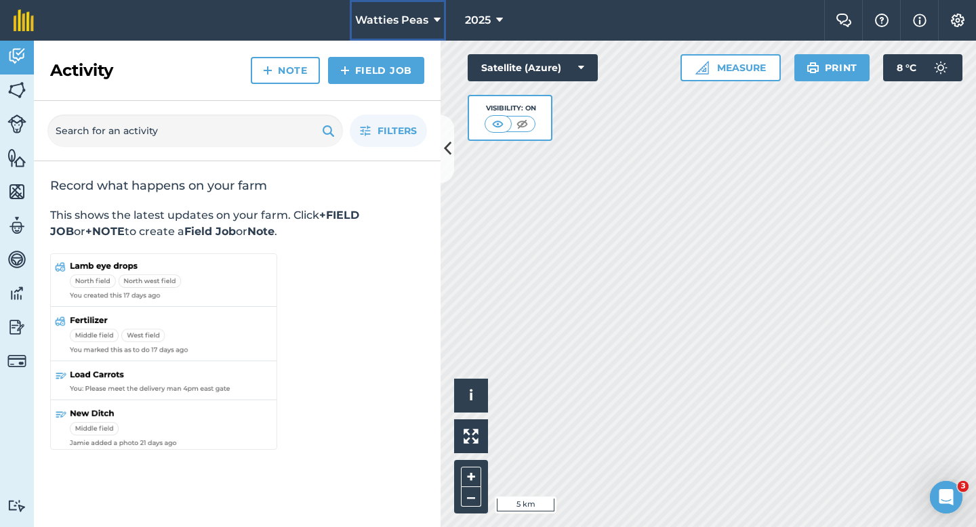
click at [396, 16] on span "Watties Peas" at bounding box center [391, 20] width 73 height 16
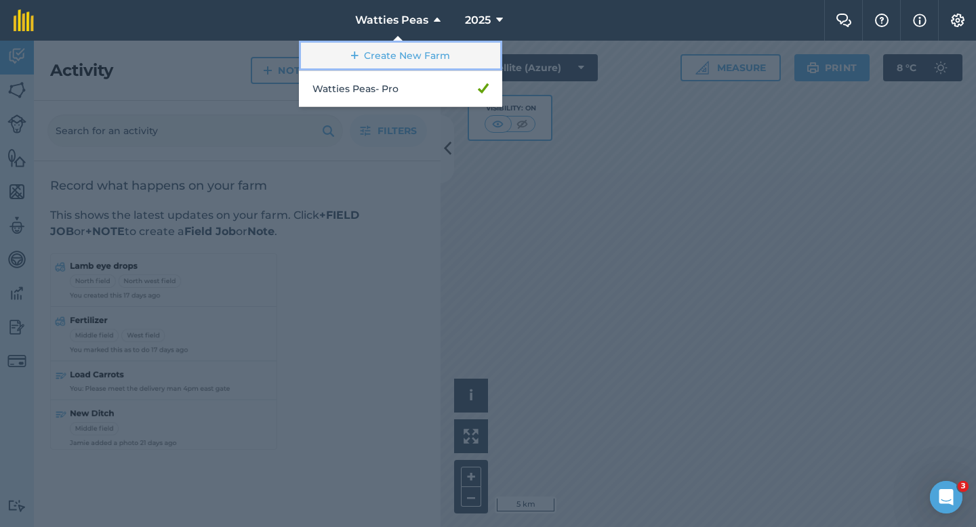
click at [396, 64] on link "Create New Farm" at bounding box center [400, 56] width 203 height 30
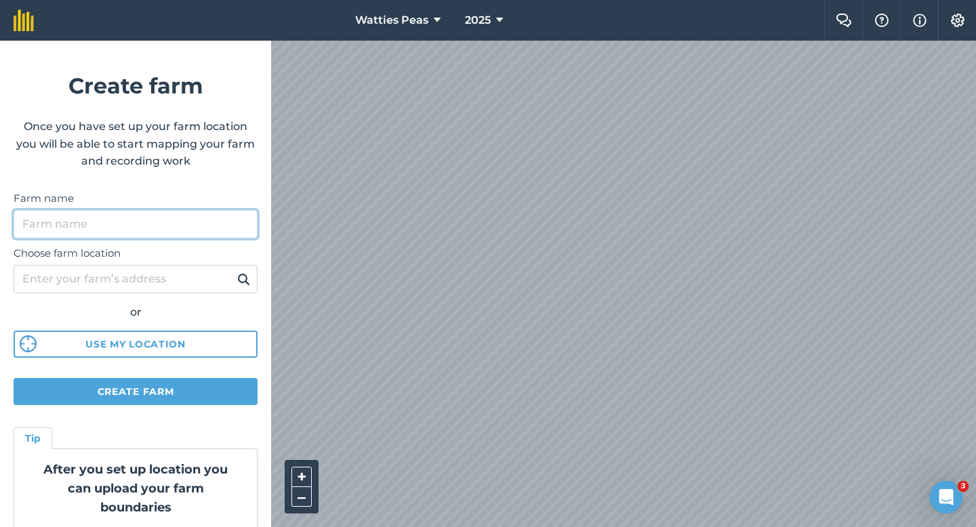
click at [205, 228] on input "Farm name" at bounding box center [136, 224] width 244 height 28
type input "Casey & Sons"
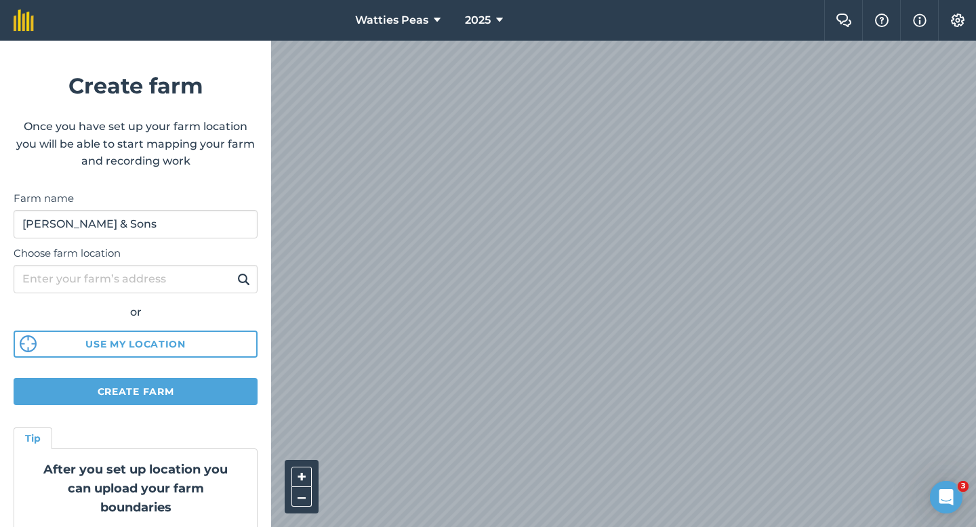
click at [871, 0] on html "Watties Peas 2025 Farm Chat Help Info Settings Create farm Once you have set up…" at bounding box center [488, 263] width 976 height 527
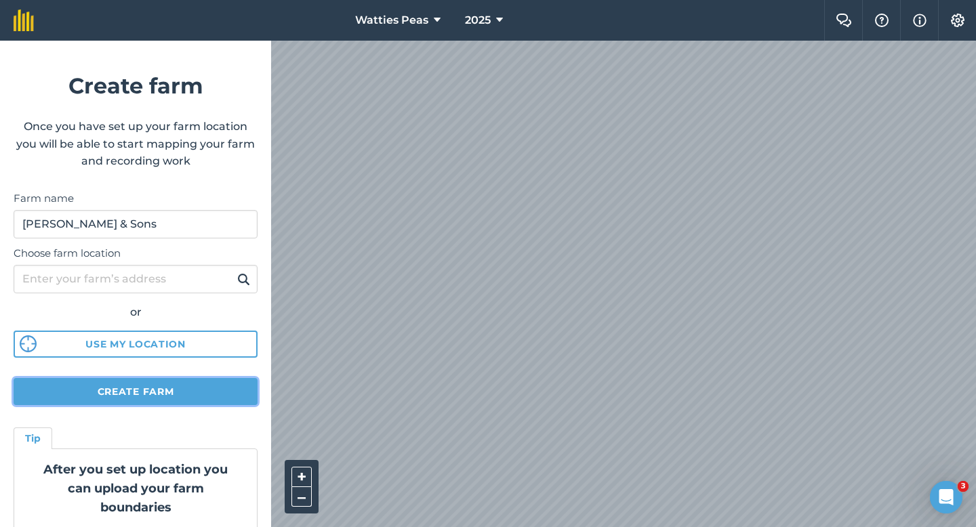
click at [193, 385] on button "Create farm" at bounding box center [136, 391] width 244 height 27
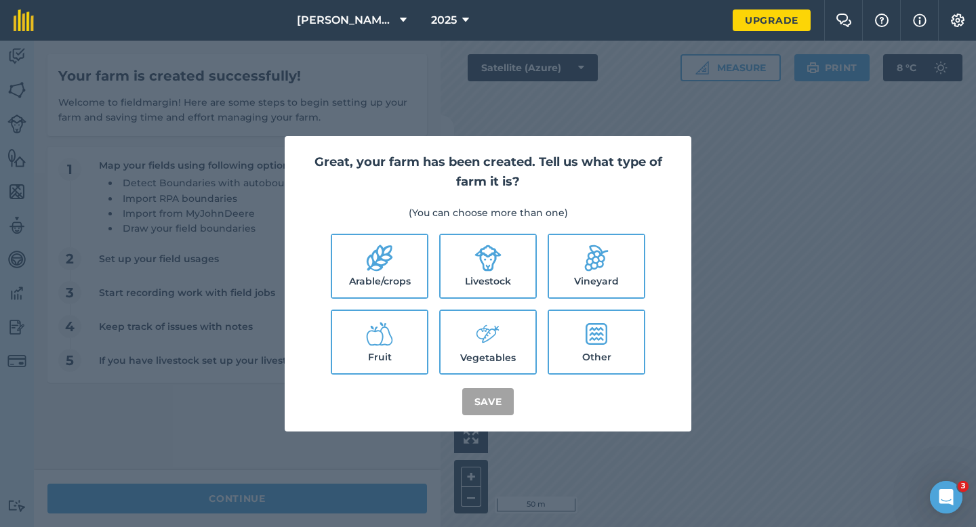
click at [354, 258] on label "Arable/crops" at bounding box center [379, 266] width 95 height 62
checkbox input "true"
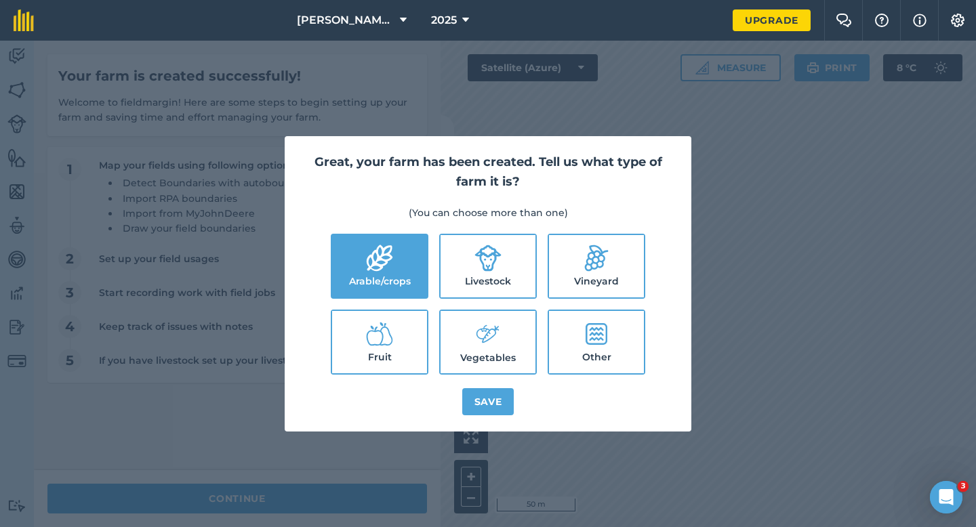
click at [474, 248] on label "Livestock" at bounding box center [488, 266] width 95 height 62
checkbox input "true"
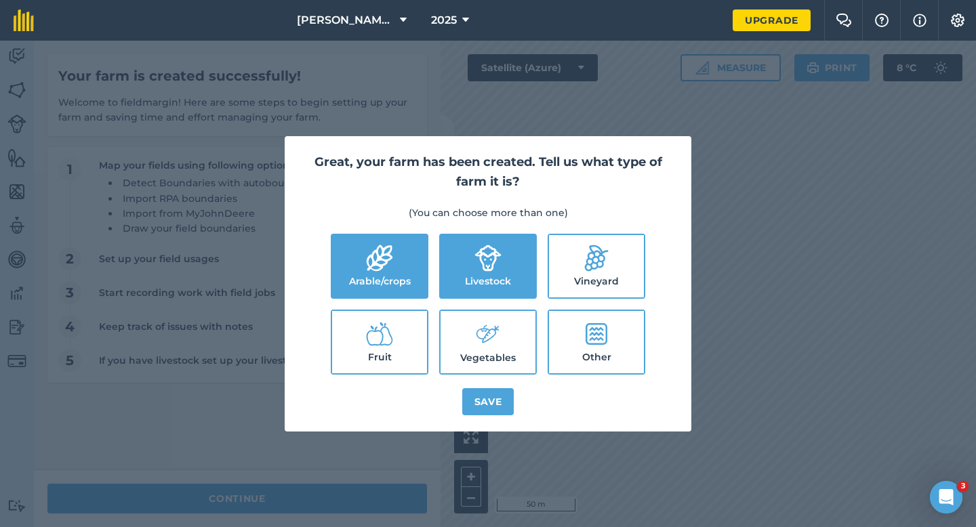
click at [484, 323] on icon at bounding box center [487, 334] width 27 height 29
checkbox input "true"
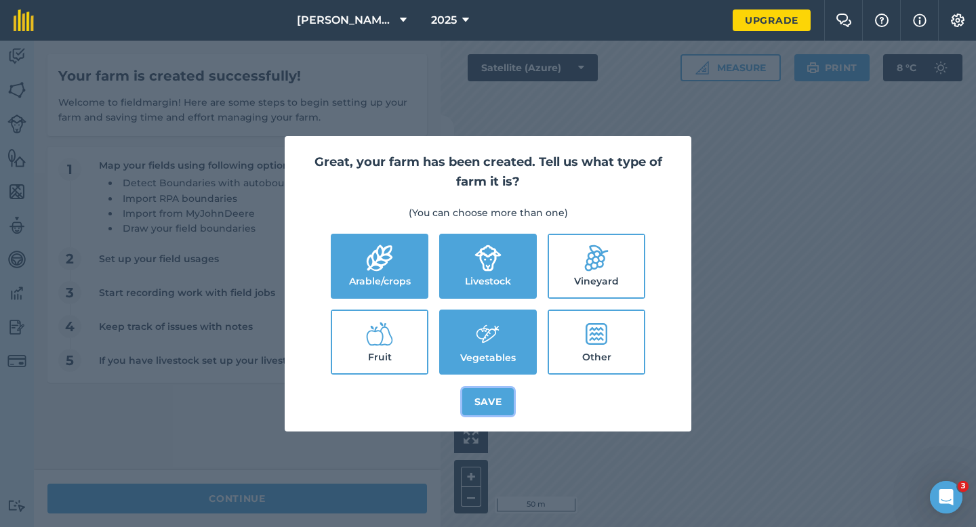
click at [486, 396] on button "Save" at bounding box center [488, 401] width 52 height 27
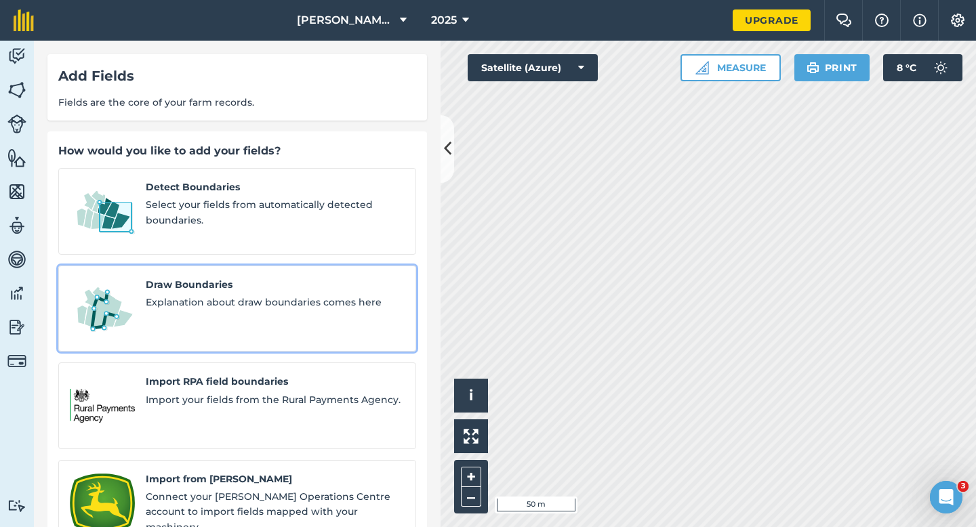
click at [221, 266] on link "Draw Boundaries Explanation about draw boundaries comes here" at bounding box center [237, 309] width 358 height 87
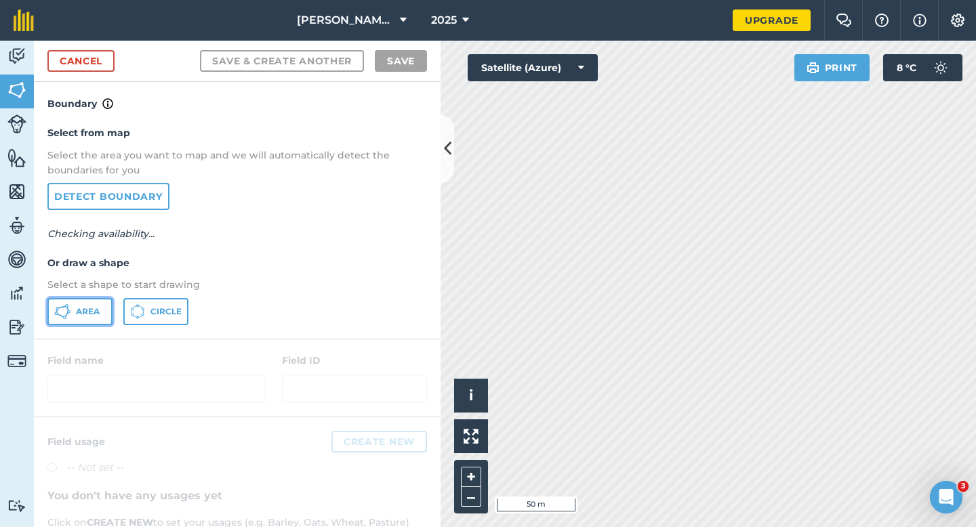
click at [99, 324] on button "Area" at bounding box center [79, 311] width 65 height 27
click at [99, 306] on span "Area" at bounding box center [88, 311] width 24 height 11
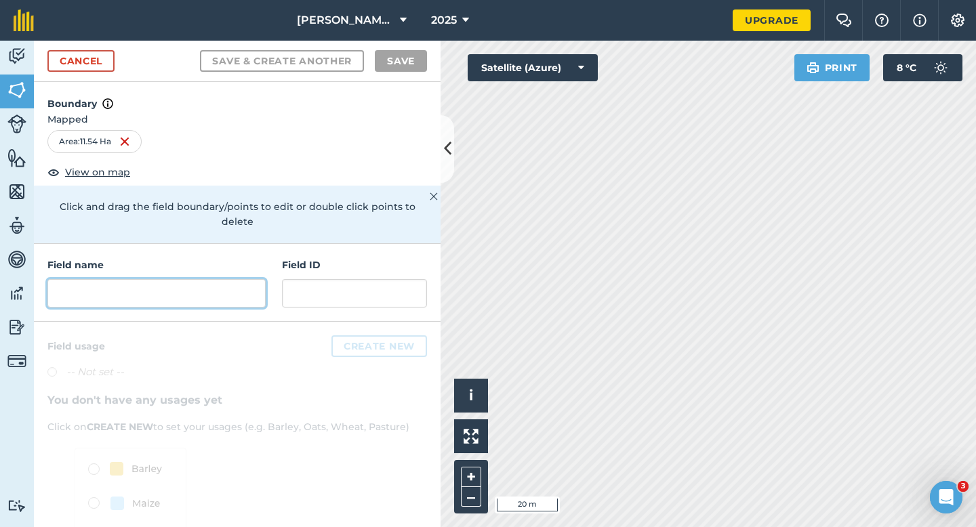
click at [209, 289] on input "text" at bounding box center [156, 293] width 218 height 28
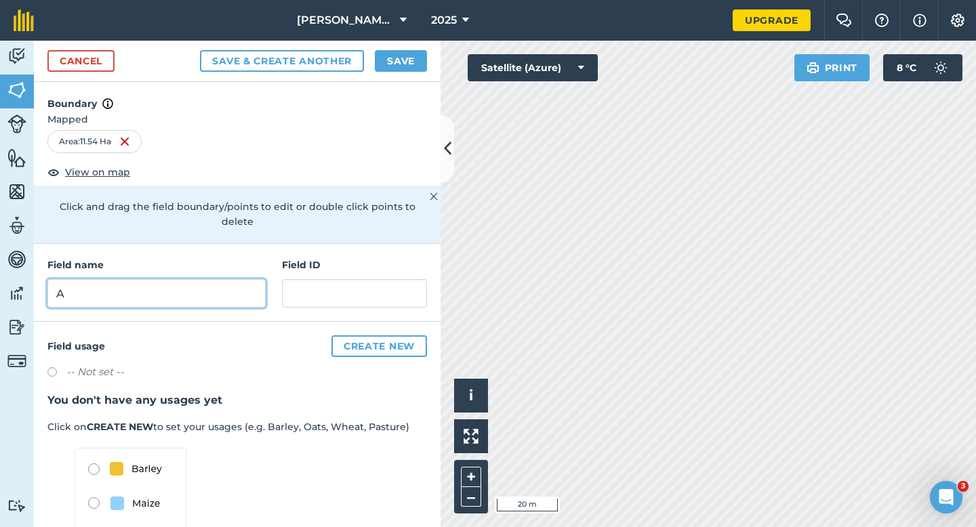
type input "A"
click at [376, 68] on button "Save" at bounding box center [401, 61] width 52 height 22
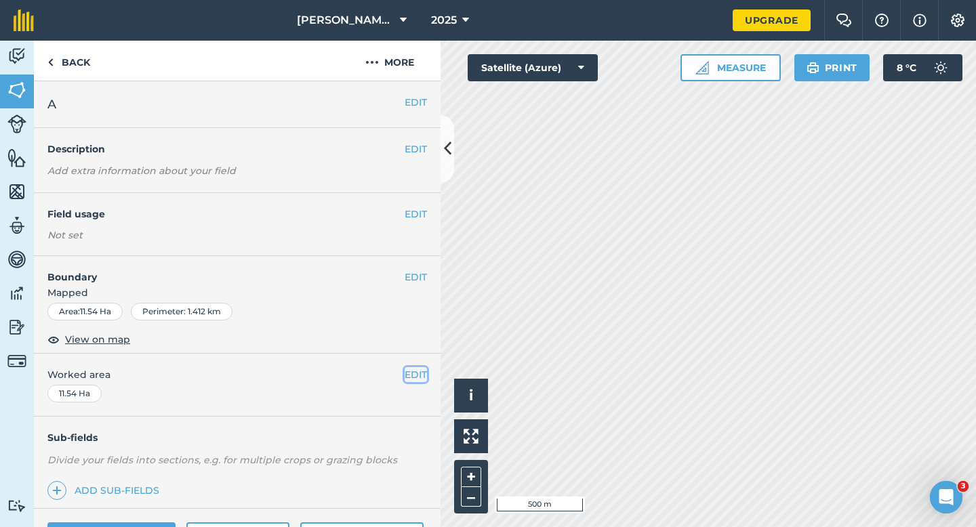
click at [414, 377] on button "EDIT" at bounding box center [416, 374] width 22 height 15
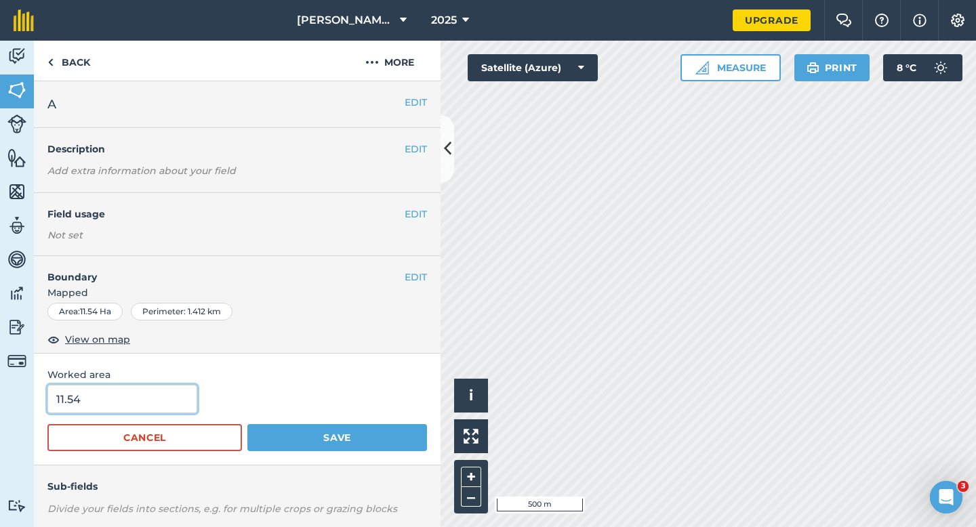
click at [142, 404] on input "11.54" at bounding box center [122, 399] width 150 height 28
type input "11.5"
click at [247, 424] on button "Save" at bounding box center [337, 437] width 180 height 27
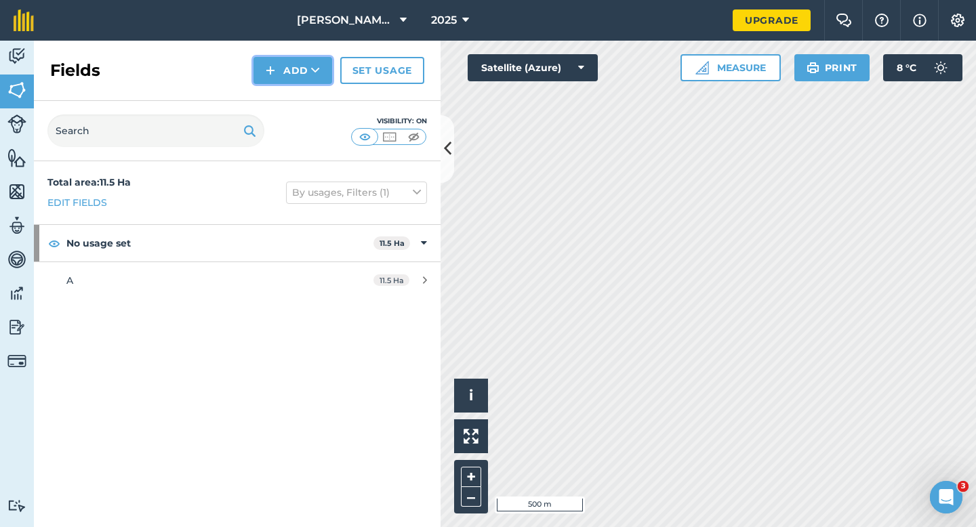
click at [282, 77] on button "Add" at bounding box center [292, 70] width 79 height 27
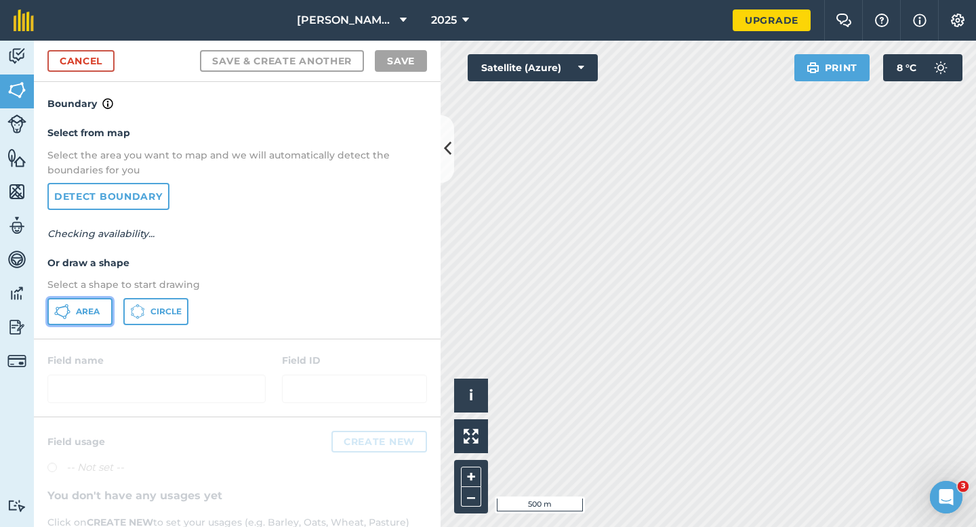
click at [69, 317] on icon at bounding box center [62, 312] width 16 height 16
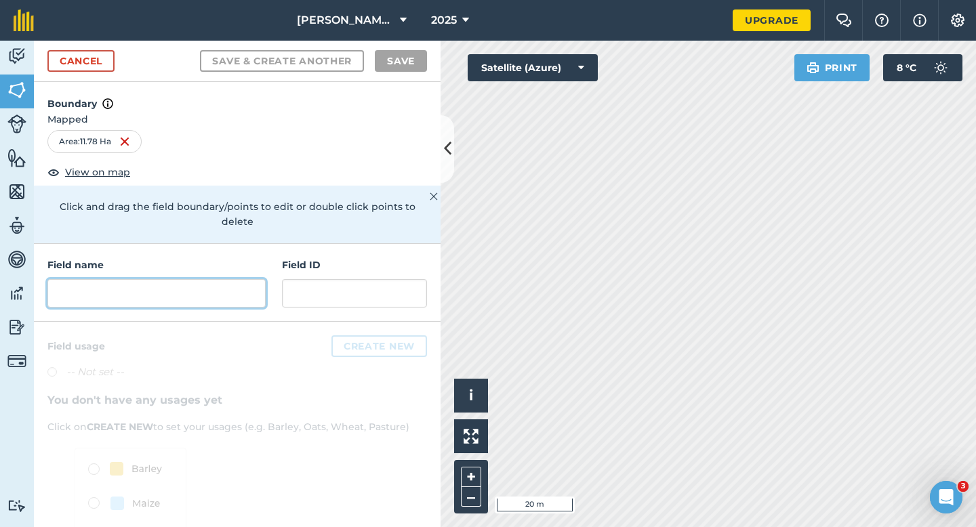
click at [253, 279] on input "text" at bounding box center [156, 293] width 218 height 28
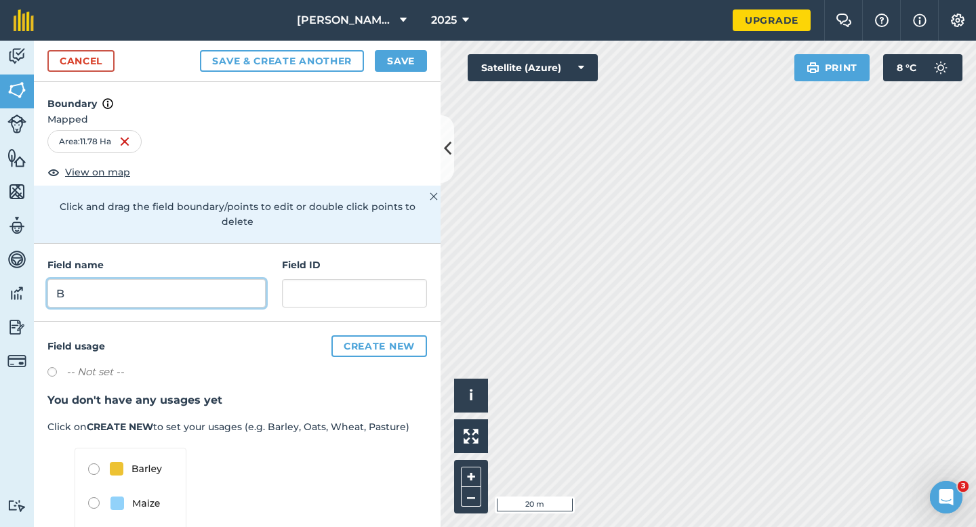
type input "B"
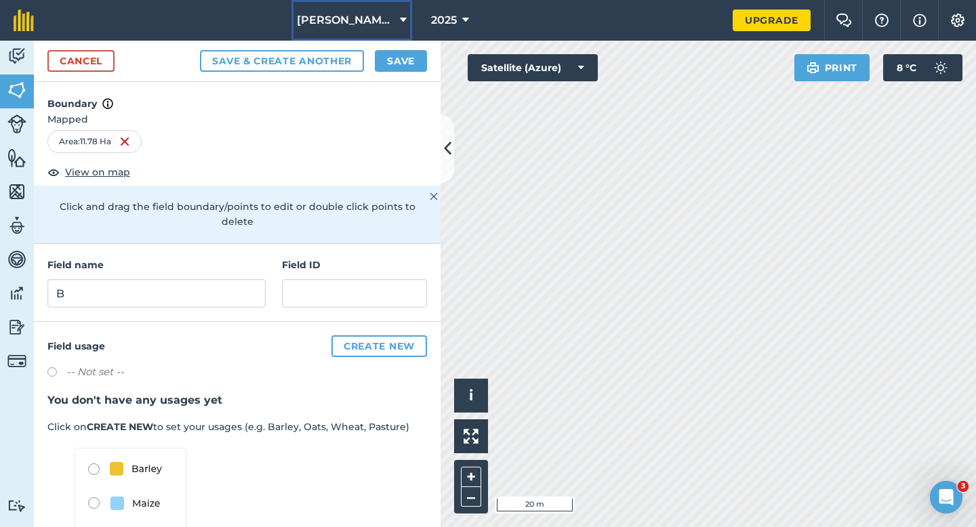
click at [390, 31] on button "Casey & Sons" at bounding box center [351, 20] width 121 height 41
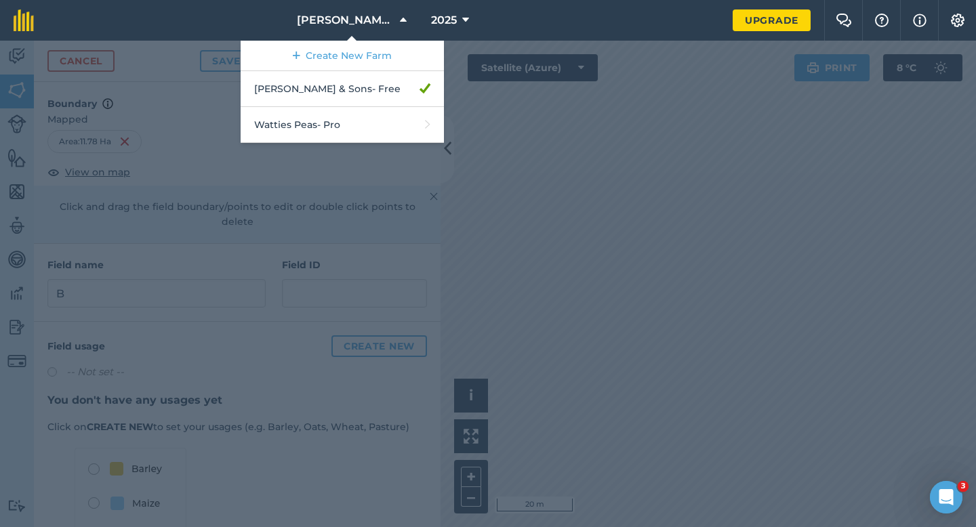
click at [496, 78] on div at bounding box center [488, 284] width 976 height 487
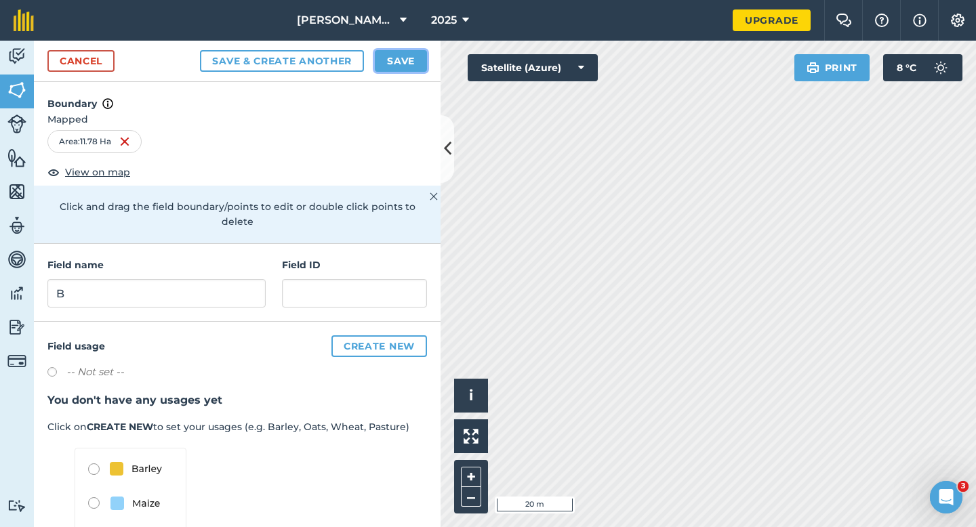
click at [419, 65] on button "Save" at bounding box center [401, 61] width 52 height 22
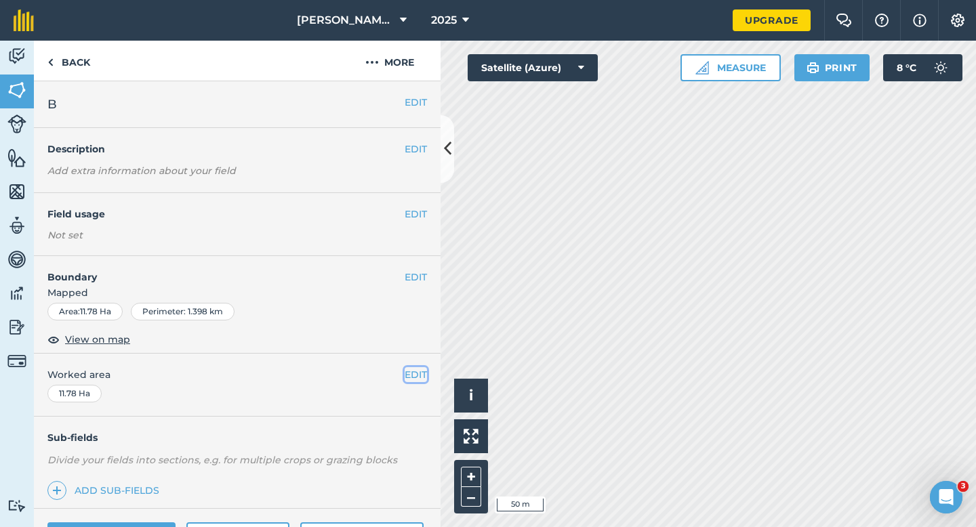
click at [410, 375] on button "EDIT" at bounding box center [416, 374] width 22 height 15
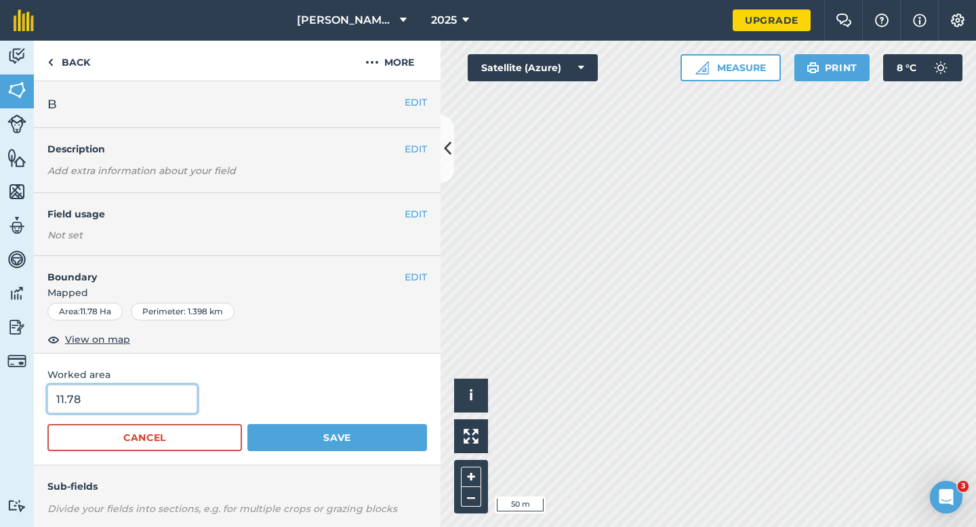
click at [164, 405] on input "11.78" at bounding box center [122, 399] width 150 height 28
type input "11.7"
click at [247, 424] on button "Save" at bounding box center [337, 437] width 180 height 27
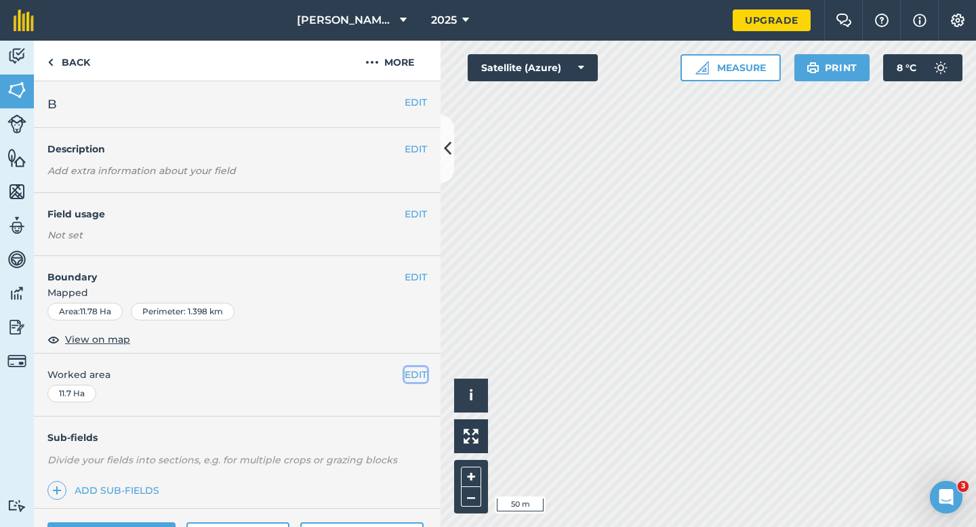
click at [411, 371] on button "EDIT" at bounding box center [416, 374] width 22 height 15
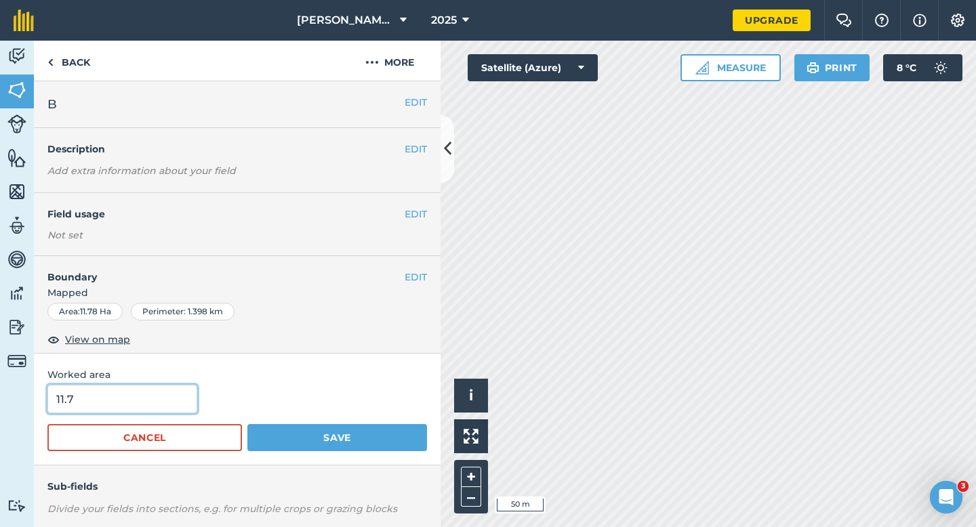
click at [178, 410] on input "11.7" at bounding box center [122, 399] width 150 height 28
type input "11.8"
click at [247, 424] on button "Save" at bounding box center [337, 437] width 180 height 27
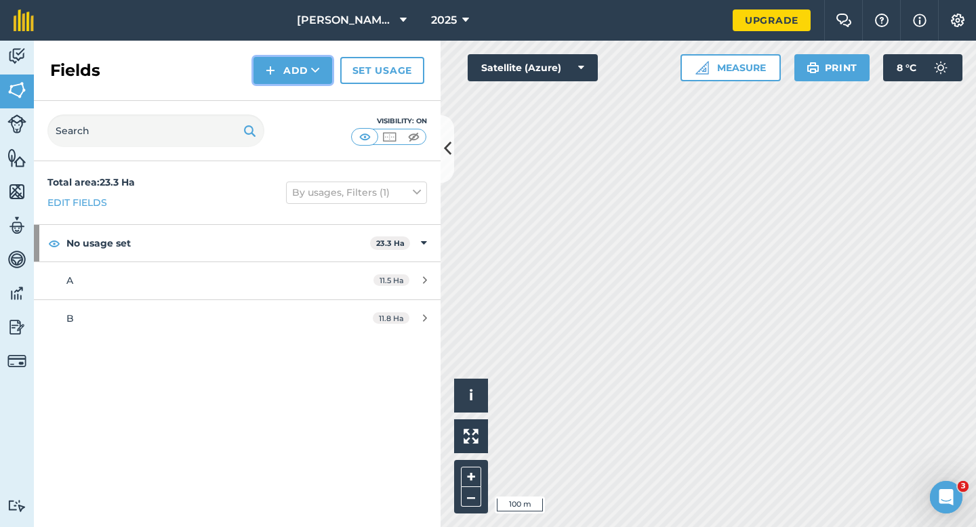
click at [261, 58] on button "Add" at bounding box center [292, 70] width 79 height 27
click at [273, 94] on link "Draw" at bounding box center [293, 101] width 75 height 30
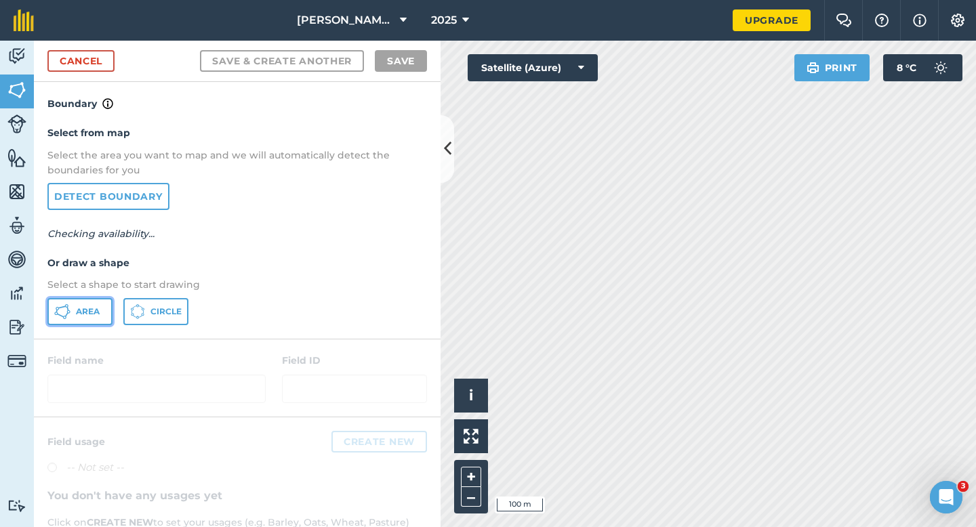
click at [87, 319] on button "Area" at bounding box center [79, 311] width 65 height 27
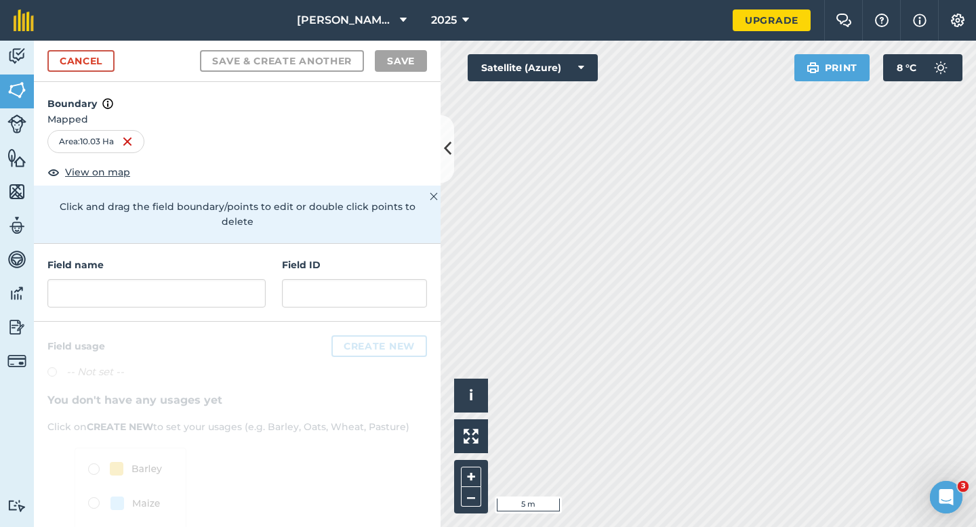
click at [247, 295] on div "Field name Field ID" at bounding box center [237, 283] width 407 height 78
click at [247, 291] on input "text" at bounding box center [156, 293] width 218 height 28
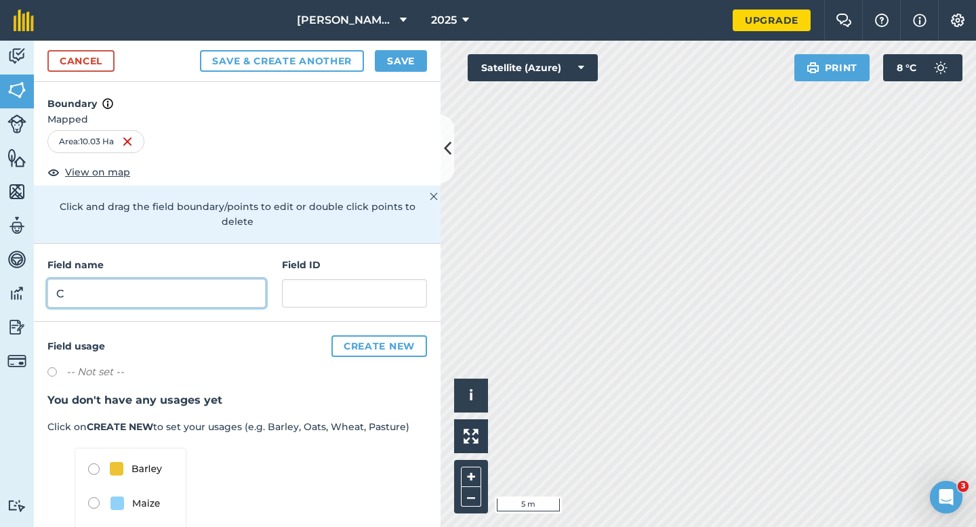
type input "C"
click at [403, 67] on button "Save" at bounding box center [401, 61] width 52 height 22
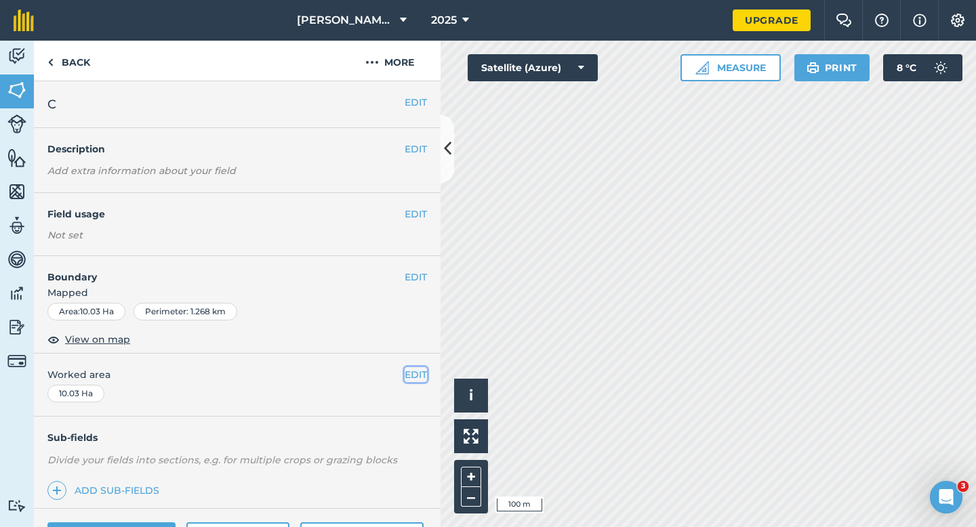
click at [411, 381] on button "EDIT" at bounding box center [416, 374] width 22 height 15
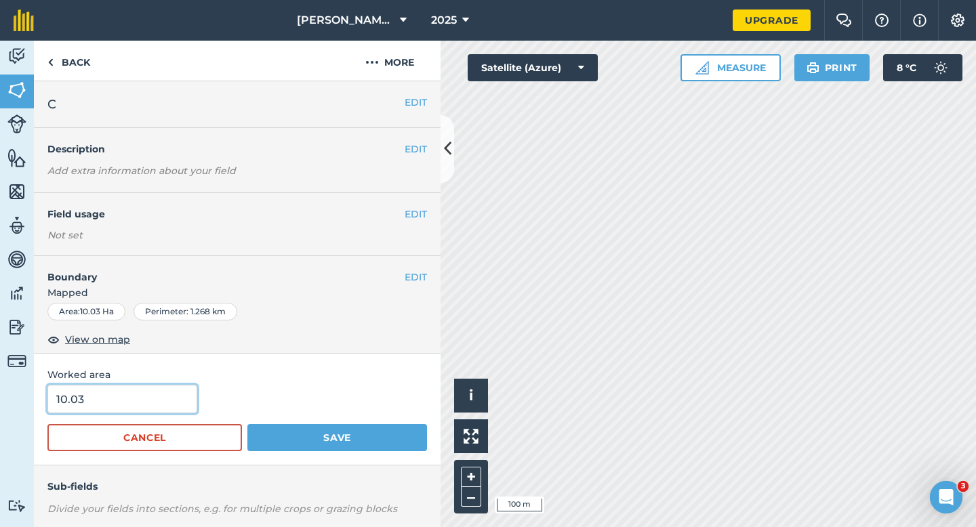
click at [126, 401] on input "10.03" at bounding box center [122, 399] width 150 height 28
type input "10"
click at [247, 424] on button "Save" at bounding box center [337, 437] width 180 height 27
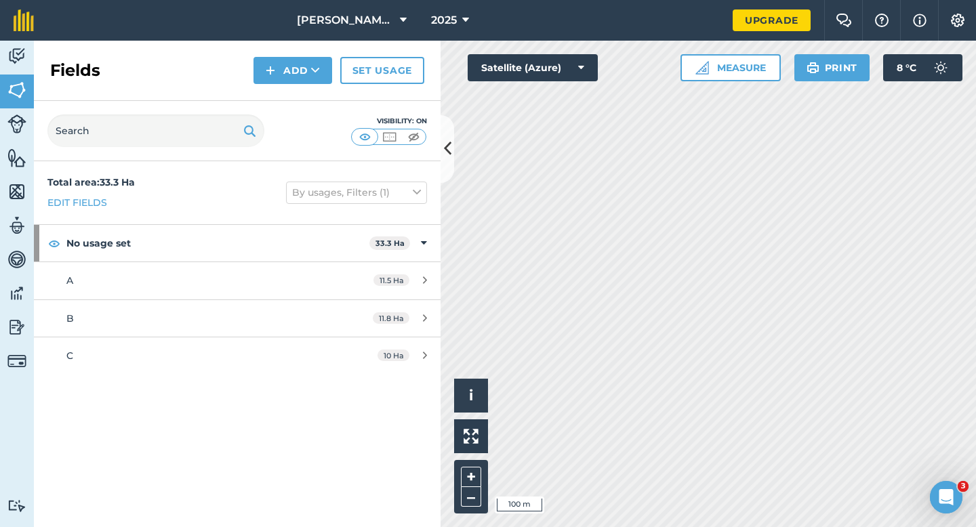
click at [301, 85] on div "Fields Add Set usage" at bounding box center [237, 71] width 407 height 60
click at [301, 87] on div "Fields Add Set usage" at bounding box center [237, 71] width 407 height 60
click at [300, 79] on button "Add" at bounding box center [292, 70] width 79 height 27
click at [300, 94] on link "Draw" at bounding box center [293, 101] width 75 height 30
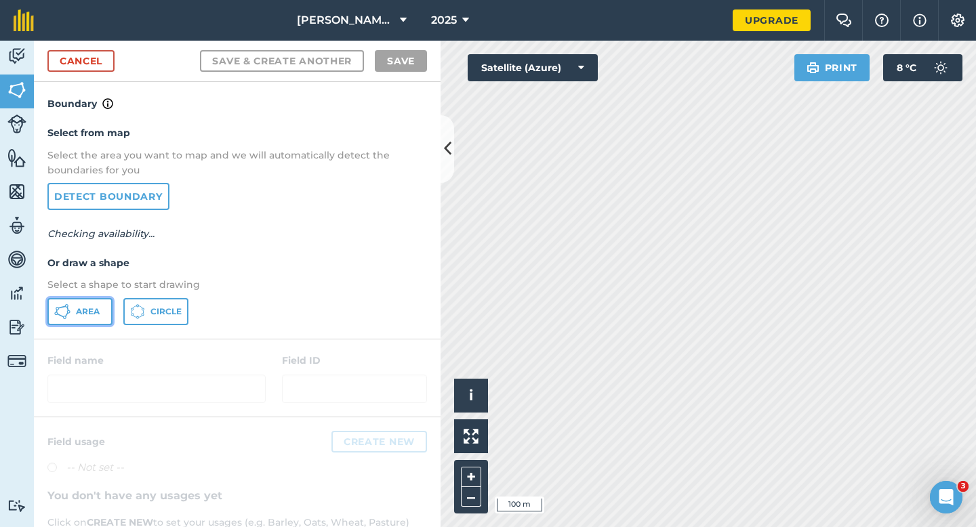
click at [90, 314] on span "Area" at bounding box center [88, 311] width 24 height 11
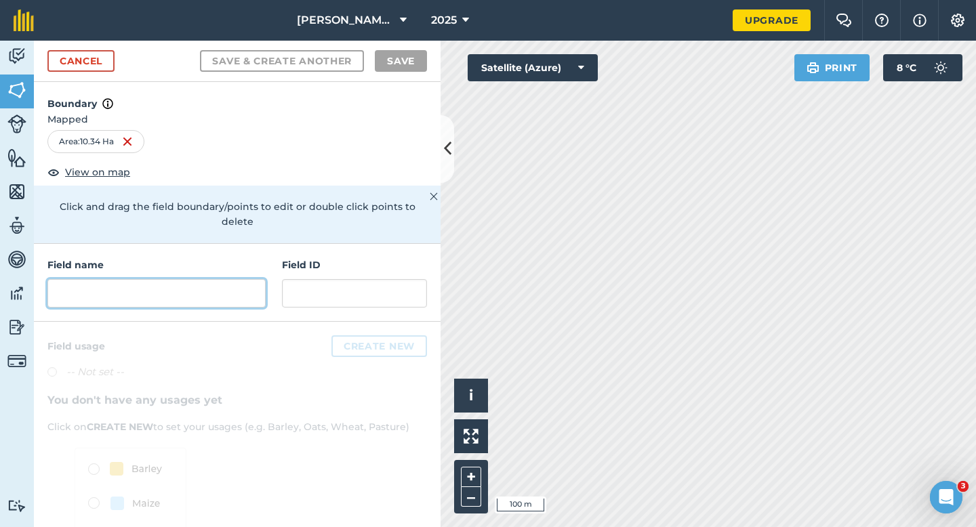
click at [177, 286] on input "text" at bounding box center [156, 293] width 218 height 28
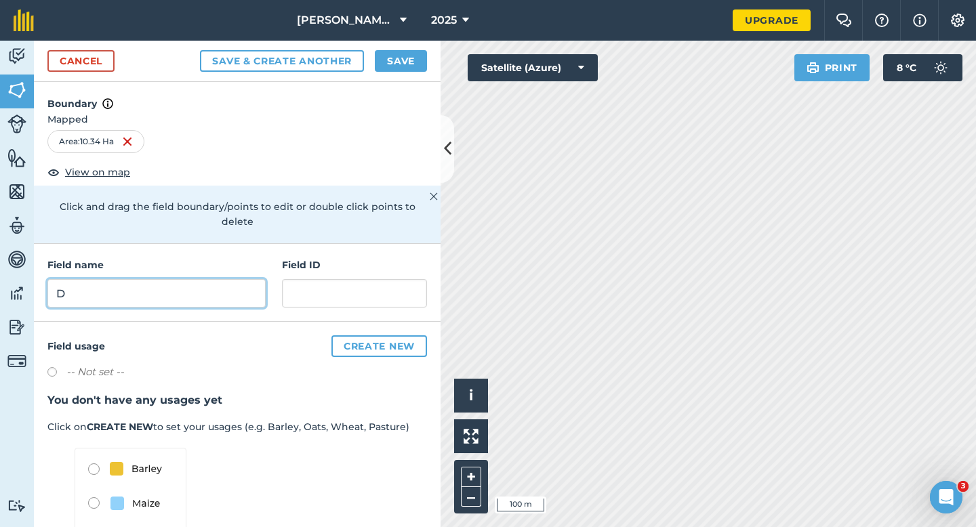
type input "D"
click at [395, 52] on button "Save" at bounding box center [401, 61] width 52 height 22
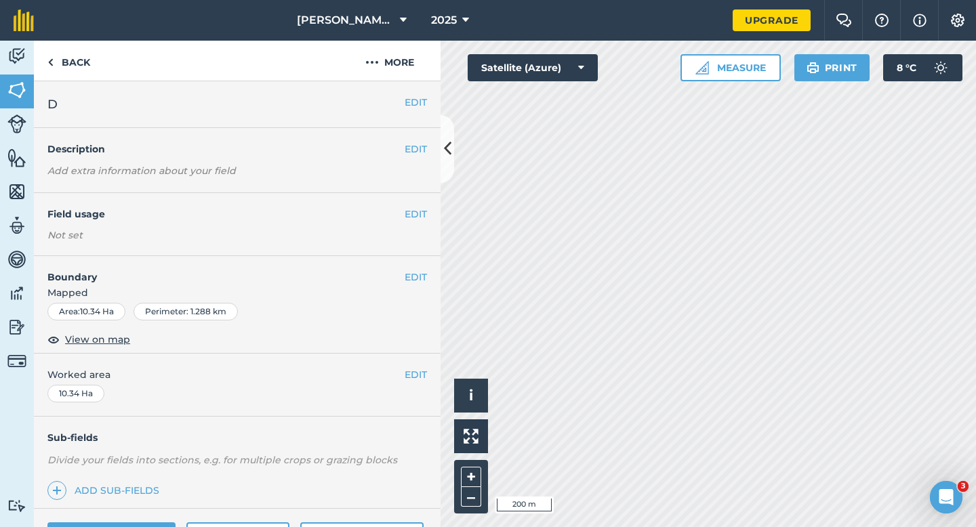
click at [412, 366] on div "EDIT Worked area 10.34 Ha" at bounding box center [237, 385] width 407 height 63
click at [412, 367] on button "EDIT" at bounding box center [416, 374] width 22 height 15
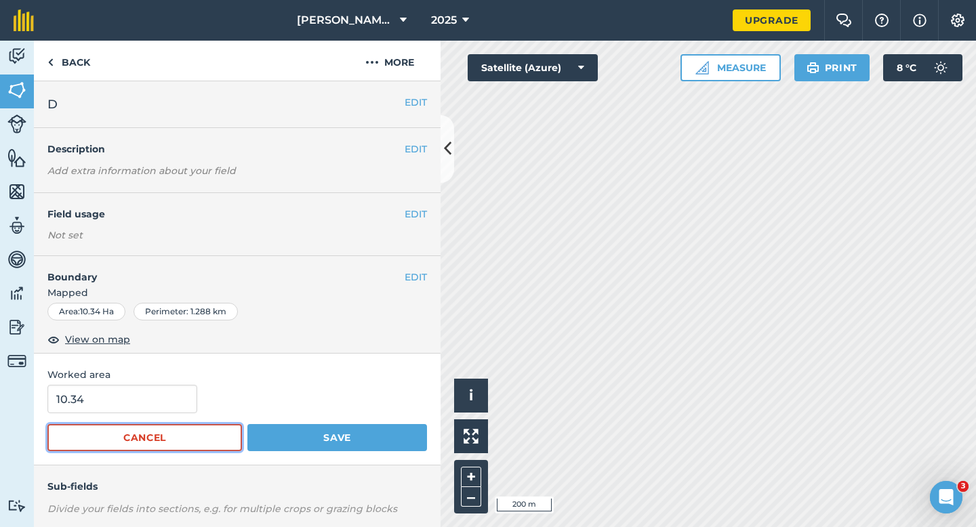
click at [131, 441] on button "Cancel" at bounding box center [144, 437] width 195 height 27
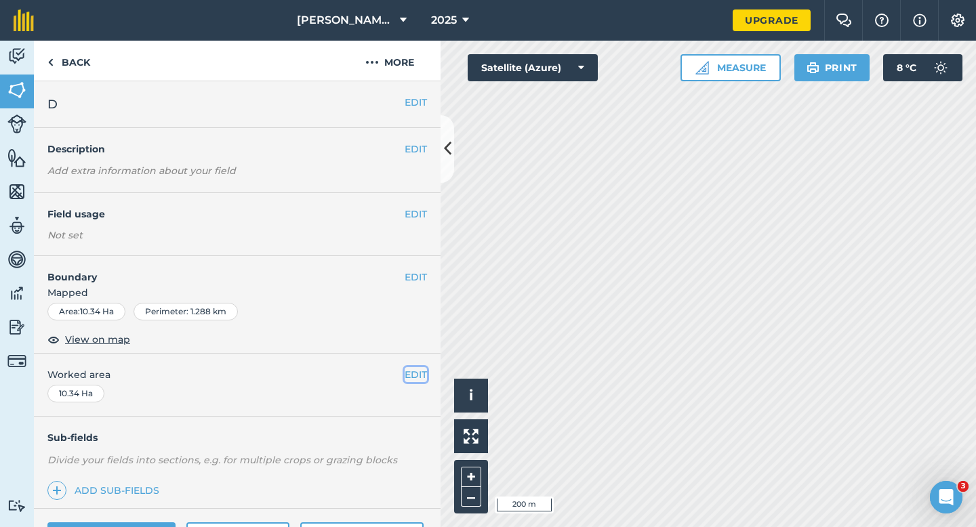
click at [409, 375] on button "EDIT" at bounding box center [416, 374] width 22 height 15
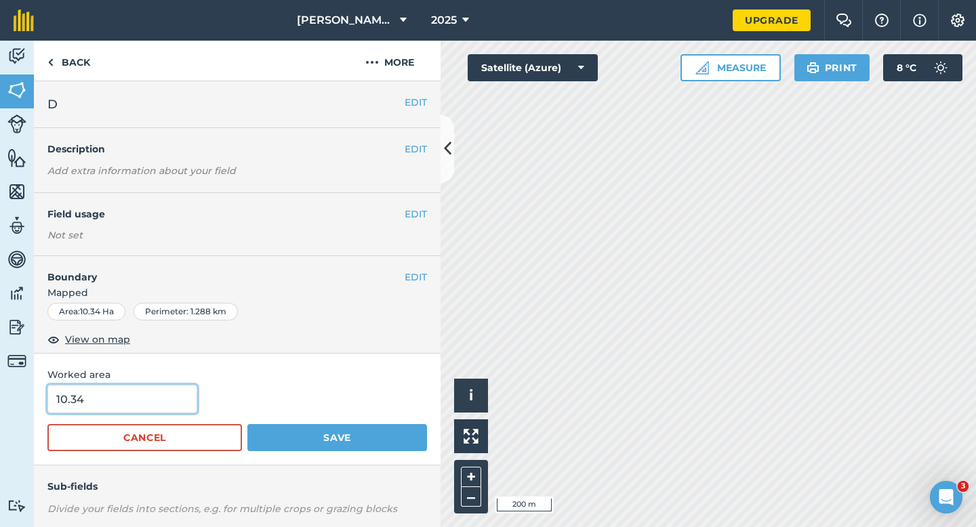
click at [181, 404] on input "10.34" at bounding box center [122, 399] width 150 height 28
type input "10.3"
click at [247, 424] on button "Save" at bounding box center [337, 437] width 180 height 27
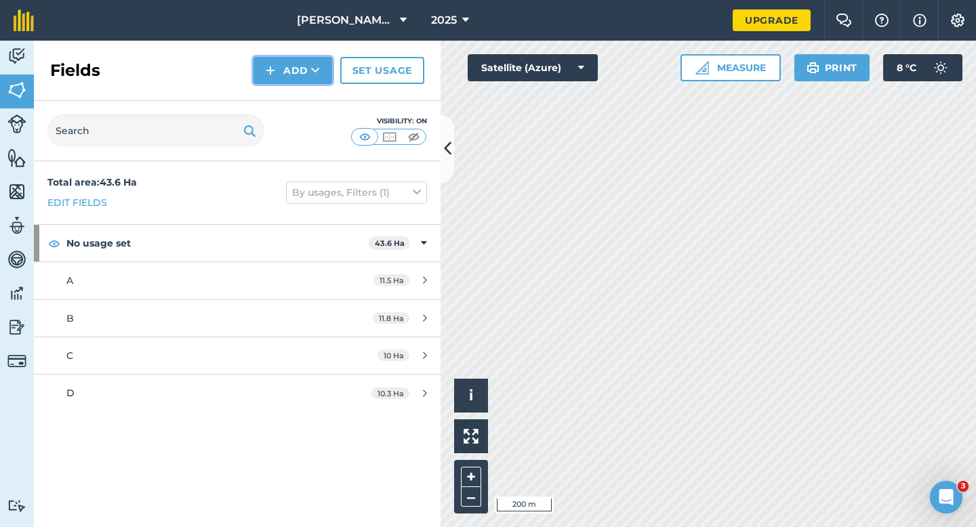
click at [295, 73] on button "Add" at bounding box center [292, 70] width 79 height 27
click at [295, 94] on link "Draw" at bounding box center [293, 101] width 75 height 30
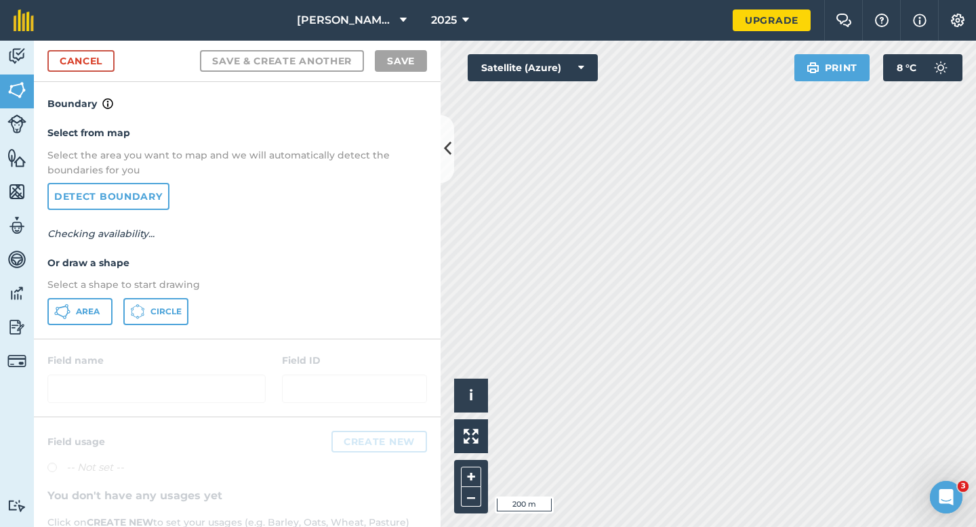
click at [100, 285] on p "Select a shape to start drawing" at bounding box center [237, 284] width 380 height 15
click at [100, 308] on button "Area" at bounding box center [79, 311] width 65 height 27
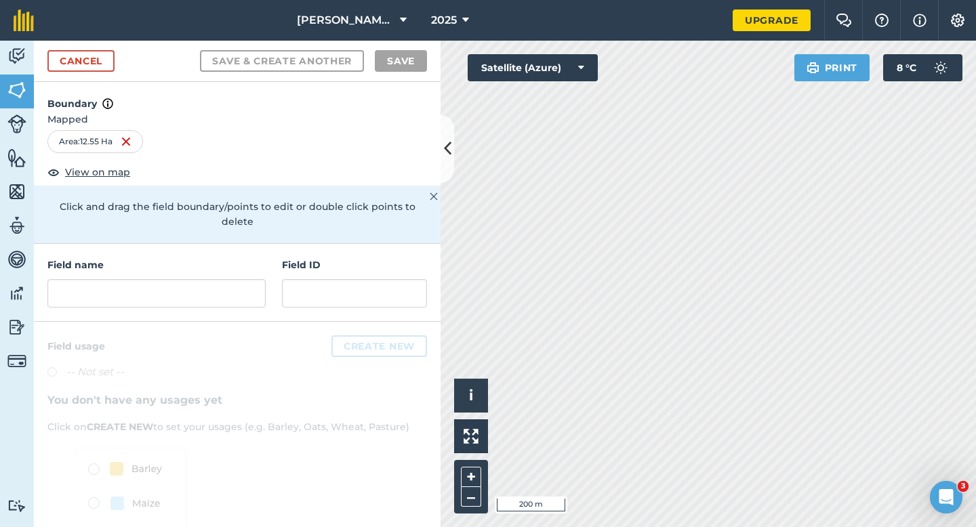
click at [230, 303] on div "Field name Field ID" at bounding box center [237, 283] width 407 height 78
click at [230, 287] on input "text" at bounding box center [156, 293] width 218 height 28
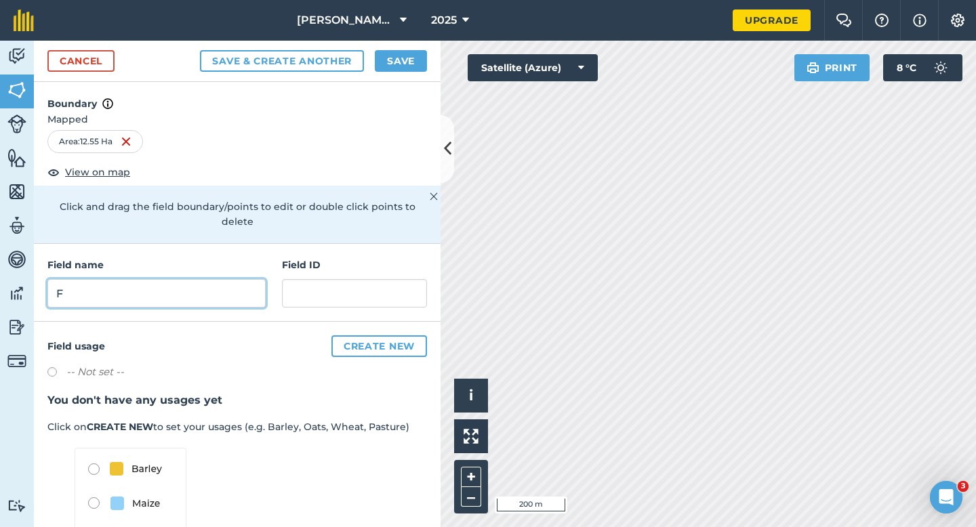
type input "F"
click at [401, 57] on button "Save" at bounding box center [401, 61] width 52 height 22
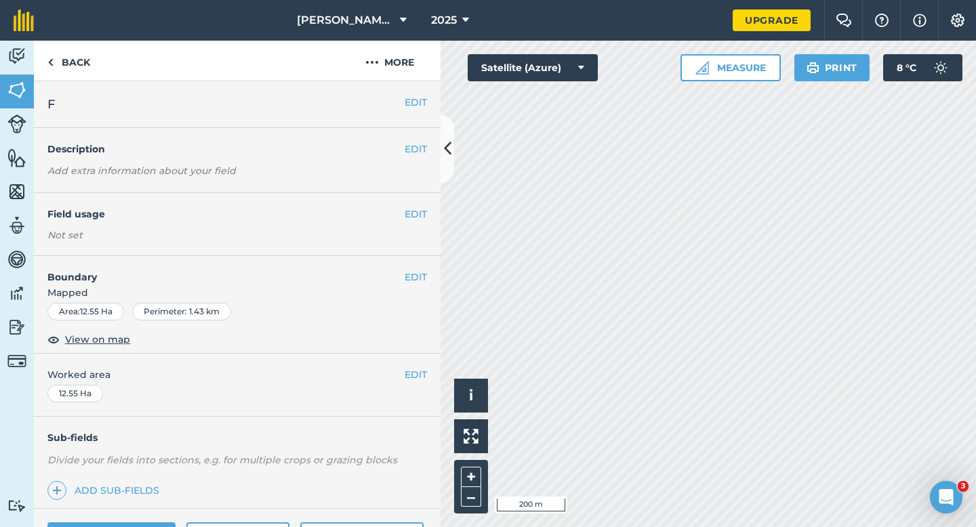
click at [413, 89] on div "EDIT F" at bounding box center [237, 104] width 407 height 47
click at [418, 116] on div "EDIT F" at bounding box center [237, 104] width 407 height 47
click at [401, 107] on h2 "F" at bounding box center [225, 104] width 357 height 19
click at [406, 107] on button "EDIT" at bounding box center [416, 102] width 22 height 15
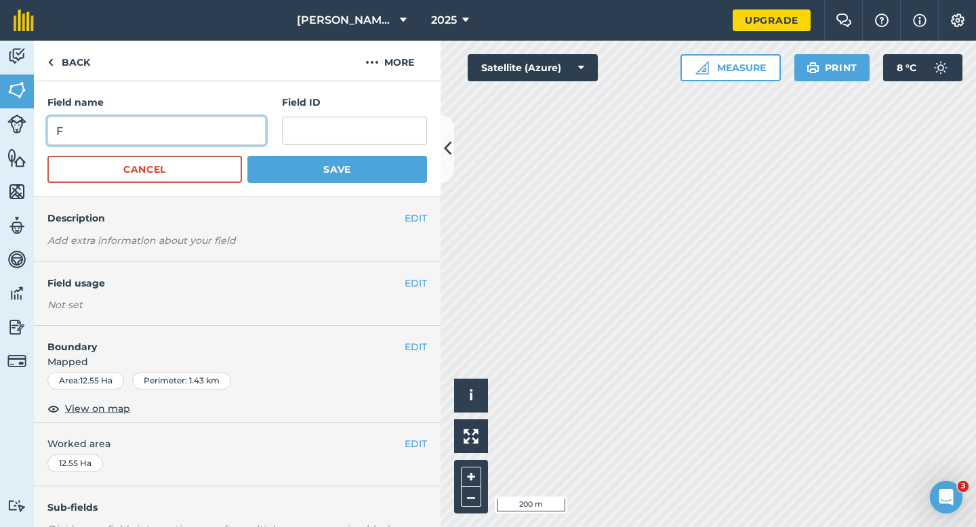
click at [212, 120] on input "F" at bounding box center [156, 131] width 218 height 28
click at [247, 156] on button "Save" at bounding box center [337, 169] width 180 height 27
type input "E'"
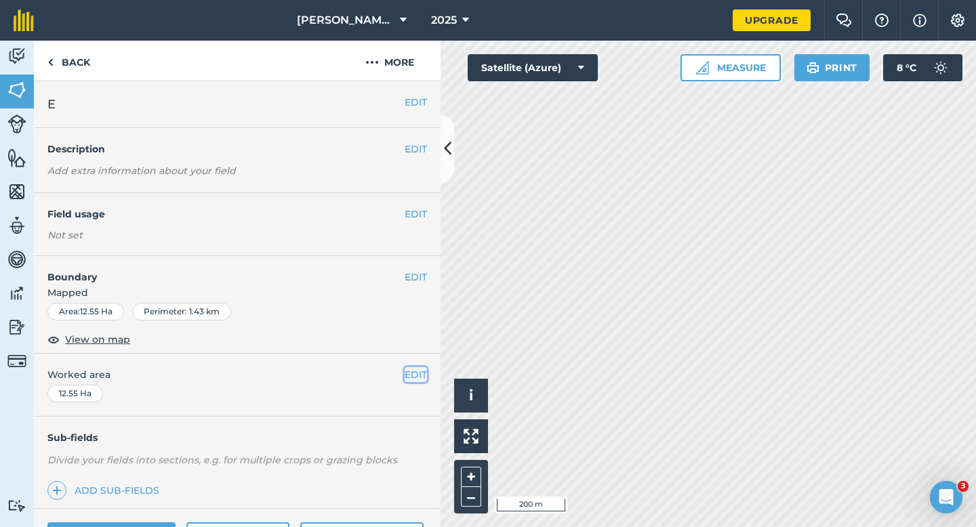
click at [418, 374] on button "EDIT" at bounding box center [416, 374] width 22 height 15
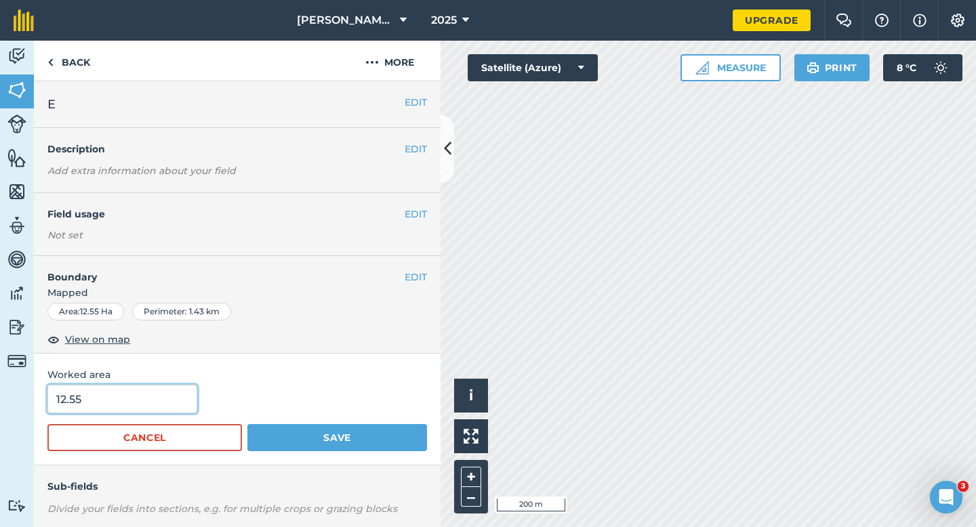
click at [129, 396] on input "12.55" at bounding box center [122, 399] width 150 height 28
type input "12.6"
click at [247, 424] on button "Save" at bounding box center [337, 437] width 180 height 27
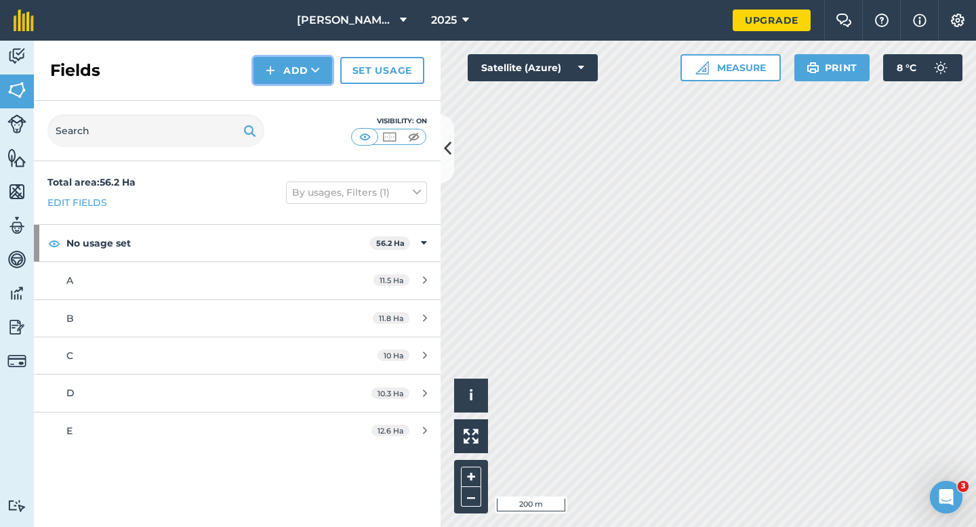
click at [300, 67] on button "Add" at bounding box center [292, 70] width 79 height 27
click at [300, 95] on link "Draw" at bounding box center [293, 101] width 75 height 30
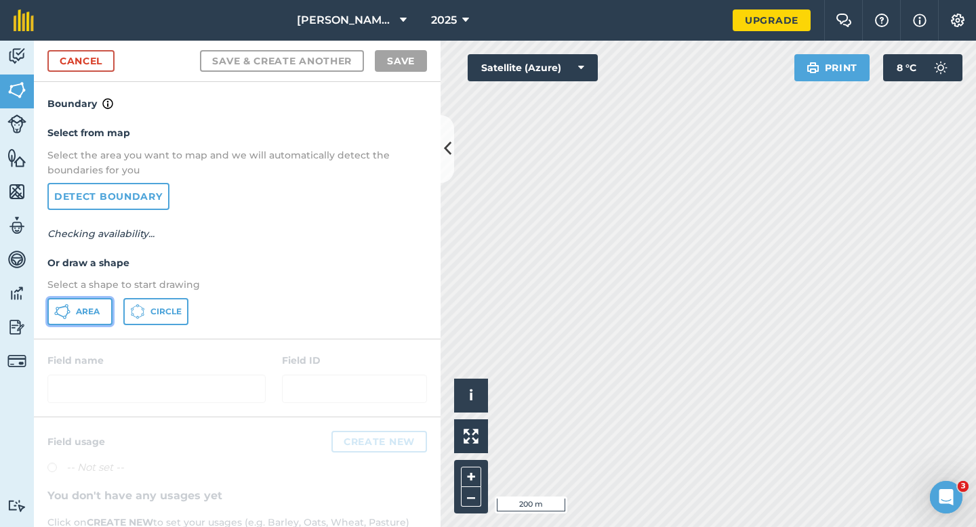
click at [81, 298] on button "Area" at bounding box center [79, 311] width 65 height 27
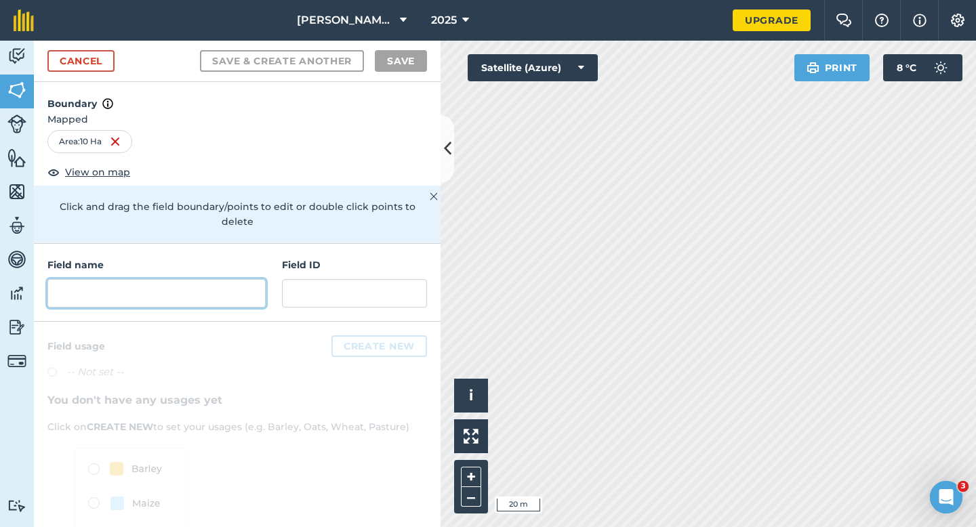
click at [217, 285] on input "text" at bounding box center [156, 293] width 218 height 28
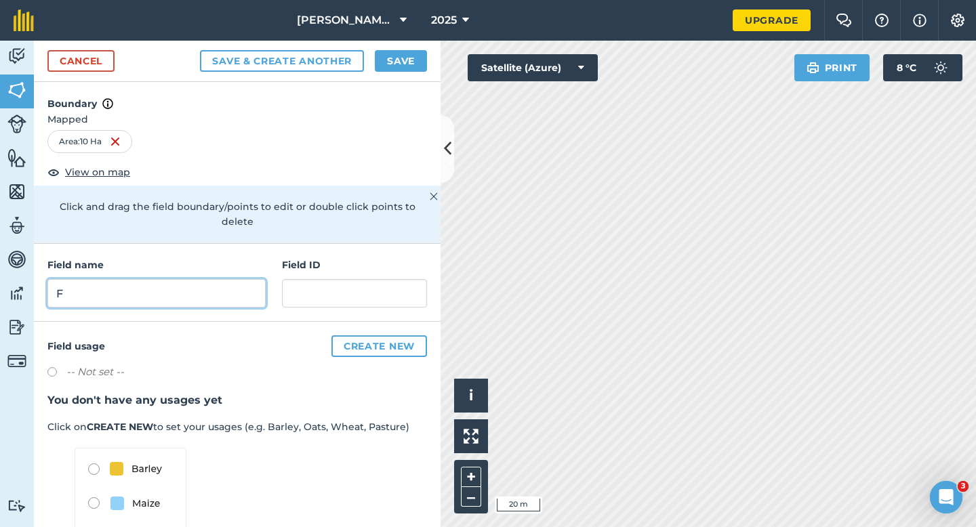
type input "F"
click at [436, 73] on div "Cancel Save & Create Another Save" at bounding box center [237, 61] width 407 height 41
click at [399, 57] on button "Save" at bounding box center [401, 61] width 52 height 22
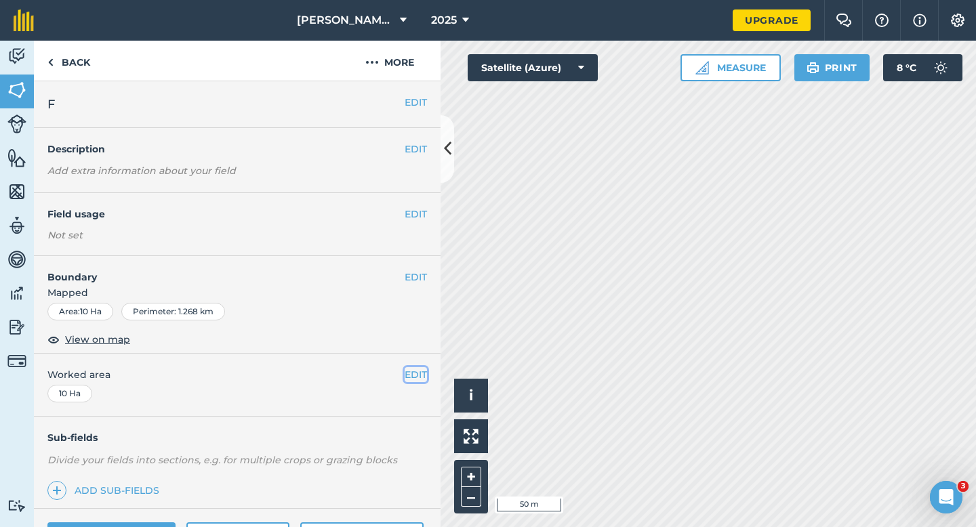
click at [411, 372] on button "EDIT" at bounding box center [416, 374] width 22 height 15
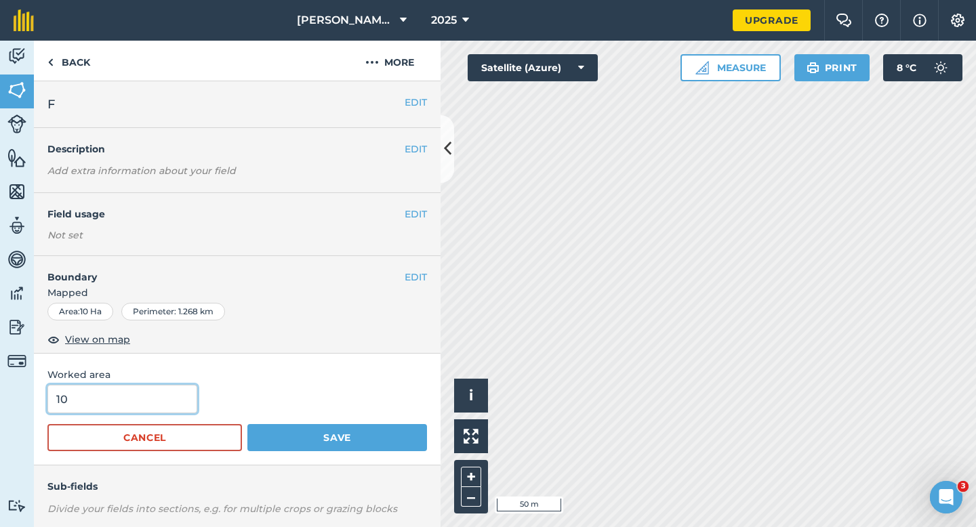
click at [125, 394] on input "10" at bounding box center [122, 399] width 150 height 28
click at [247, 424] on button "Save" at bounding box center [337, 437] width 180 height 27
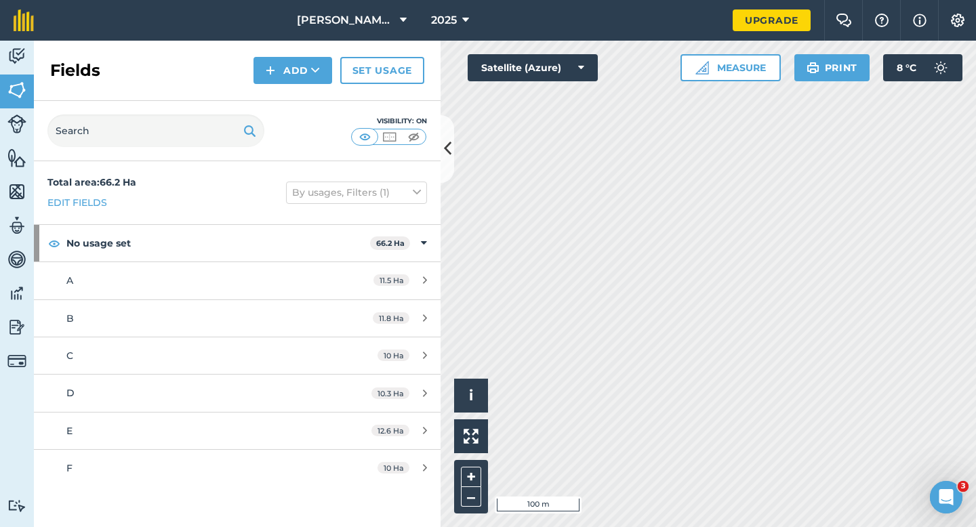
click at [291, 87] on div "Fields Add Set usage" at bounding box center [237, 71] width 407 height 60
click at [291, 92] on div "Fields Add Set usage" at bounding box center [237, 71] width 407 height 60
click at [305, 70] on button "Add" at bounding box center [292, 70] width 79 height 27
click at [305, 91] on link "Draw" at bounding box center [293, 101] width 75 height 30
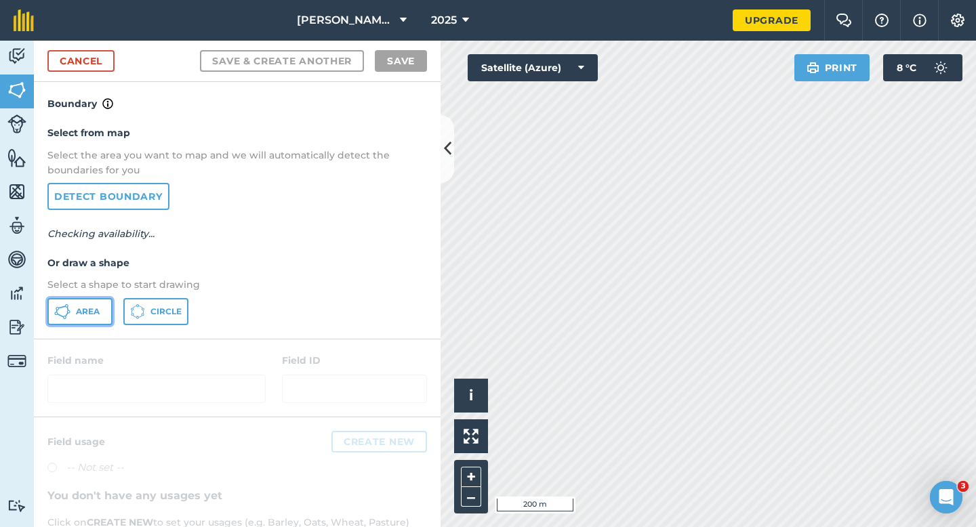
click at [60, 312] on icon at bounding box center [62, 312] width 16 height 16
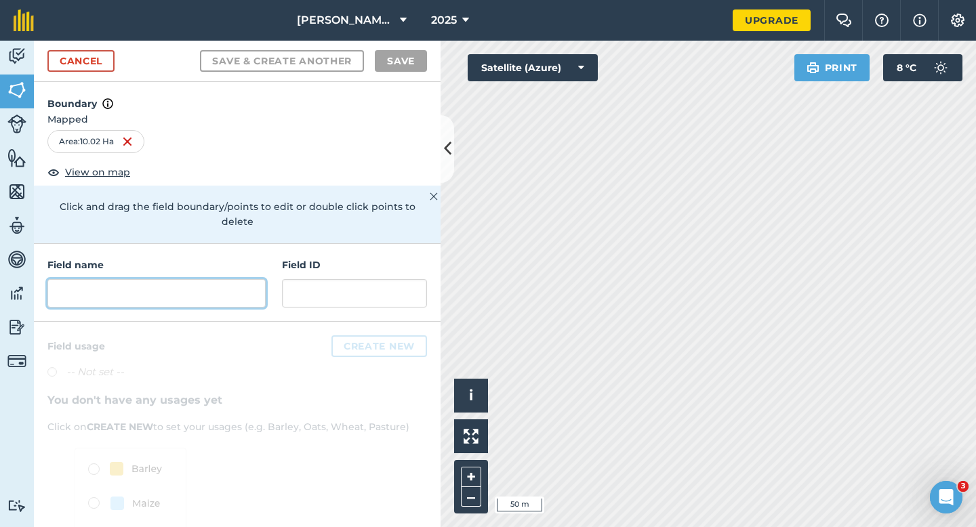
click at [207, 279] on input "text" at bounding box center [156, 293] width 218 height 28
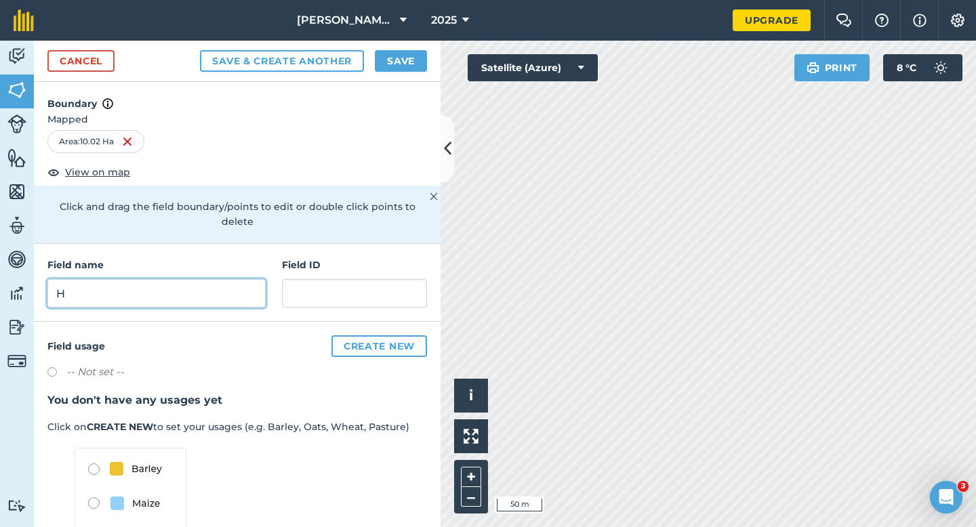
type input "H"
click at [396, 62] on button "Save" at bounding box center [401, 61] width 52 height 22
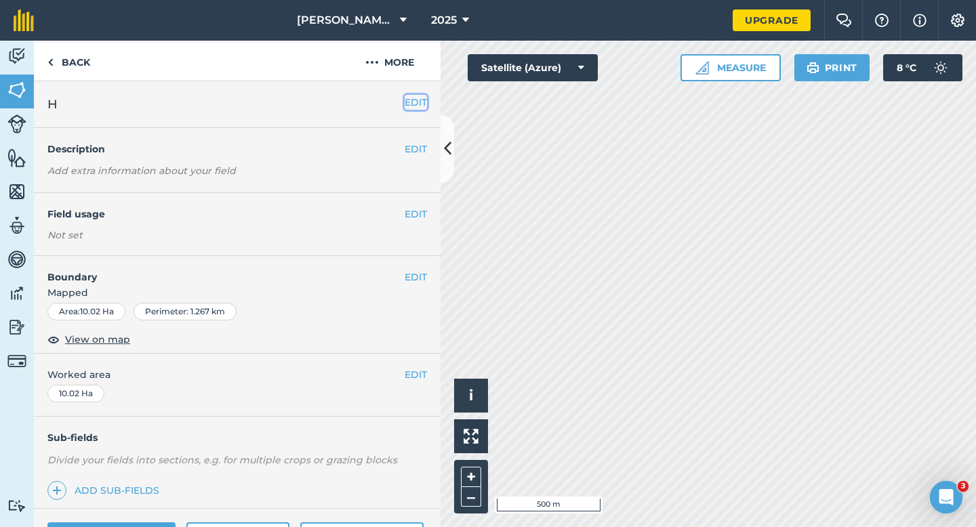
click at [416, 100] on button "EDIT" at bounding box center [416, 102] width 22 height 15
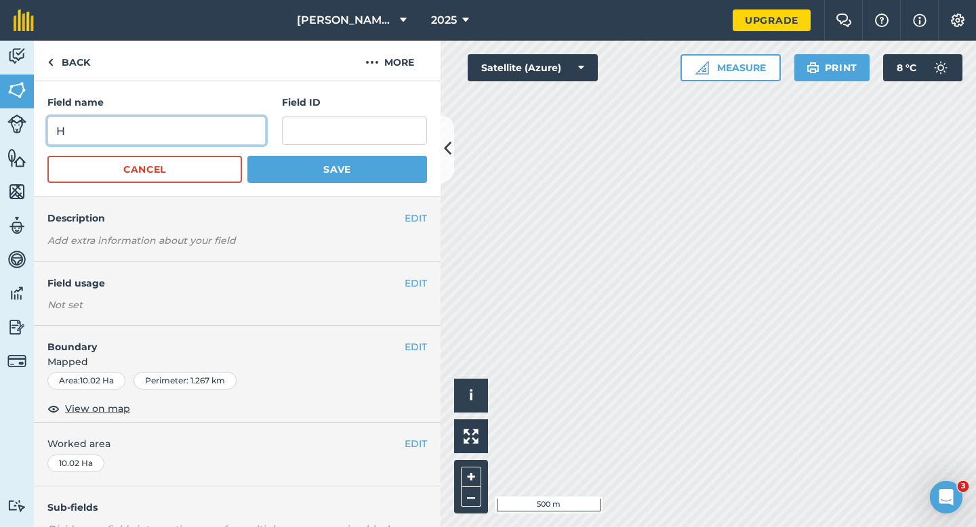
click at [218, 127] on input "H" at bounding box center [156, 131] width 218 height 28
type input "G"
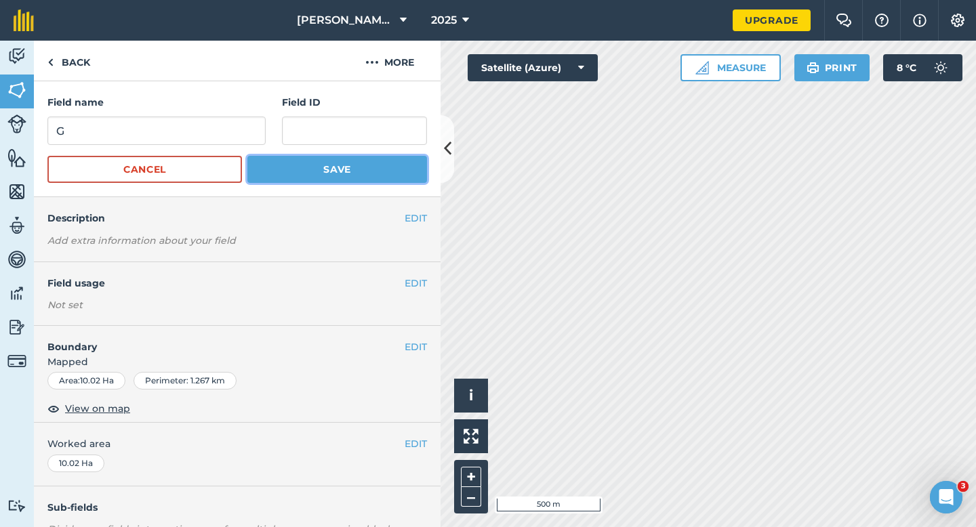
click at [356, 176] on button "Save" at bounding box center [337, 169] width 180 height 27
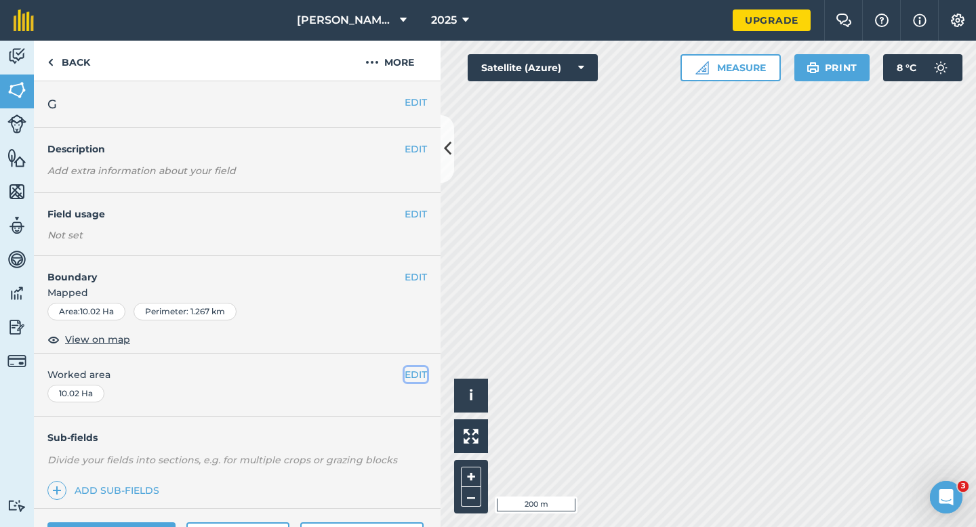
click at [415, 376] on button "EDIT" at bounding box center [416, 374] width 22 height 15
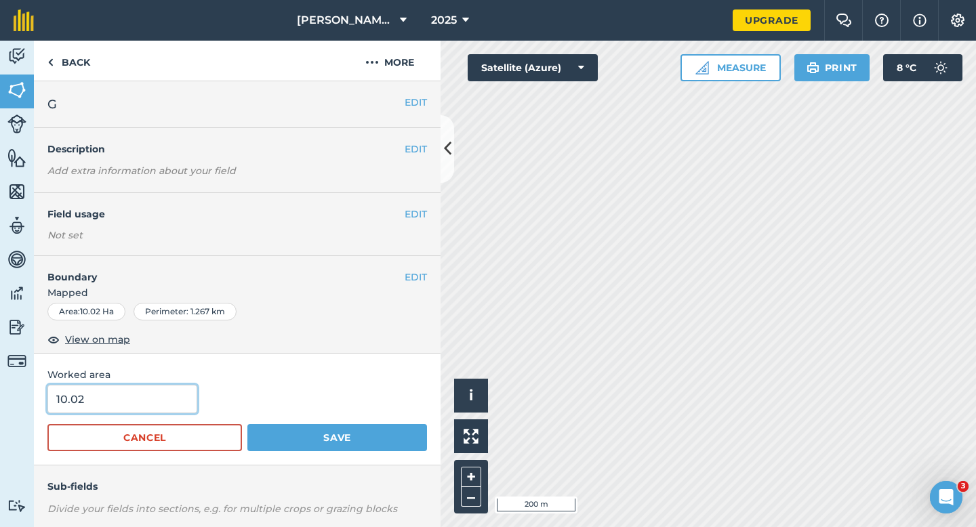
click at [151, 411] on input "10.02" at bounding box center [122, 399] width 150 height 28
type input "10"
click at [247, 424] on button "Save" at bounding box center [337, 437] width 180 height 27
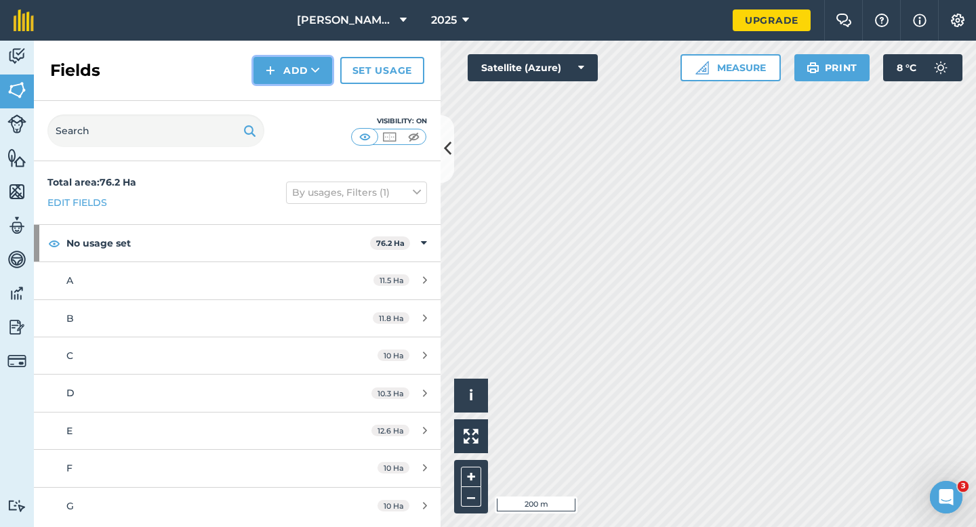
click at [300, 58] on button "Add" at bounding box center [292, 70] width 79 height 27
click at [300, 114] on link "Draw" at bounding box center [293, 101] width 75 height 30
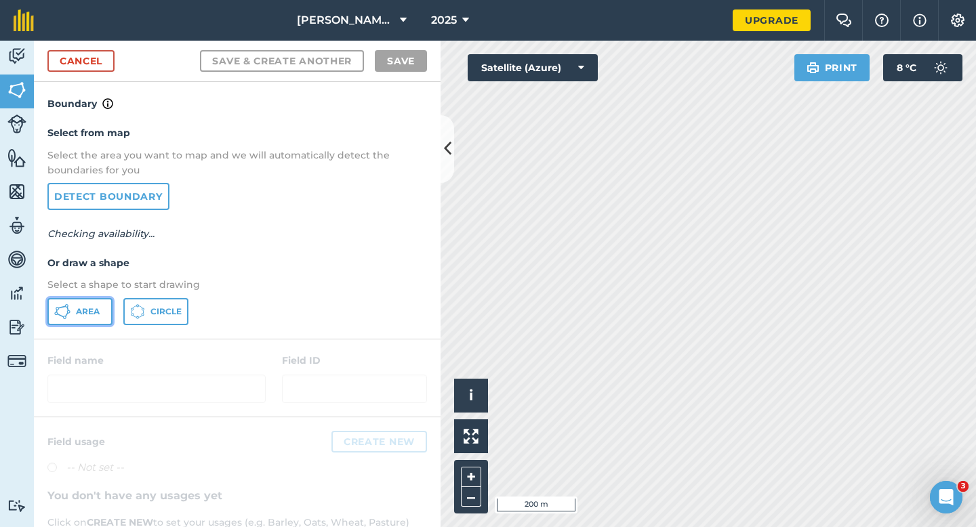
click at [83, 305] on button "Area" at bounding box center [79, 311] width 65 height 27
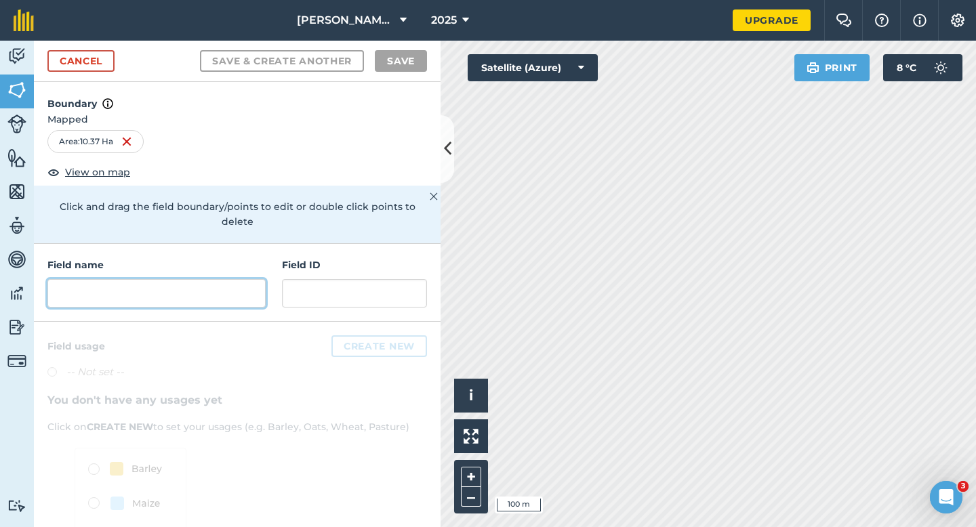
click at [211, 279] on input "text" at bounding box center [156, 293] width 218 height 28
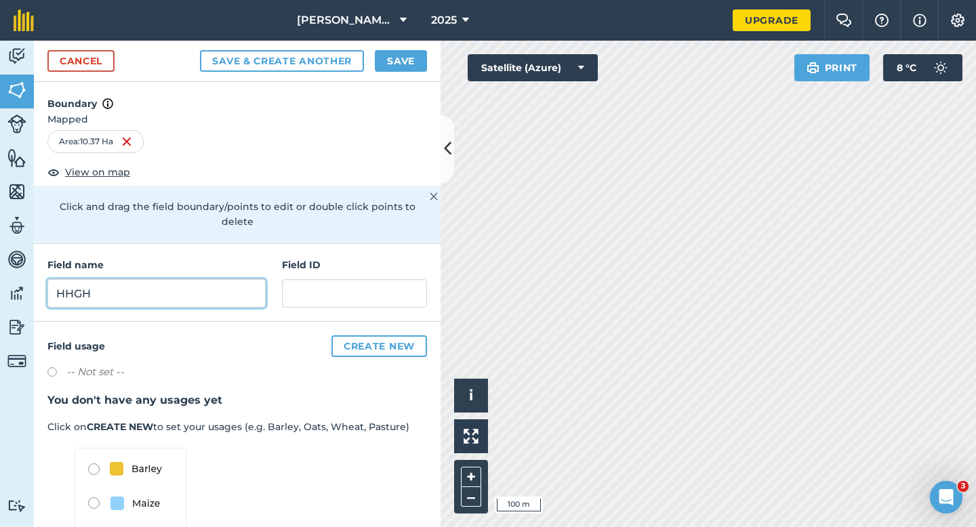
click at [213, 279] on input "HHGH" at bounding box center [156, 293] width 218 height 28
type input "H"
click at [401, 83] on h4 "Boundary" at bounding box center [237, 97] width 407 height 30
click at [399, 68] on button "Save" at bounding box center [401, 61] width 52 height 22
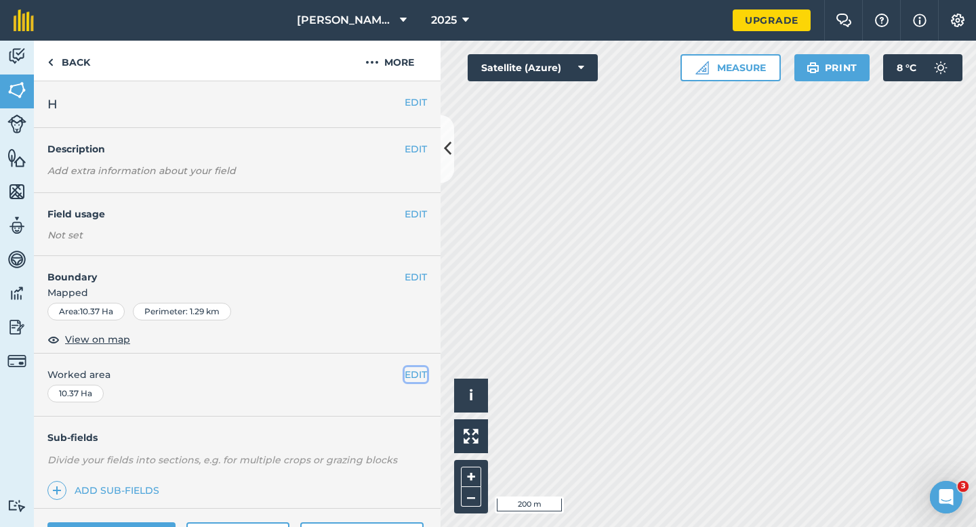
click at [426, 378] on button "EDIT" at bounding box center [416, 374] width 22 height 15
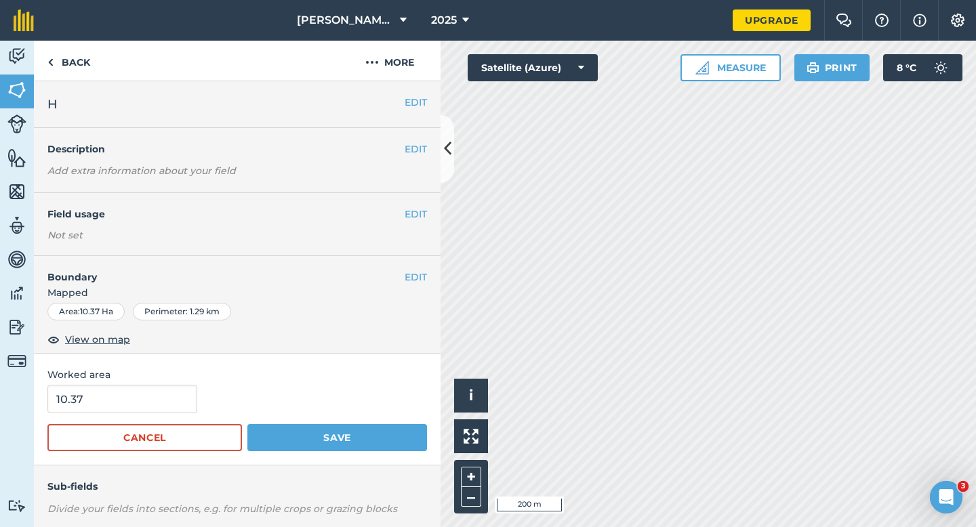
click at [127, 416] on form "10.37 Cancel Save" at bounding box center [237, 418] width 380 height 66
click at [127, 408] on input "10.37" at bounding box center [122, 399] width 150 height 28
type input "10.4"
click at [247, 424] on button "Save" at bounding box center [337, 437] width 180 height 27
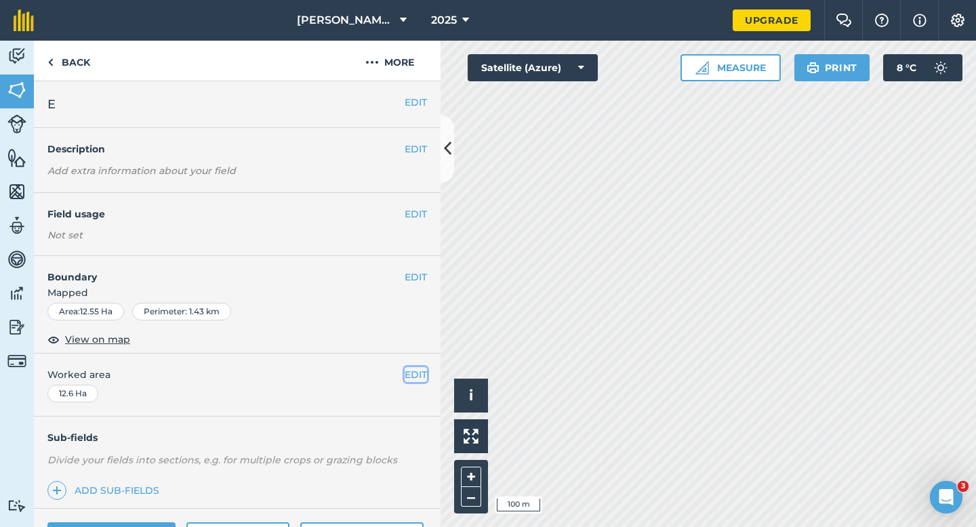
click at [405, 376] on button "EDIT" at bounding box center [416, 374] width 22 height 15
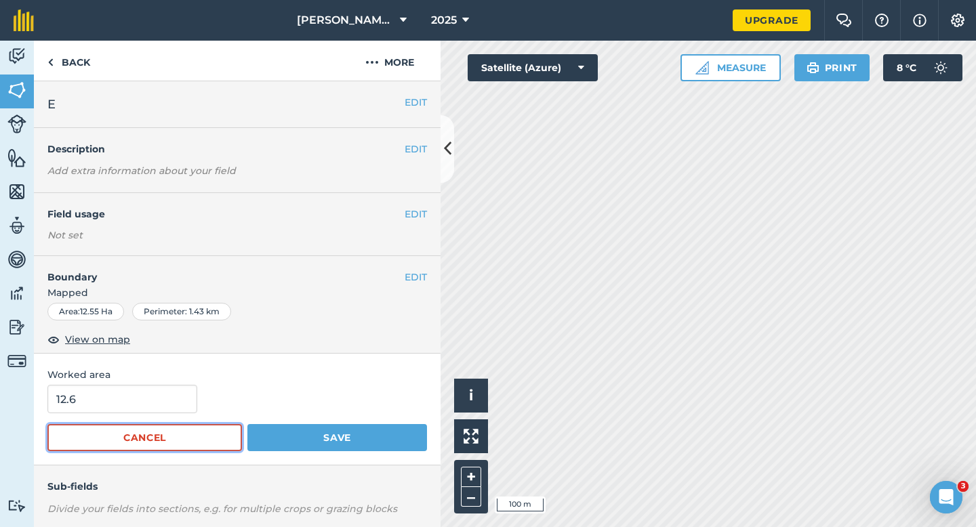
click at [220, 432] on button "Cancel" at bounding box center [144, 437] width 195 height 27
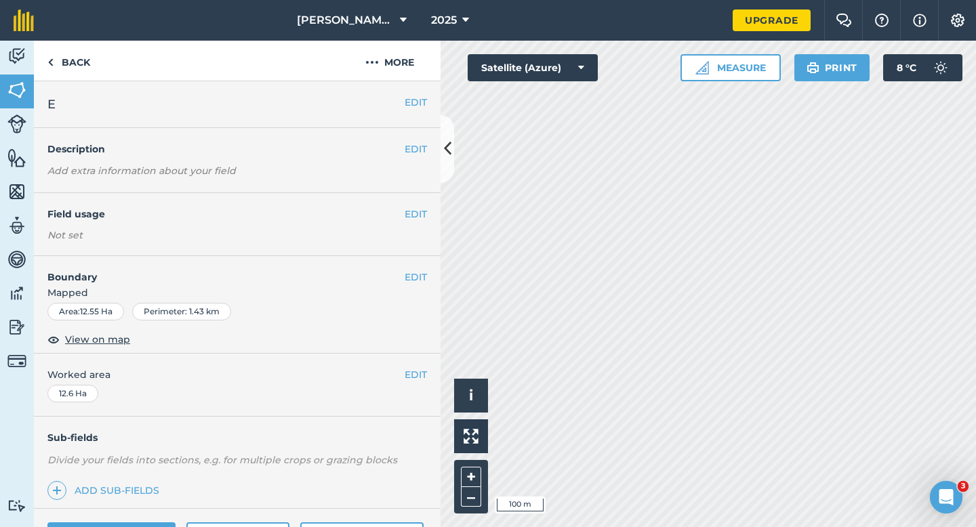
click at [397, 298] on span "Mapped" at bounding box center [237, 292] width 407 height 15
click at [411, 274] on button "EDIT" at bounding box center [416, 277] width 22 height 15
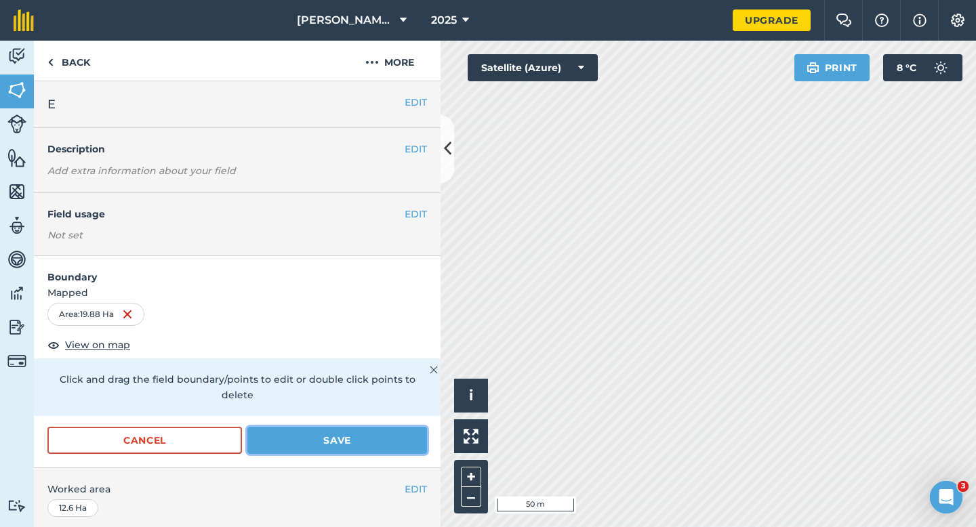
click at [401, 427] on button "Save" at bounding box center [337, 440] width 180 height 27
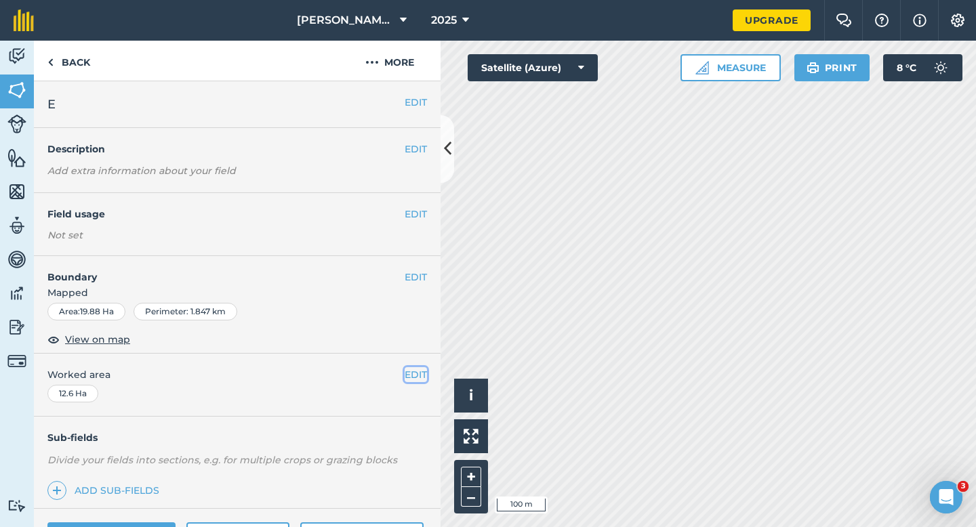
click at [411, 382] on button "EDIT" at bounding box center [416, 374] width 22 height 15
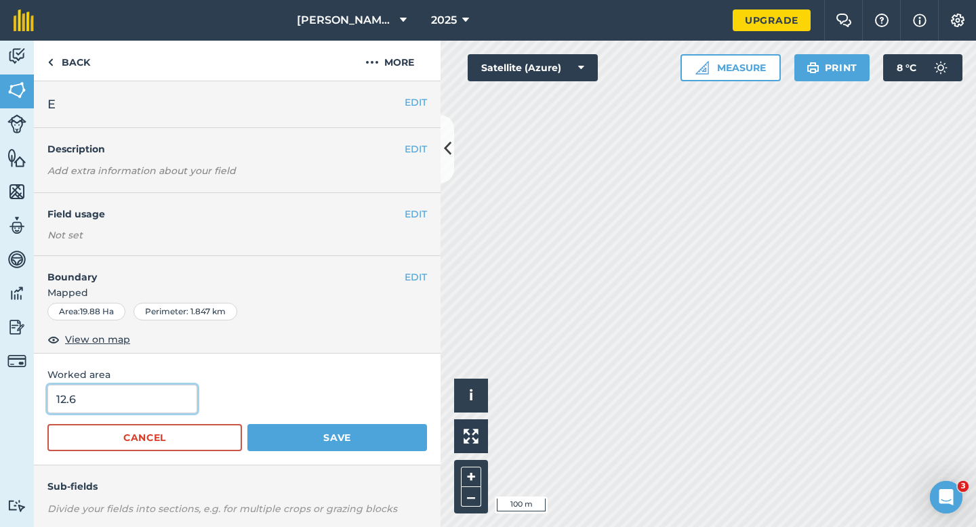
click at [140, 386] on input "12.6" at bounding box center [122, 399] width 150 height 28
click at [140, 398] on input "12.6" at bounding box center [122, 399] width 150 height 28
type input "13"
click at [247, 424] on button "Save" at bounding box center [337, 437] width 180 height 27
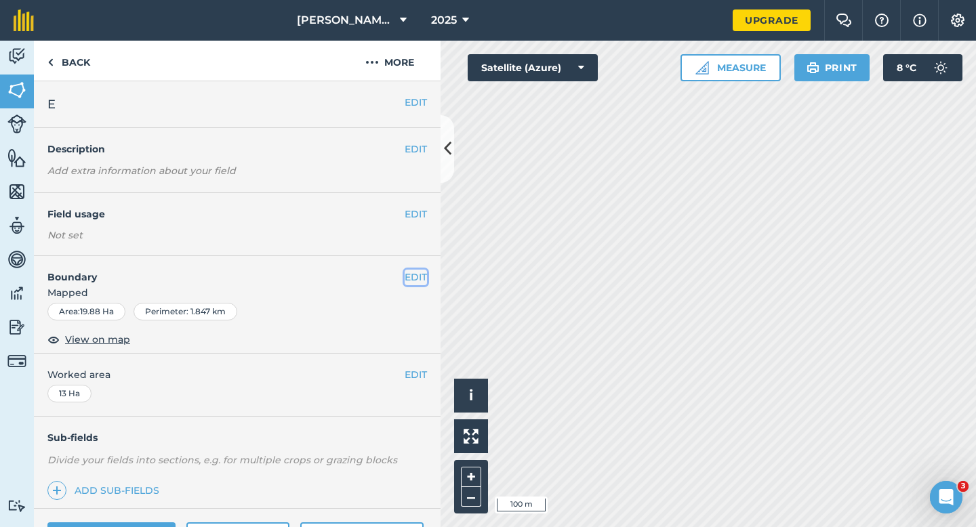
click at [416, 282] on button "EDIT" at bounding box center [416, 277] width 22 height 15
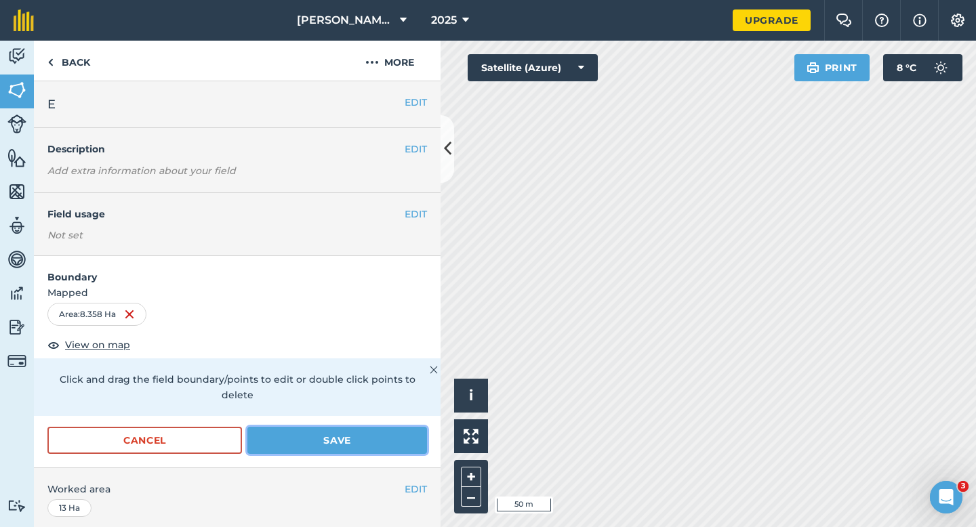
click at [354, 432] on button "Save" at bounding box center [337, 440] width 180 height 27
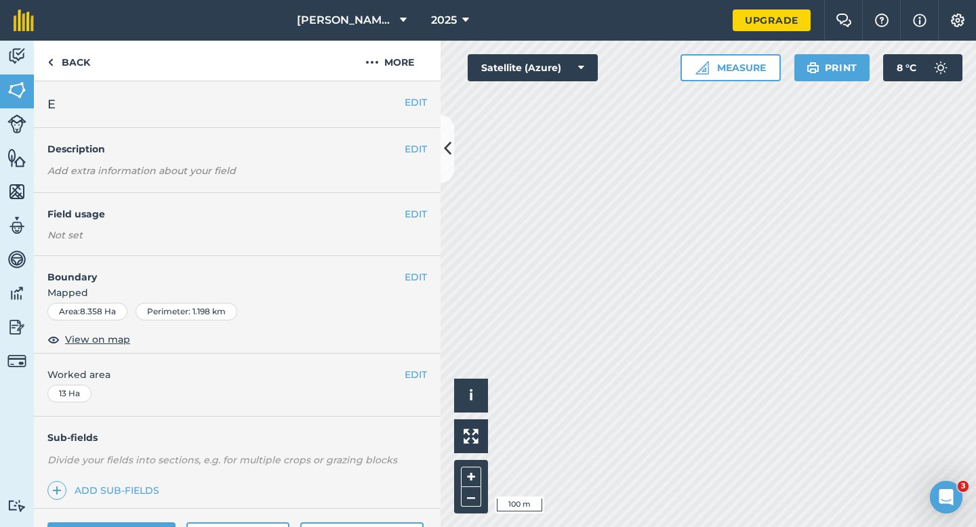
click at [399, 371] on span "Worked area" at bounding box center [237, 374] width 380 height 15
click at [401, 371] on span "Worked area" at bounding box center [237, 374] width 380 height 15
click at [414, 380] on button "EDIT" at bounding box center [416, 374] width 22 height 15
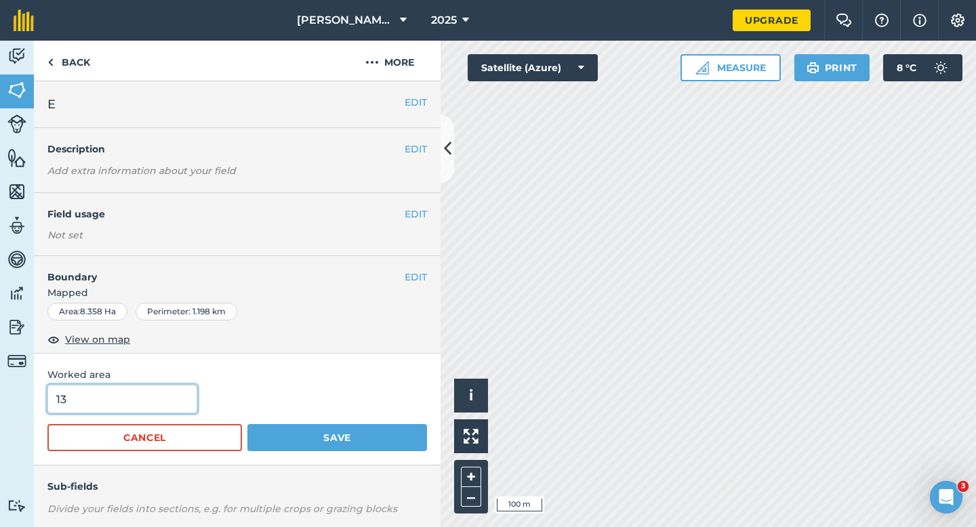
click at [178, 392] on input "13" at bounding box center [122, 399] width 150 height 28
type input "8.4"
click at [247, 424] on button "Save" at bounding box center [337, 437] width 180 height 27
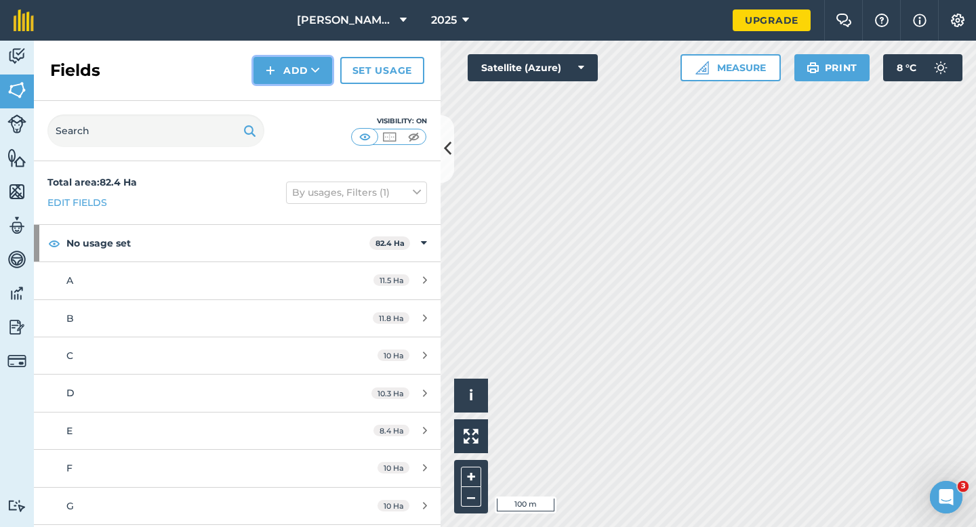
click at [301, 78] on button "Add" at bounding box center [292, 70] width 79 height 27
click at [301, 106] on link "Draw" at bounding box center [293, 101] width 75 height 30
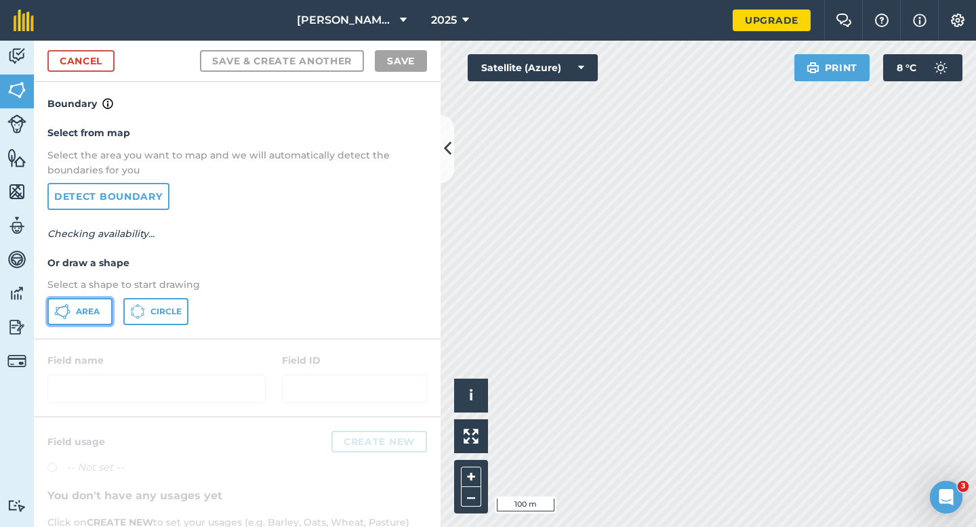
click at [87, 310] on span "Area" at bounding box center [88, 311] width 24 height 11
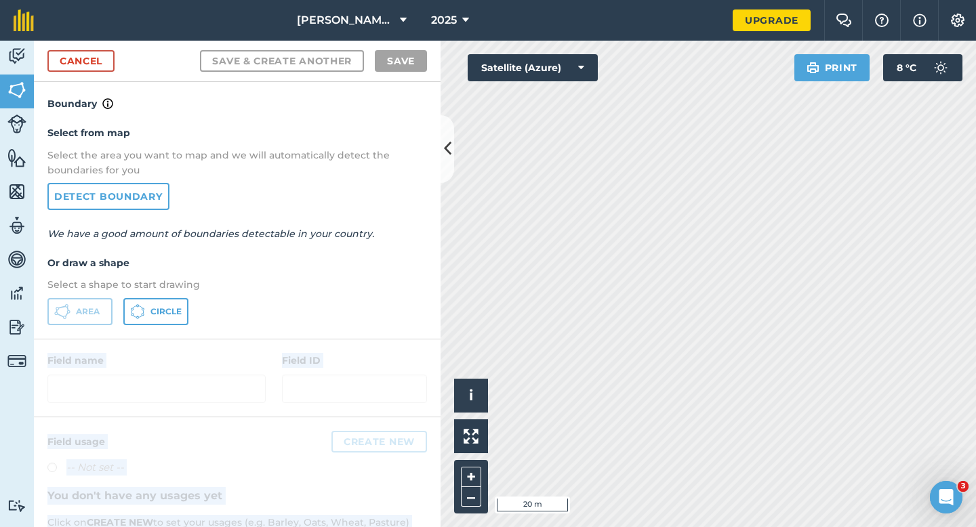
click at [571, 269] on div "Activity Fields Livestock Features Maps Team Vehicles Data Reporting Billing Tu…" at bounding box center [488, 284] width 976 height 487
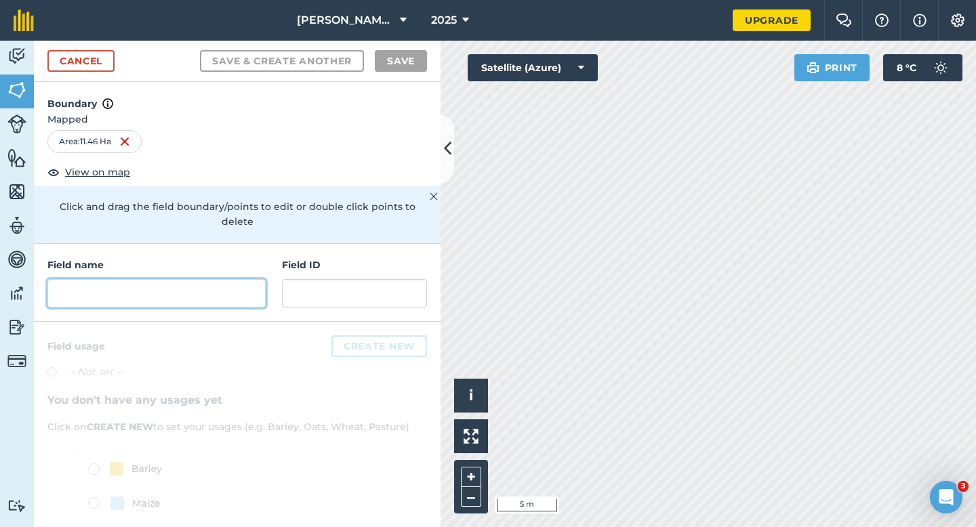
click at [219, 279] on input "text" at bounding box center [156, 293] width 218 height 28
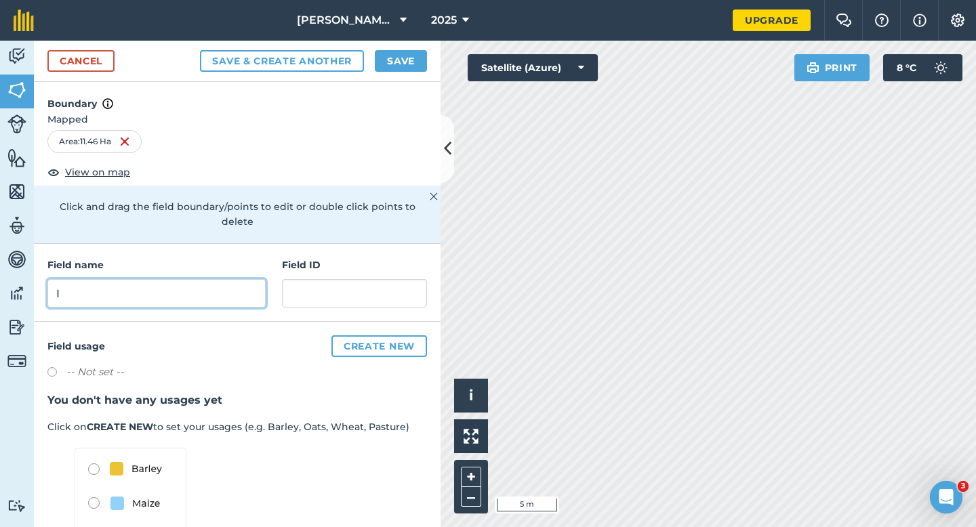
type input "I"
click at [427, 62] on div "Cancel Save & Create Another Save" at bounding box center [237, 61] width 407 height 41
click at [426, 62] on button "Save" at bounding box center [401, 61] width 52 height 22
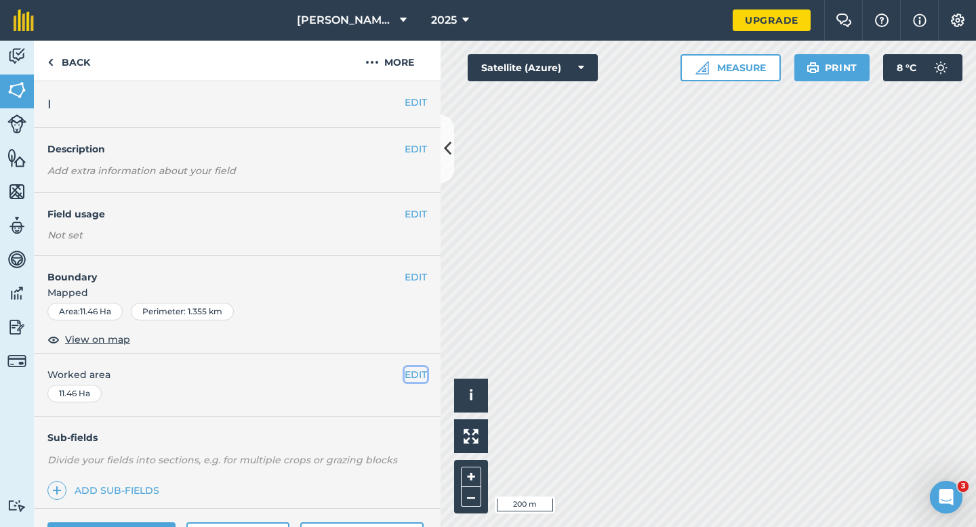
click at [412, 372] on button "EDIT" at bounding box center [416, 374] width 22 height 15
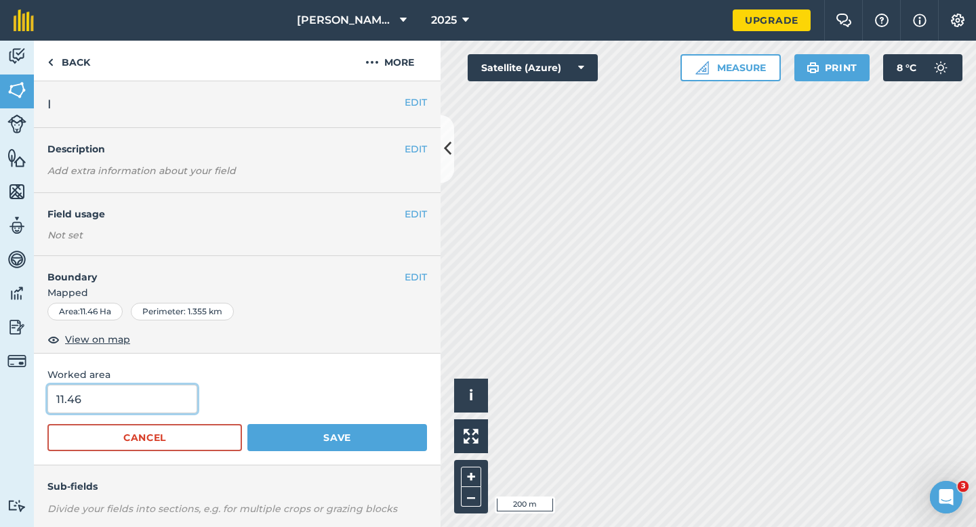
click at [172, 399] on input "11.46" at bounding box center [122, 399] width 150 height 28
type input "11.5"
click at [247, 424] on button "Save" at bounding box center [337, 437] width 180 height 27
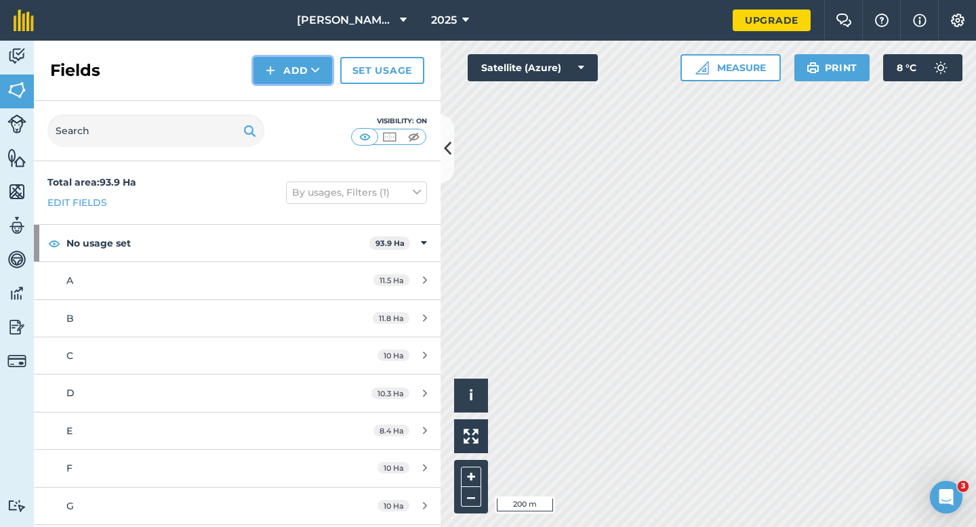
click at [274, 65] on img at bounding box center [270, 70] width 9 height 16
click at [275, 82] on button "Add Draw Import" at bounding box center [292, 70] width 79 height 27
click at [275, 79] on button "Add" at bounding box center [292, 70] width 79 height 27
click at [275, 96] on link "Draw" at bounding box center [293, 101] width 75 height 30
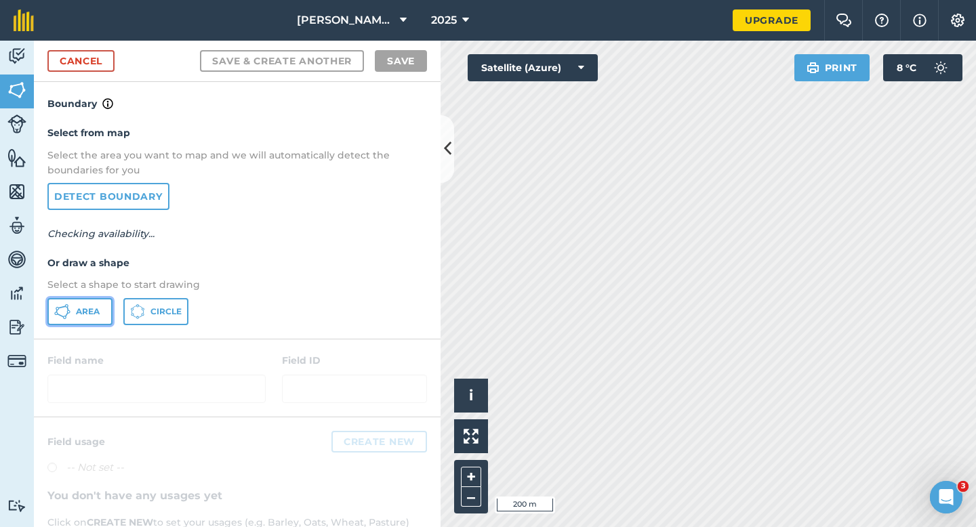
click at [98, 316] on span "Area" at bounding box center [88, 311] width 24 height 11
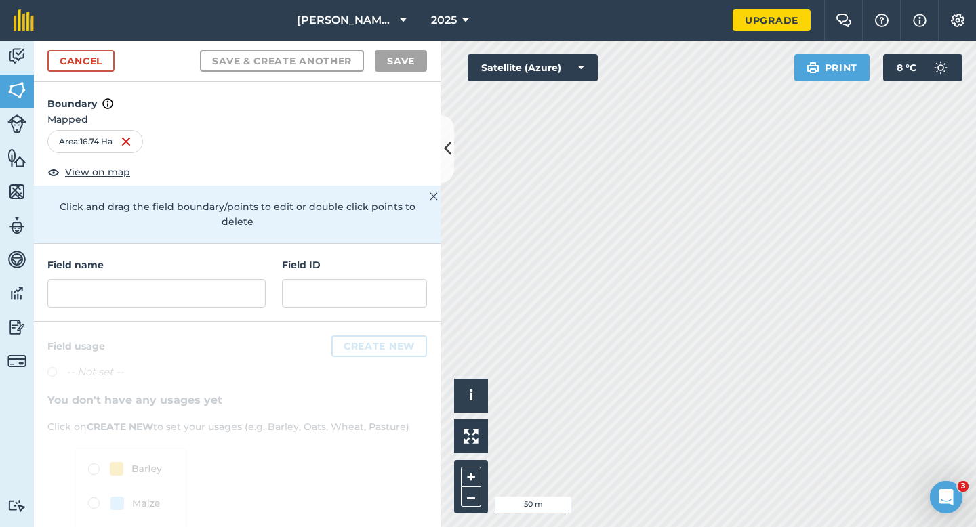
click at [219, 292] on div "Field name Field ID" at bounding box center [237, 283] width 407 height 78
click at [220, 279] on input "text" at bounding box center [156, 293] width 218 height 28
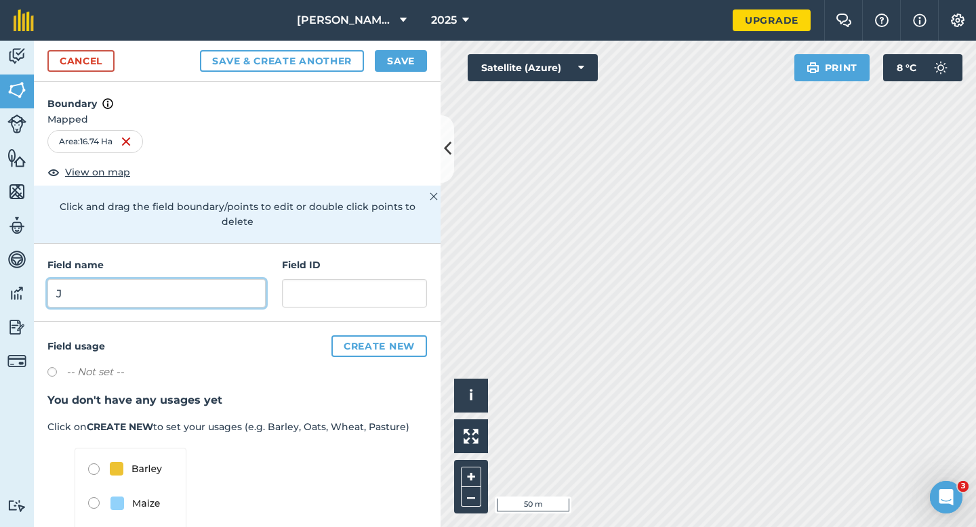
type input "J"
click at [414, 55] on button "Save" at bounding box center [401, 61] width 52 height 22
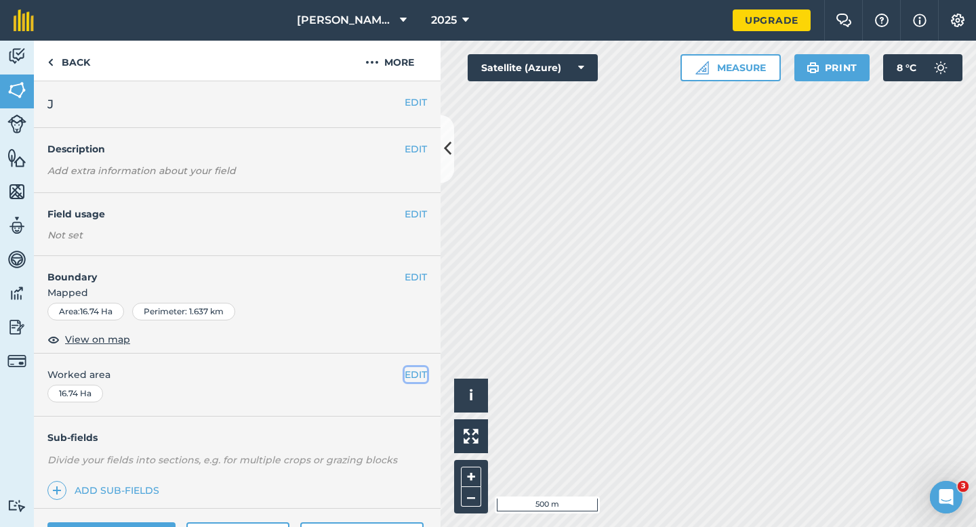
click at [414, 375] on button "EDIT" at bounding box center [416, 374] width 22 height 15
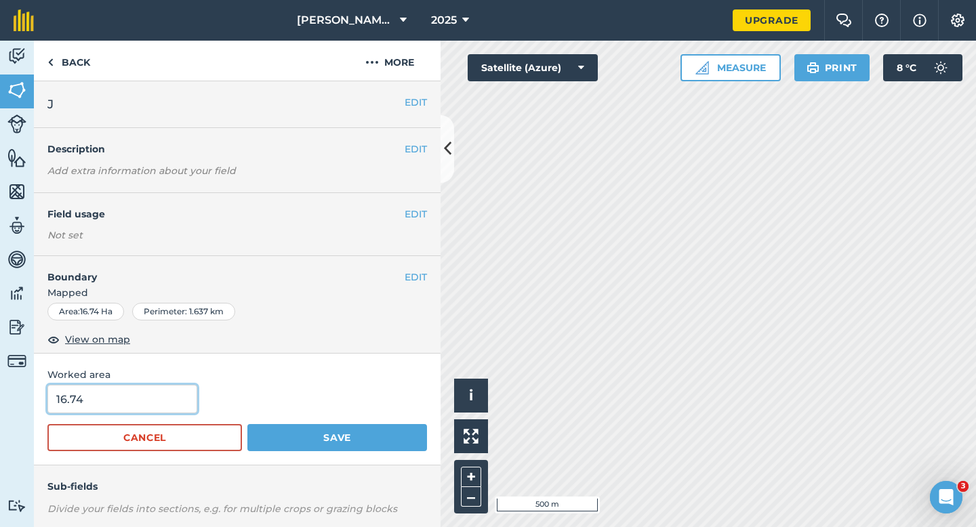
click at [122, 396] on input "16.74" at bounding box center [122, 399] width 150 height 28
type input "16.7"
click at [247, 424] on button "Save" at bounding box center [337, 437] width 180 height 27
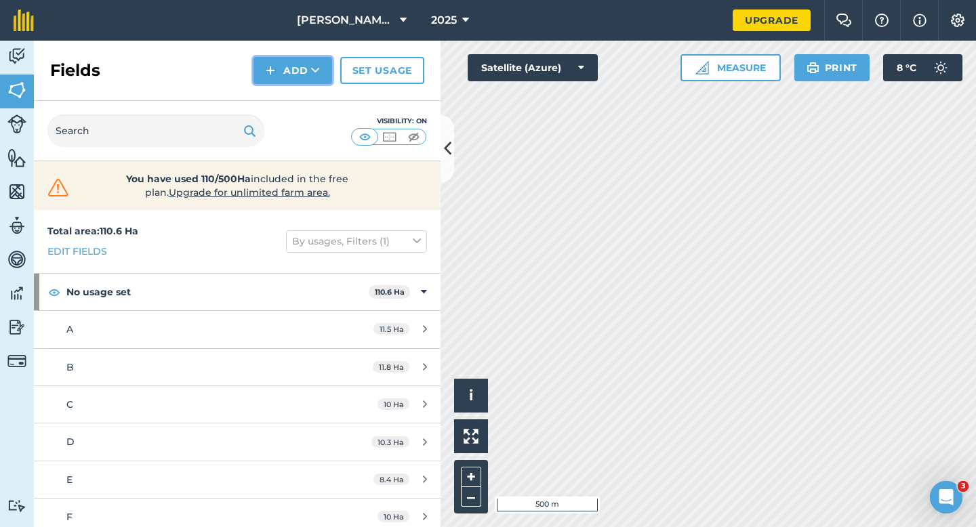
click at [274, 68] on img at bounding box center [270, 70] width 9 height 16
click at [281, 110] on link "Draw" at bounding box center [293, 101] width 75 height 30
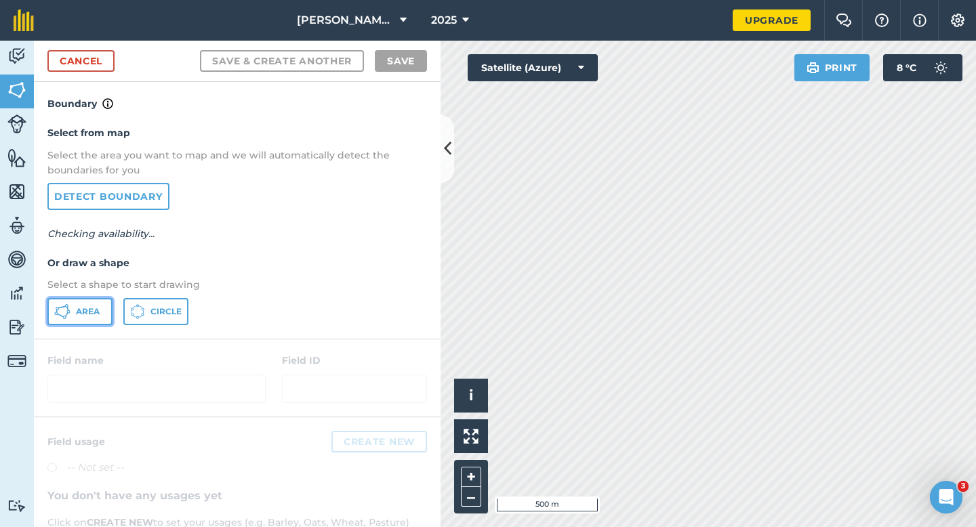
click at [71, 312] on button "Area" at bounding box center [79, 311] width 65 height 27
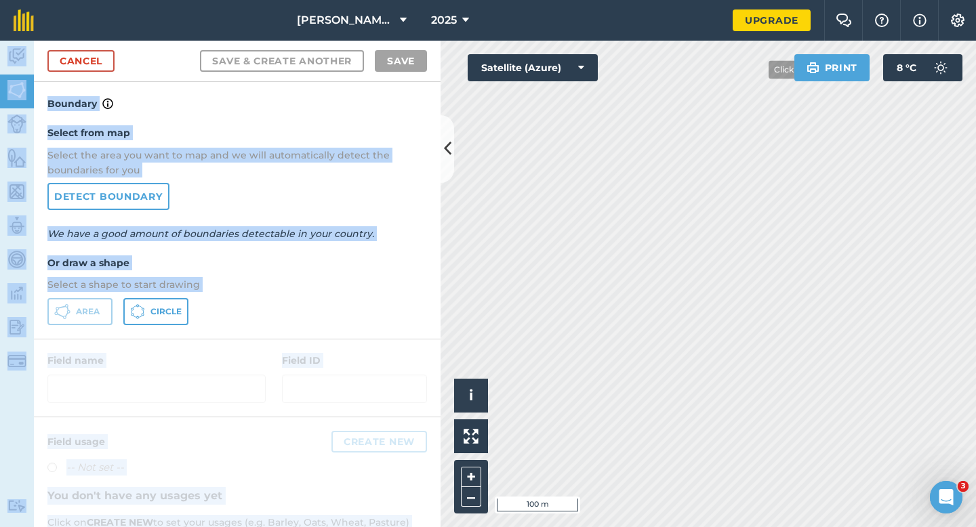
click at [832, 223] on div "Casey & Sons 2025 Upgrade Farm Chat Help Info Settings Map printing is not avai…" at bounding box center [488, 263] width 976 height 527
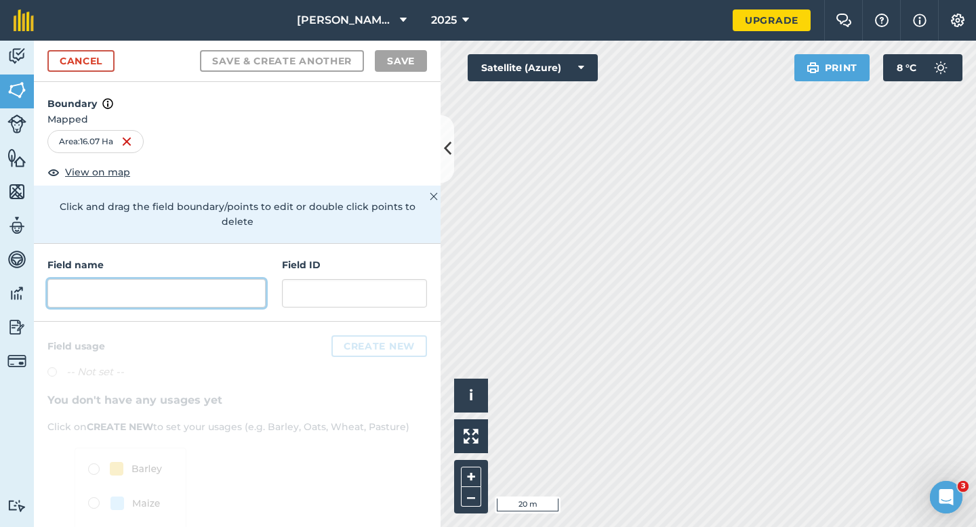
click at [232, 279] on input "text" at bounding box center [156, 293] width 218 height 28
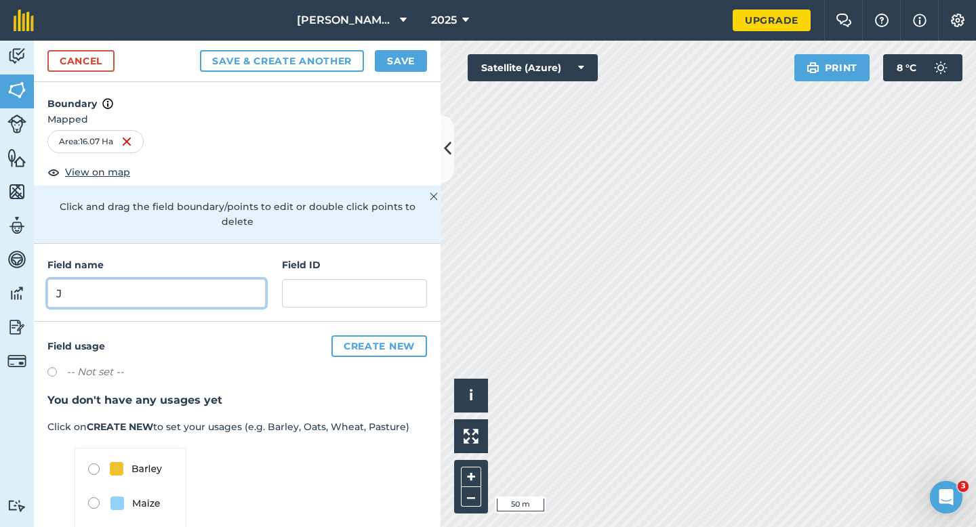
type input "J"
click at [427, 52] on div "Cancel Save & Create Another Save" at bounding box center [237, 61] width 407 height 41
click at [409, 52] on button "Save" at bounding box center [401, 61] width 52 height 22
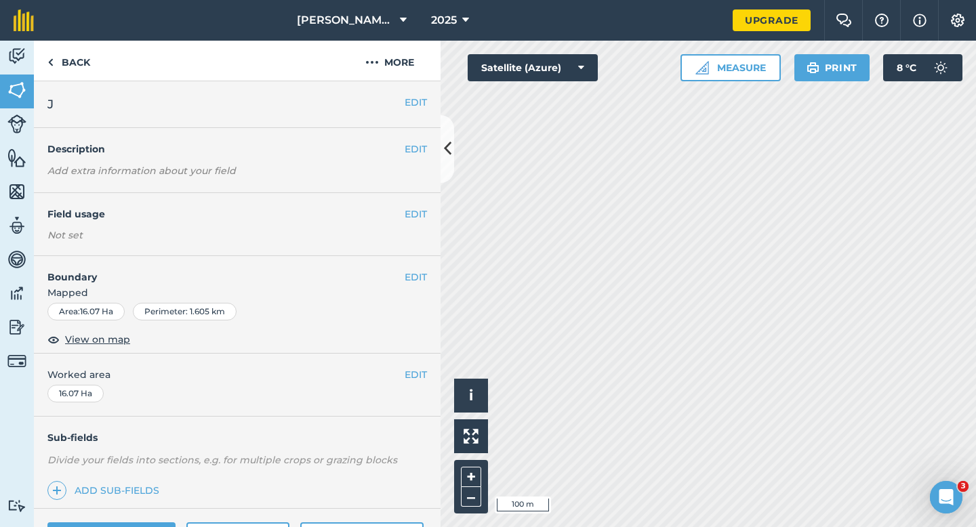
click at [414, 363] on div "EDIT Worked area 16.07 Ha" at bounding box center [237, 385] width 407 height 63
click at [415, 384] on div "EDIT Worked area 16.07 Ha" at bounding box center [237, 385] width 407 height 63
click at [419, 373] on button "EDIT" at bounding box center [416, 374] width 22 height 15
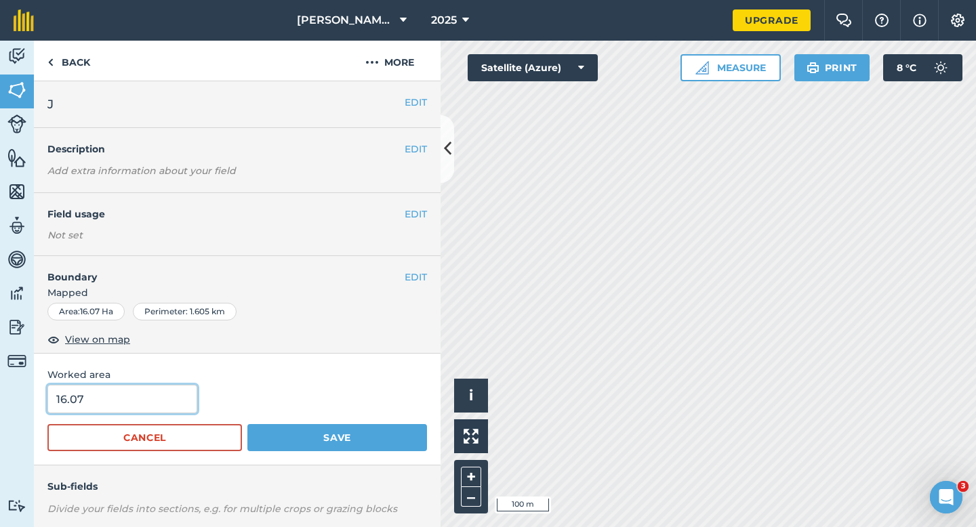
type input "16"
click at [121, 405] on input "16" at bounding box center [122, 399] width 150 height 28
click at [247, 424] on button "Save" at bounding box center [337, 437] width 180 height 27
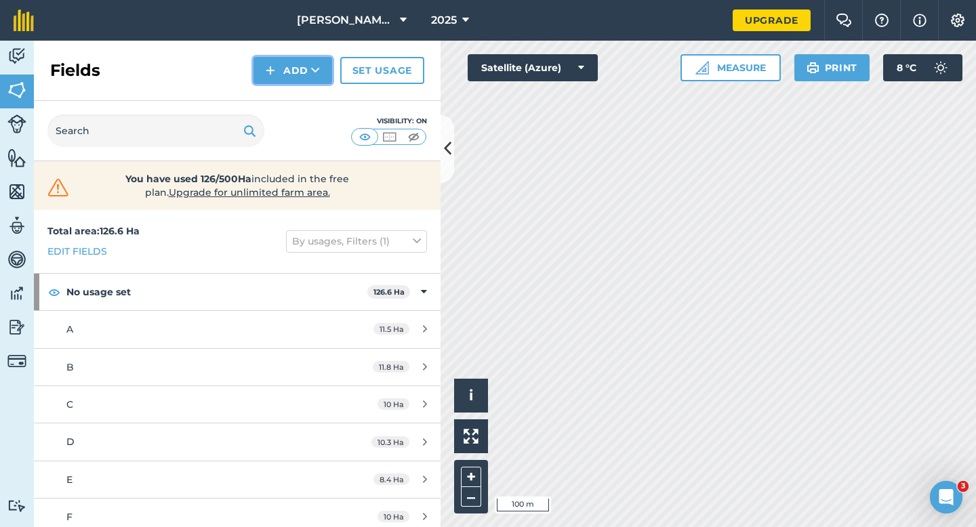
click at [301, 68] on button "Add" at bounding box center [292, 70] width 79 height 27
click at [300, 111] on link "Draw" at bounding box center [293, 101] width 75 height 30
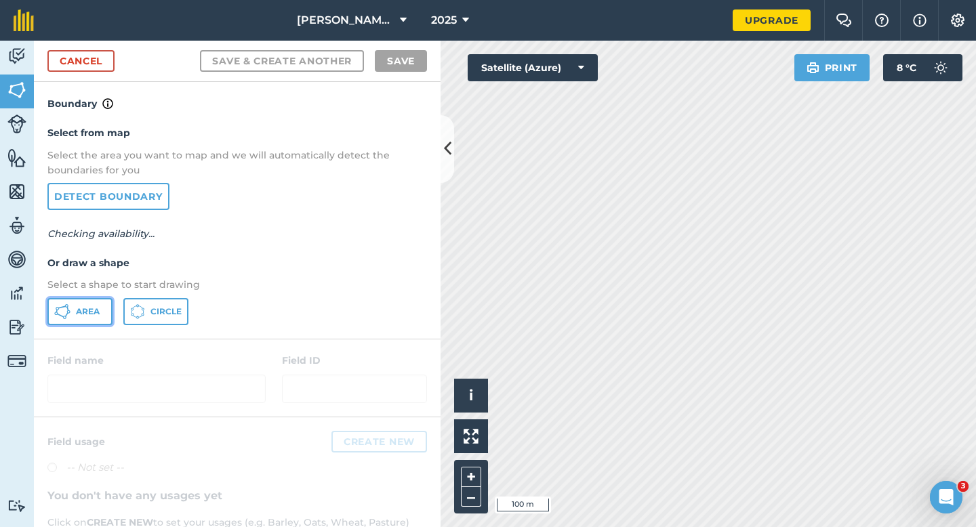
click at [77, 307] on span "Area" at bounding box center [88, 311] width 24 height 11
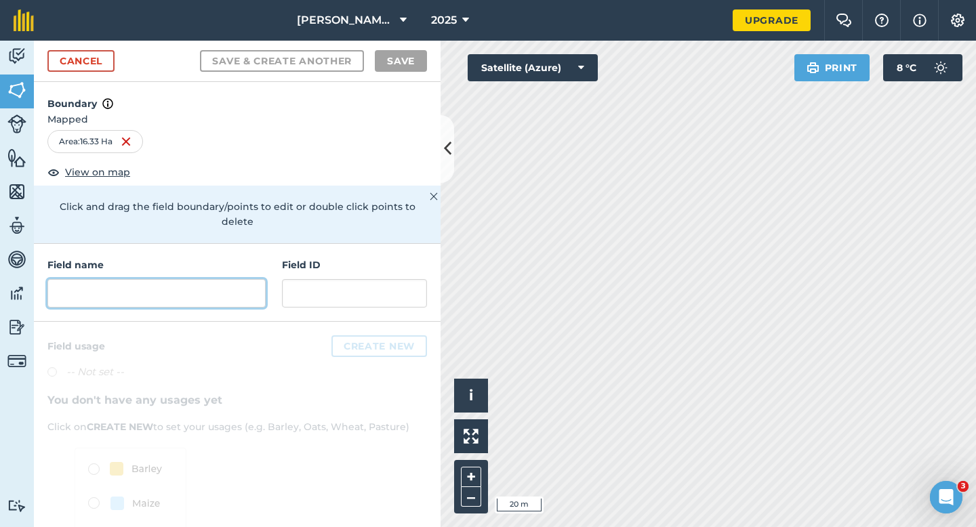
click at [255, 281] on input "text" at bounding box center [156, 293] width 218 height 28
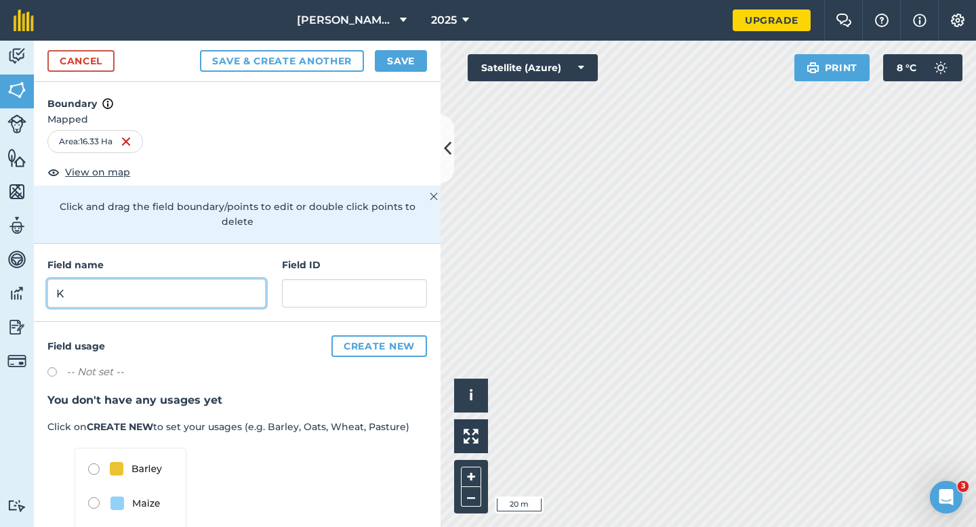
type input "K"
click at [381, 57] on button "Save" at bounding box center [401, 61] width 52 height 22
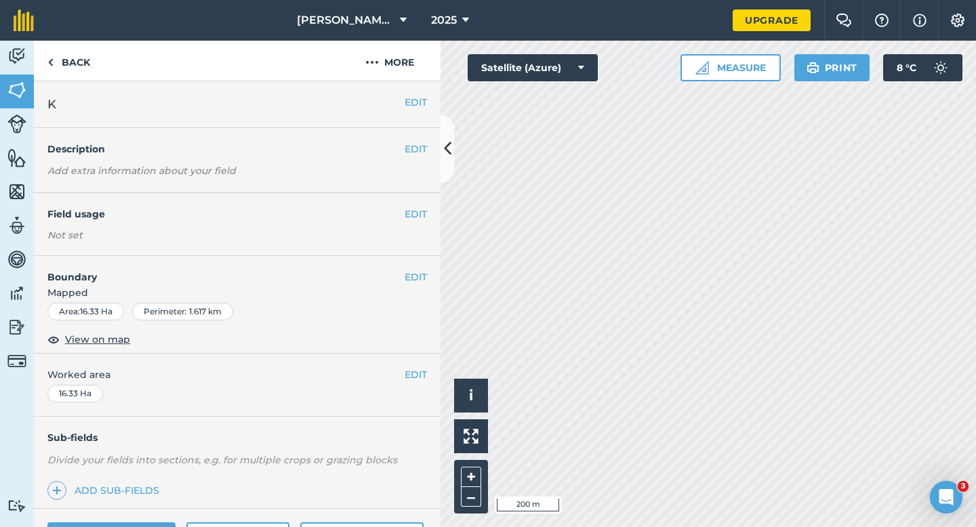
click at [426, 384] on div "EDIT Worked area 16.33 Ha" at bounding box center [237, 385] width 407 height 63
click at [426, 378] on button "EDIT" at bounding box center [416, 374] width 22 height 15
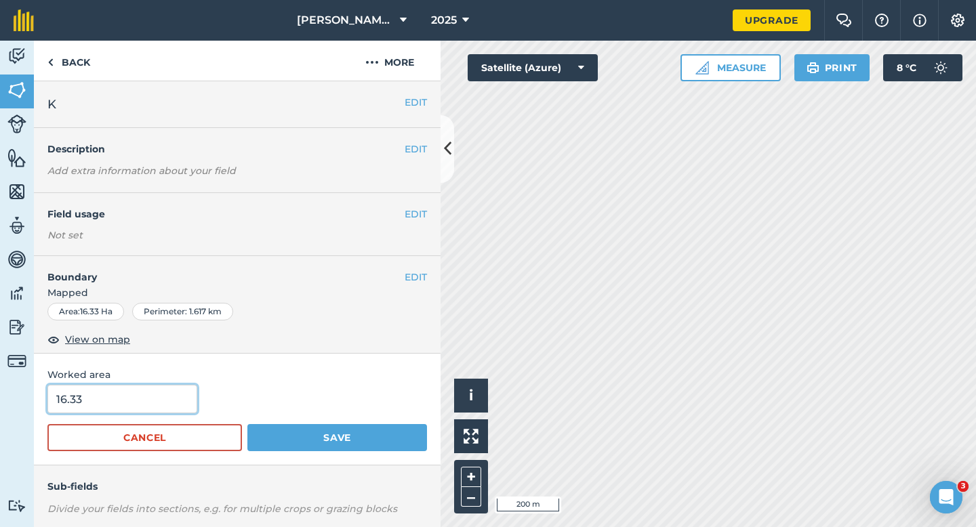
click at [113, 397] on input "16.33" at bounding box center [122, 399] width 150 height 28
type input "16.3"
click at [247, 424] on button "Save" at bounding box center [337, 437] width 180 height 27
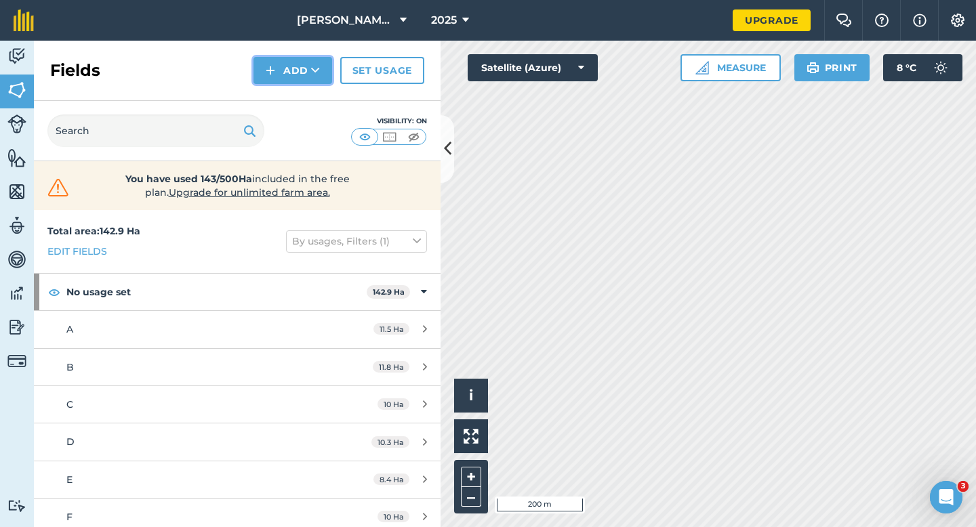
click at [302, 57] on button "Add" at bounding box center [292, 70] width 79 height 27
click at [302, 113] on link "Draw" at bounding box center [293, 101] width 75 height 30
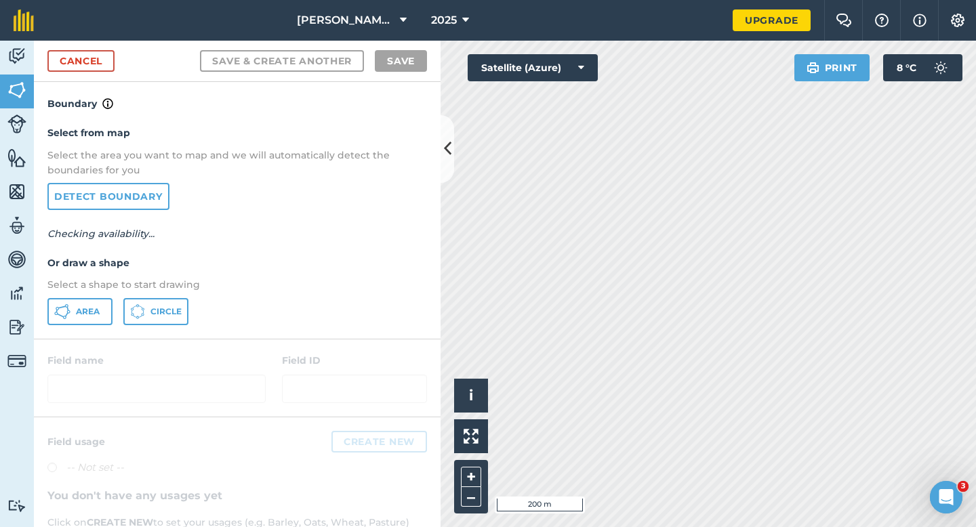
click at [106, 325] on div "Select from map Select the area you want to map and we will automatically detec…" at bounding box center [237, 225] width 407 height 226
click at [100, 85] on h4 "Boundary" at bounding box center [237, 97] width 407 height 30
click at [94, 58] on link "Cancel" at bounding box center [80, 61] width 67 height 22
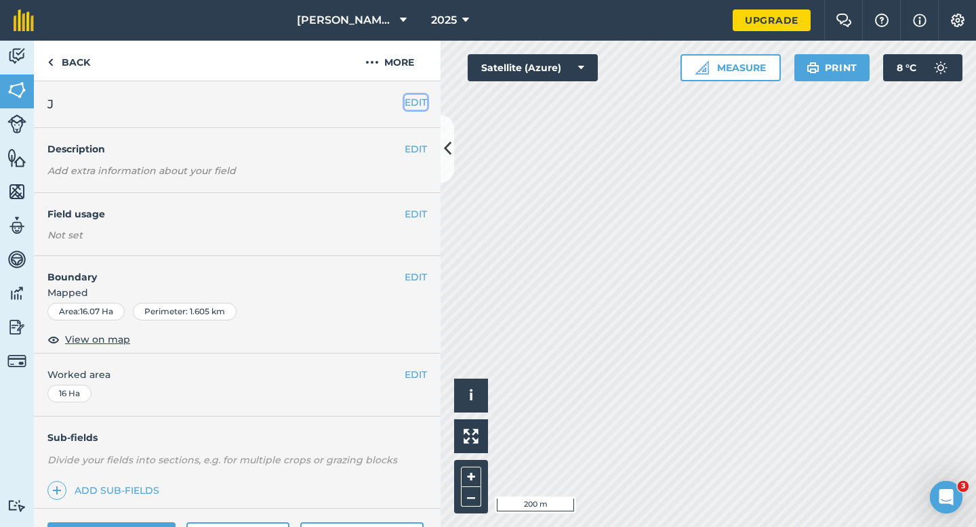
click at [412, 98] on button "EDIT" at bounding box center [416, 102] width 22 height 15
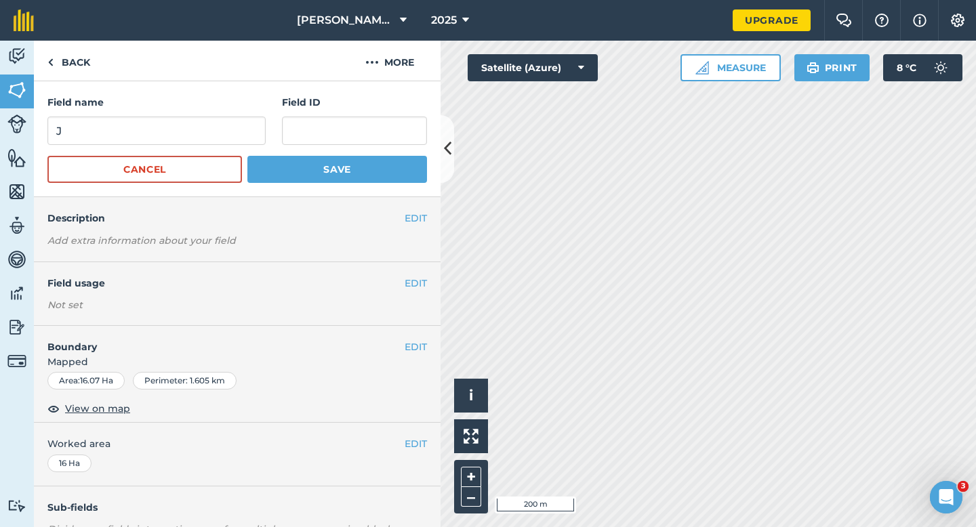
click at [254, 110] on div "Field name J" at bounding box center [156, 120] width 218 height 50
click at [251, 127] on input "J" at bounding box center [156, 131] width 218 height 28
type input "K"
click at [328, 161] on button "Save" at bounding box center [337, 169] width 180 height 27
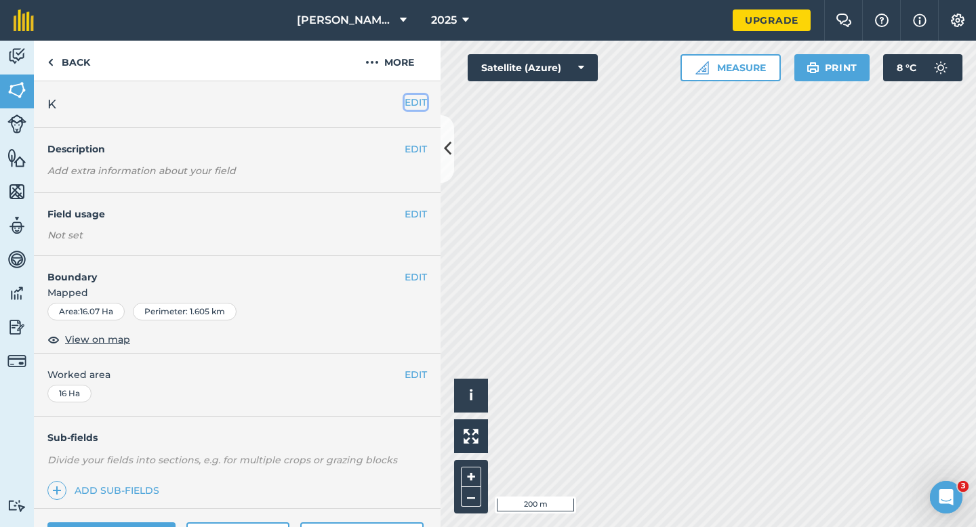
click at [413, 108] on button "EDIT" at bounding box center [416, 102] width 22 height 15
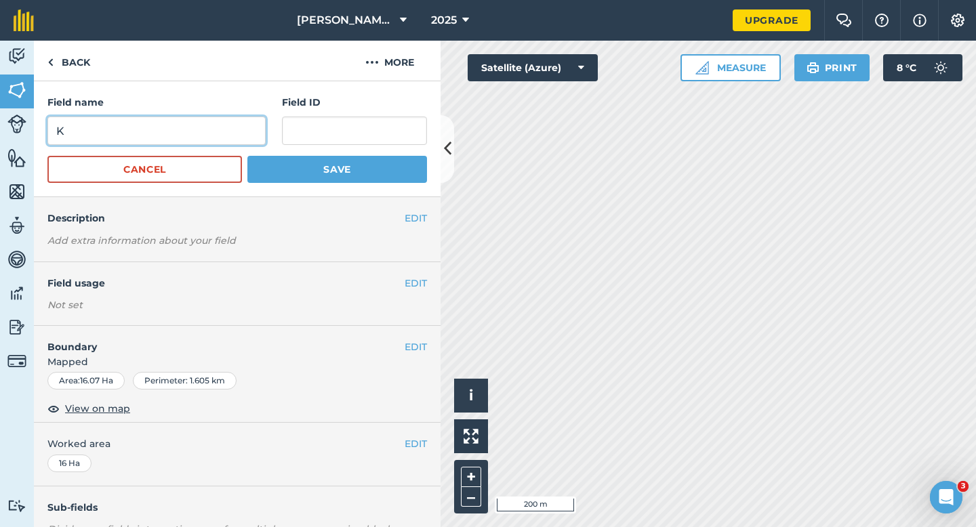
click at [240, 136] on input "K" at bounding box center [156, 131] width 218 height 28
drag, startPoint x: 240, startPoint y: 136, endPoint x: 283, endPoint y: 136, distance: 43.4
click at [283, 136] on div "Field name K Field ID" at bounding box center [237, 120] width 380 height 50
type input "L"
click at [347, 183] on div "Field name L Field ID Cancel Save" at bounding box center [237, 139] width 407 height 116
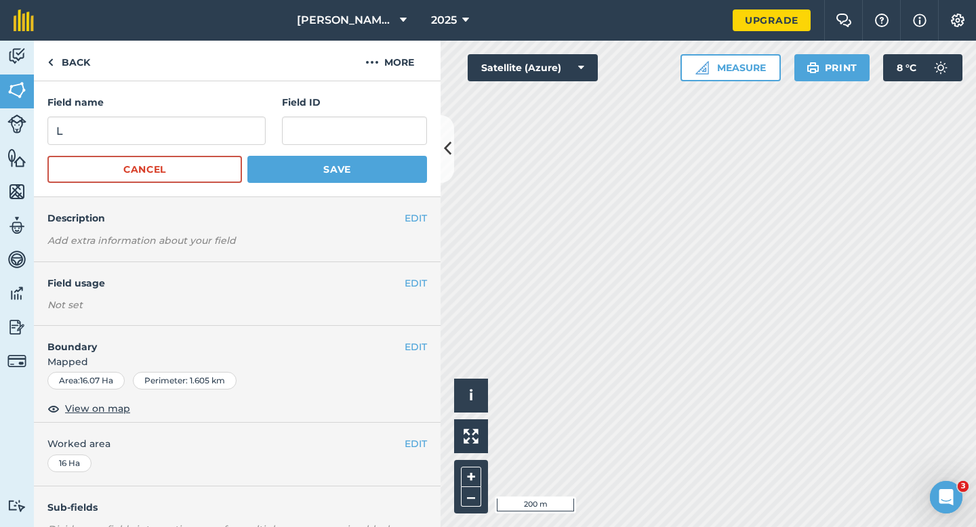
click at [356, 183] on div "Field name L Field ID Cancel Save" at bounding box center [237, 139] width 407 height 116
click at [356, 181] on button "Save" at bounding box center [337, 169] width 180 height 27
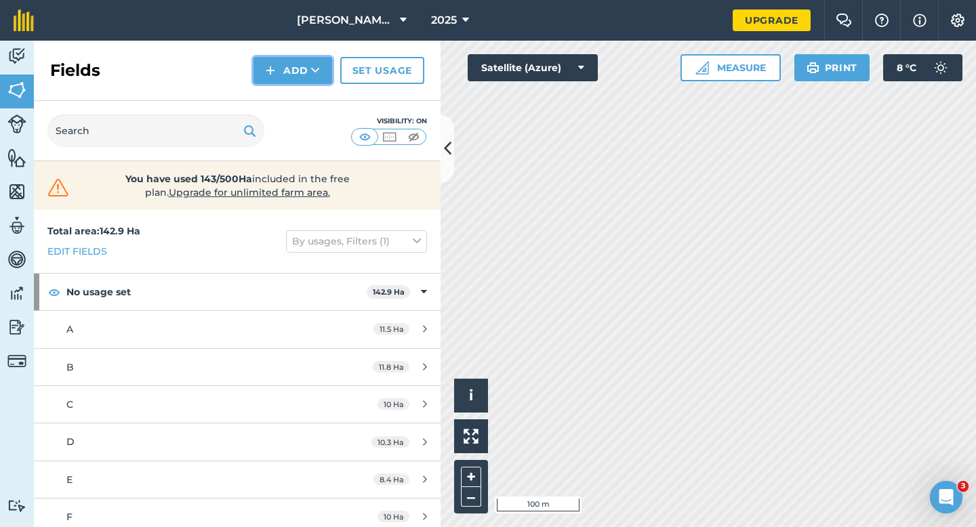
click at [260, 58] on button "Add" at bounding box center [292, 70] width 79 height 27
click at [265, 77] on button "Add Draw Import" at bounding box center [292, 70] width 79 height 27
click at [265, 77] on button "Add" at bounding box center [292, 70] width 79 height 27
click at [266, 92] on link "Draw" at bounding box center [293, 101] width 75 height 30
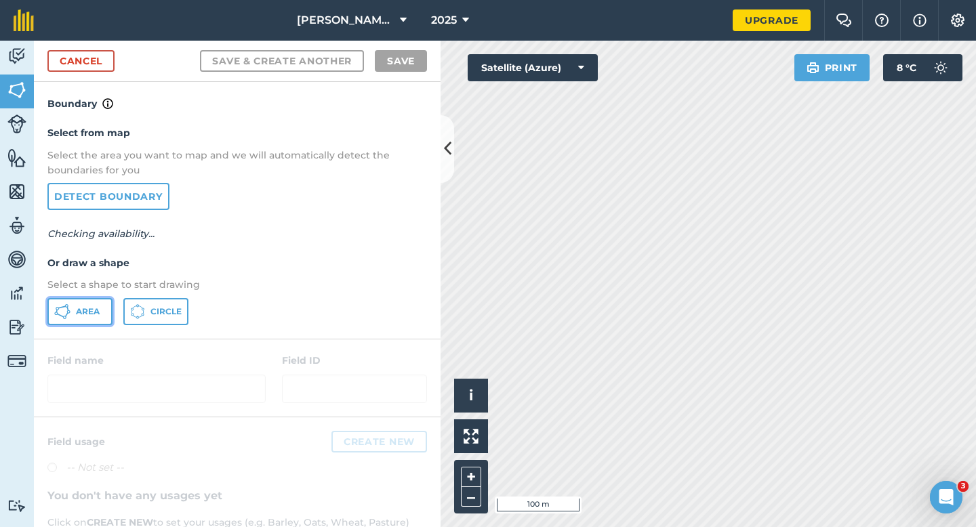
click at [59, 314] on icon at bounding box center [62, 312] width 16 height 16
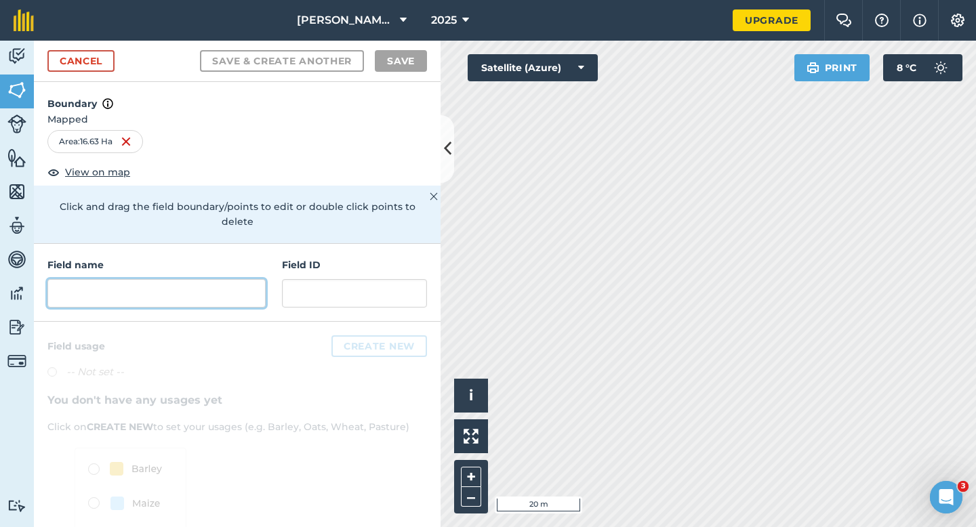
click at [184, 289] on input "text" at bounding box center [156, 293] width 218 height 28
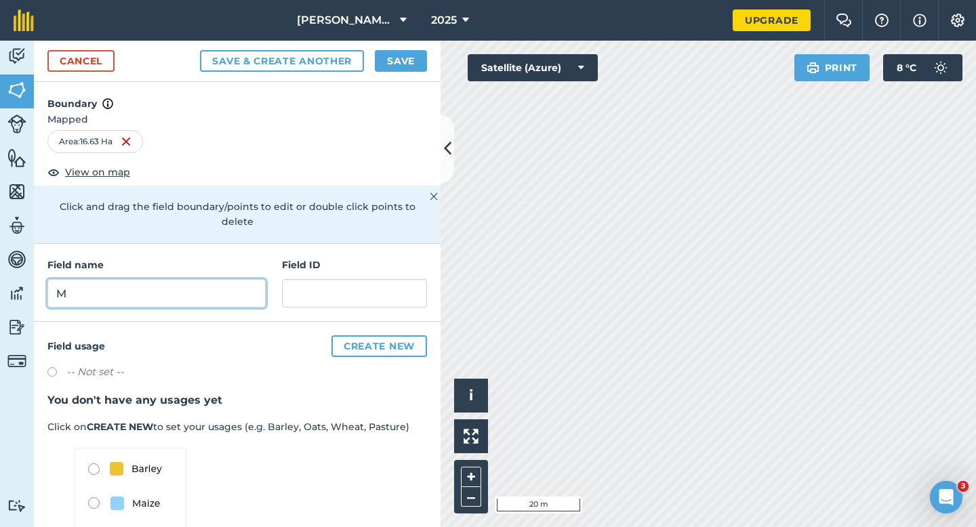
type input "M"
click at [421, 43] on div "Cancel Save & Create Another Save" at bounding box center [237, 61] width 407 height 41
click at [417, 50] on button "Save" at bounding box center [401, 61] width 52 height 22
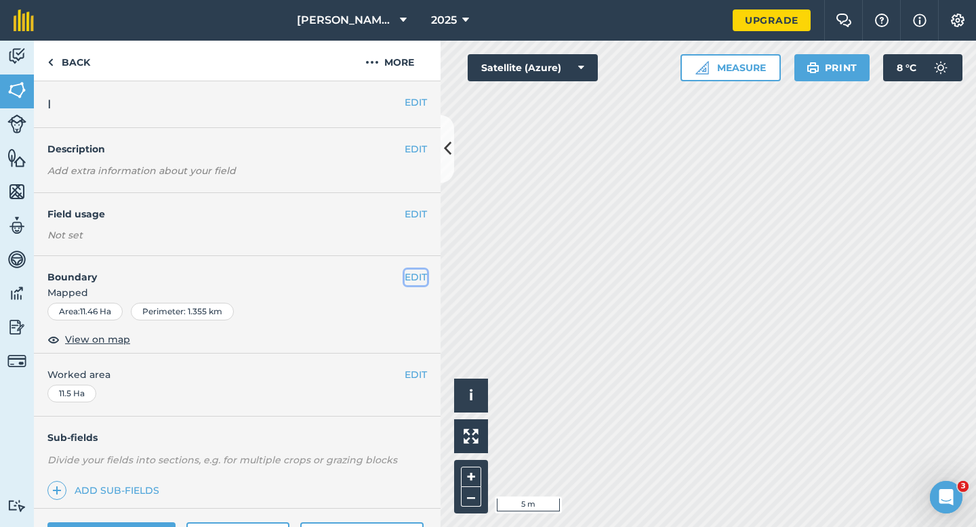
click at [422, 277] on button "EDIT" at bounding box center [416, 277] width 22 height 15
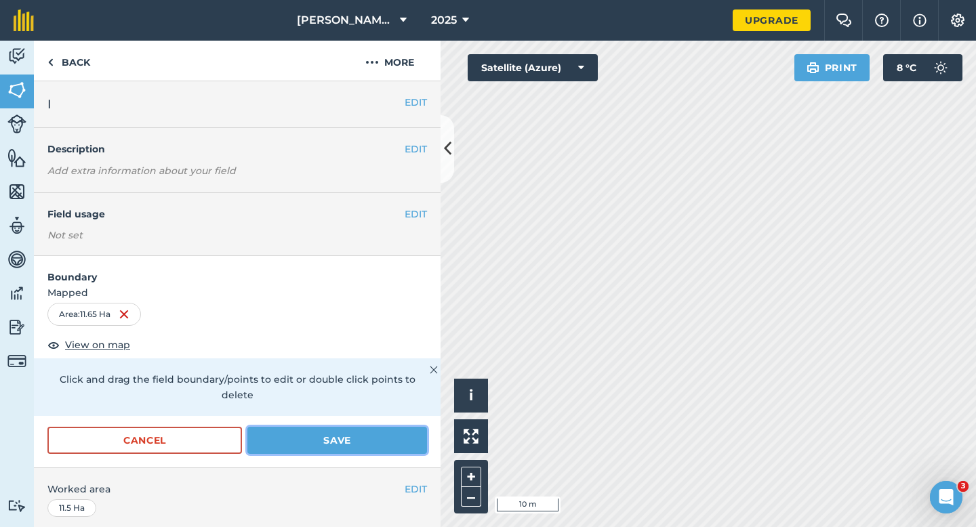
click at [383, 427] on button "Save" at bounding box center [337, 440] width 180 height 27
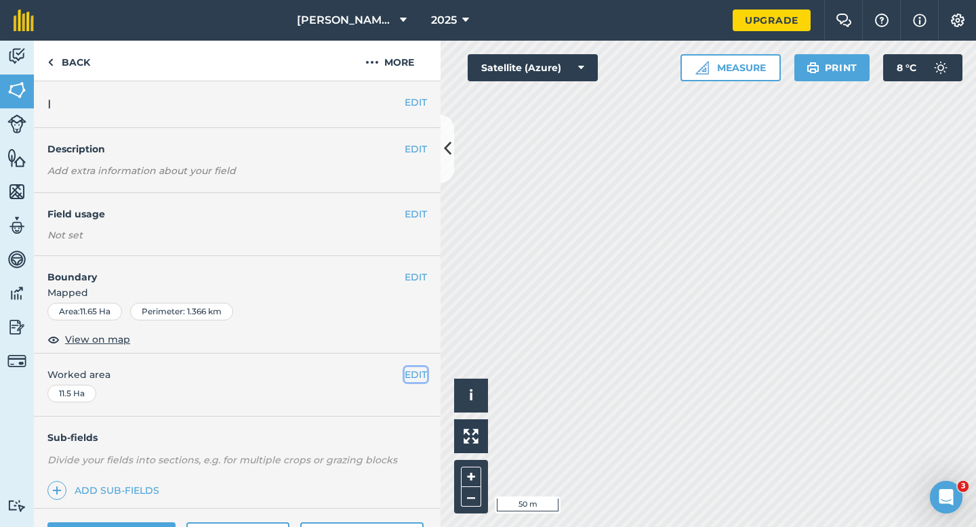
click at [417, 374] on button "EDIT" at bounding box center [416, 374] width 22 height 15
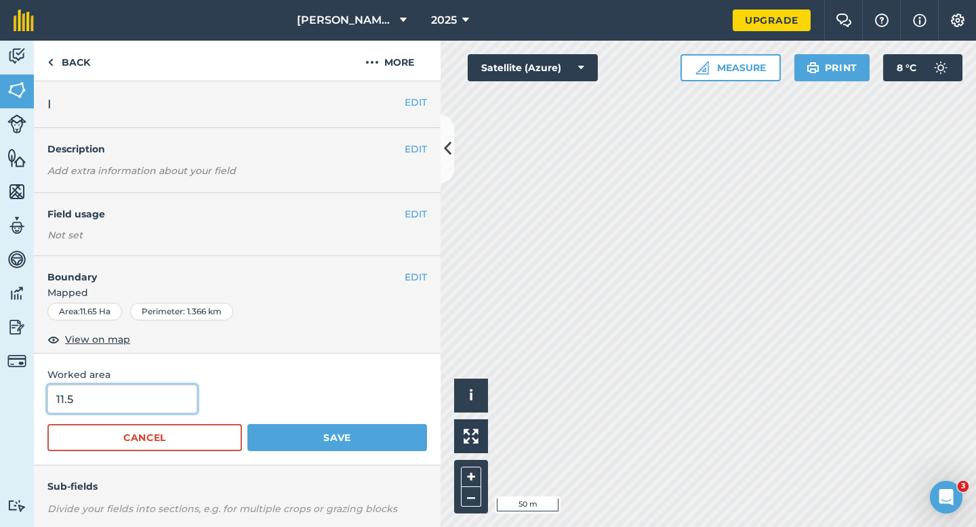
click at [179, 409] on input "11.5" at bounding box center [122, 399] width 150 height 28
type input "11.7"
click at [247, 424] on button "Save" at bounding box center [337, 437] width 180 height 27
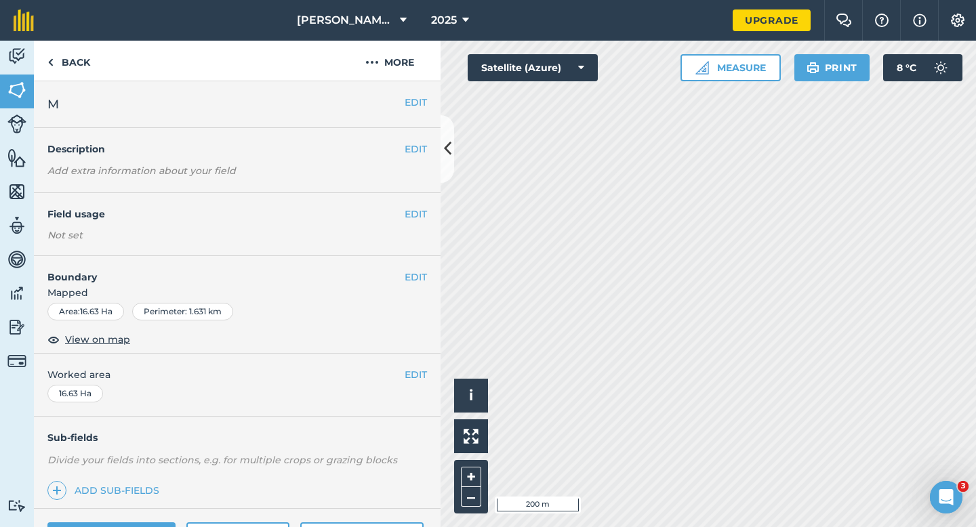
click at [403, 375] on span "Worked area" at bounding box center [237, 374] width 380 height 15
click at [410, 379] on button "EDIT" at bounding box center [416, 374] width 22 height 15
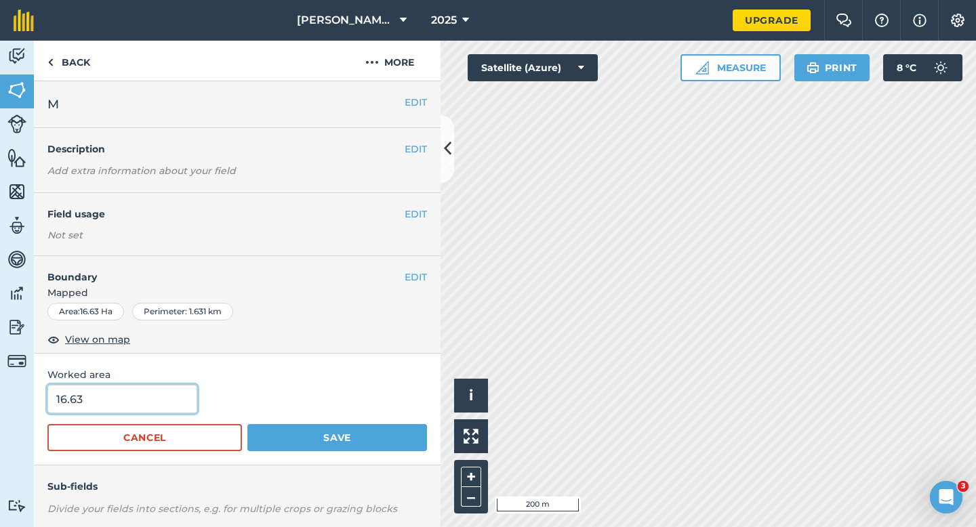
click at [135, 388] on input "16.63" at bounding box center [122, 399] width 150 height 28
click at [142, 391] on input "16.63" at bounding box center [122, 399] width 150 height 28
click at [142, 401] on input "16.63" at bounding box center [122, 399] width 150 height 28
type input "16.6"
click at [247, 424] on button "Save" at bounding box center [337, 437] width 180 height 27
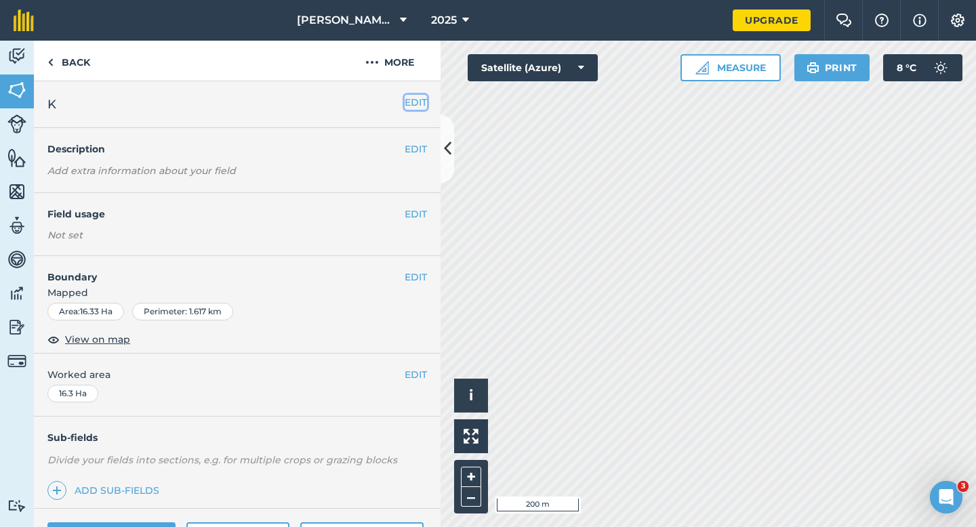
click at [411, 104] on button "EDIT" at bounding box center [416, 102] width 22 height 15
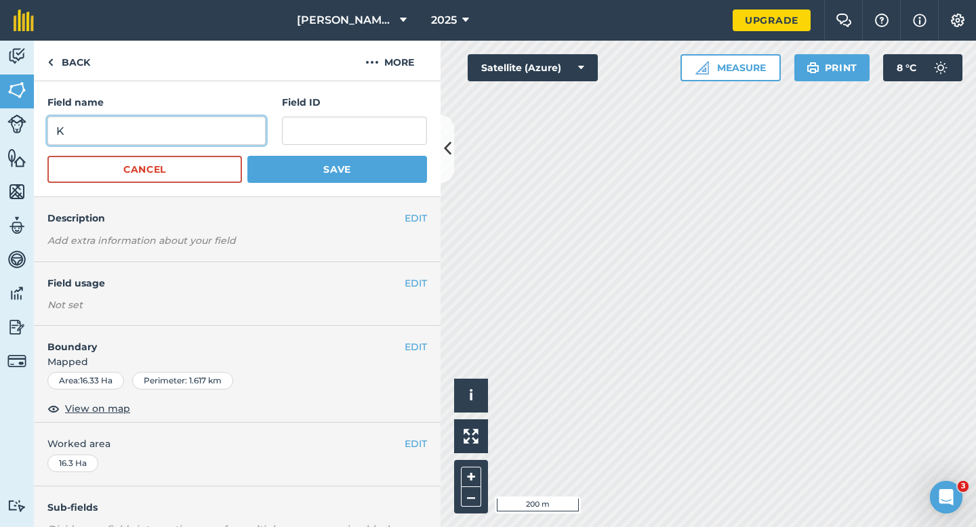
click at [197, 135] on input "K" at bounding box center [156, 131] width 218 height 28
type input "L"
click at [247, 156] on button "Save" at bounding box center [337, 169] width 180 height 27
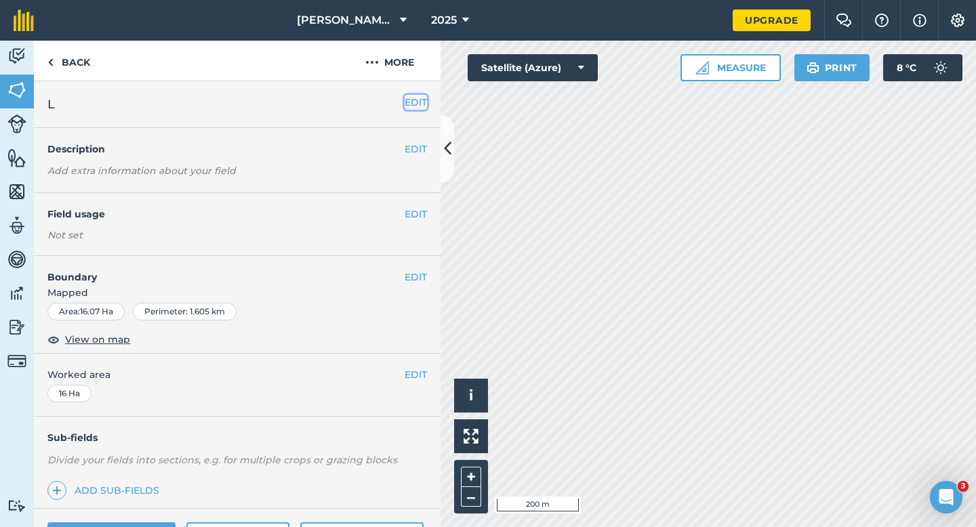
click at [413, 101] on button "EDIT" at bounding box center [416, 102] width 22 height 15
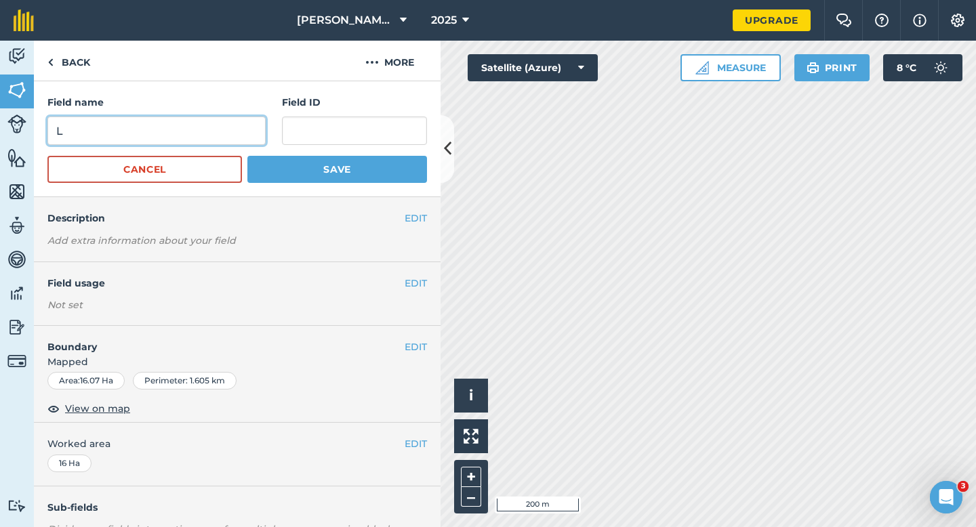
click at [205, 119] on input "L" at bounding box center [156, 131] width 218 height 28
type input "K"
click at [247, 156] on button "Save" at bounding box center [337, 169] width 180 height 27
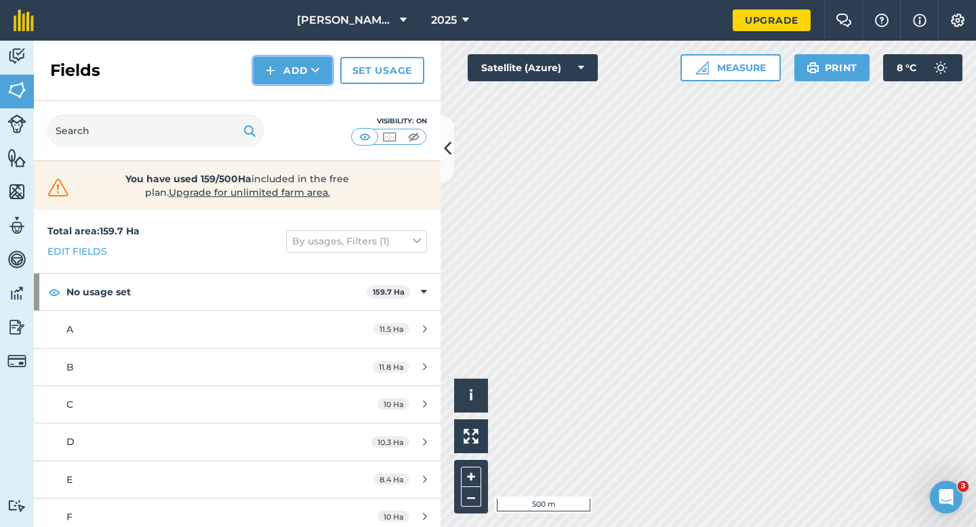
click at [278, 70] on button "Add" at bounding box center [292, 70] width 79 height 27
click at [278, 89] on link "Draw" at bounding box center [293, 101] width 75 height 30
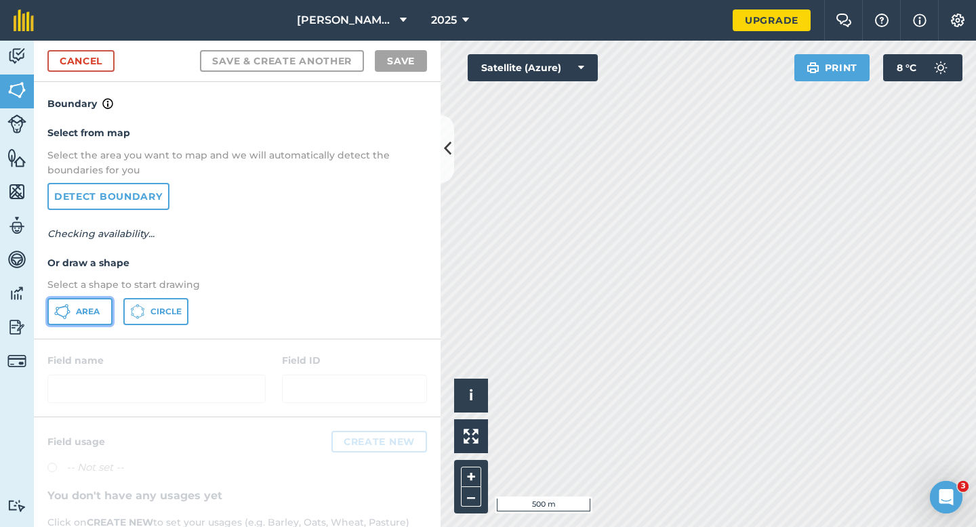
click at [101, 304] on button "Area" at bounding box center [79, 311] width 65 height 27
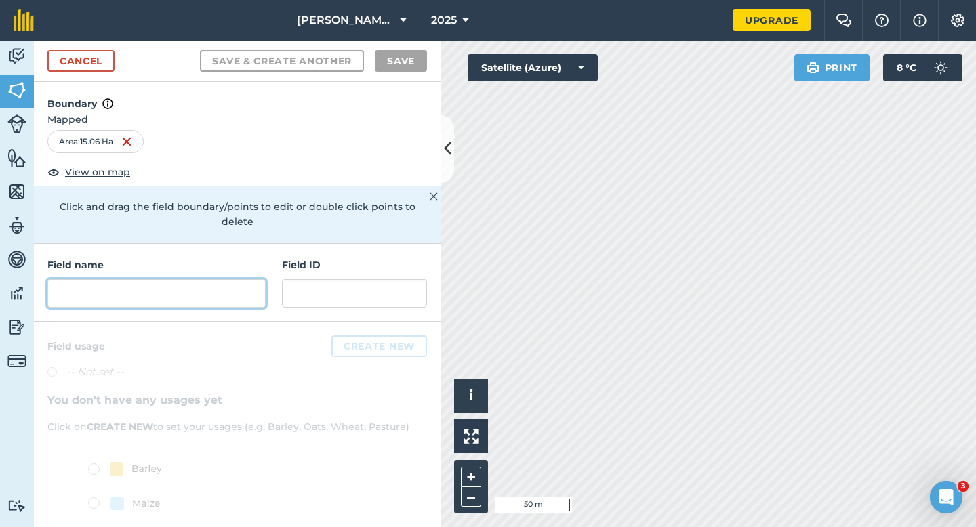
click at [213, 279] on input "text" at bounding box center [156, 293] width 218 height 28
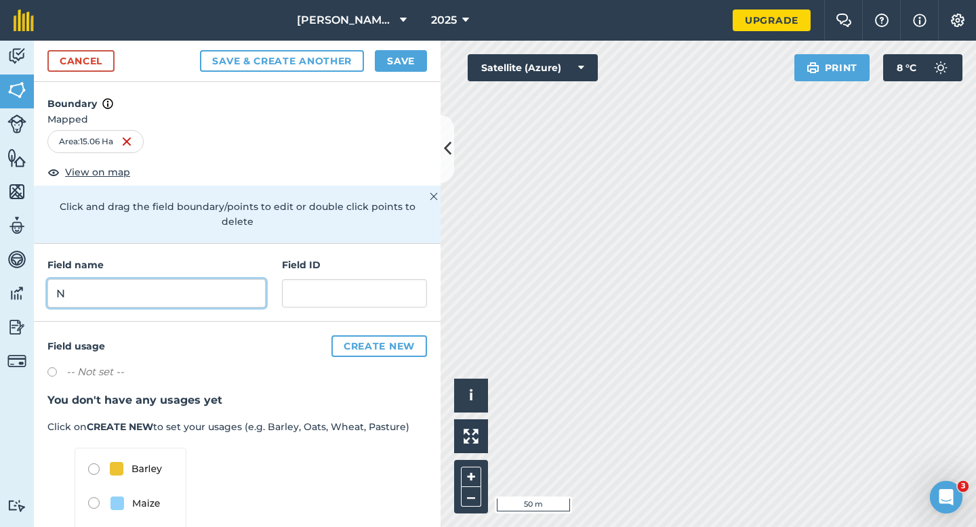
type input "N"
click at [396, 49] on div "Cancel Save & Create Another Save" at bounding box center [237, 61] width 407 height 41
click at [396, 68] on button "Save" at bounding box center [401, 61] width 52 height 22
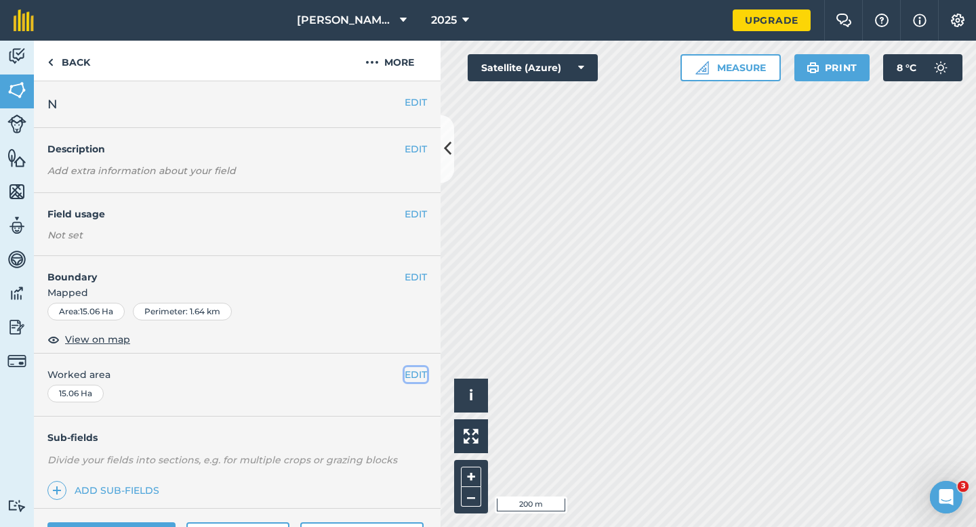
click at [405, 382] on button "EDIT" at bounding box center [416, 374] width 22 height 15
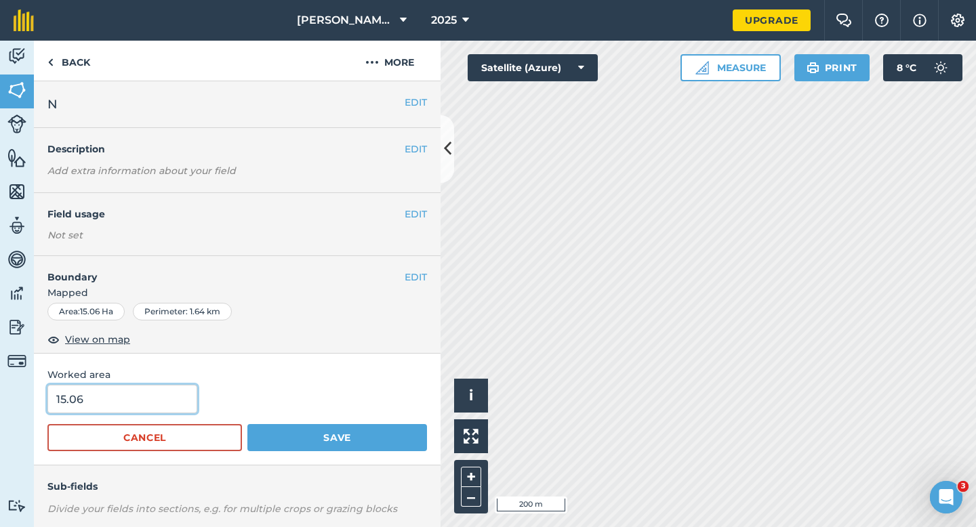
click at [136, 392] on input "15.06" at bounding box center [122, 399] width 150 height 28
click at [140, 399] on input "15.06" at bounding box center [122, 399] width 150 height 28
type input "15"
click at [247, 424] on button "Save" at bounding box center [337, 437] width 180 height 27
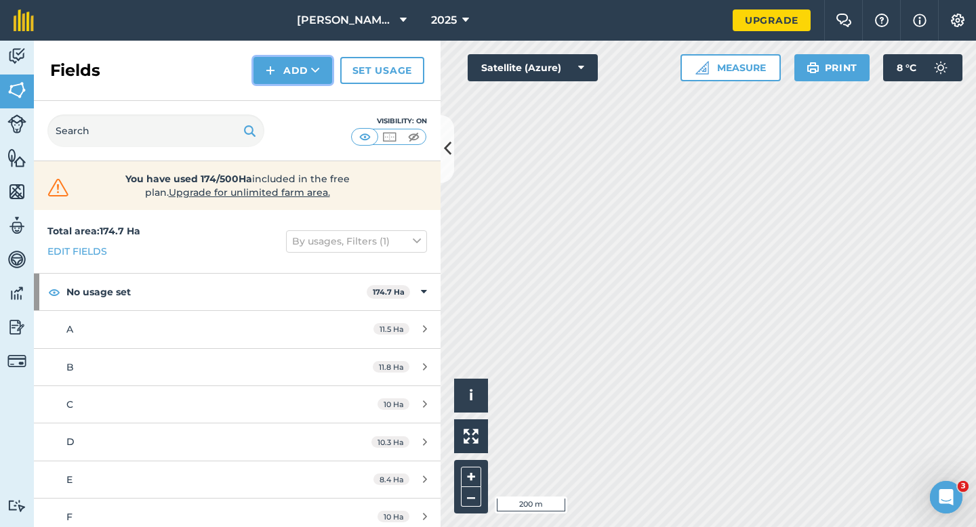
click at [258, 68] on button "Add" at bounding box center [292, 70] width 79 height 27
click at [264, 83] on button "Add Draw Import" at bounding box center [292, 70] width 79 height 27
click at [273, 89] on div "Fields Add Set usage" at bounding box center [237, 71] width 407 height 60
click at [273, 73] on img at bounding box center [270, 70] width 9 height 16
click at [274, 103] on link "Draw" at bounding box center [293, 101] width 75 height 30
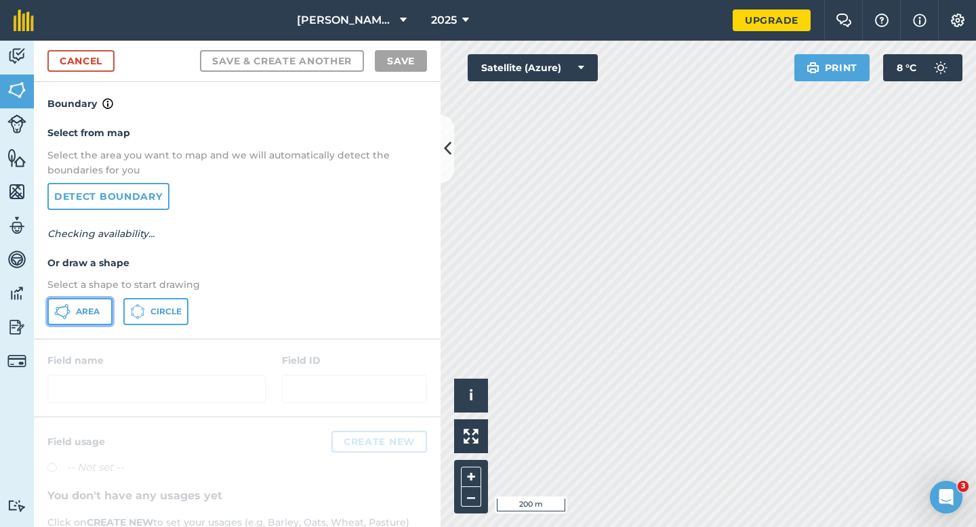
click at [81, 301] on button "Area" at bounding box center [79, 311] width 65 height 27
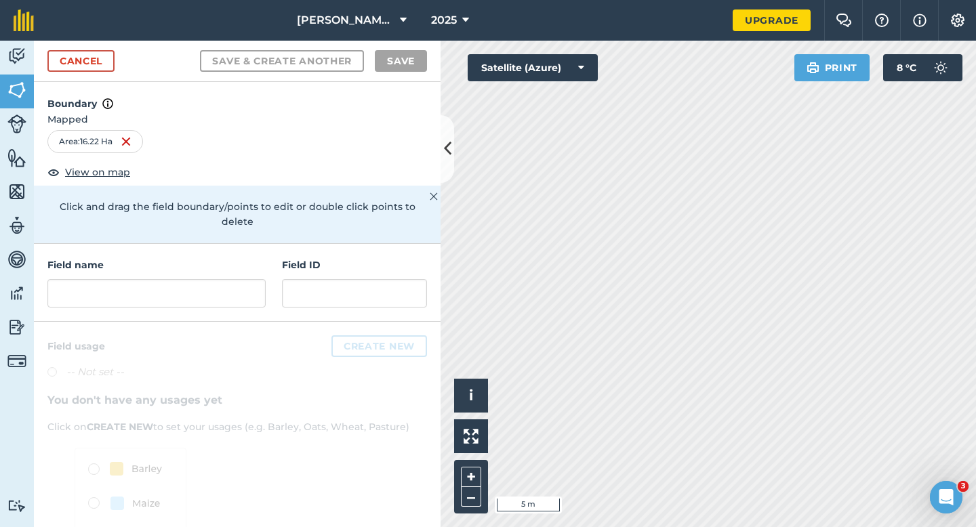
drag, startPoint x: 226, startPoint y: 297, endPoint x: 234, endPoint y: 297, distance: 7.5
click at [224, 297] on div "Field name Field ID" at bounding box center [237, 283] width 407 height 78
click at [236, 295] on div "Field name Field ID" at bounding box center [237, 283] width 407 height 78
click at [239, 285] on input "text" at bounding box center [156, 293] width 218 height 28
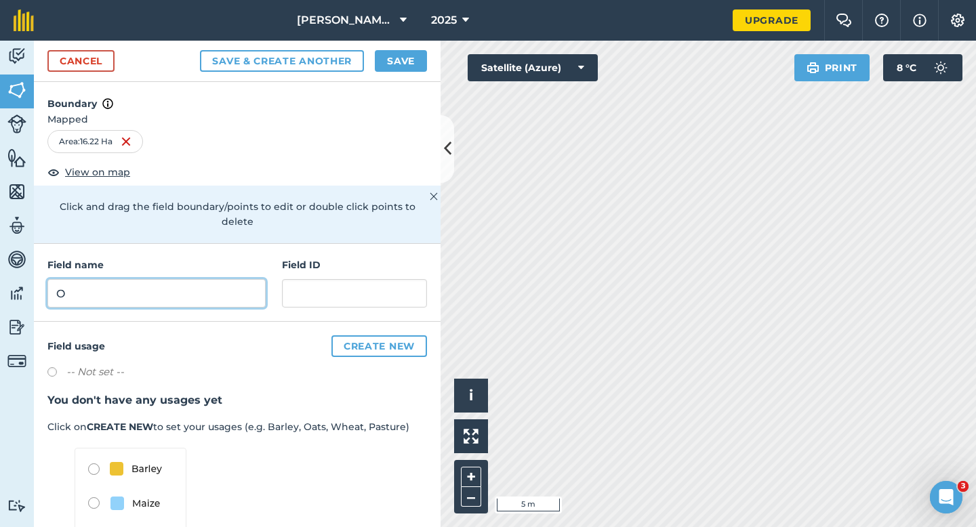
type input "O"
click at [405, 67] on button "Save" at bounding box center [401, 61] width 52 height 22
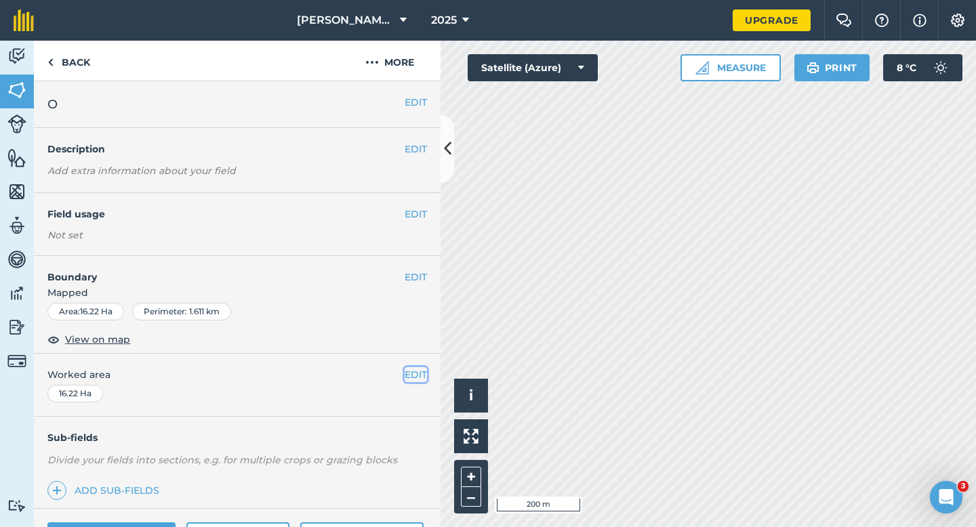
click at [413, 375] on button "EDIT" at bounding box center [416, 374] width 22 height 15
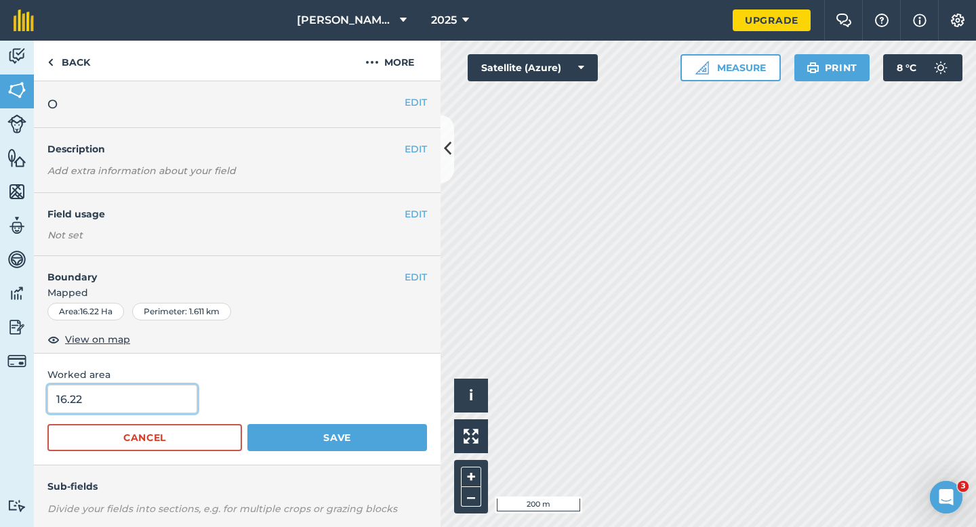
click at [133, 403] on input "16.22" at bounding box center [122, 399] width 150 height 28
type input "16.2"
click at [247, 424] on button "Save" at bounding box center [337, 437] width 180 height 27
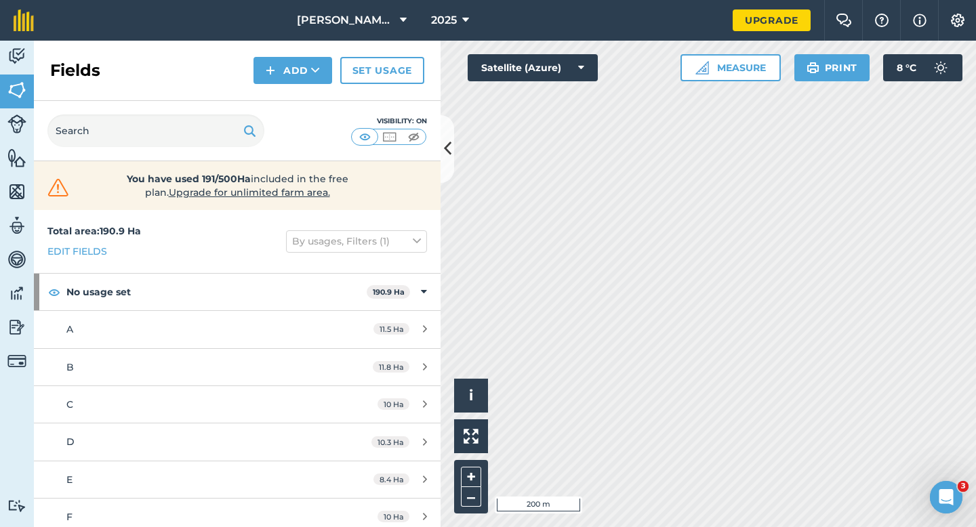
click at [275, 47] on div "Fields Add Set usage" at bounding box center [237, 71] width 407 height 60
click at [275, 68] on img at bounding box center [270, 70] width 9 height 16
click at [275, 98] on link "Draw" at bounding box center [293, 101] width 75 height 30
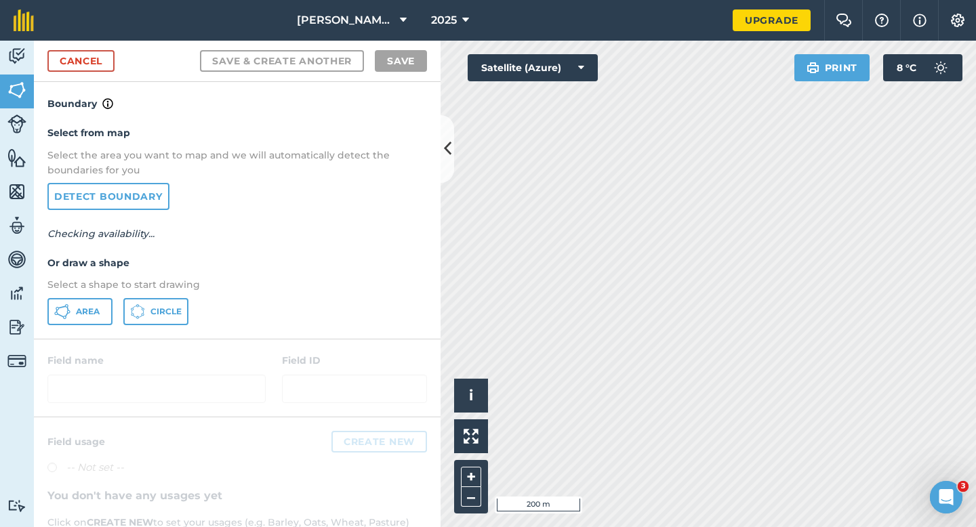
click at [107, 331] on div "Select from map Select the area you want to map and we will automatically detec…" at bounding box center [237, 225] width 407 height 226
click at [98, 314] on span "Area" at bounding box center [88, 311] width 24 height 11
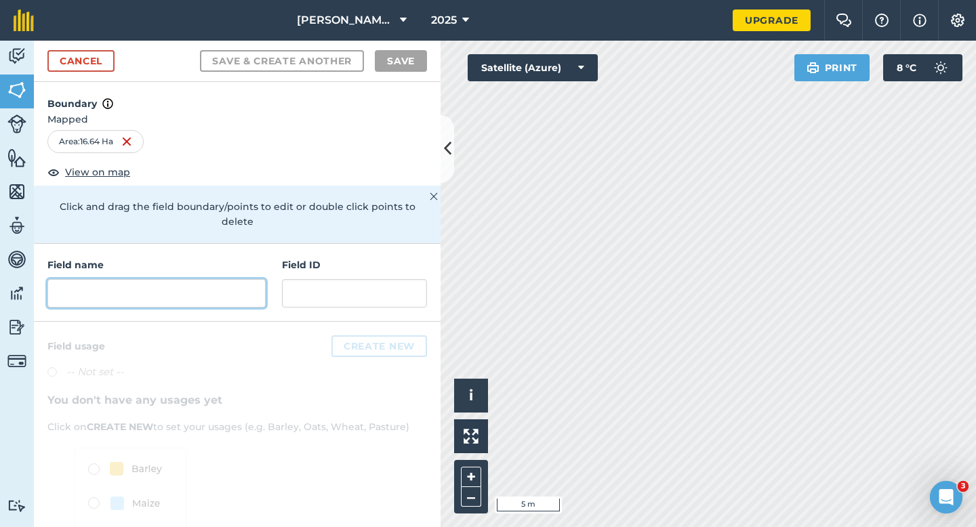
click at [180, 291] on input "text" at bounding box center [156, 293] width 218 height 28
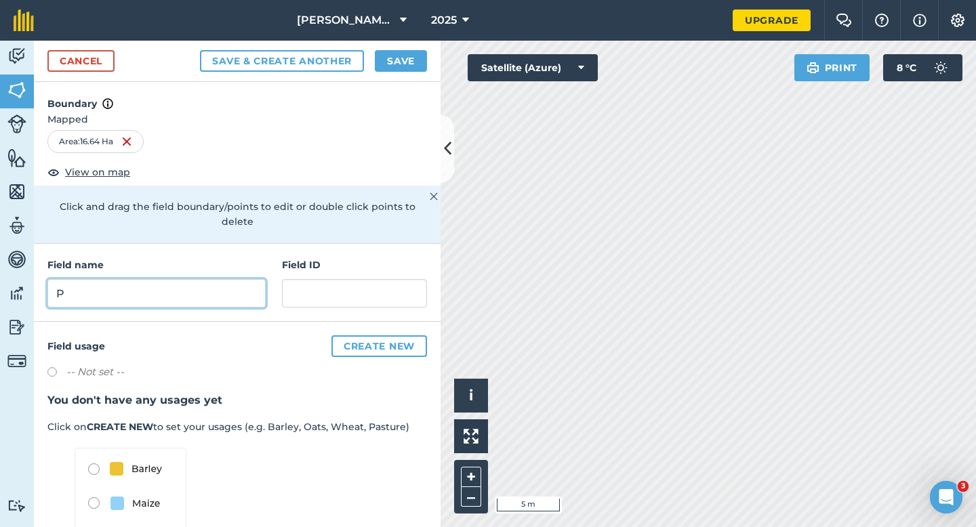
type input "P"
click at [407, 59] on button "Save" at bounding box center [401, 61] width 52 height 22
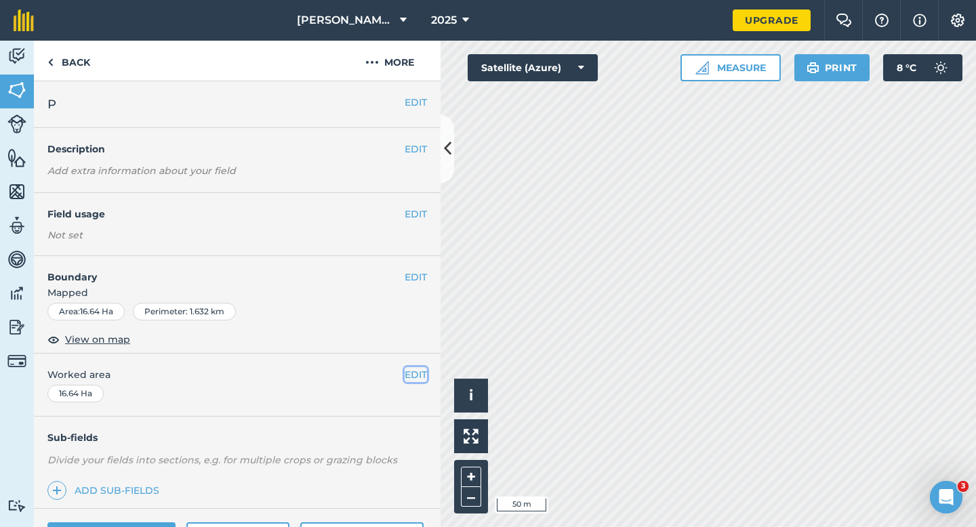
click at [408, 370] on button "EDIT" at bounding box center [416, 374] width 22 height 15
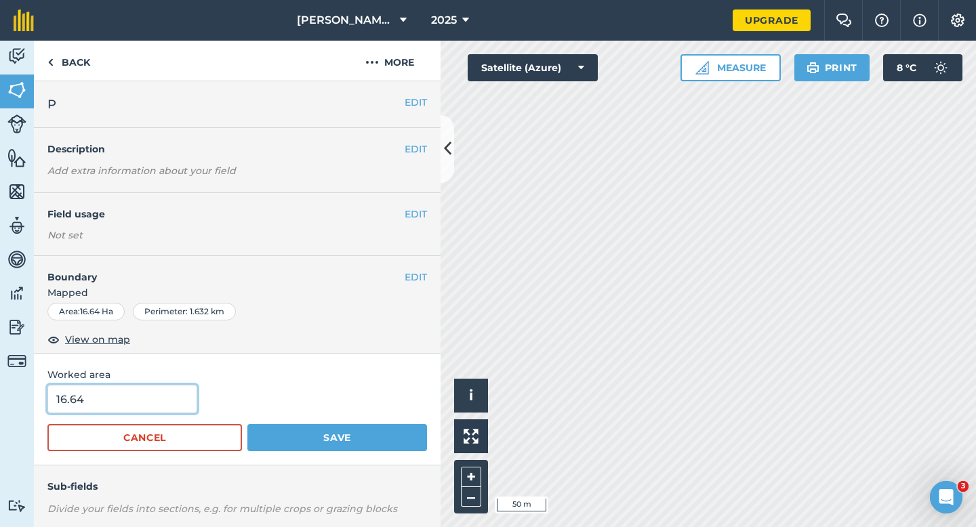
click at [144, 402] on input "16.64" at bounding box center [122, 399] width 150 height 28
type input "16.6"
click at [247, 424] on button "Save" at bounding box center [337, 437] width 180 height 27
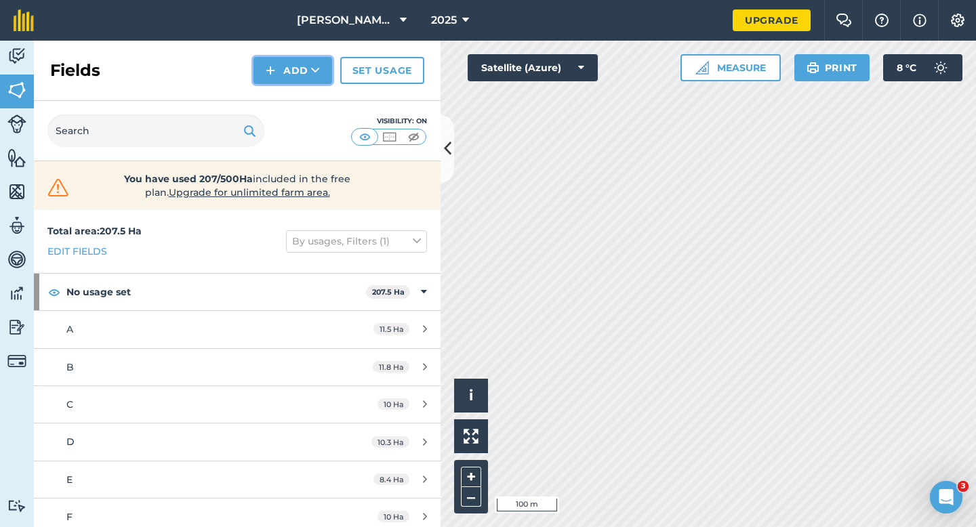
click at [256, 77] on button "Add" at bounding box center [292, 70] width 79 height 27
click at [256, 92] on link "Draw" at bounding box center [293, 101] width 75 height 30
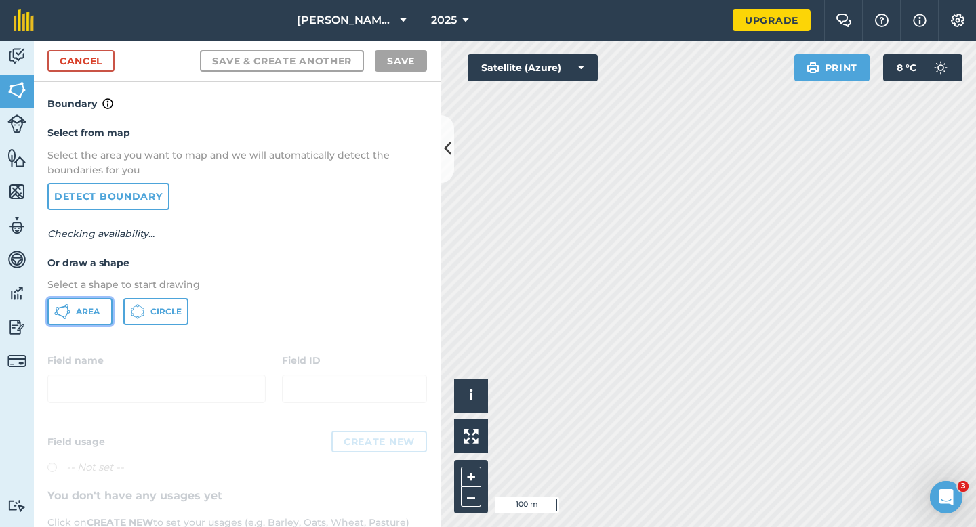
click at [88, 307] on span "Area" at bounding box center [88, 311] width 24 height 11
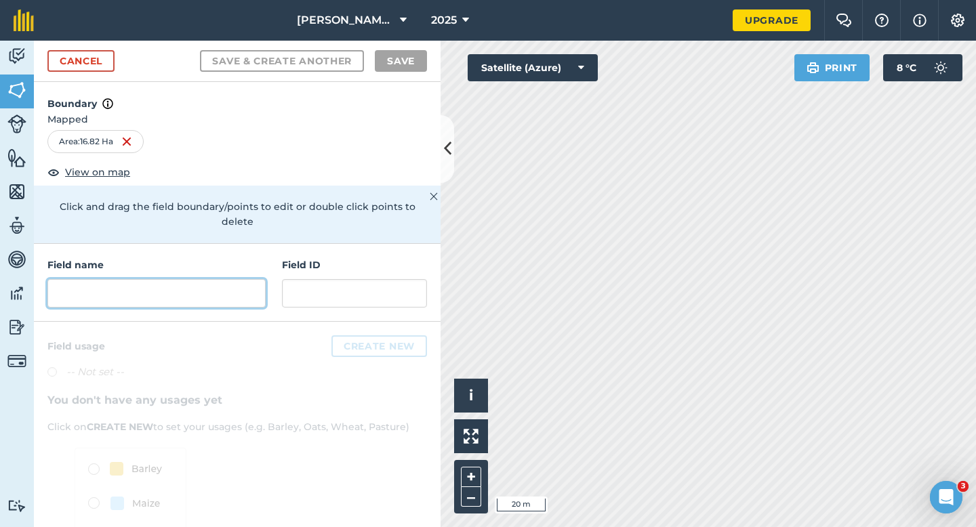
click at [246, 280] on input "text" at bounding box center [156, 293] width 218 height 28
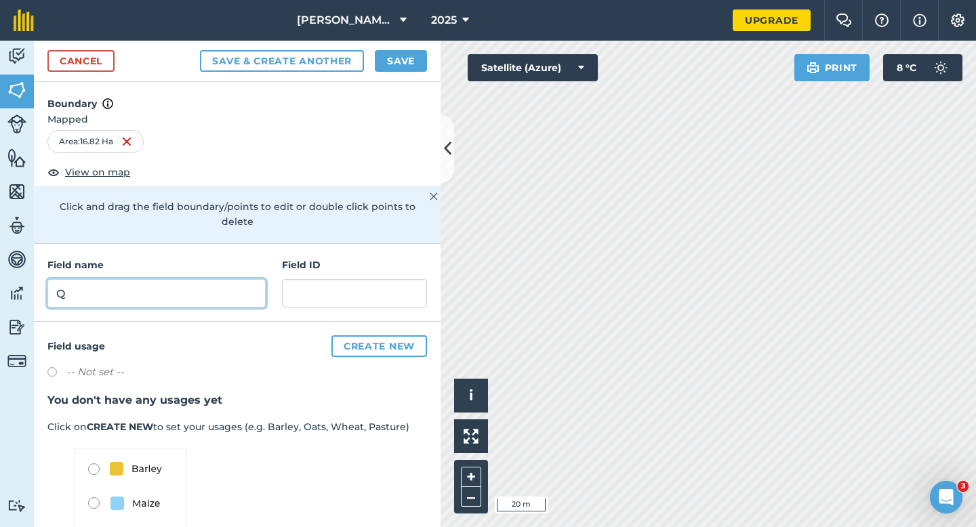
type input "Q"
click at [396, 56] on button "Save" at bounding box center [401, 61] width 52 height 22
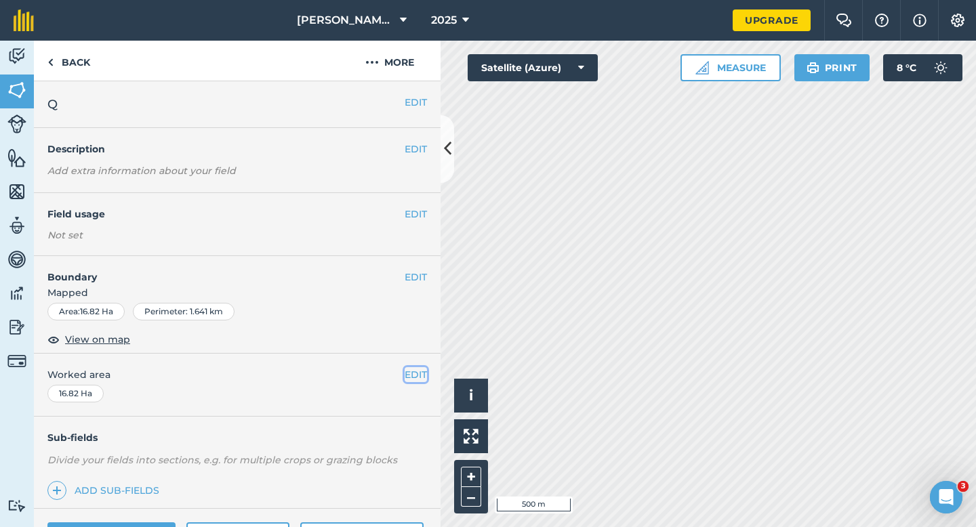
click at [407, 369] on button "EDIT" at bounding box center [416, 374] width 22 height 15
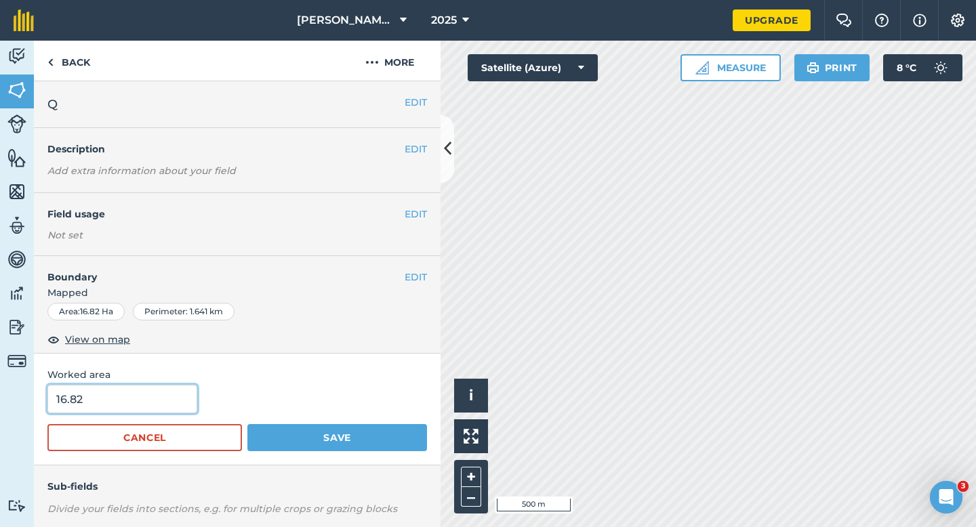
click at [137, 405] on input "16.82" at bounding box center [122, 399] width 150 height 28
type input "16.8"
click at [247, 424] on button "Save" at bounding box center [337, 437] width 180 height 27
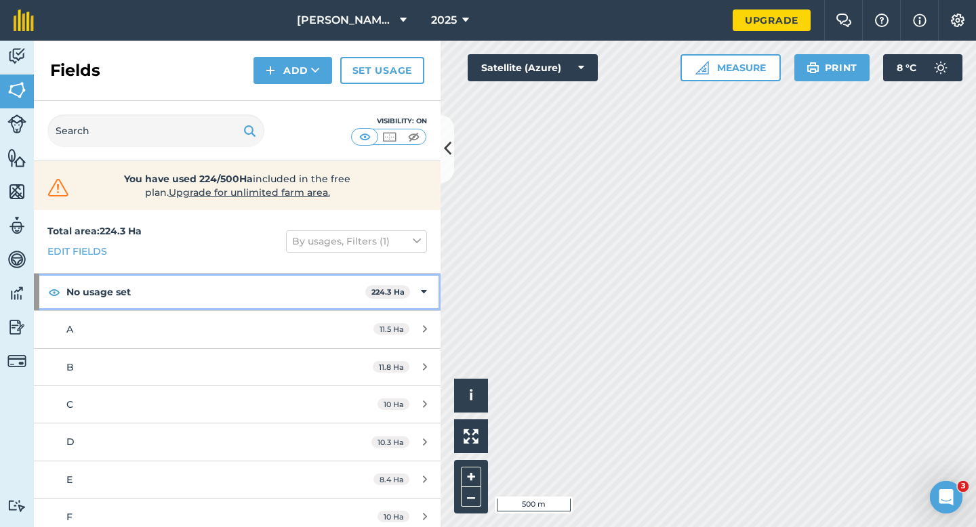
click at [429, 291] on div "No usage set 224.3 Ha" at bounding box center [237, 292] width 407 height 37
